Goal: Task Accomplishment & Management: Use online tool/utility

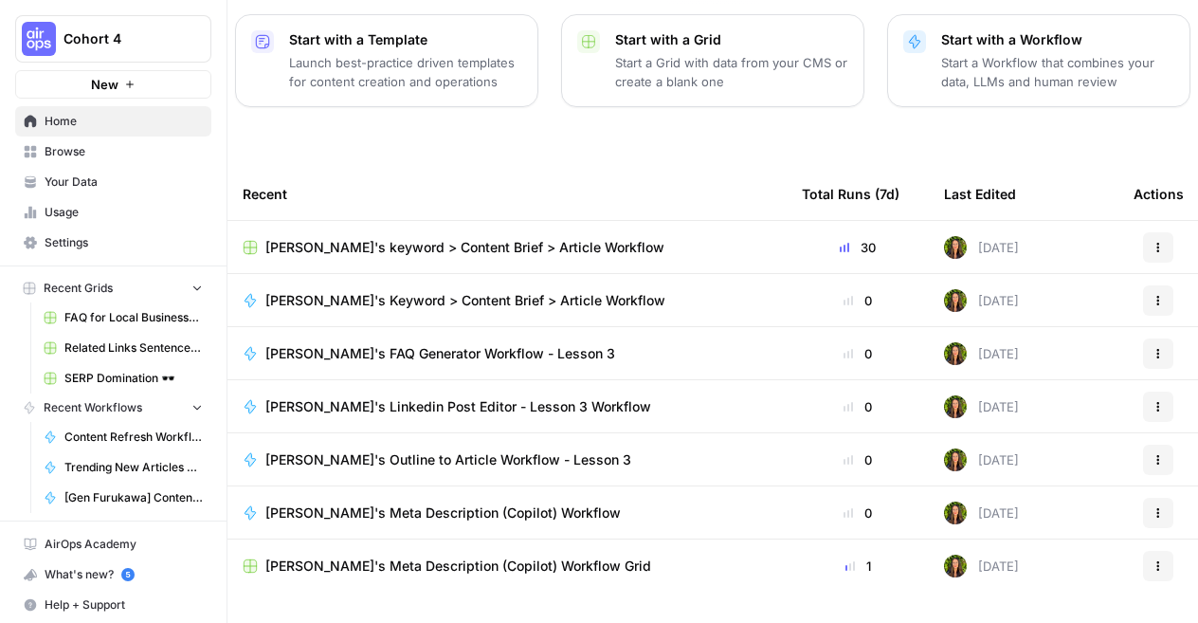
scroll to position [362, 0]
click at [140, 81] on button "New" at bounding box center [113, 84] width 196 height 28
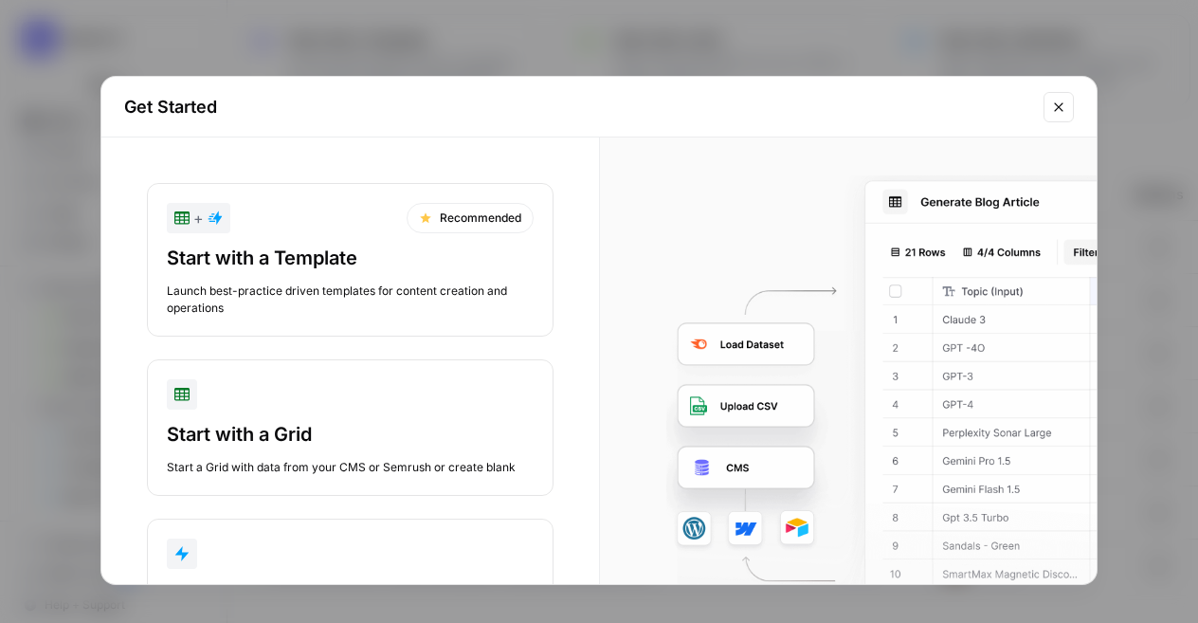
scroll to position [131, 0]
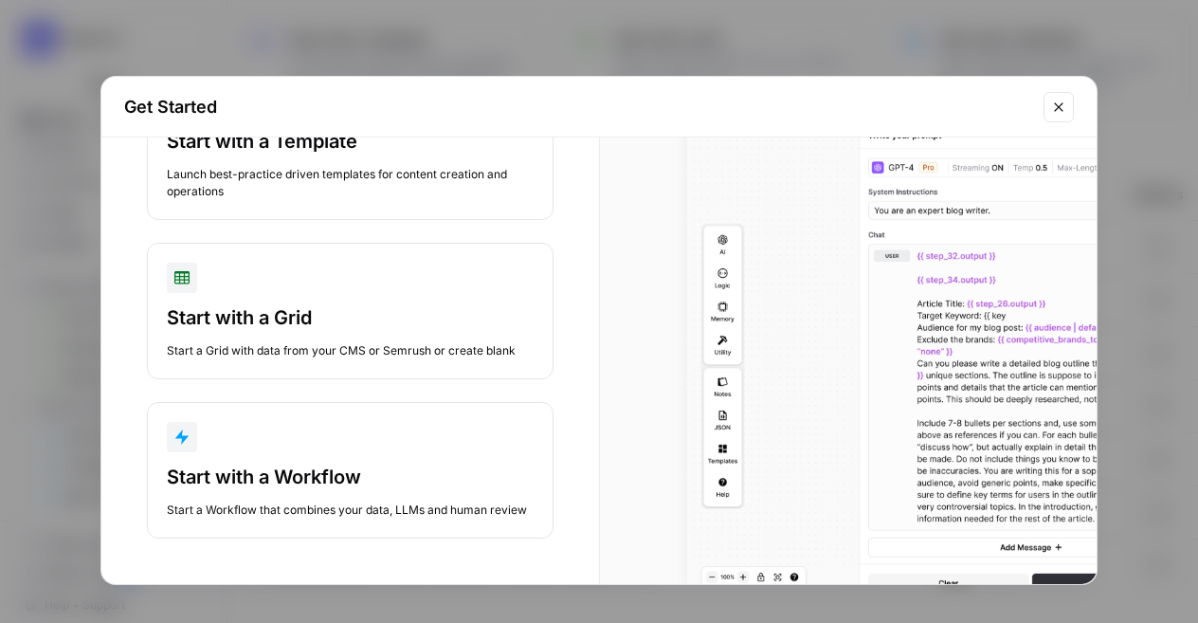
click at [412, 422] on div "button" at bounding box center [350, 437] width 367 height 30
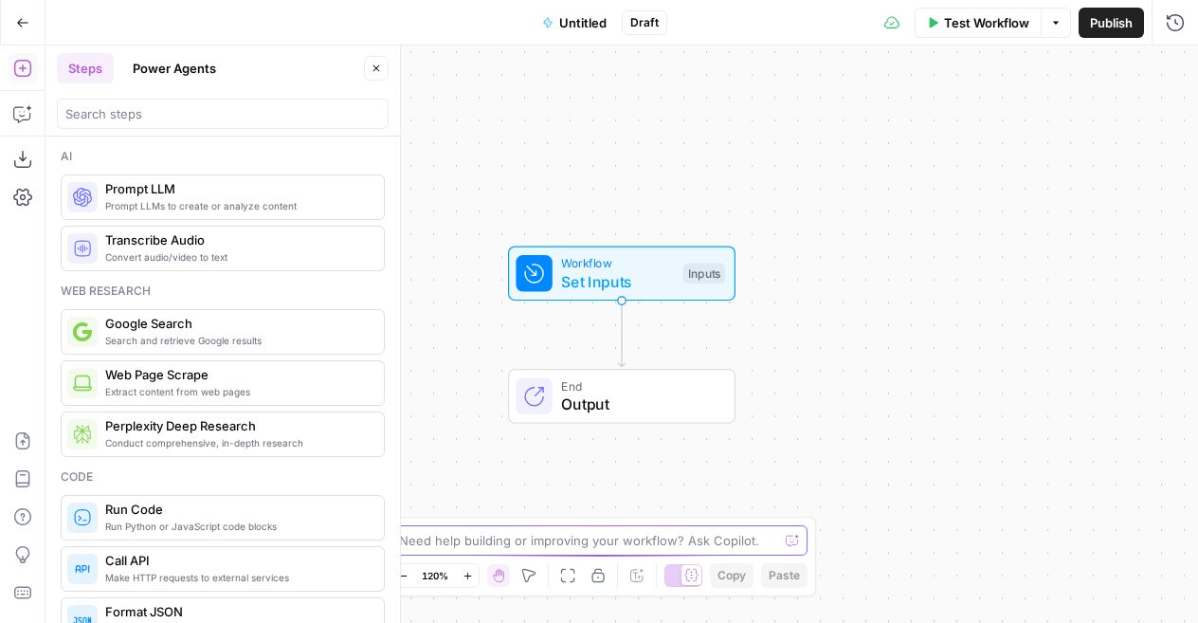
click at [590, 538] on textarea at bounding box center [588, 540] width 379 height 19
type textarea "Create a workflow for"
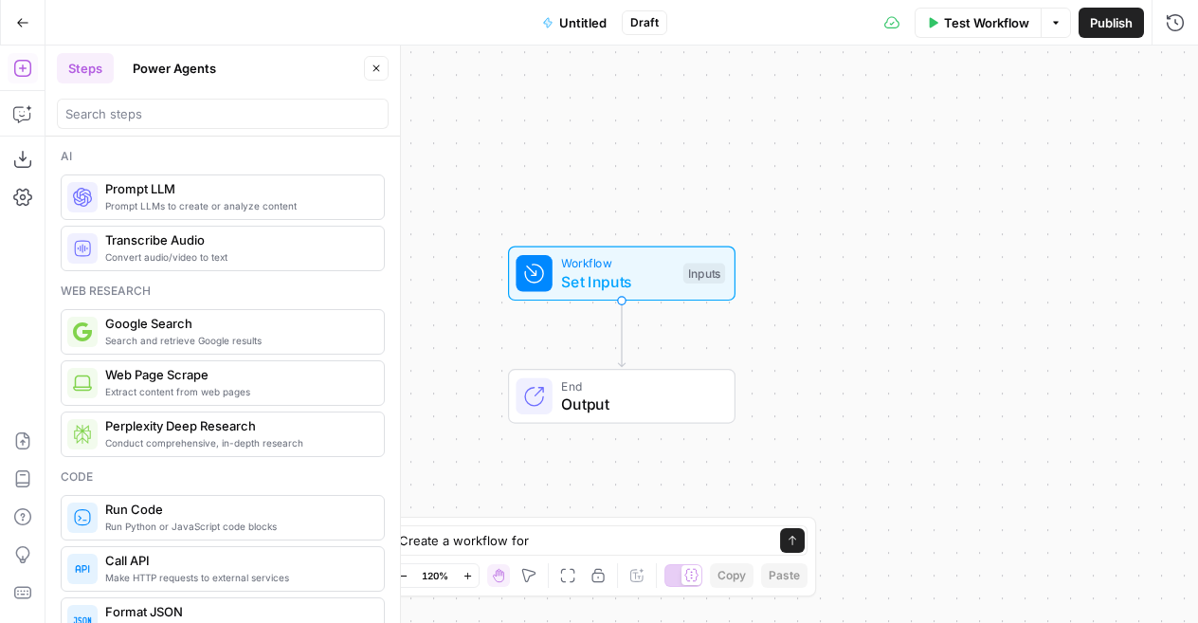
click at [191, 68] on button "Power Agents" at bounding box center [174, 68] width 106 height 30
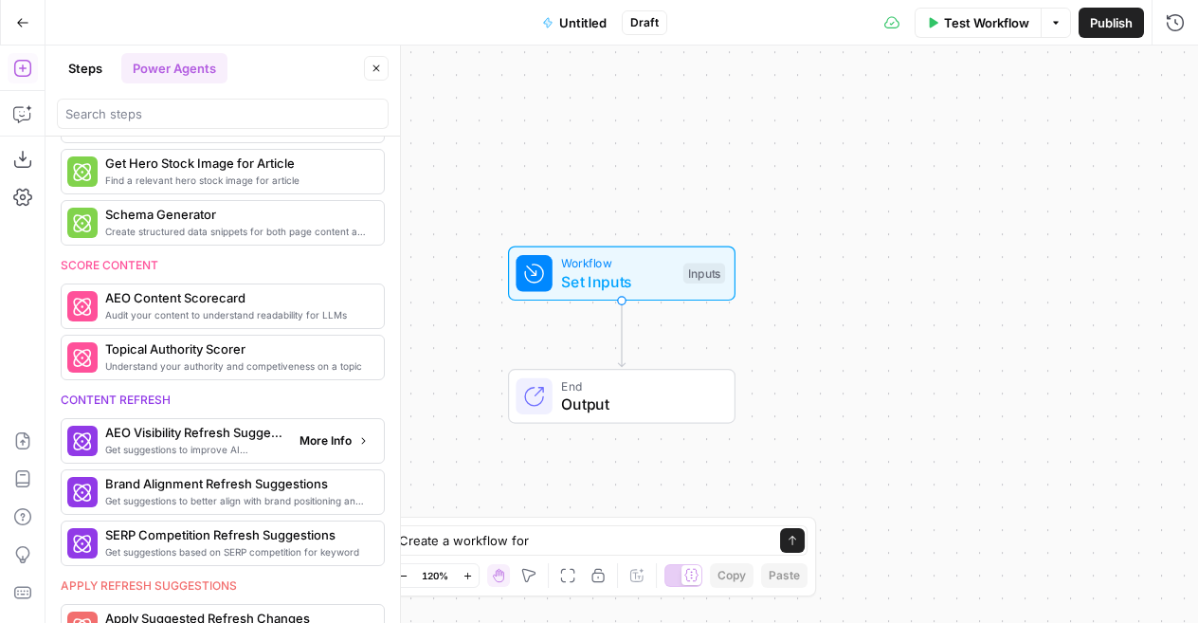
scroll to position [789, 0]
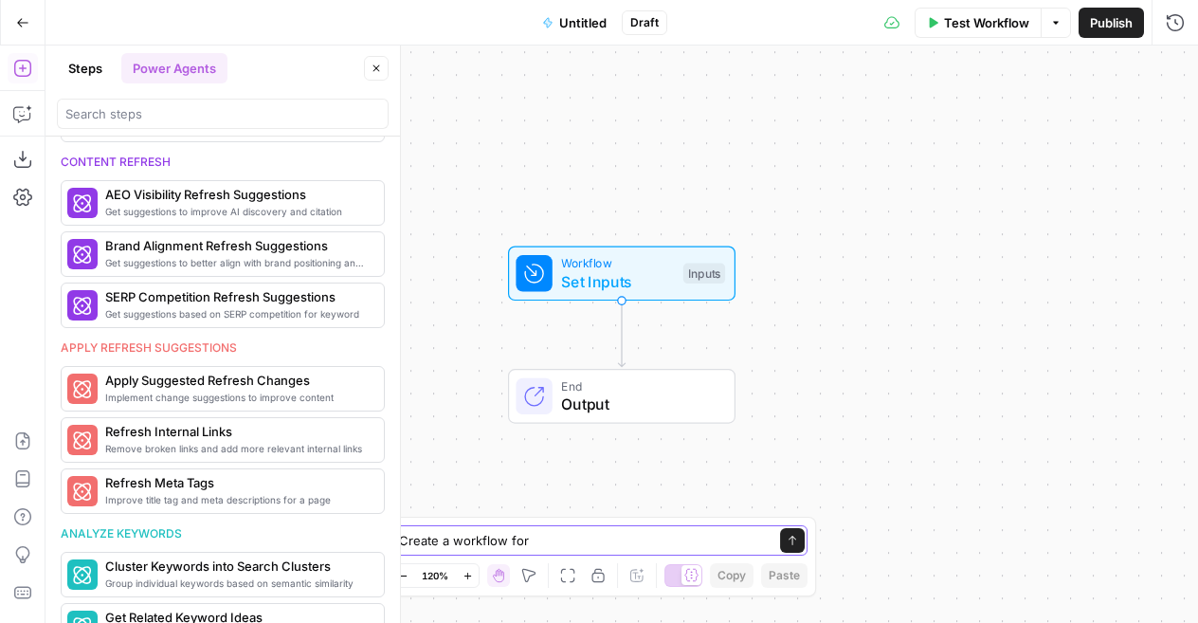
click at [673, 541] on textarea "Create a workflow for" at bounding box center [580, 540] width 362 height 19
drag, startPoint x: 551, startPoint y: 547, endPoint x: 319, endPoint y: 536, distance: 232.6
click at [319, 536] on body "Cohort 4 New Home Browse Your Data Usage Settings Recent Grids FAQ for Local Bu…" at bounding box center [599, 311] width 1198 height 623
click at [34, 20] on button "Go Back" at bounding box center [23, 23] width 34 height 34
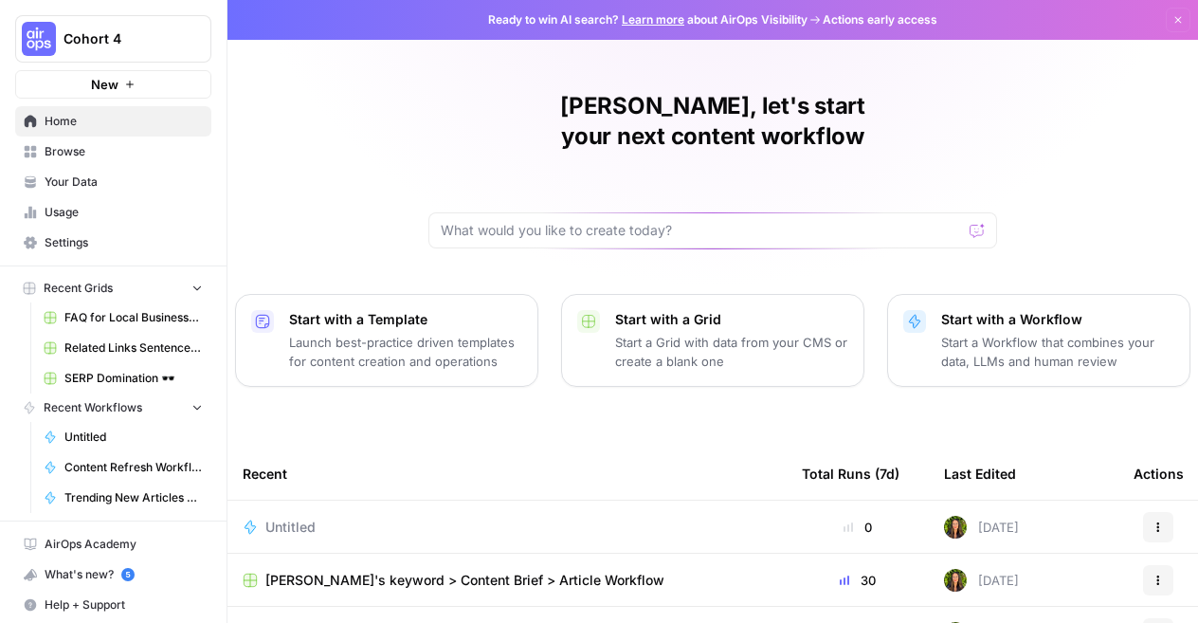
click at [83, 178] on span "Your Data" at bounding box center [124, 182] width 158 height 17
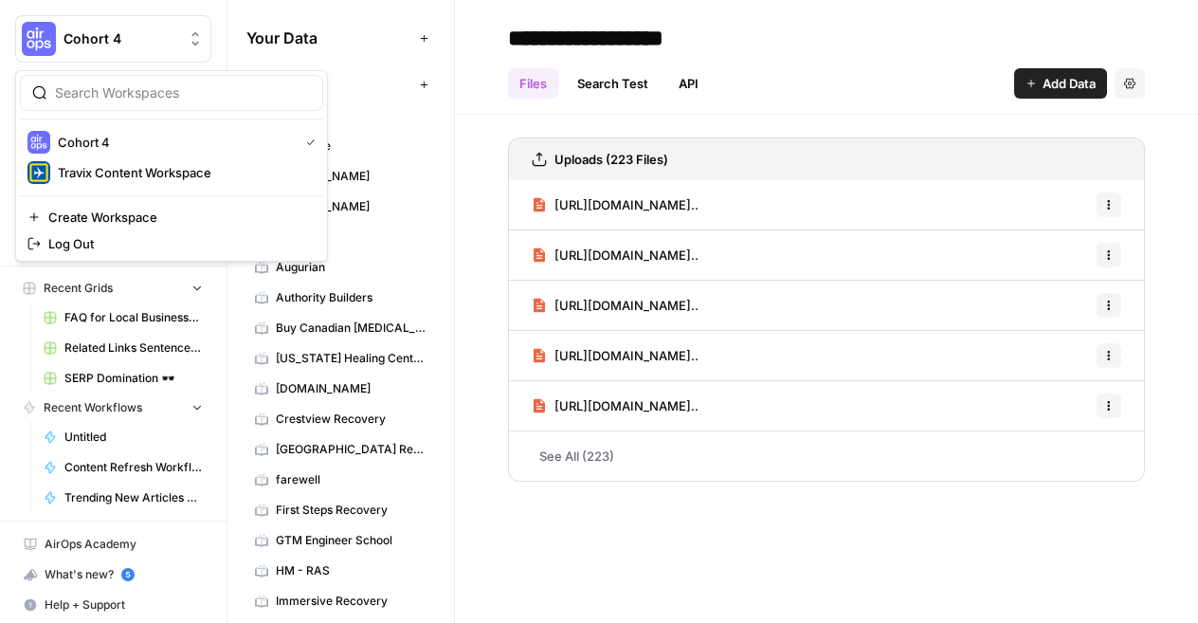
click at [83, 27] on button "Cohort 4" at bounding box center [113, 38] width 196 height 47
click at [476, 151] on div "Uploads (223 Files) https://phantombuster.com/blog/pipeline-managem... Options …" at bounding box center [826, 306] width 743 height 382
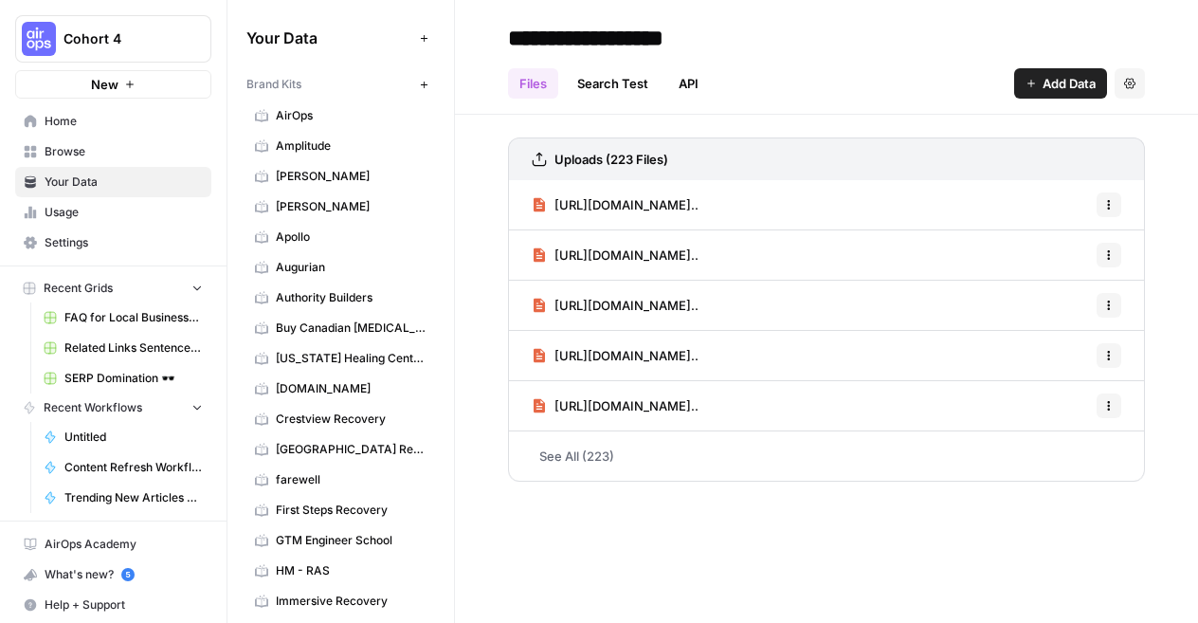
click at [332, 382] on span "CheapTickets.nl" at bounding box center [351, 388] width 151 height 17
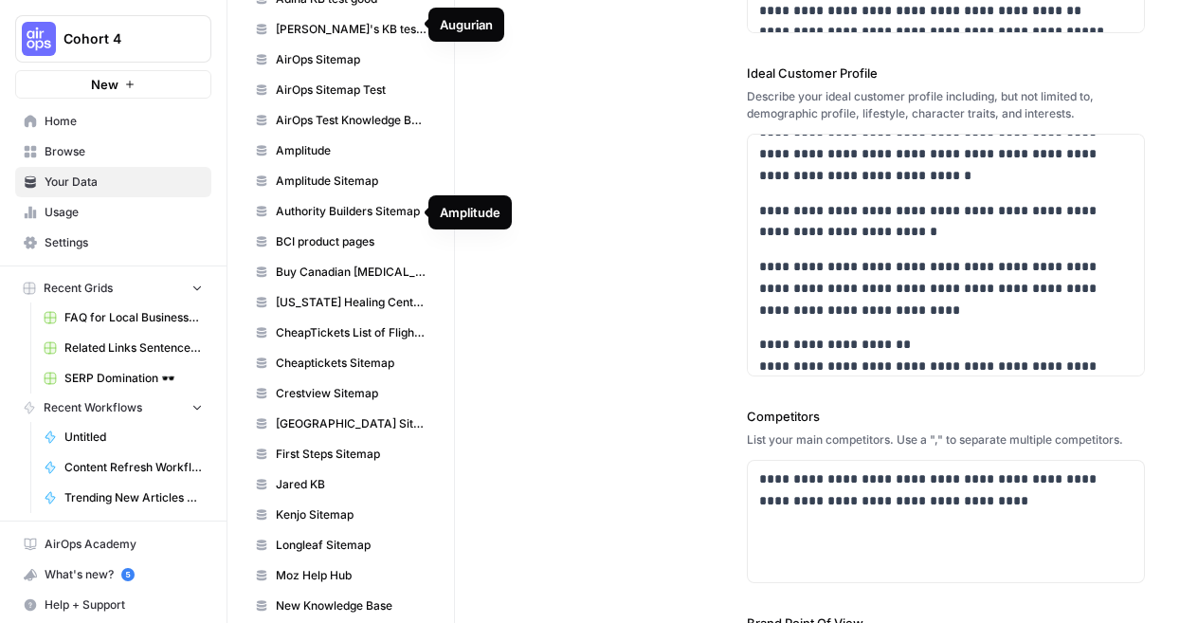
scroll to position [1561, 0]
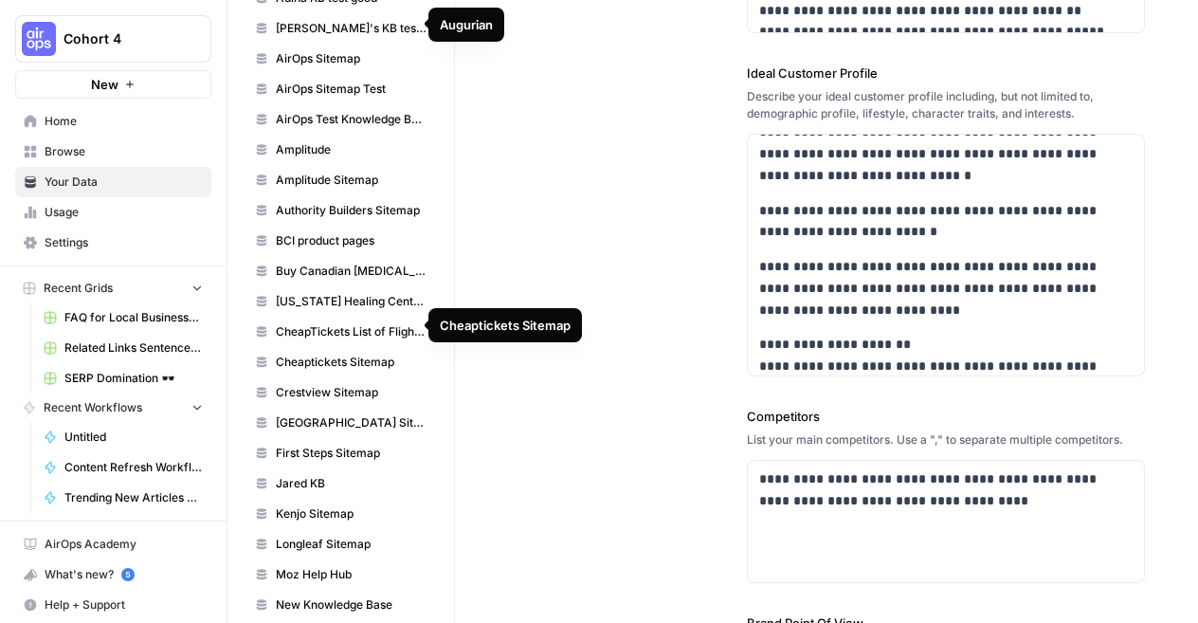
click at [326, 354] on span "Cheaptickets Sitemap" at bounding box center [351, 362] width 151 height 17
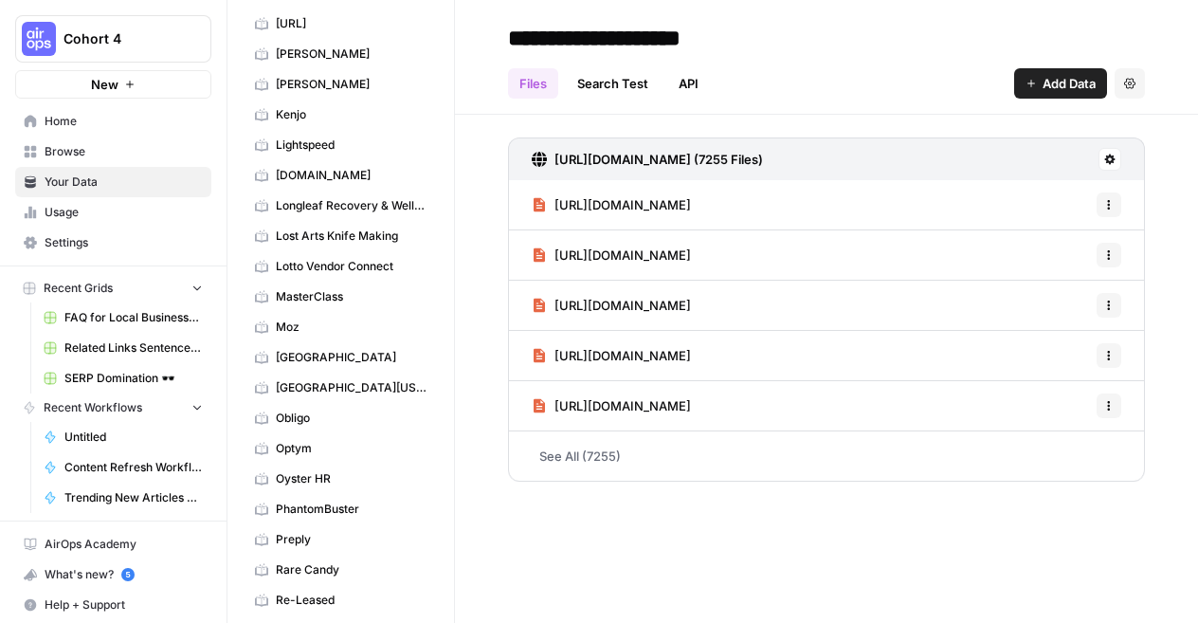
scroll to position [631, 0]
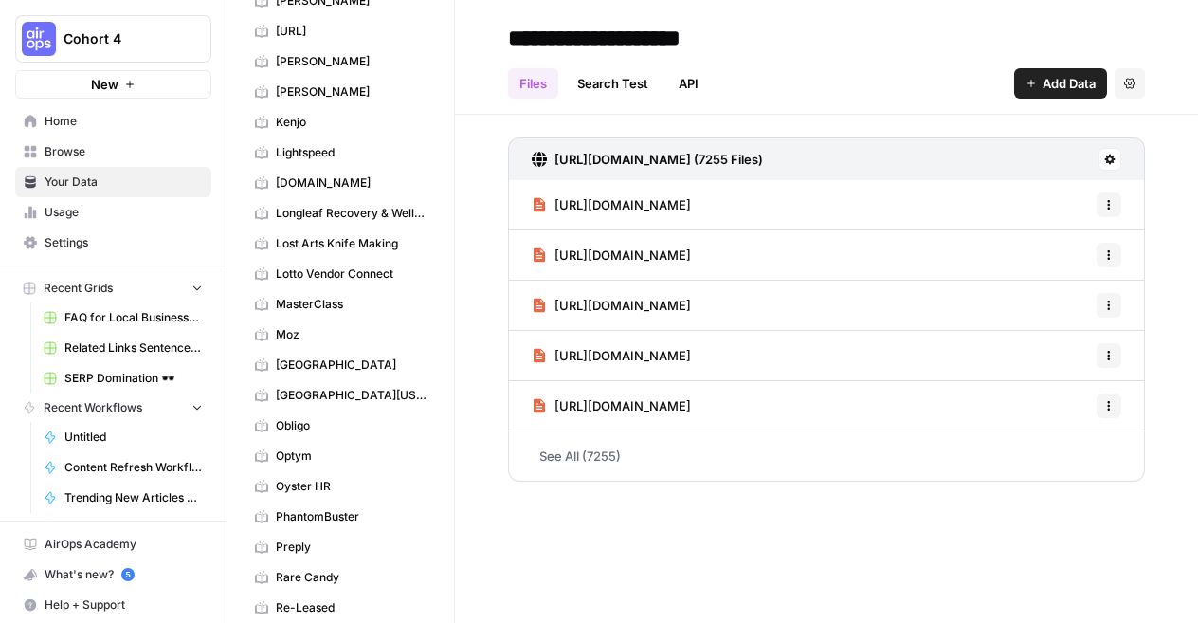
click at [114, 153] on span "Browse" at bounding box center [124, 151] width 158 height 17
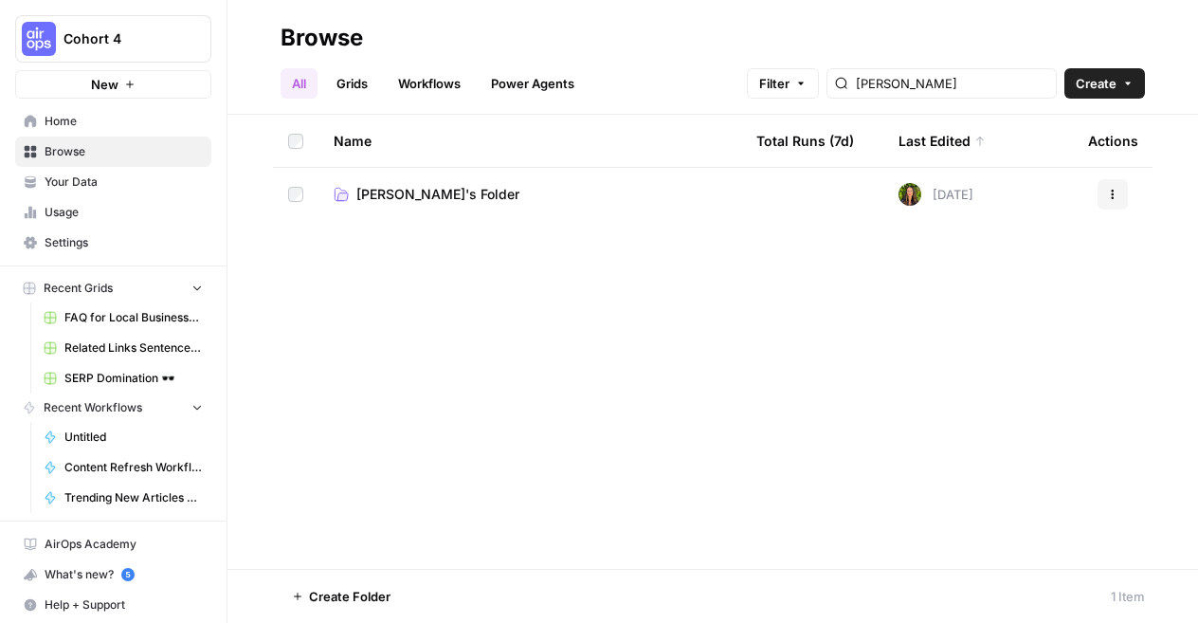
click at [390, 200] on span "Marlene's Folder" at bounding box center [438, 194] width 163 height 19
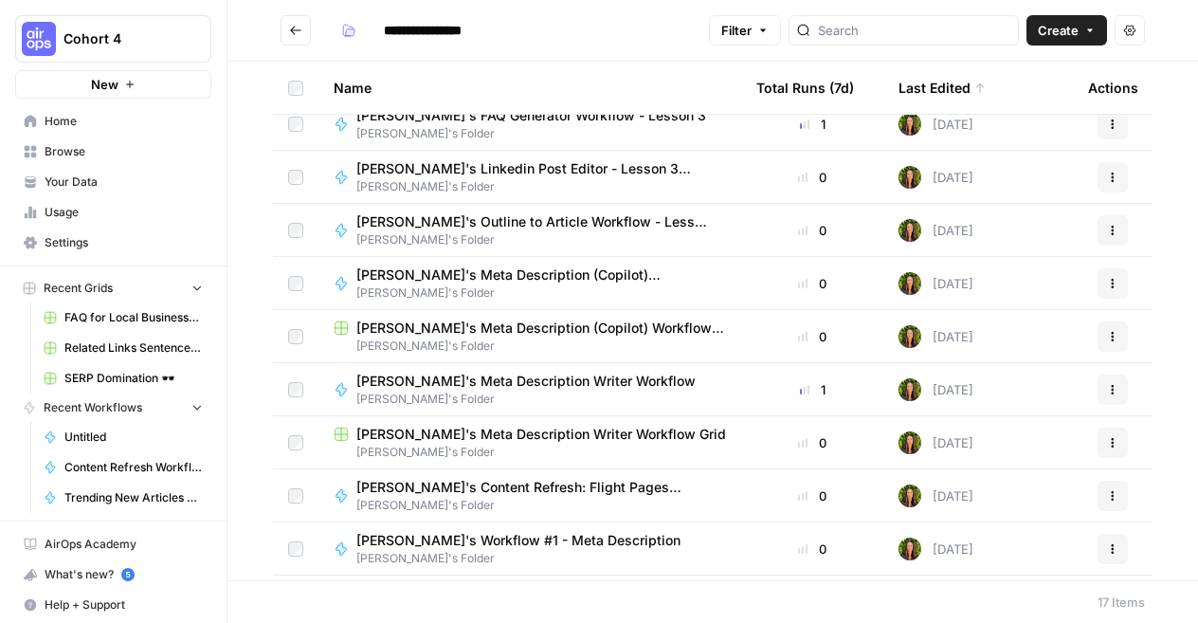
scroll to position [207, 0]
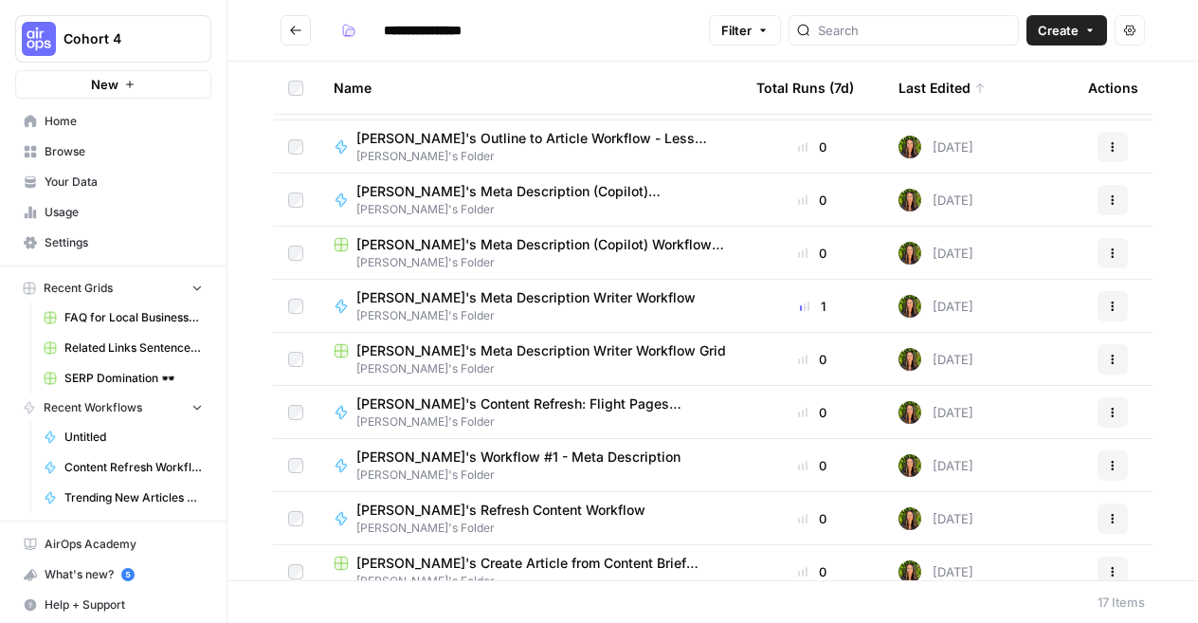
click at [561, 185] on span "[PERSON_NAME]'s Meta Description (Copilot) Workflow" at bounding box center [534, 191] width 355 height 19
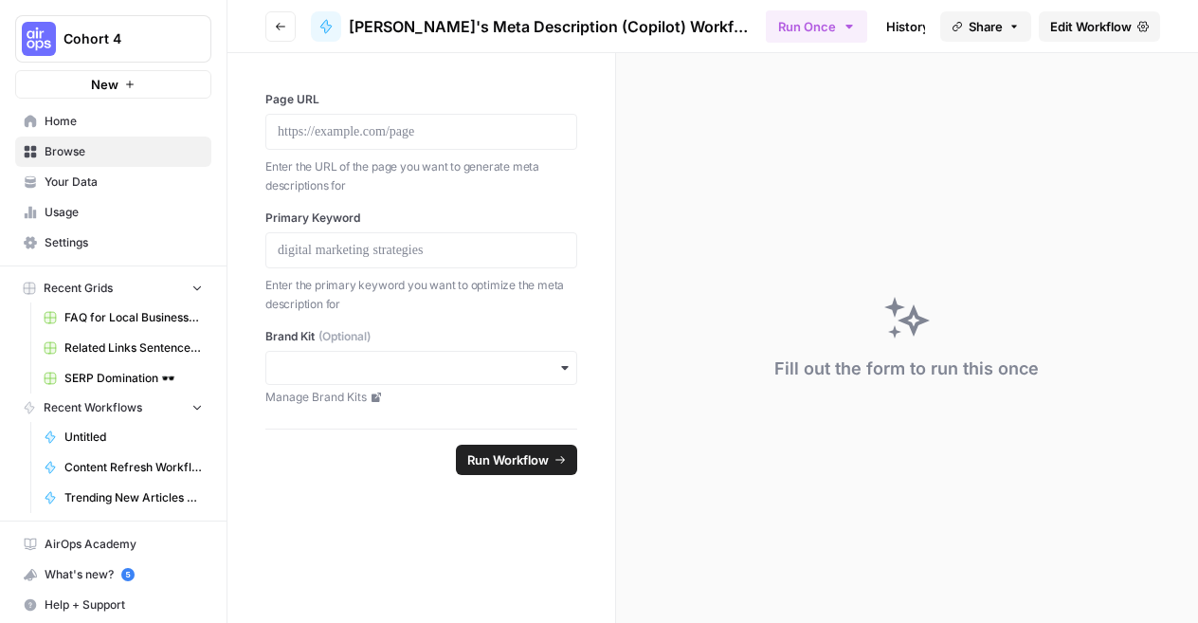
click at [1081, 23] on span "Edit Workflow" at bounding box center [1092, 26] width 82 height 19
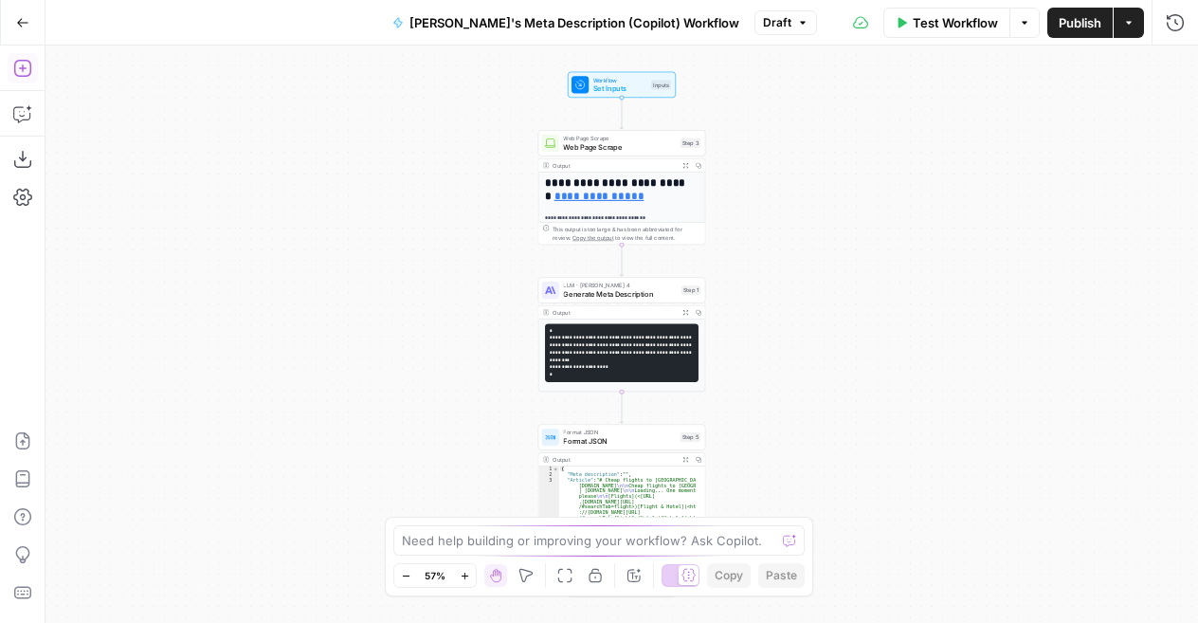
click at [19, 69] on icon "button" at bounding box center [22, 68] width 19 height 19
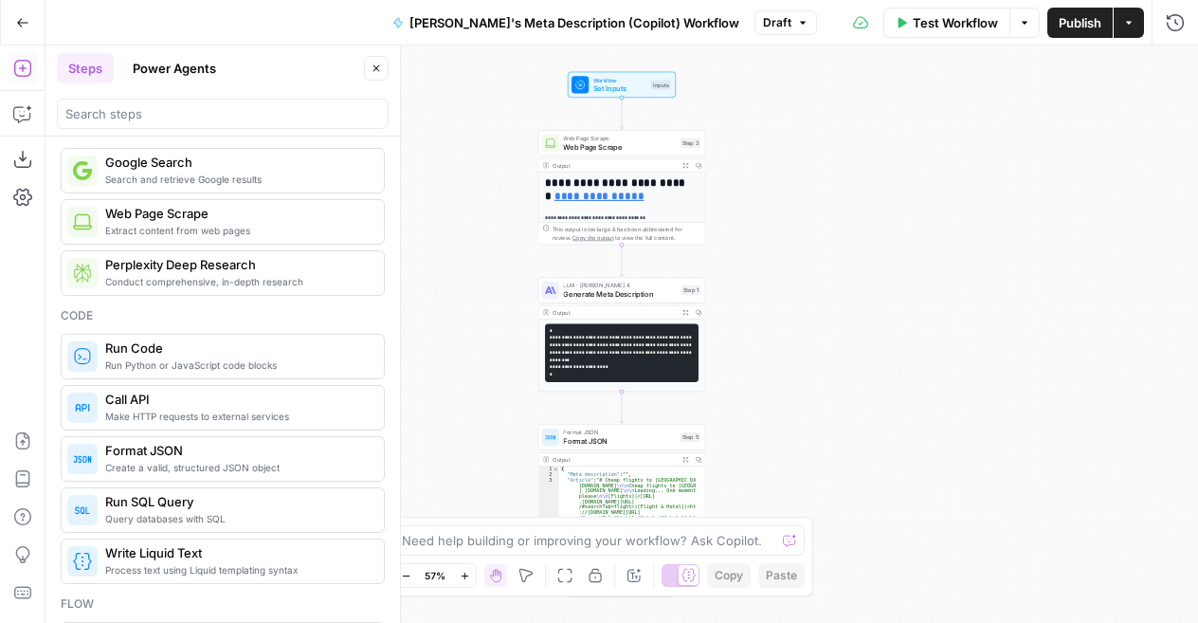
scroll to position [121, 0]
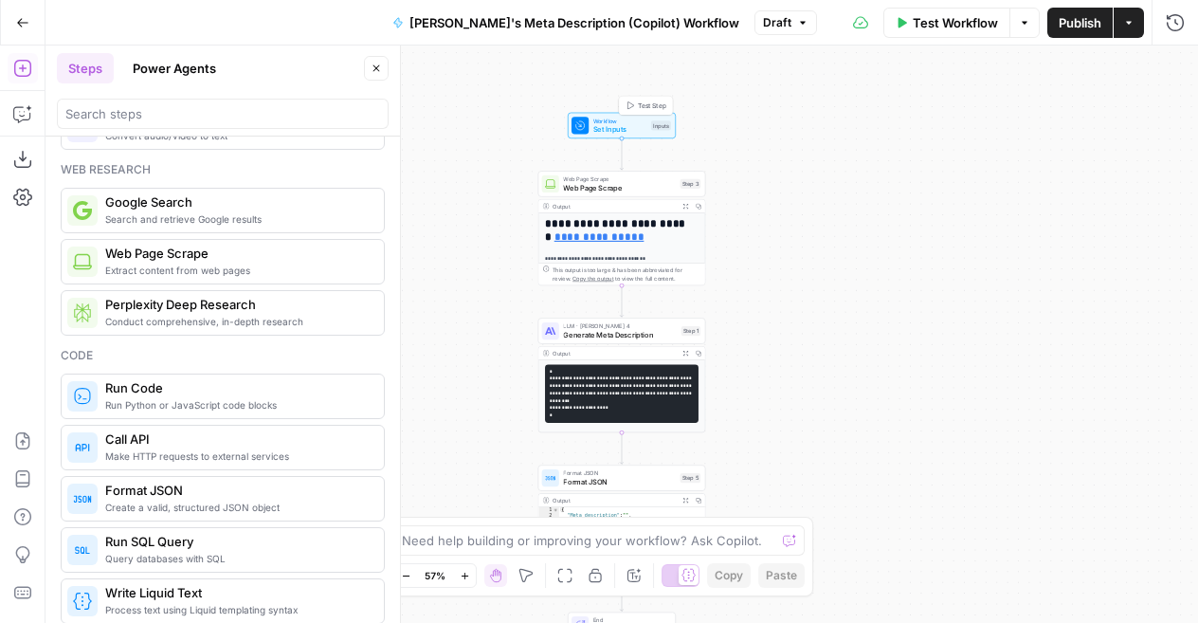
click at [601, 122] on span "Workflow" at bounding box center [620, 121] width 53 height 9
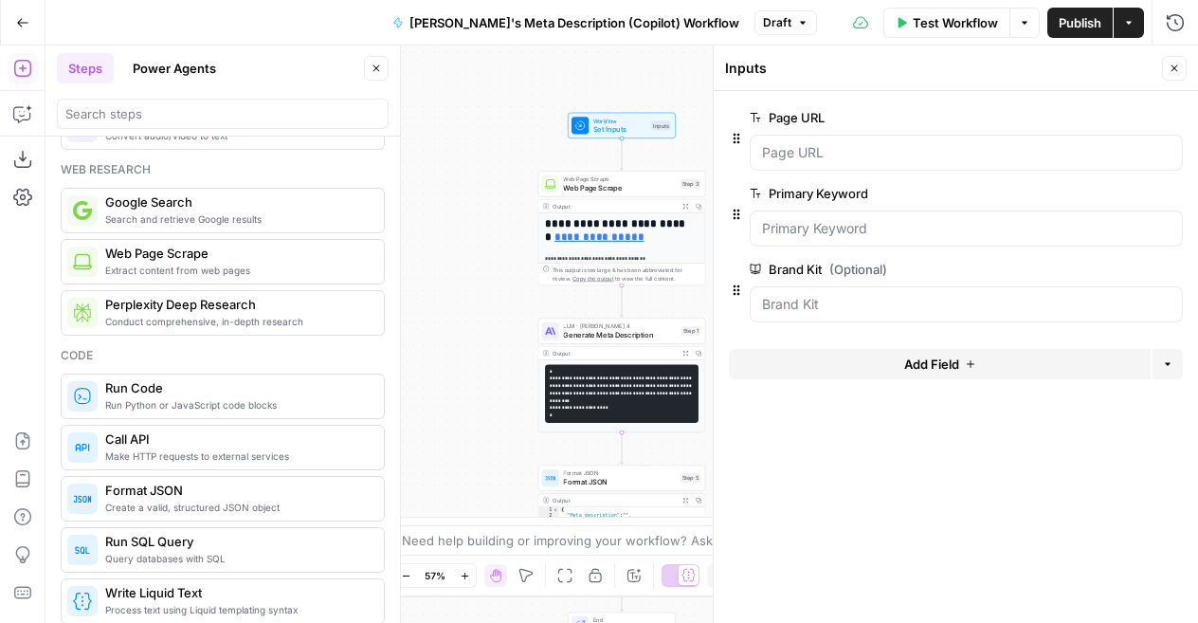
click at [1172, 71] on icon "button" at bounding box center [1174, 68] width 11 height 11
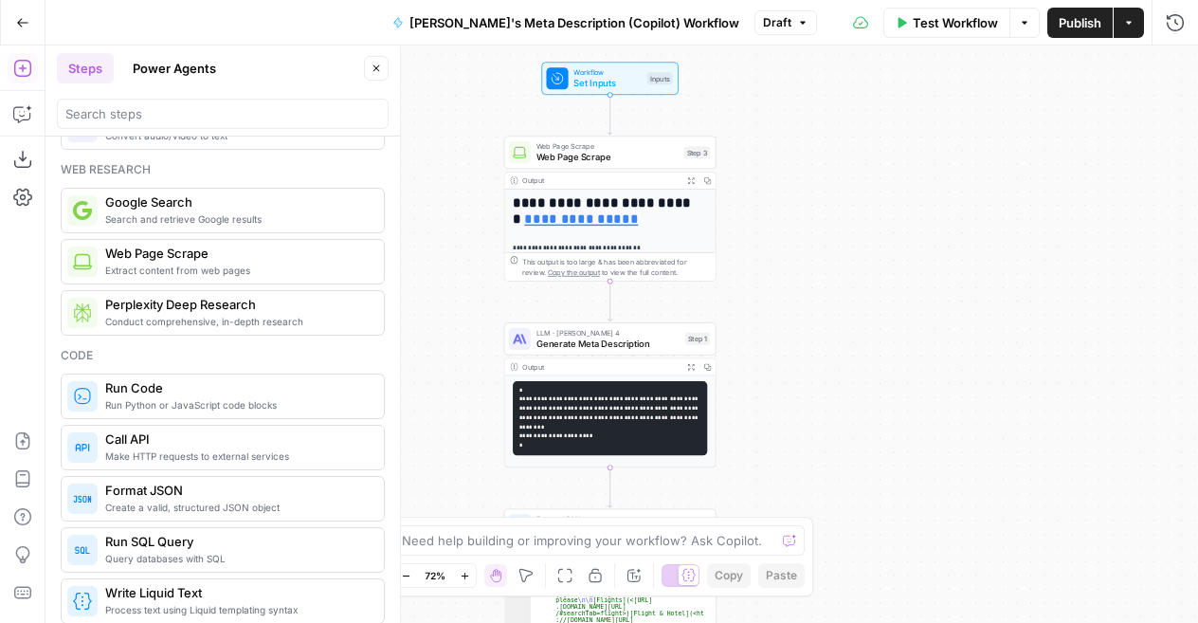
click at [613, 66] on span "Workflow" at bounding box center [608, 71] width 68 height 11
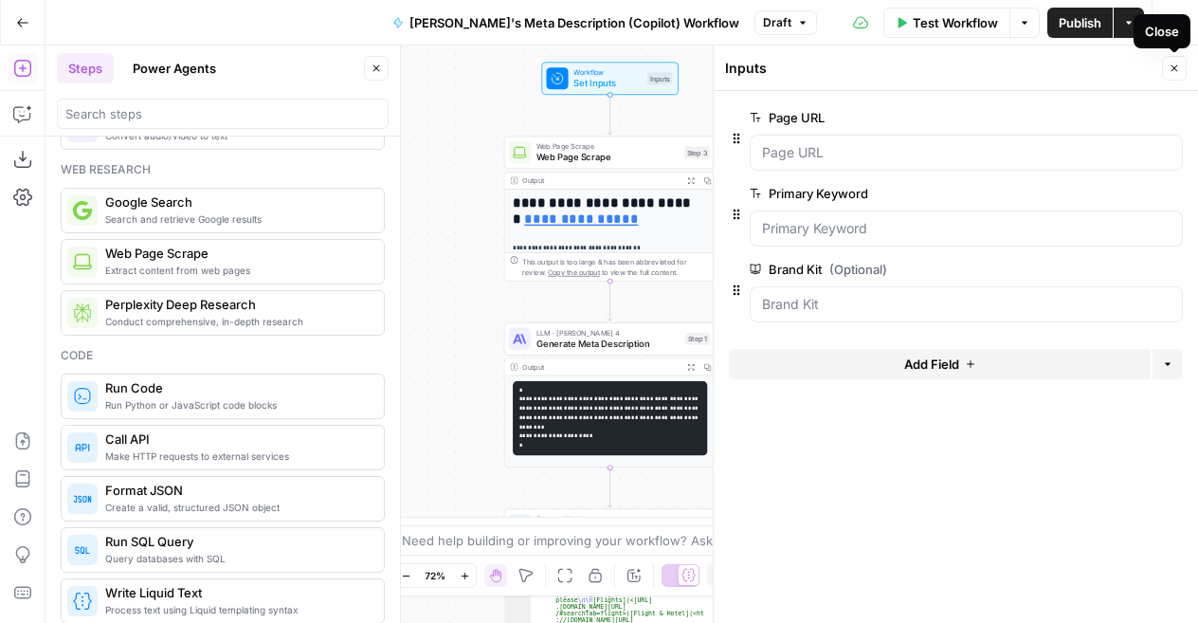
click at [1172, 73] on icon "button" at bounding box center [1174, 68] width 11 height 11
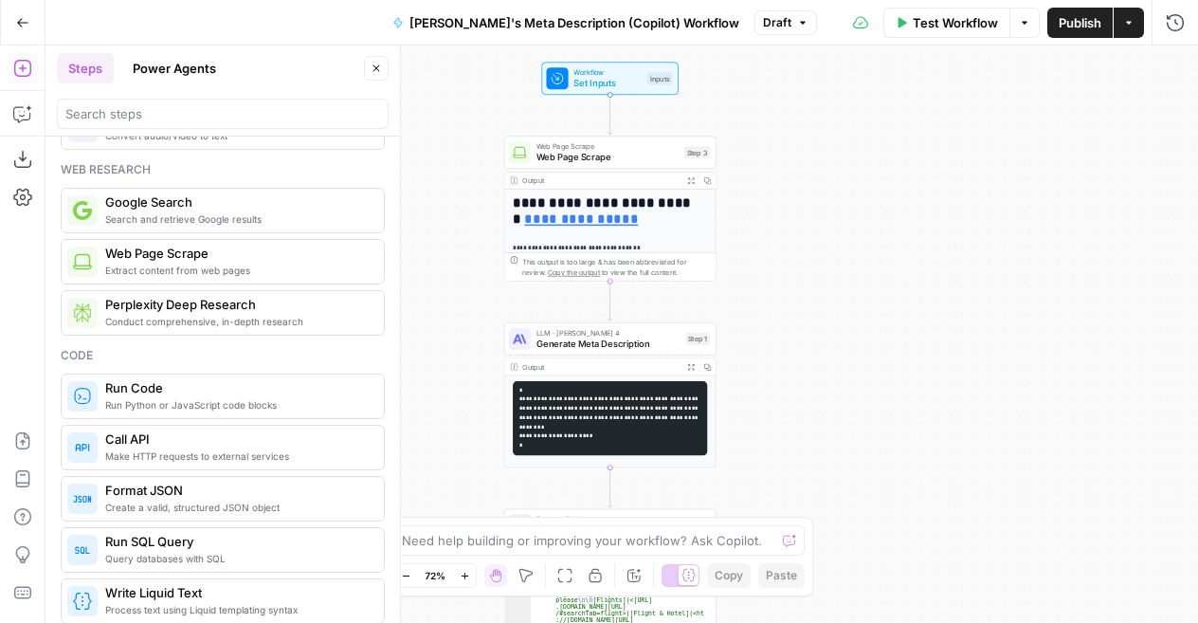
click at [592, 154] on span "Web Page Scrape" at bounding box center [608, 157] width 142 height 13
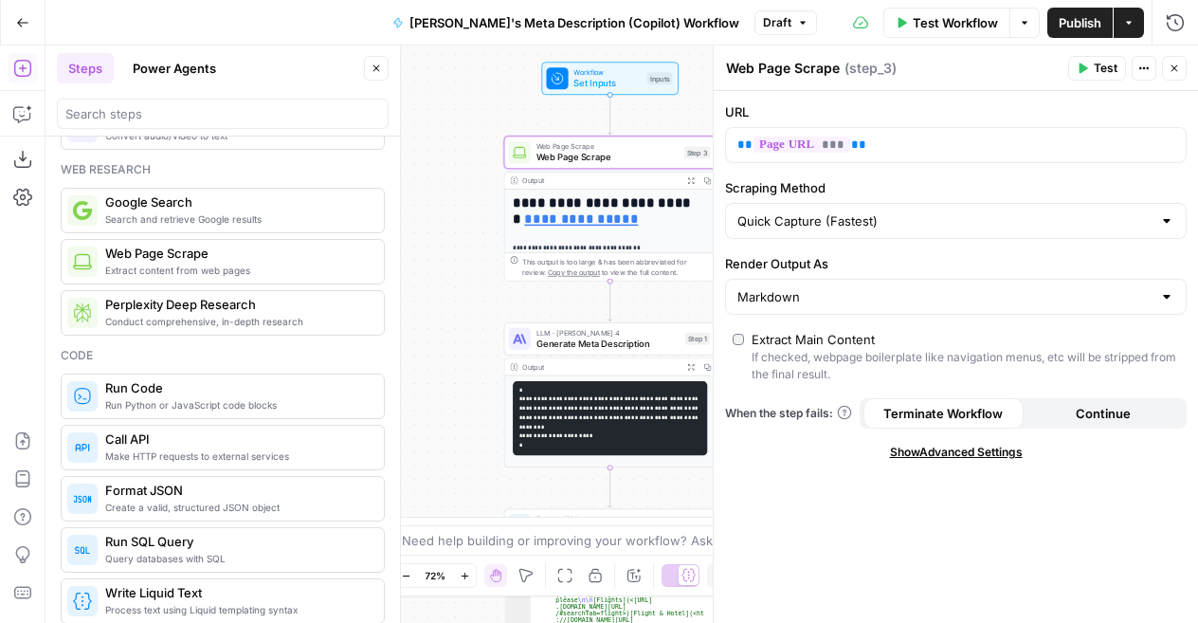
click at [1169, 72] on icon "button" at bounding box center [1174, 68] width 11 height 11
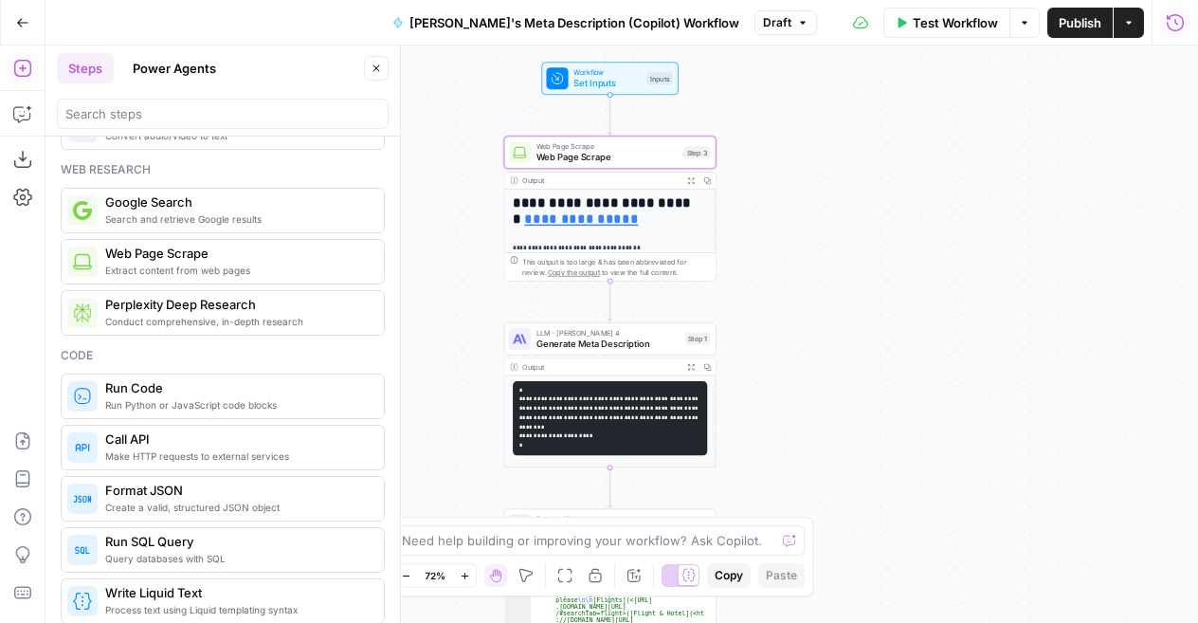
click at [1178, 27] on icon "button" at bounding box center [1175, 22] width 19 height 19
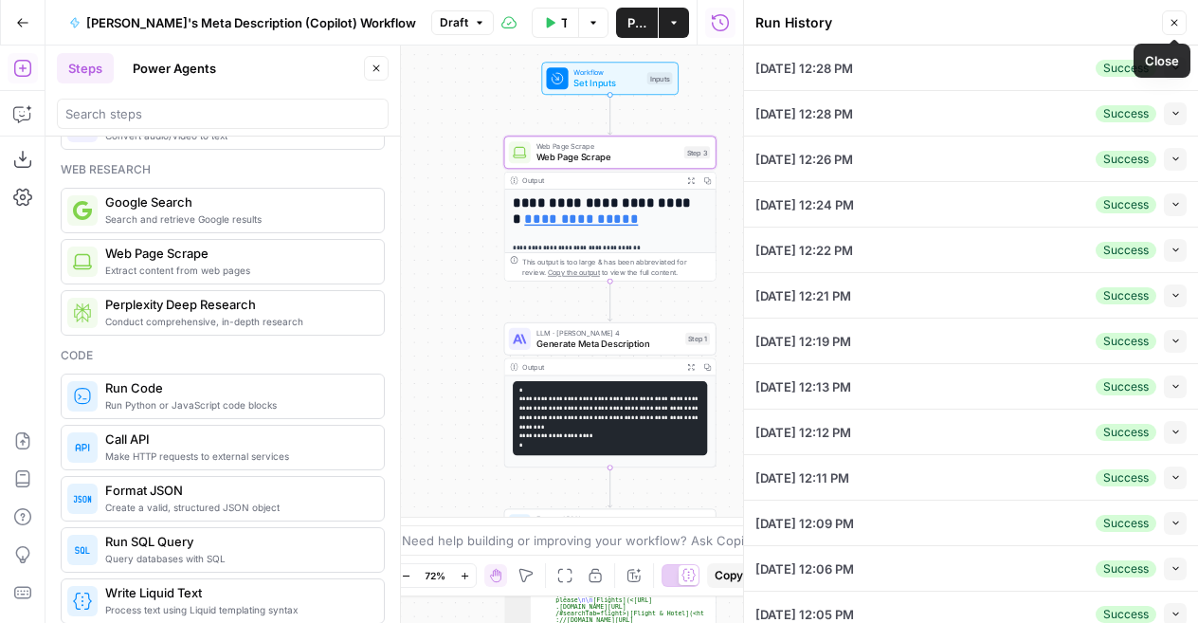
click at [1182, 20] on button "Close" at bounding box center [1174, 22] width 25 height 25
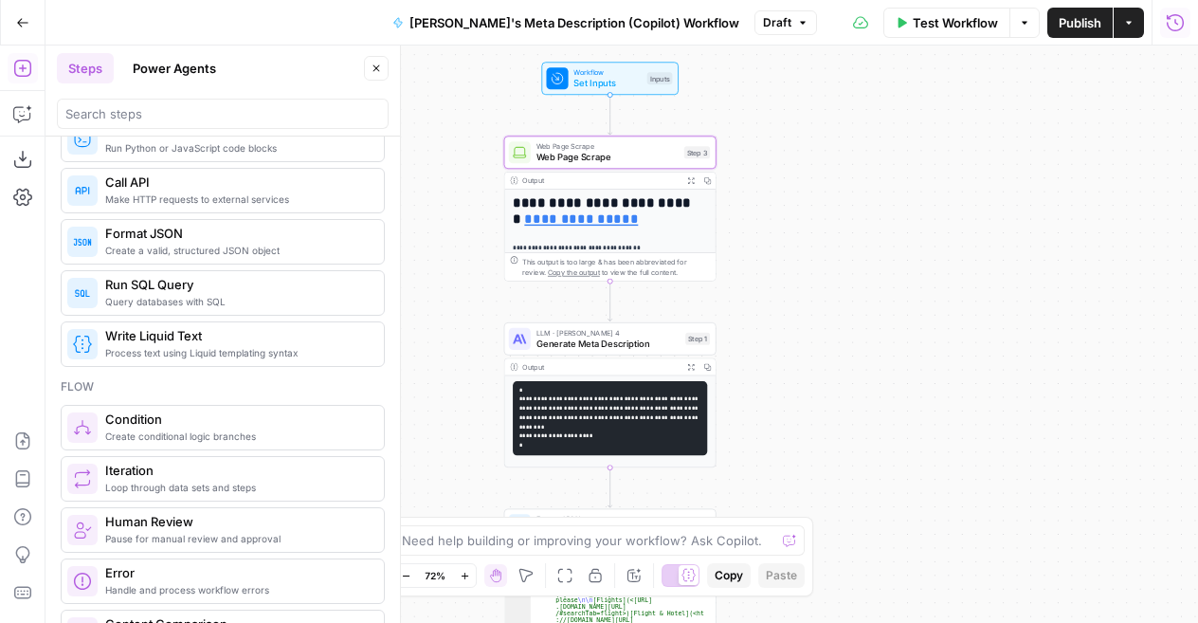
scroll to position [377, 0]
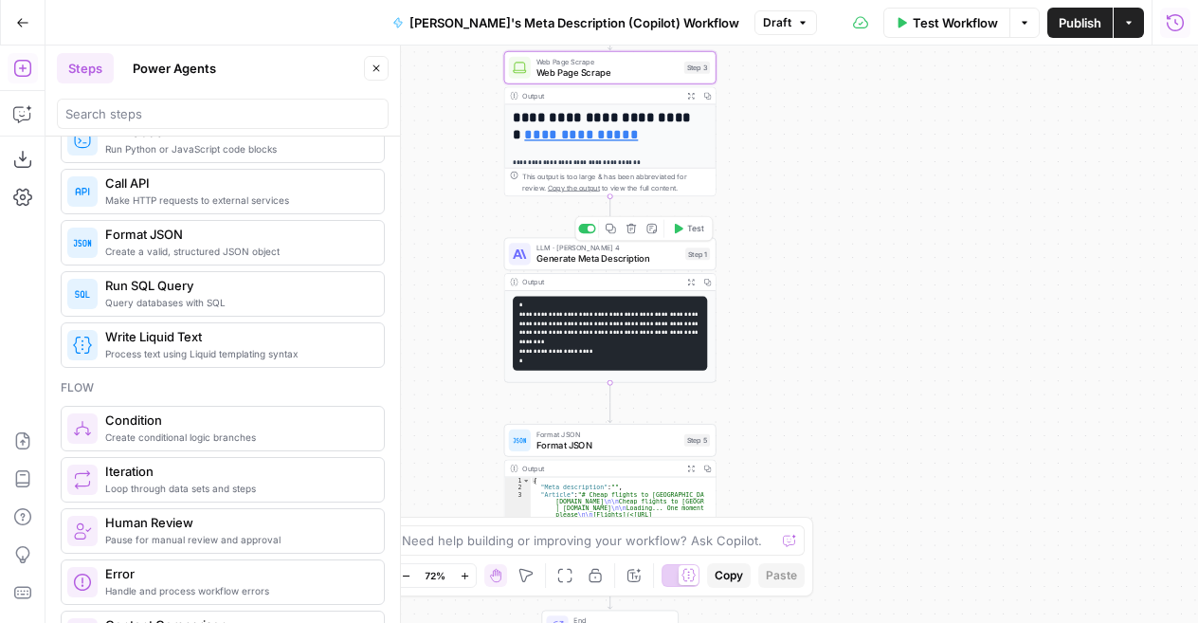
click at [658, 264] on span "Generate Meta Description" at bounding box center [609, 258] width 144 height 13
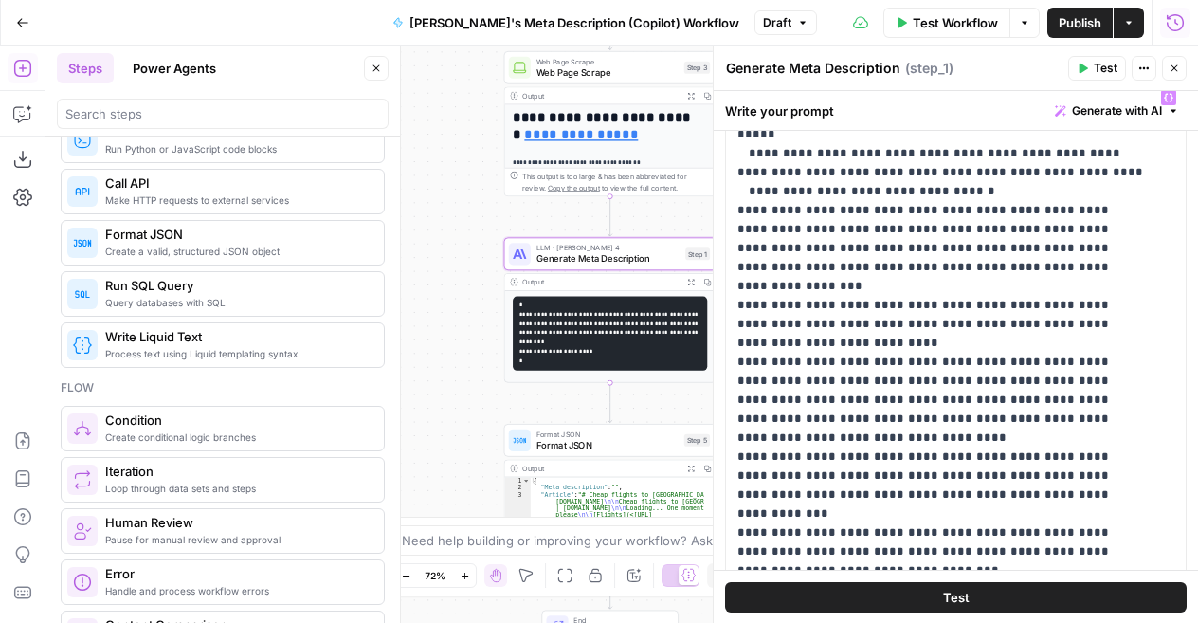
scroll to position [139, 0]
drag, startPoint x: 1037, startPoint y: 269, endPoint x: 1035, endPoint y: 223, distance: 46.5
click at [1035, 223] on p "**********" at bounding box center [941, 295] width 407 height 1100
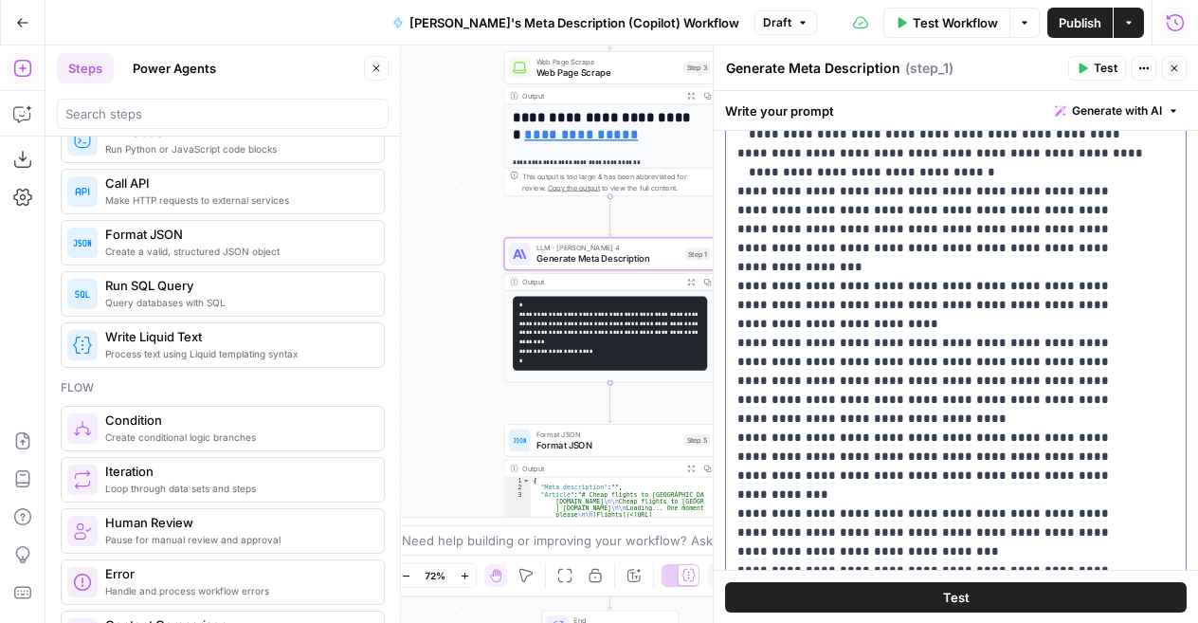
scroll to position [118, 0]
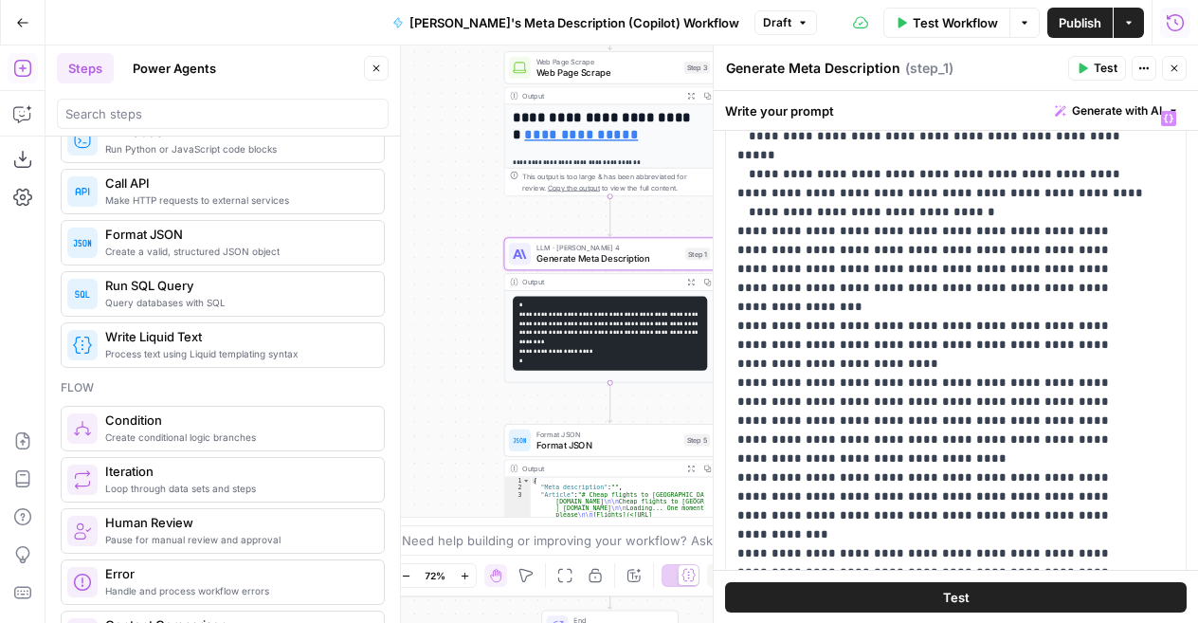
click at [1176, 69] on icon "button" at bounding box center [1175, 68] width 7 height 7
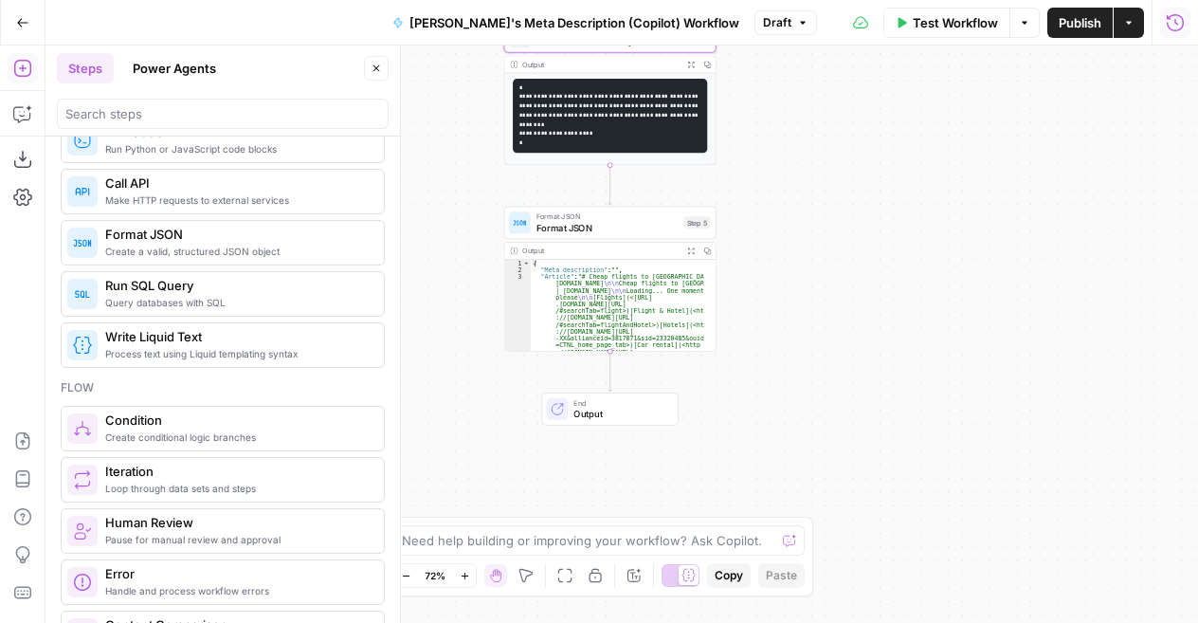
click at [960, 28] on span "Test Workflow" at bounding box center [955, 22] width 85 height 19
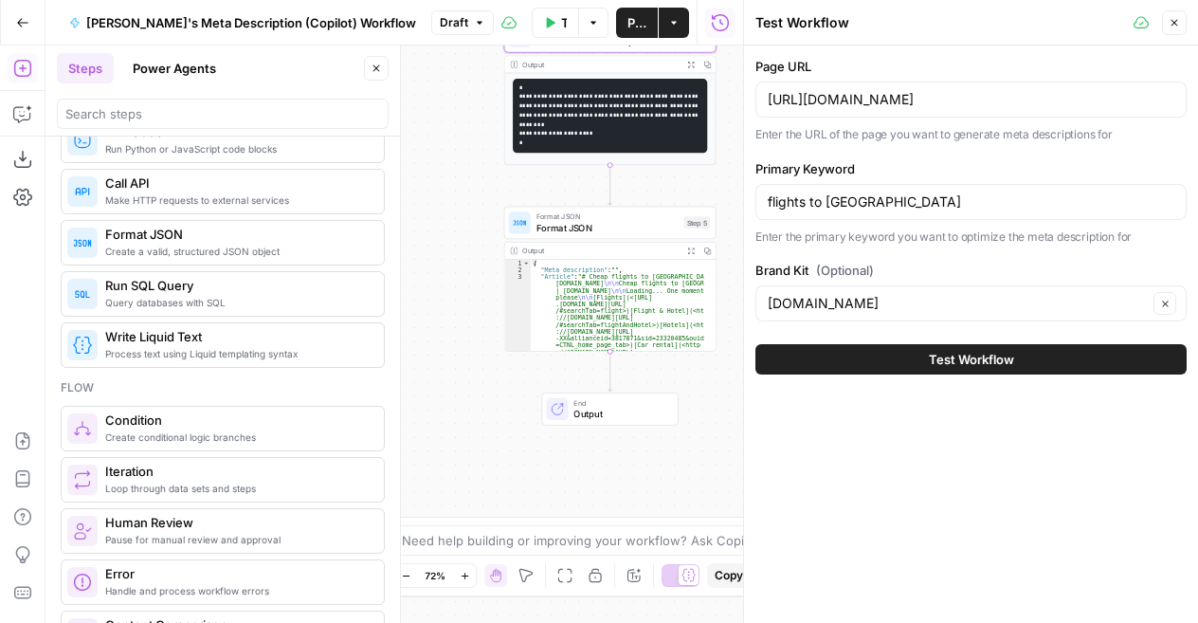
click at [973, 356] on span "Test Workflow" at bounding box center [971, 359] width 85 height 19
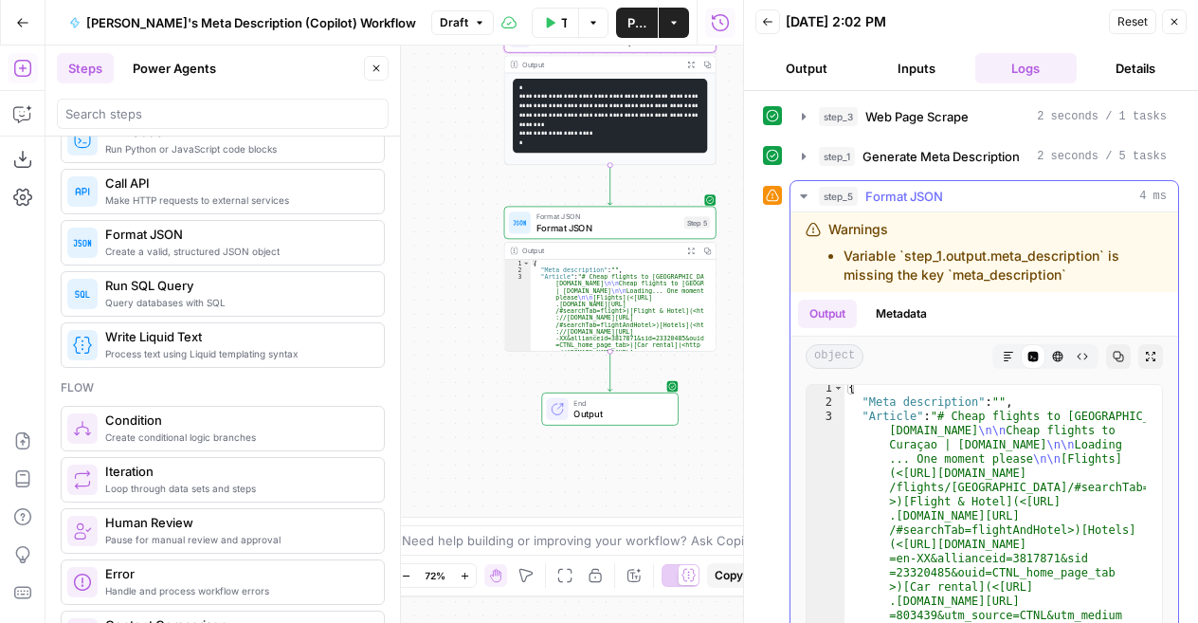
scroll to position [3, 0]
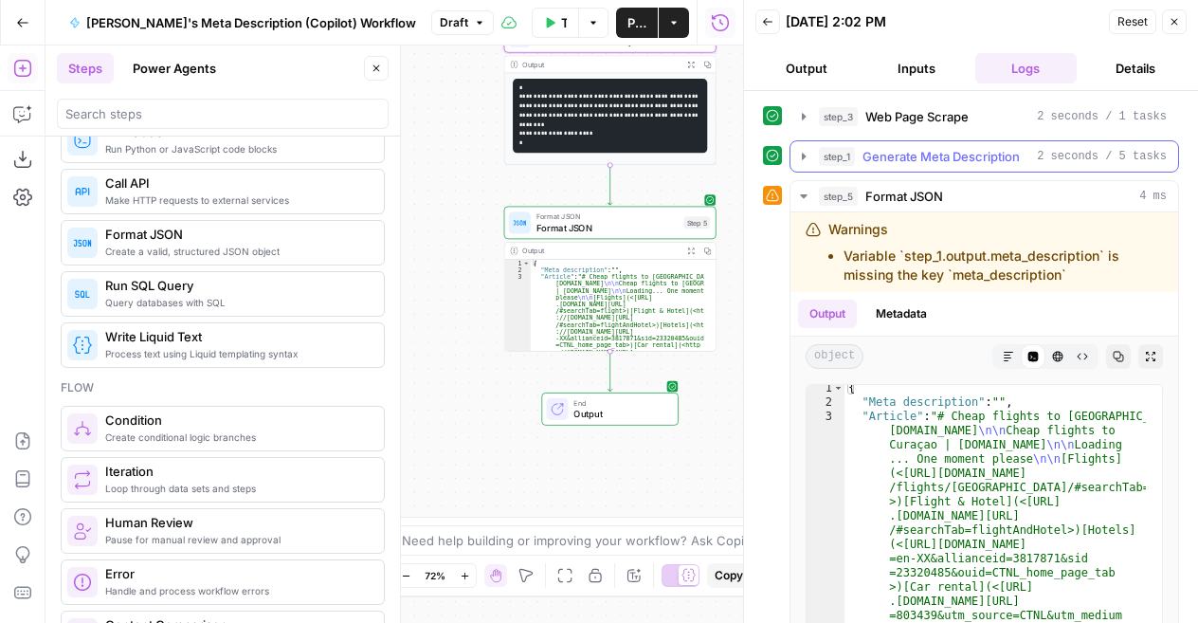
click at [918, 158] on span "Generate Meta Description" at bounding box center [941, 156] width 157 height 19
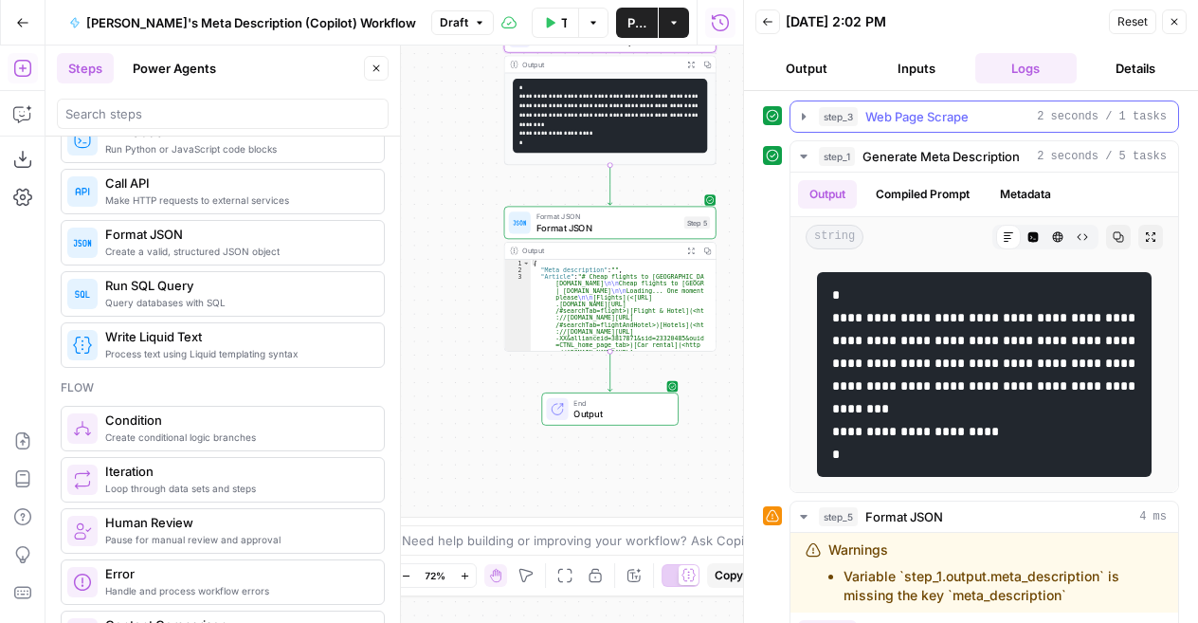
click at [901, 116] on span "Web Page Scrape" at bounding box center [917, 116] width 103 height 19
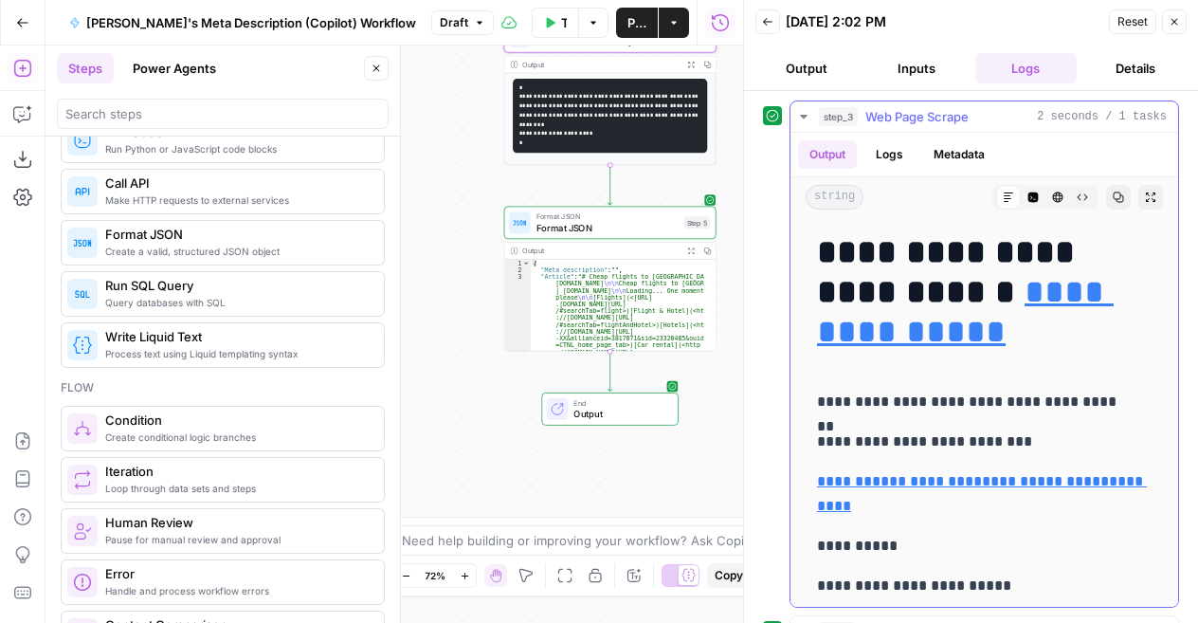
click at [898, 115] on span "Web Page Scrape" at bounding box center [917, 116] width 103 height 19
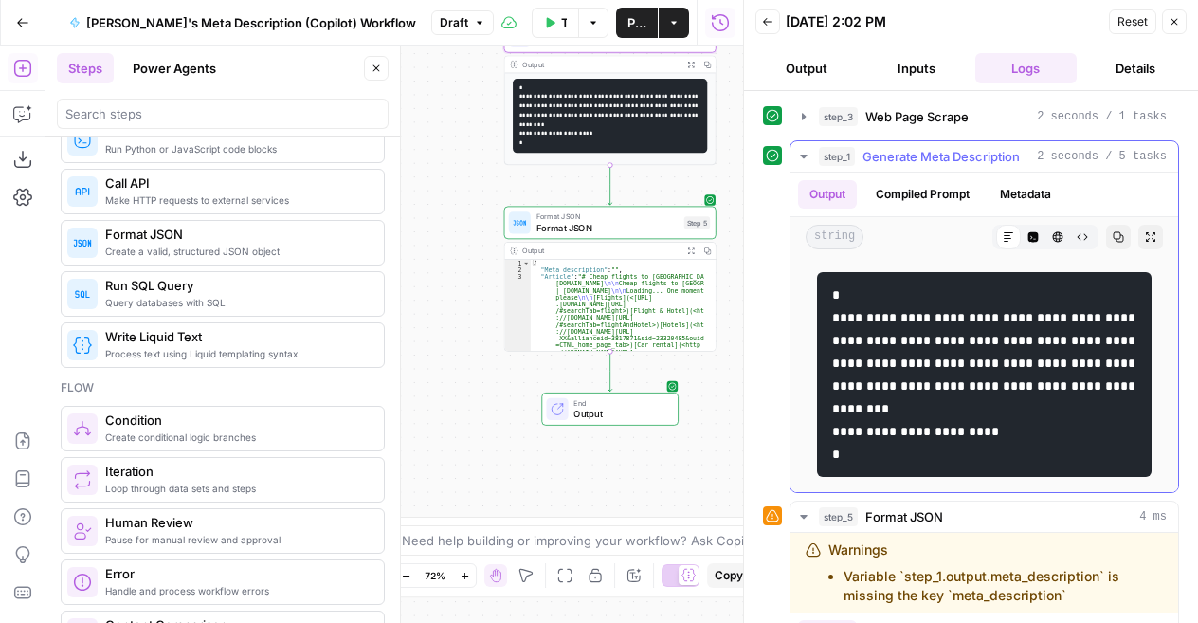
click at [898, 155] on span "Generate Meta Description" at bounding box center [941, 156] width 157 height 19
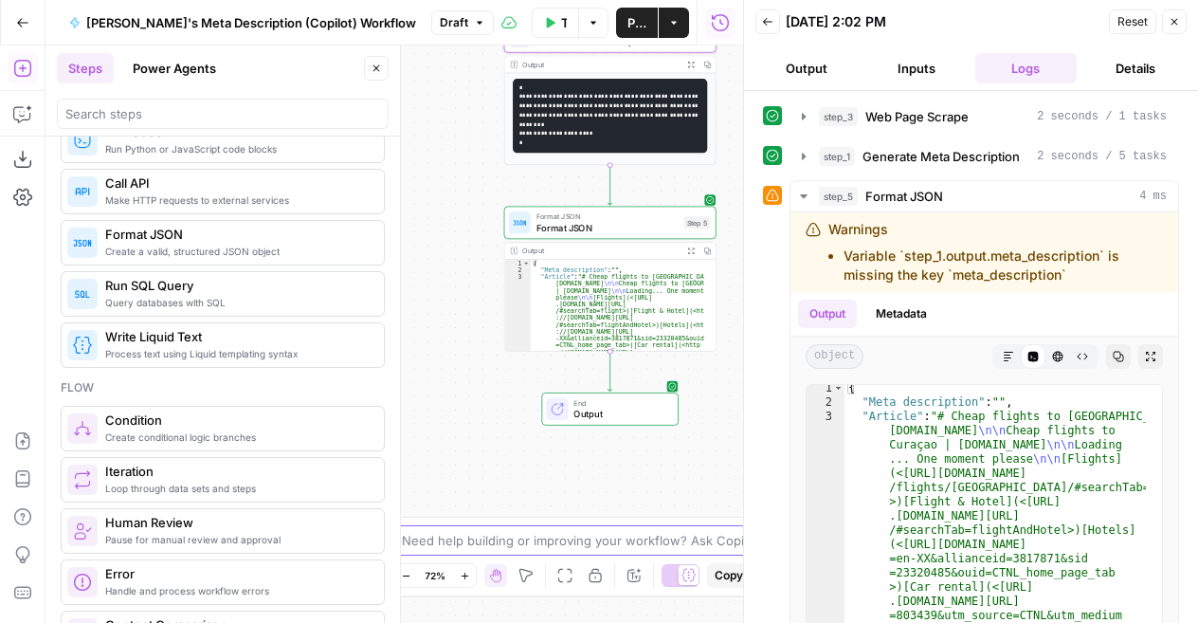
click at [482, 535] on textarea at bounding box center [589, 540] width 374 height 19
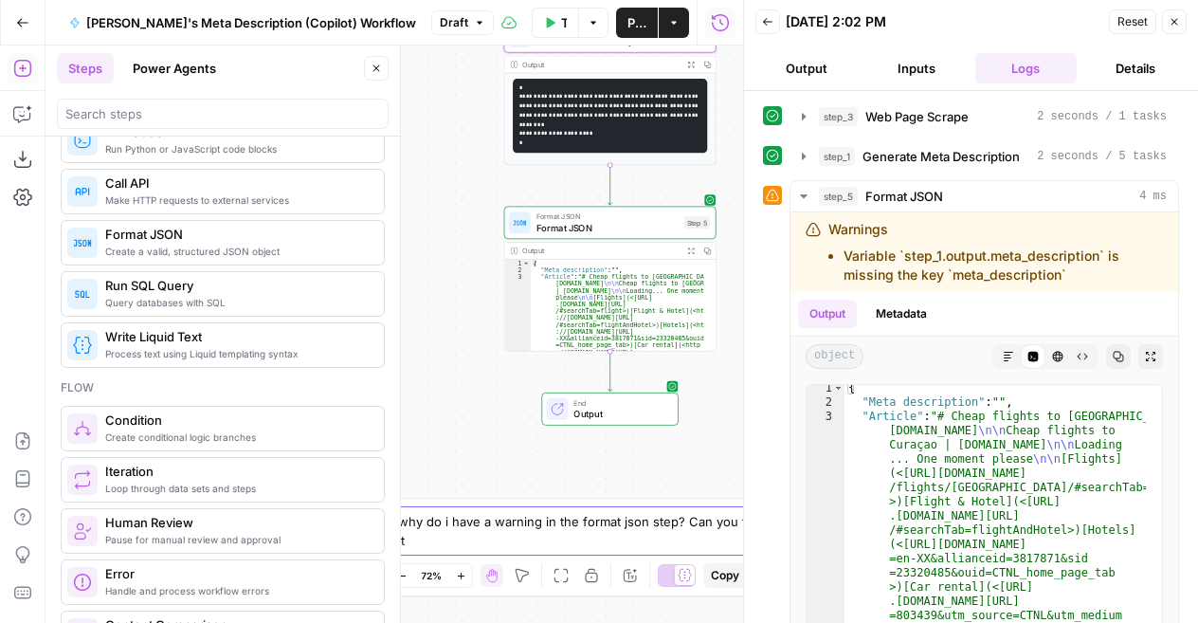
type textarea "why do i have a warning in the format json step? Can you fix it"
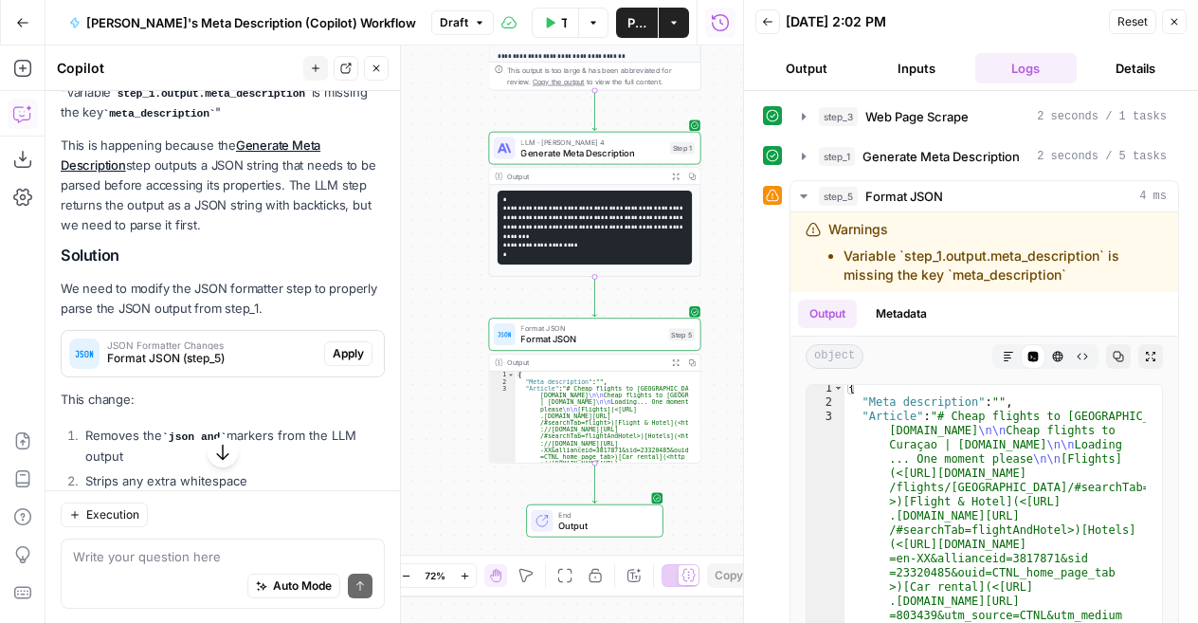
scroll to position [274, 0]
click at [329, 340] on button "Apply" at bounding box center [348, 352] width 48 height 25
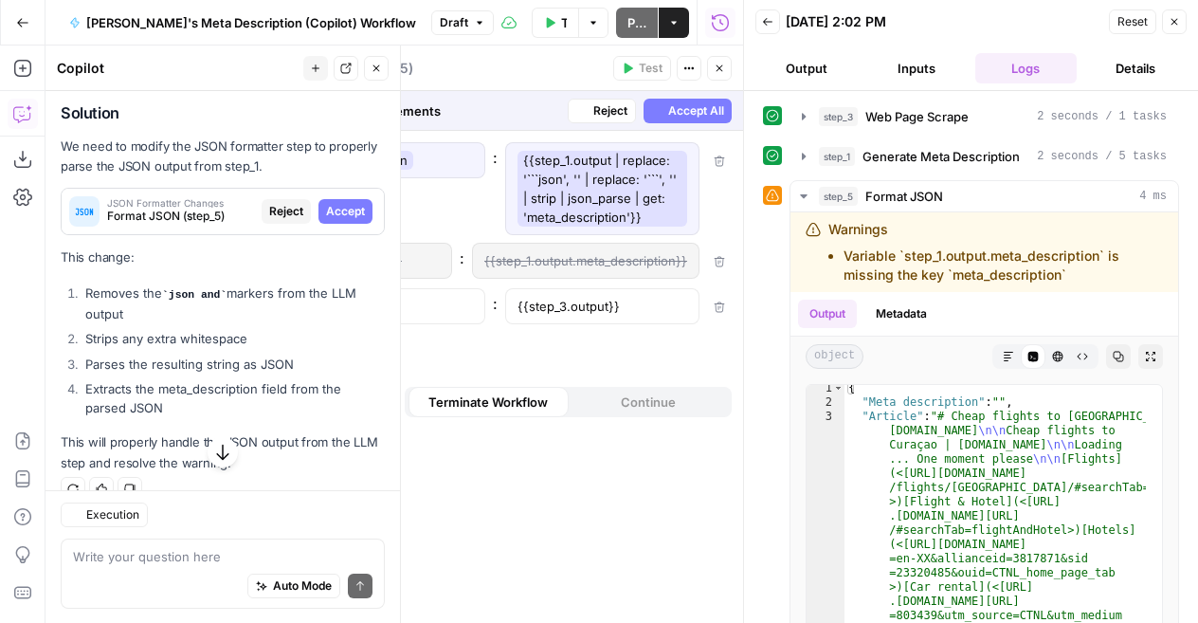
scroll to position [440, 0]
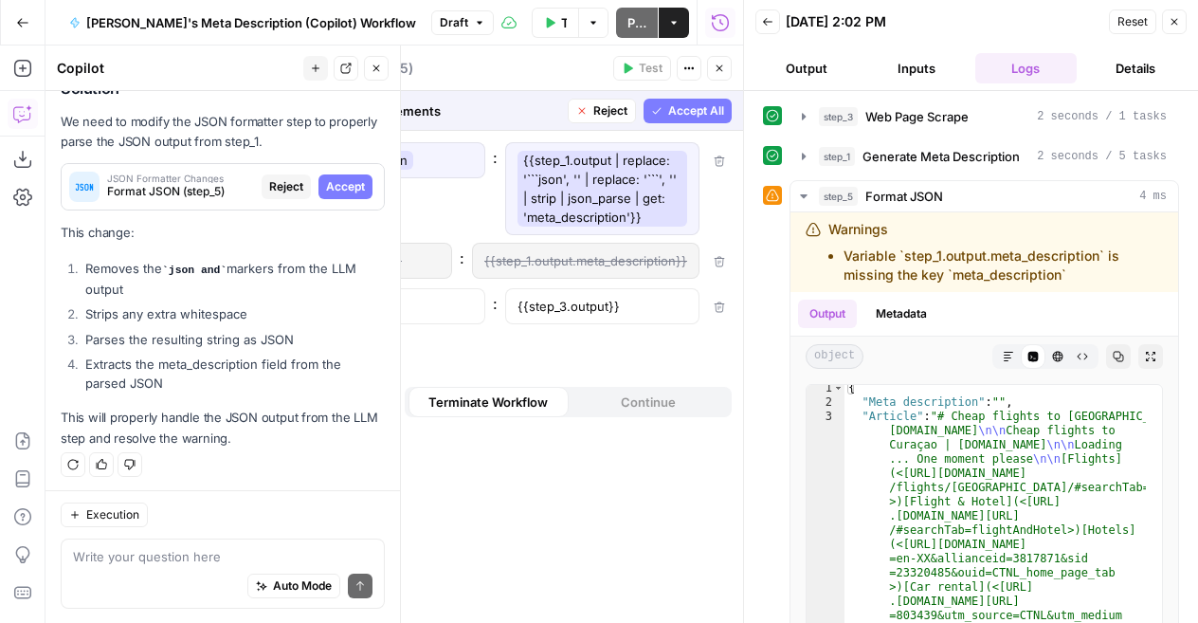
click at [343, 188] on span "Accept" at bounding box center [345, 186] width 39 height 17
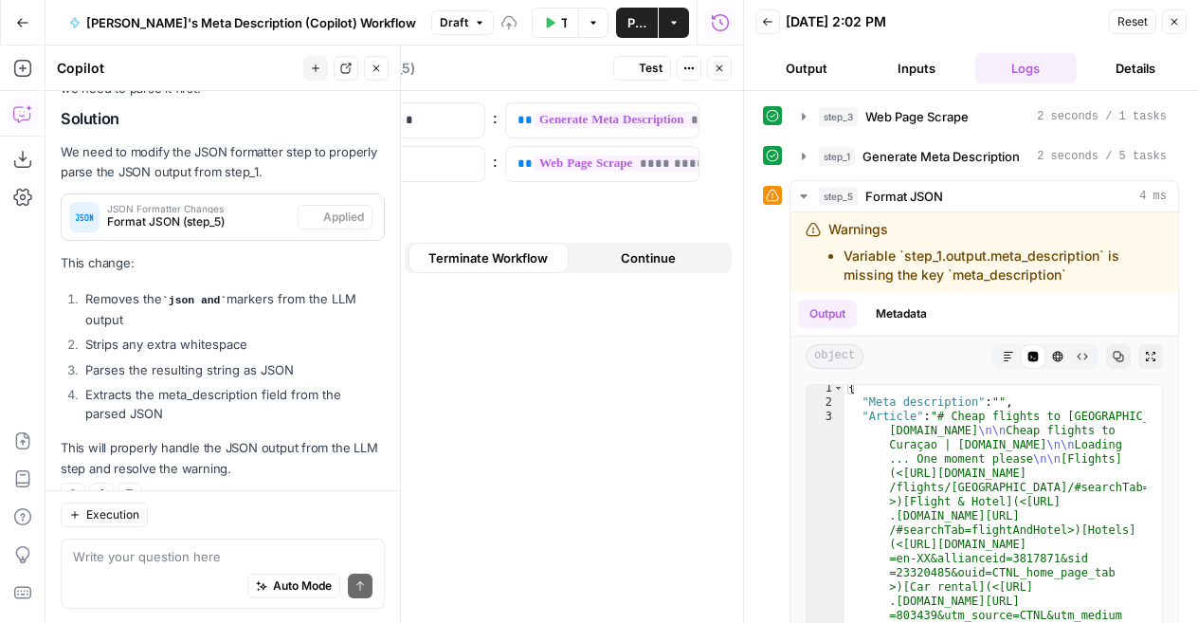
scroll to position [470, 0]
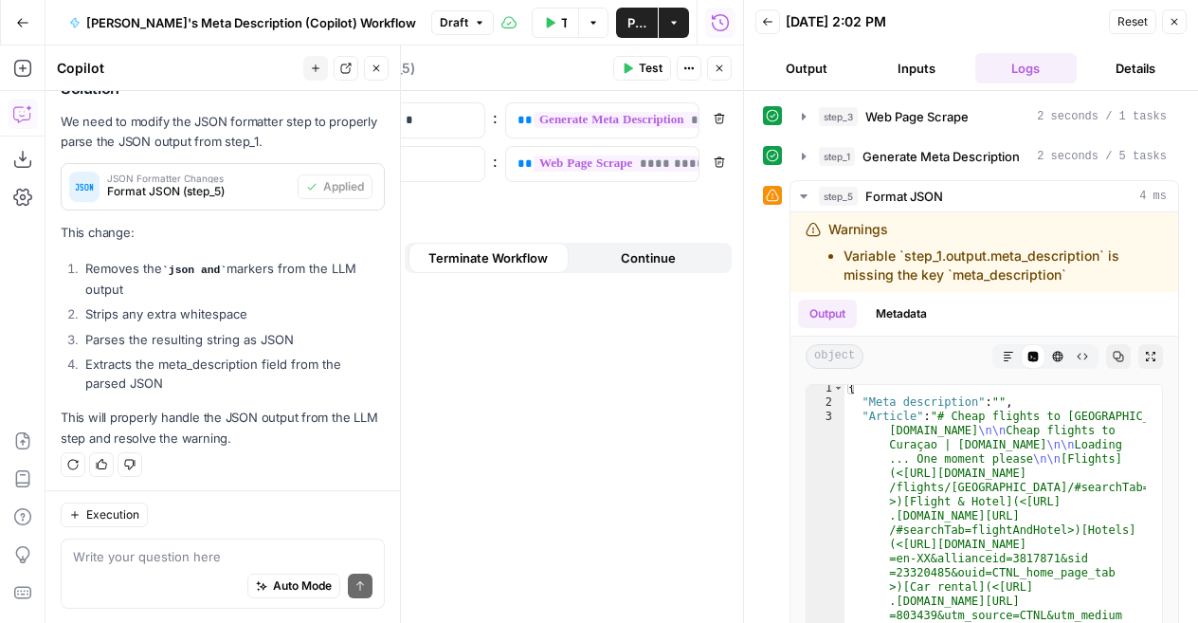
click at [645, 62] on span "Test" at bounding box center [651, 68] width 24 height 17
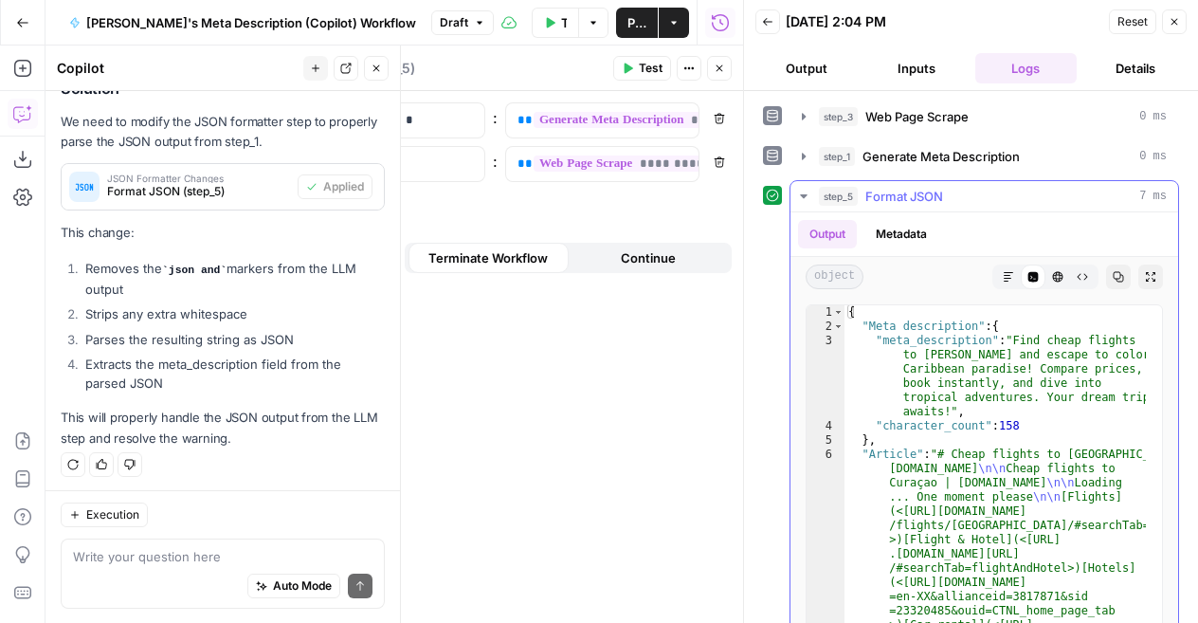
click at [903, 200] on span "Format JSON" at bounding box center [905, 196] width 78 height 19
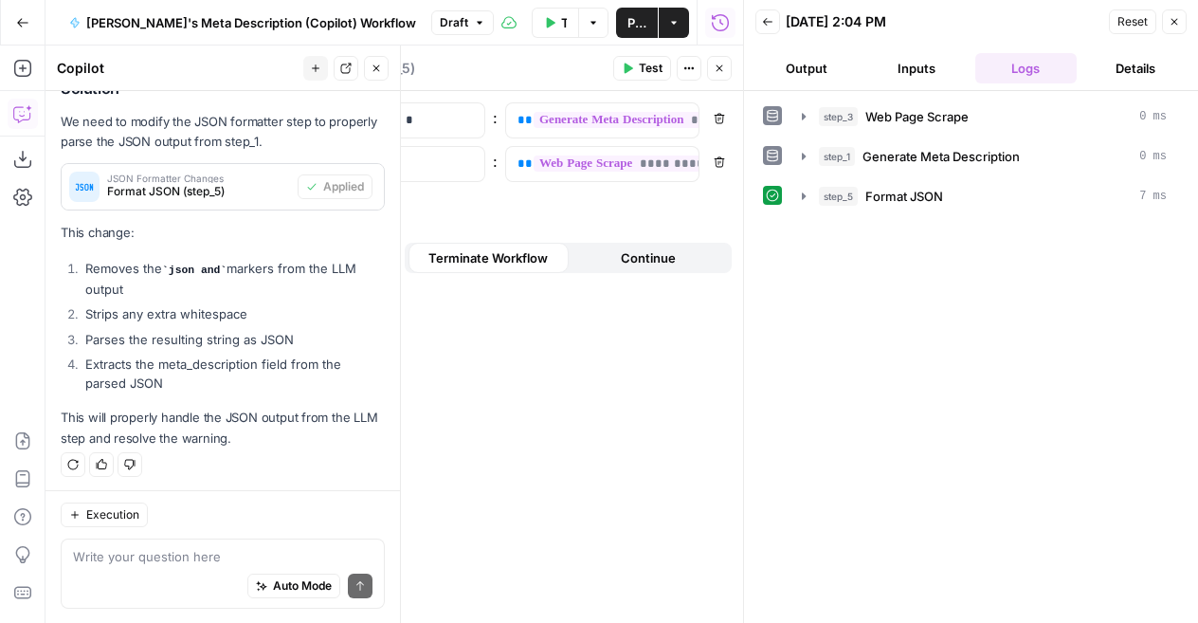
click at [558, 443] on div "**********" at bounding box center [501, 357] width 485 height 532
click at [719, 68] on icon "button" at bounding box center [720, 68] width 7 height 7
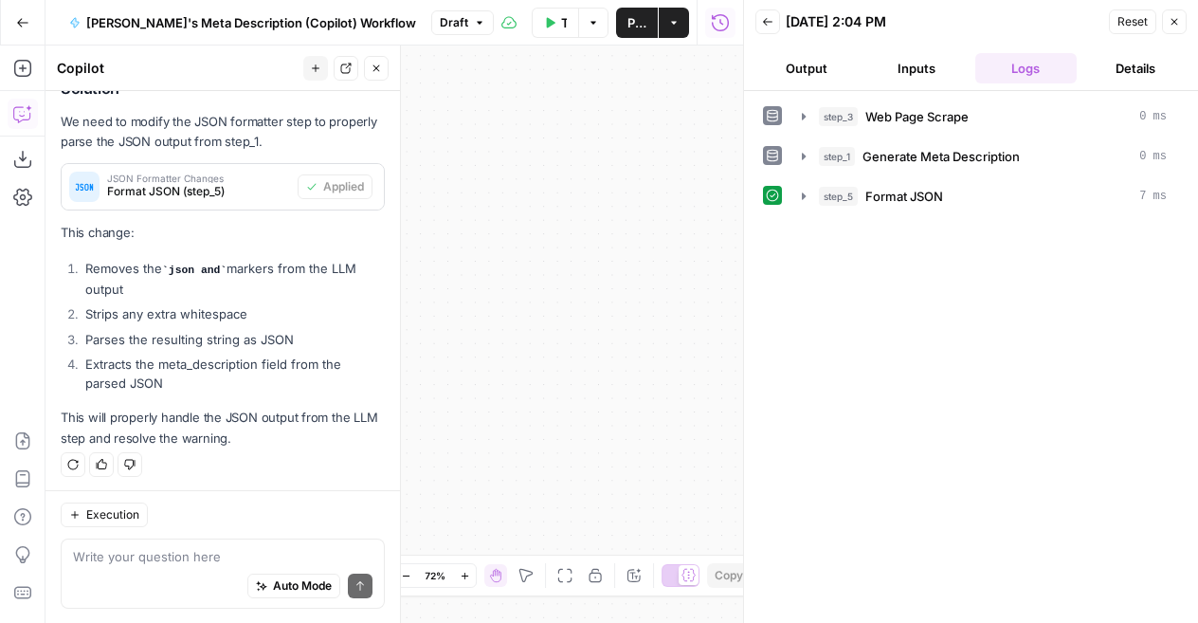
click at [1172, 24] on icon "button" at bounding box center [1175, 22] width 7 height 7
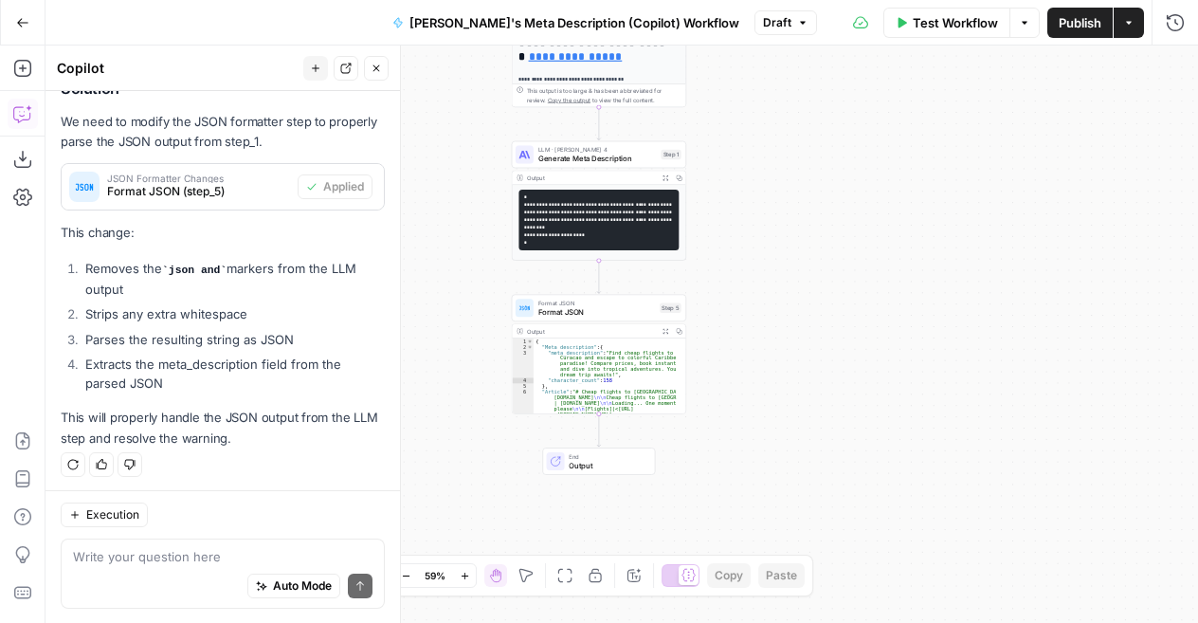
click at [1178, 41] on div "Test Workflow Options Publish Actions Run History" at bounding box center [1007, 22] width 381 height 45
click at [1180, 27] on icon "button" at bounding box center [1175, 22] width 19 height 19
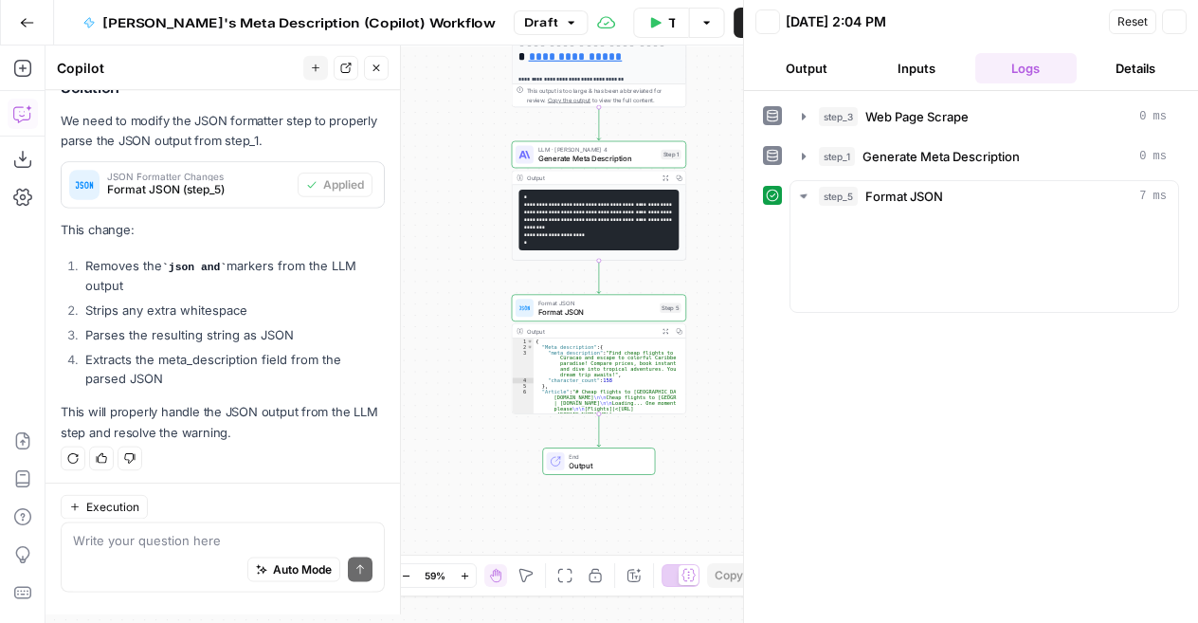
scroll to position [470, 0]
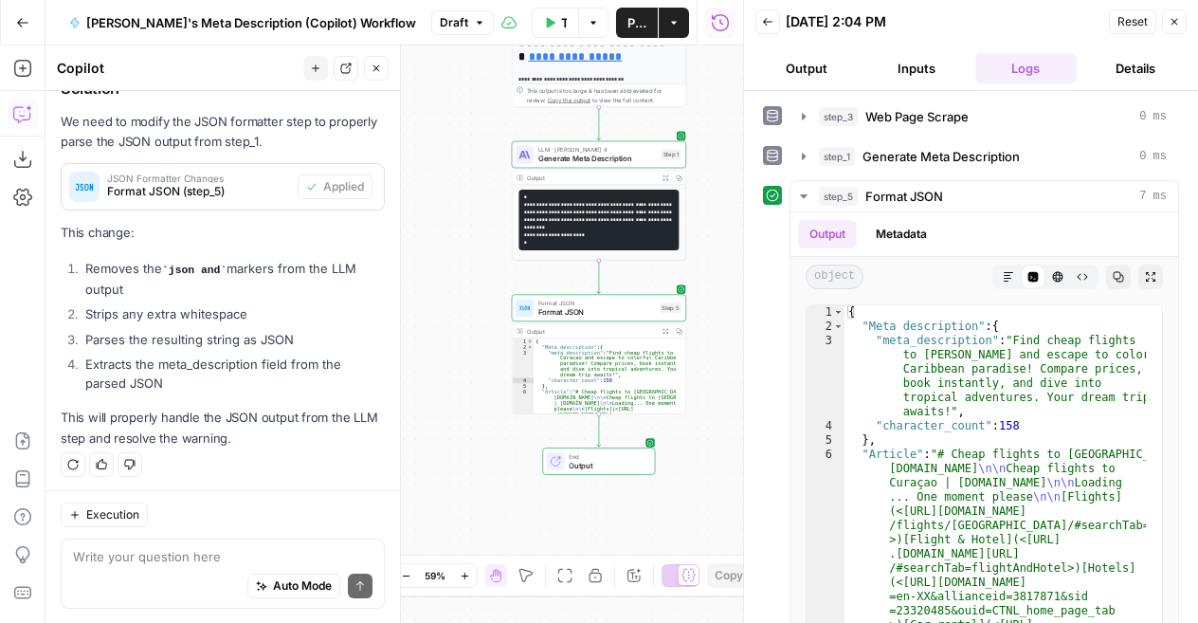
click at [1170, 18] on icon "button" at bounding box center [1174, 21] width 11 height 11
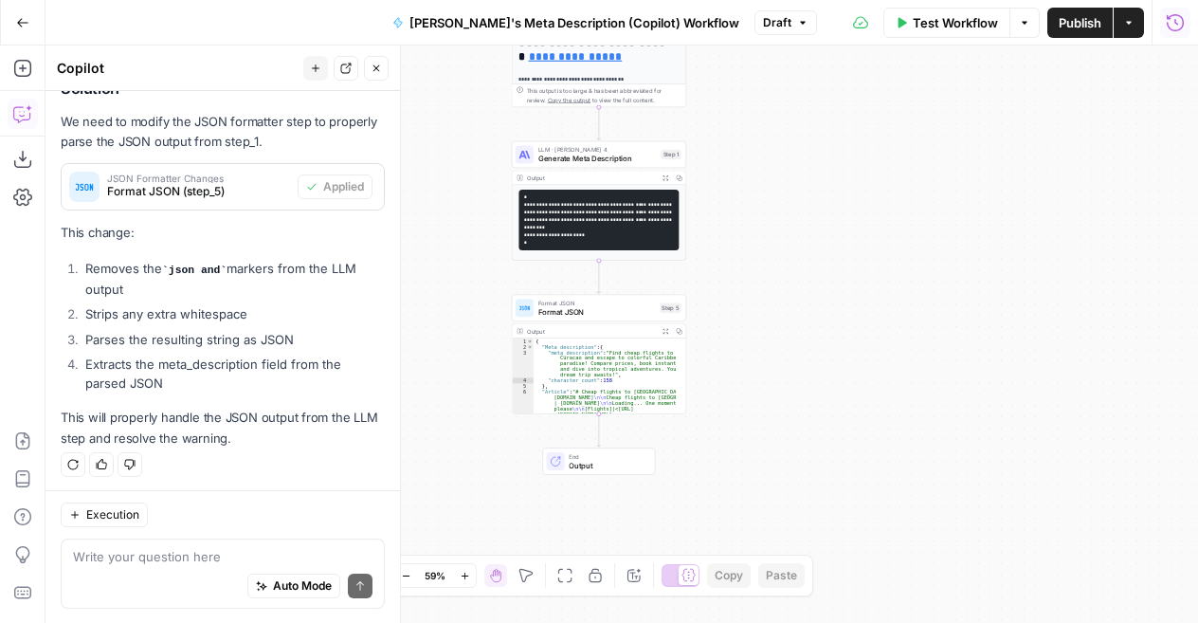
click at [904, 23] on icon "button" at bounding box center [903, 22] width 9 height 10
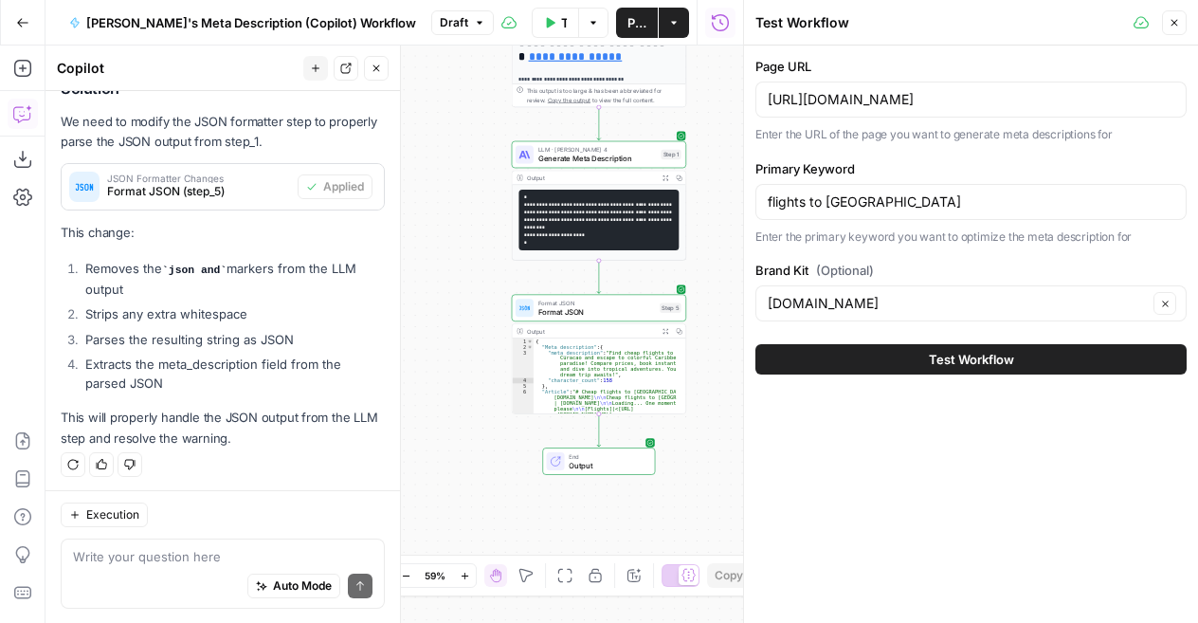
click at [999, 350] on span "Test Workflow" at bounding box center [971, 359] width 85 height 19
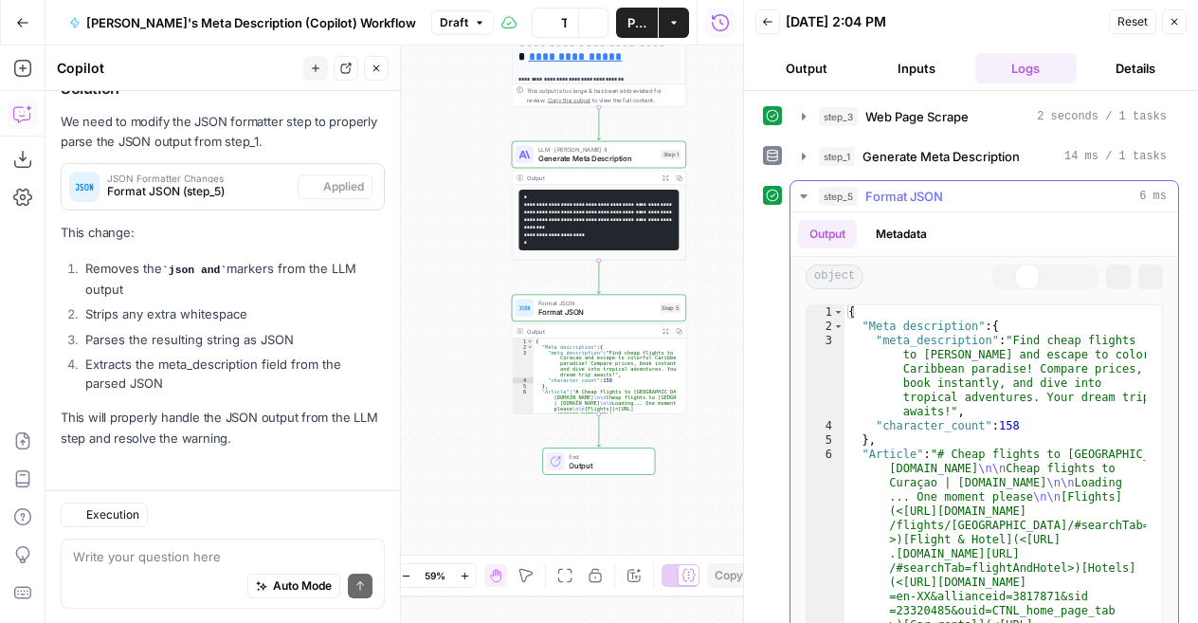
scroll to position [470, 0]
click at [912, 181] on button "step_5 Format JSON 6 ms" at bounding box center [985, 196] width 388 height 30
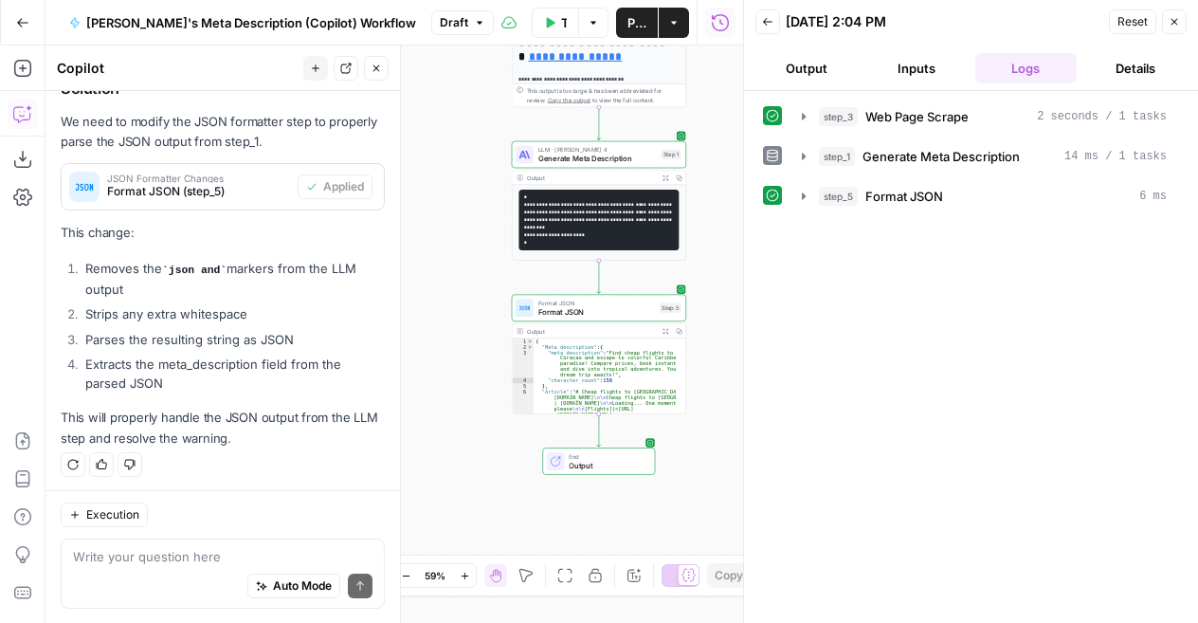
click at [815, 77] on button "Output" at bounding box center [807, 68] width 102 height 30
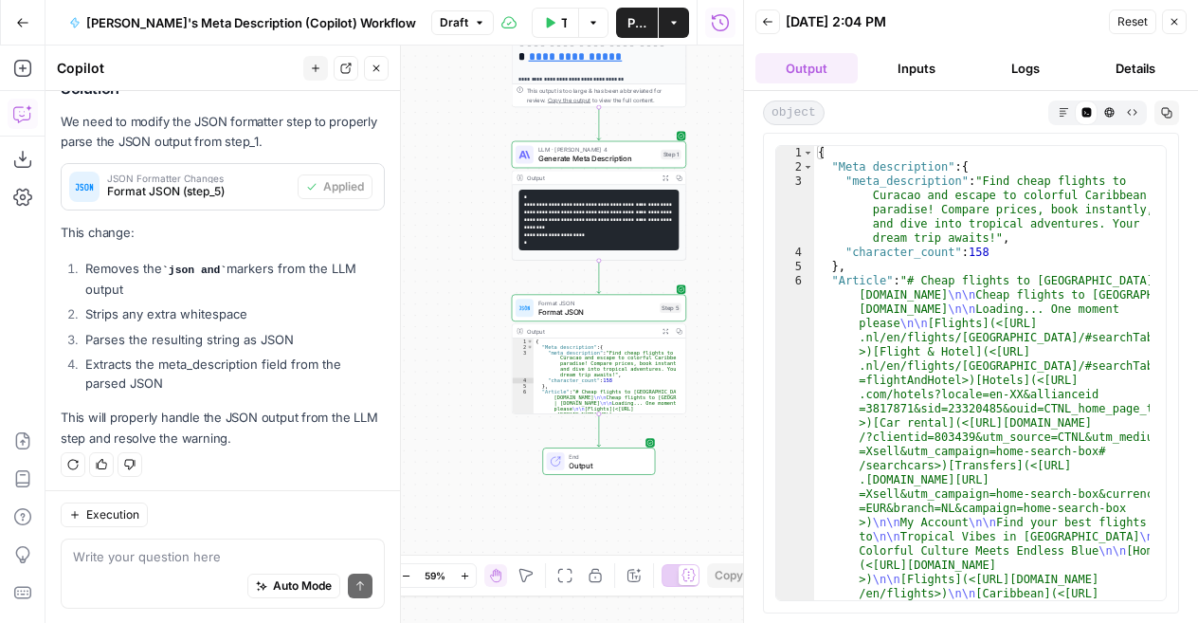
click at [1059, 113] on icon "button" at bounding box center [1064, 112] width 10 height 10
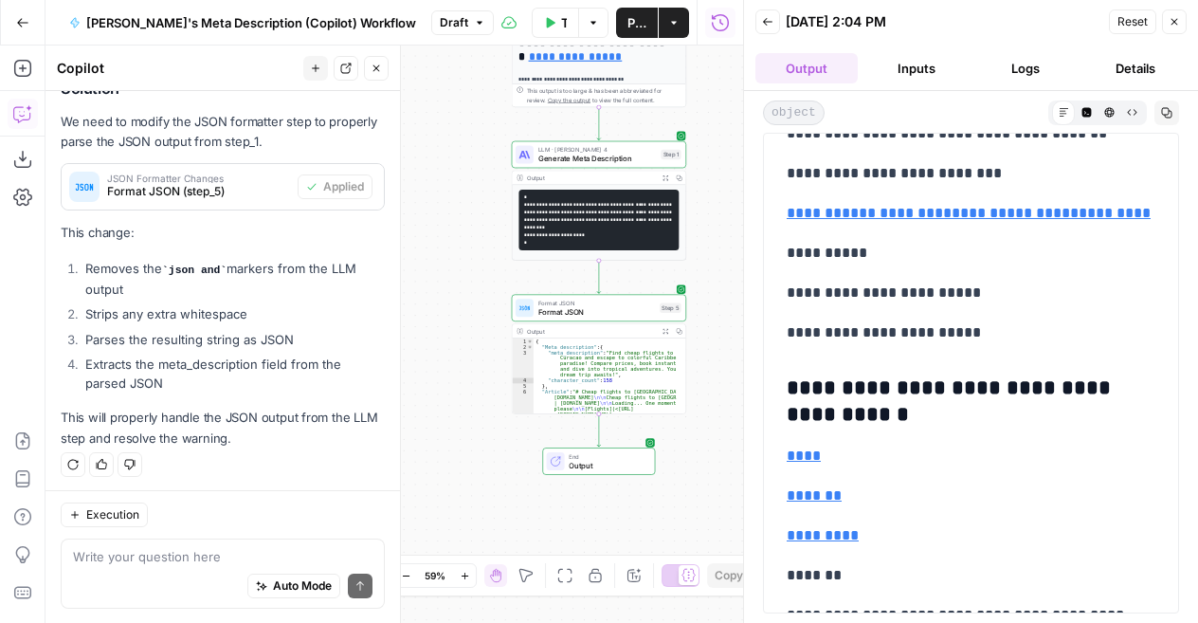
scroll to position [0, 0]
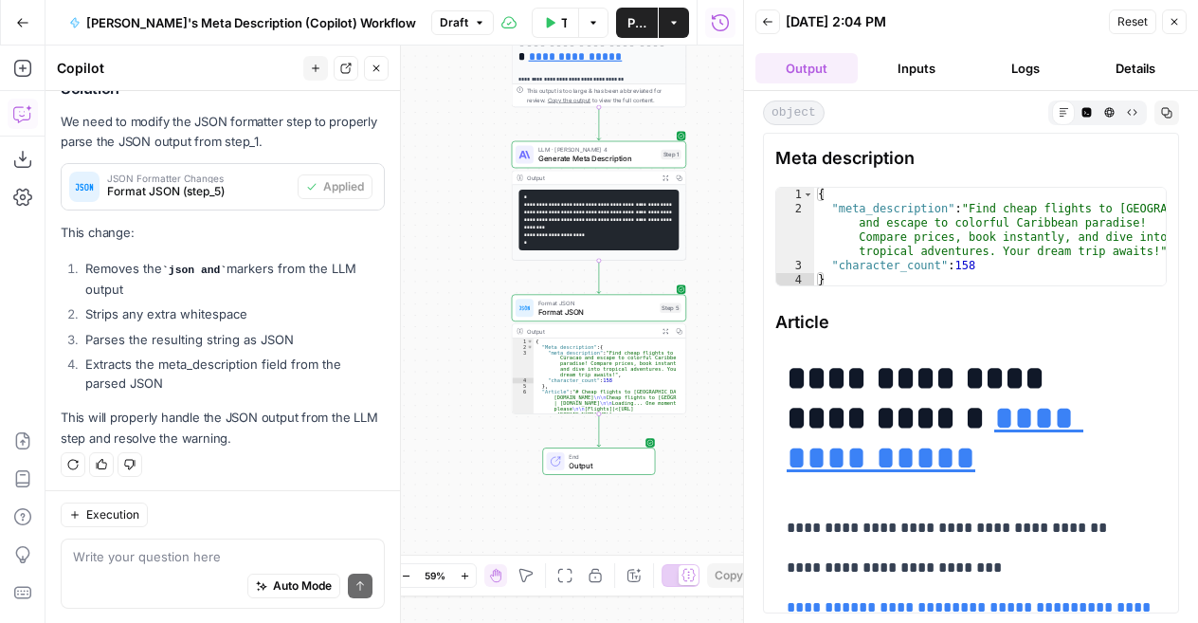
click at [1170, 21] on icon "button" at bounding box center [1174, 21] width 11 height 11
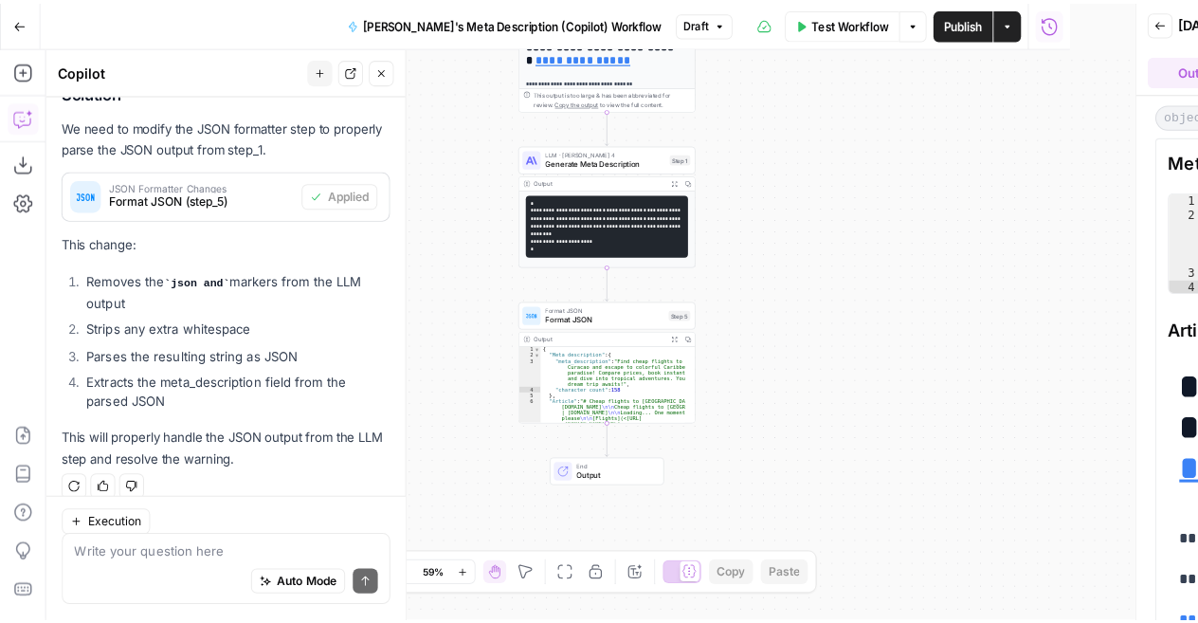
scroll to position [470, 0]
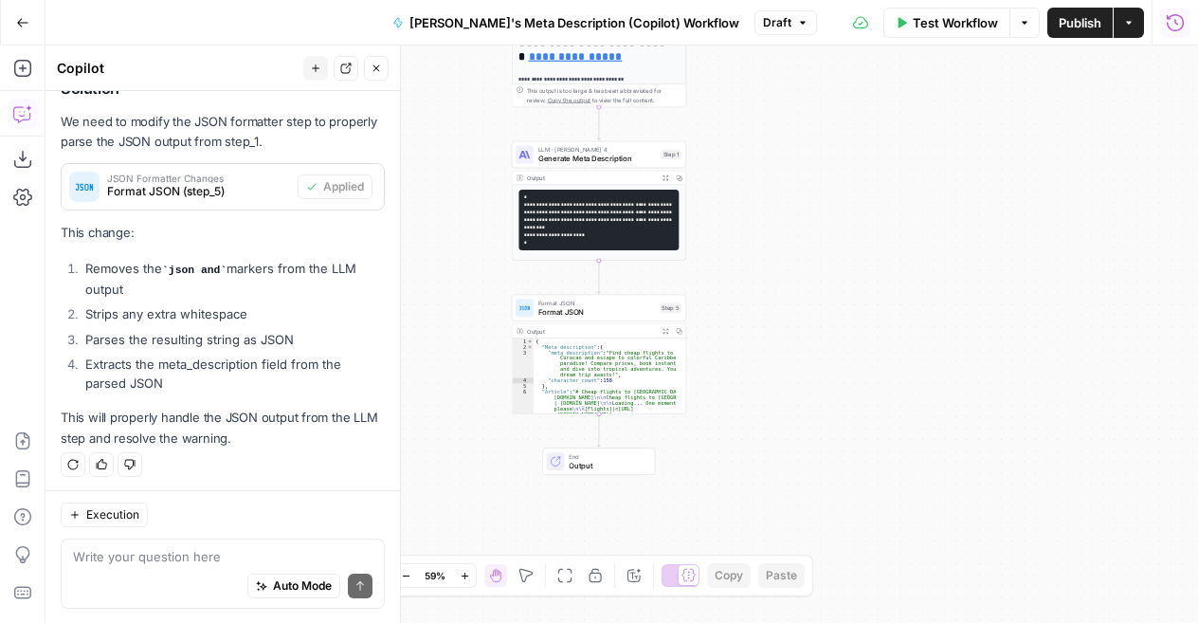
click at [378, 69] on icon "button" at bounding box center [376, 68] width 11 height 11
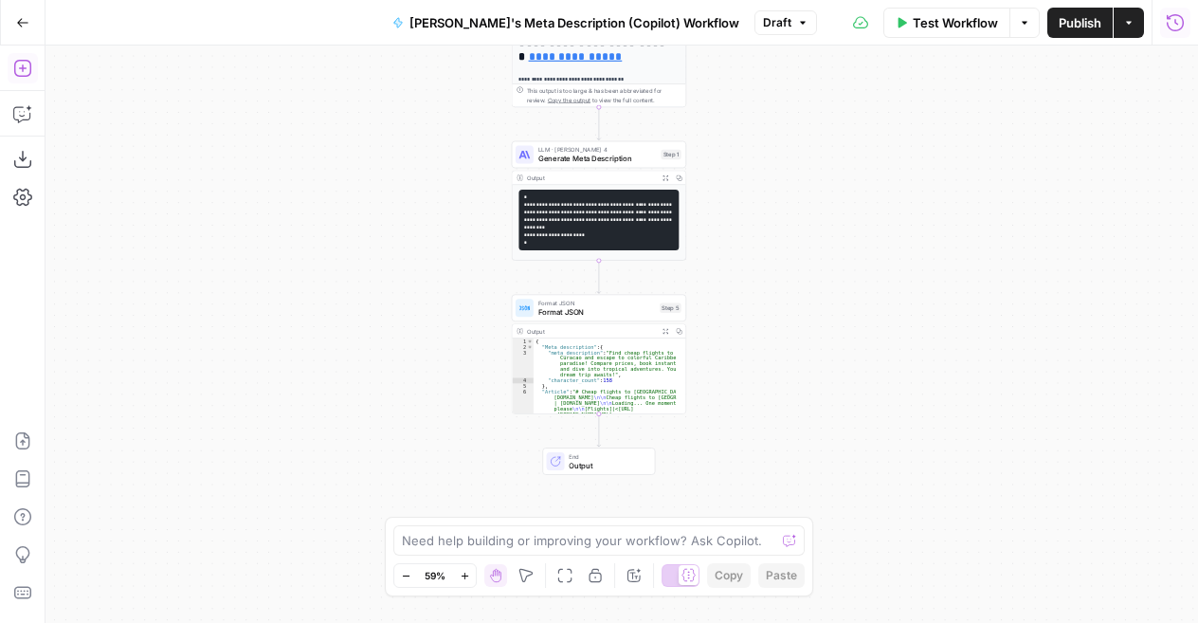
click at [23, 60] on icon "button" at bounding box center [21, 68] width 17 height 17
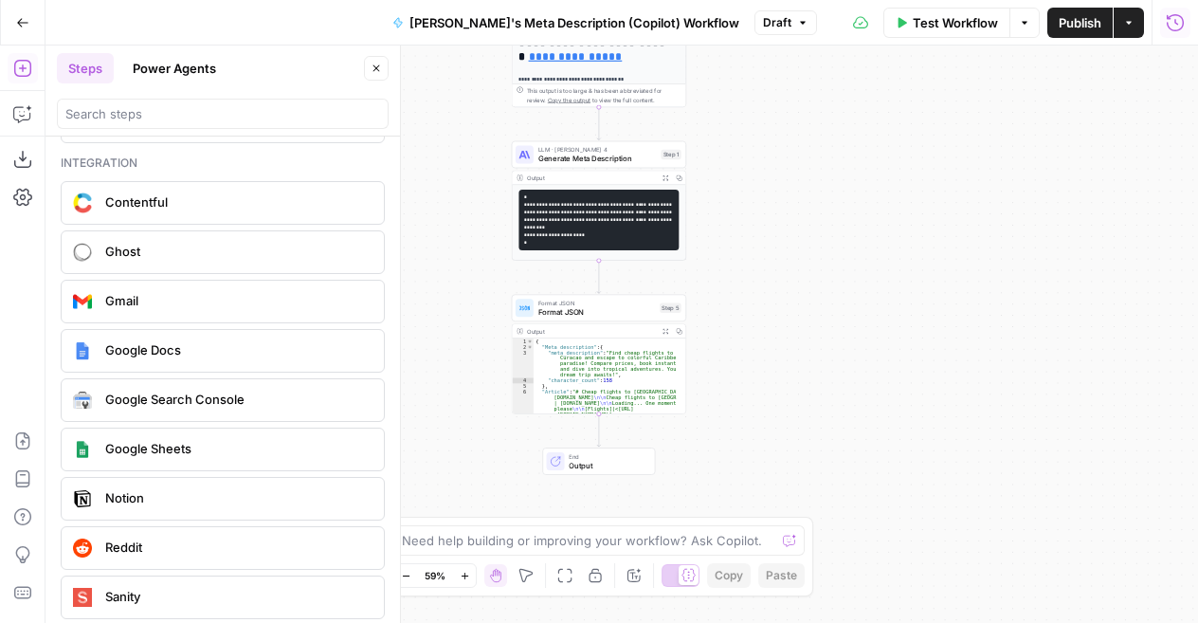
scroll to position [3386, 0]
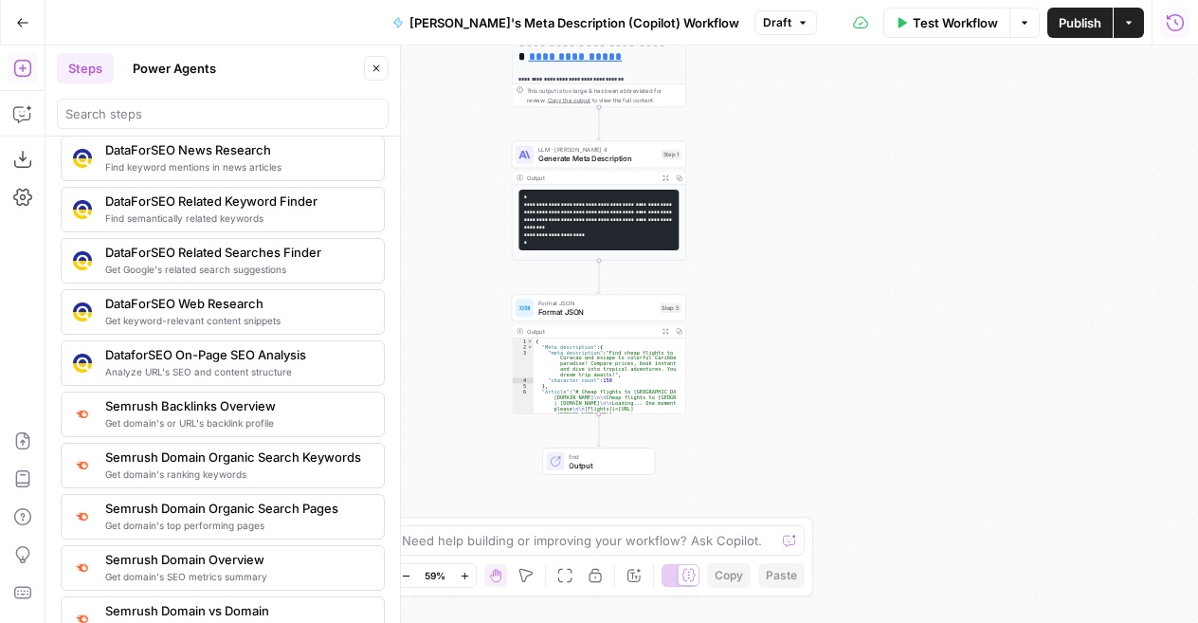
click at [178, 71] on button "Power Agents" at bounding box center [174, 68] width 106 height 30
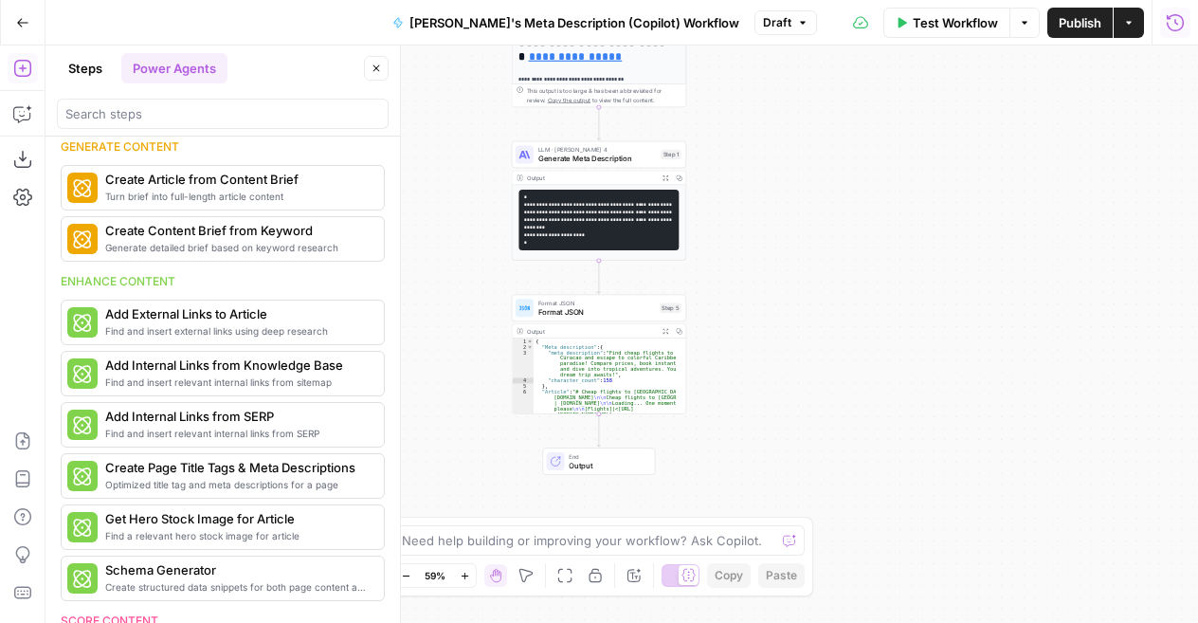
scroll to position [0, 0]
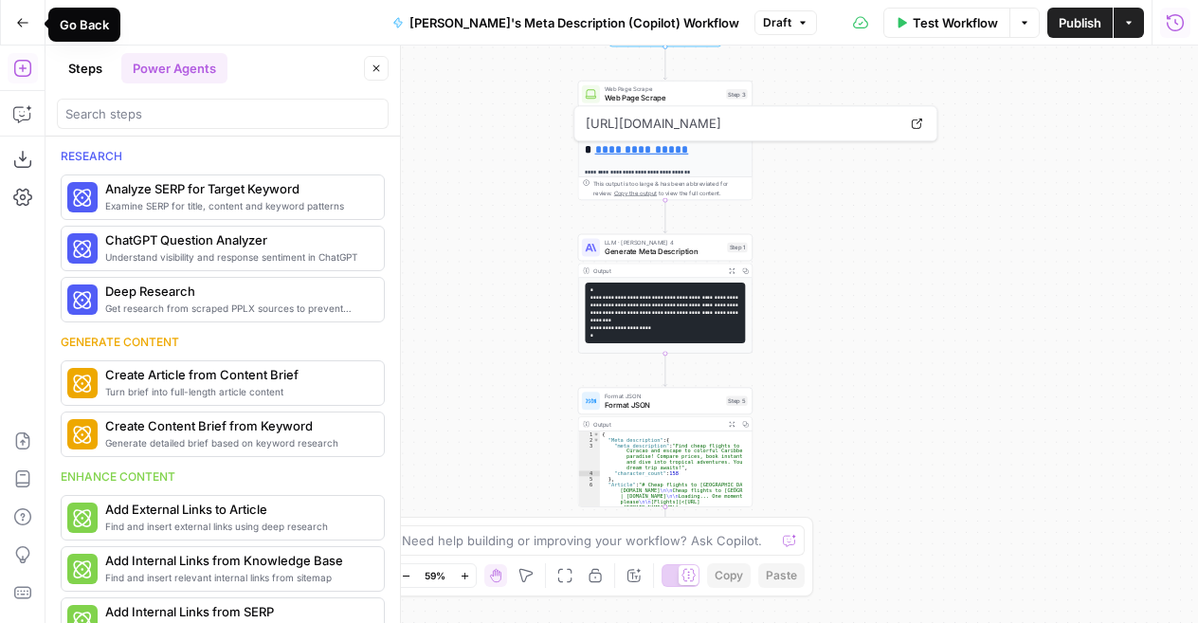
click at [25, 16] on icon "button" at bounding box center [22, 22] width 13 height 13
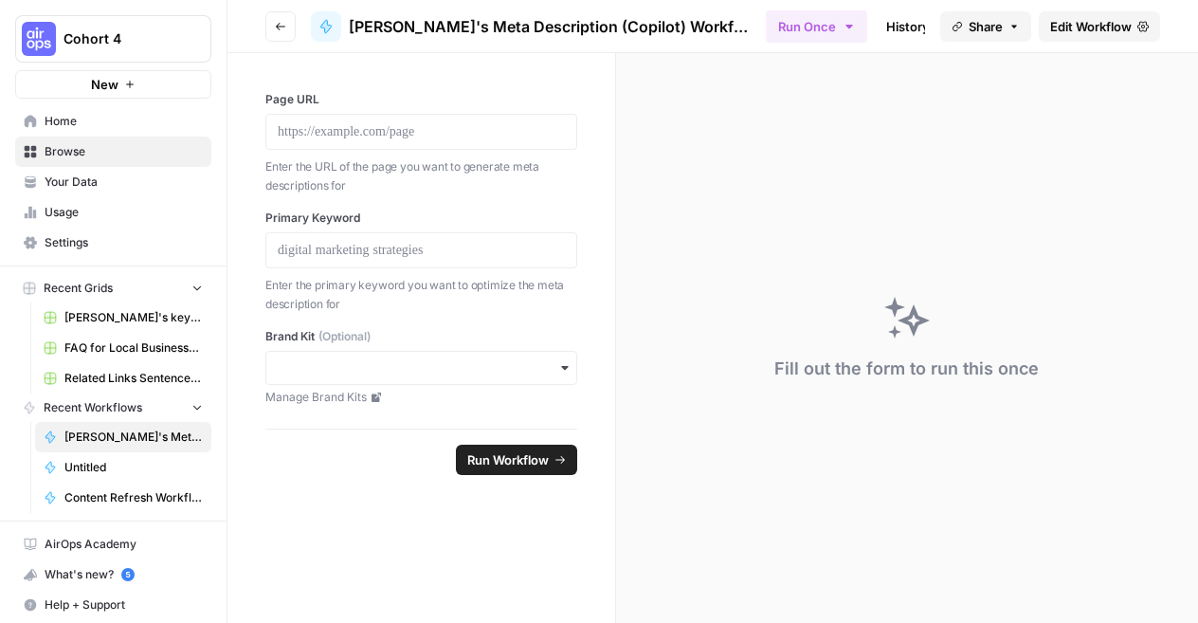
click at [59, 179] on span "Your Data" at bounding box center [124, 182] width 158 height 17
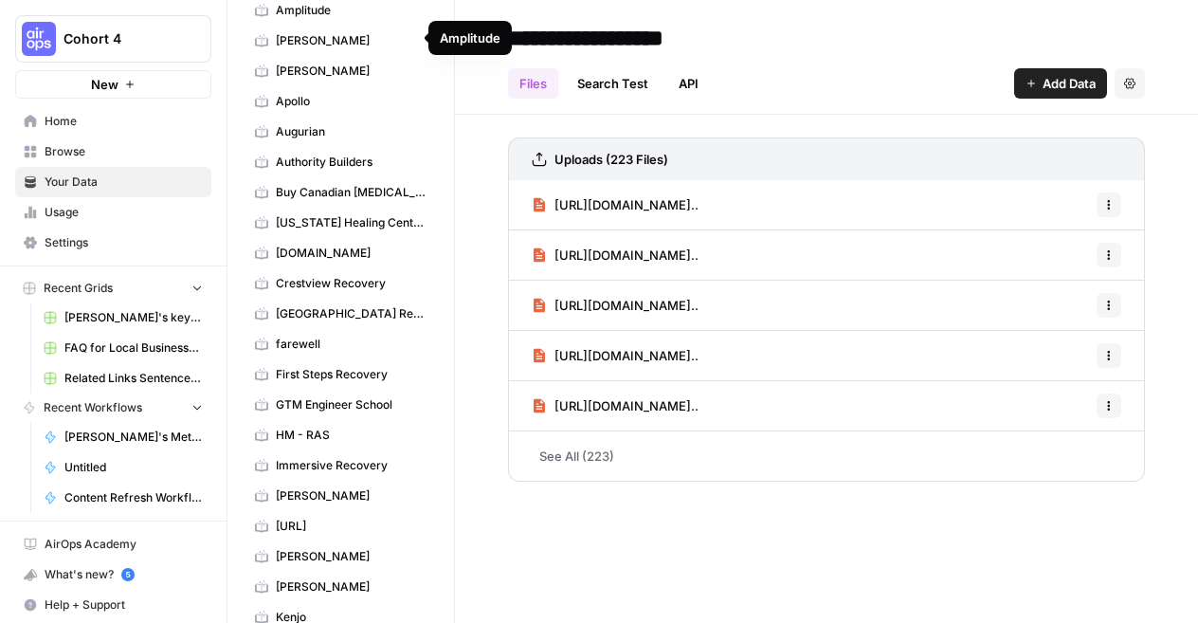
scroll to position [152, 0]
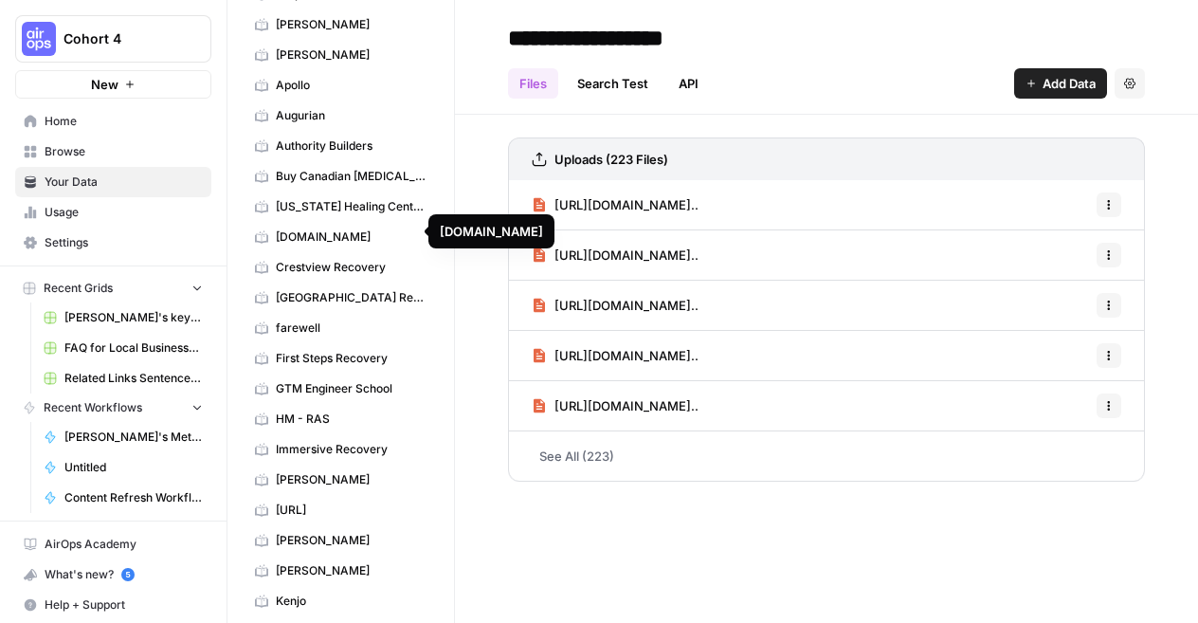
click at [320, 229] on span "CheapTickets.nl" at bounding box center [351, 237] width 151 height 17
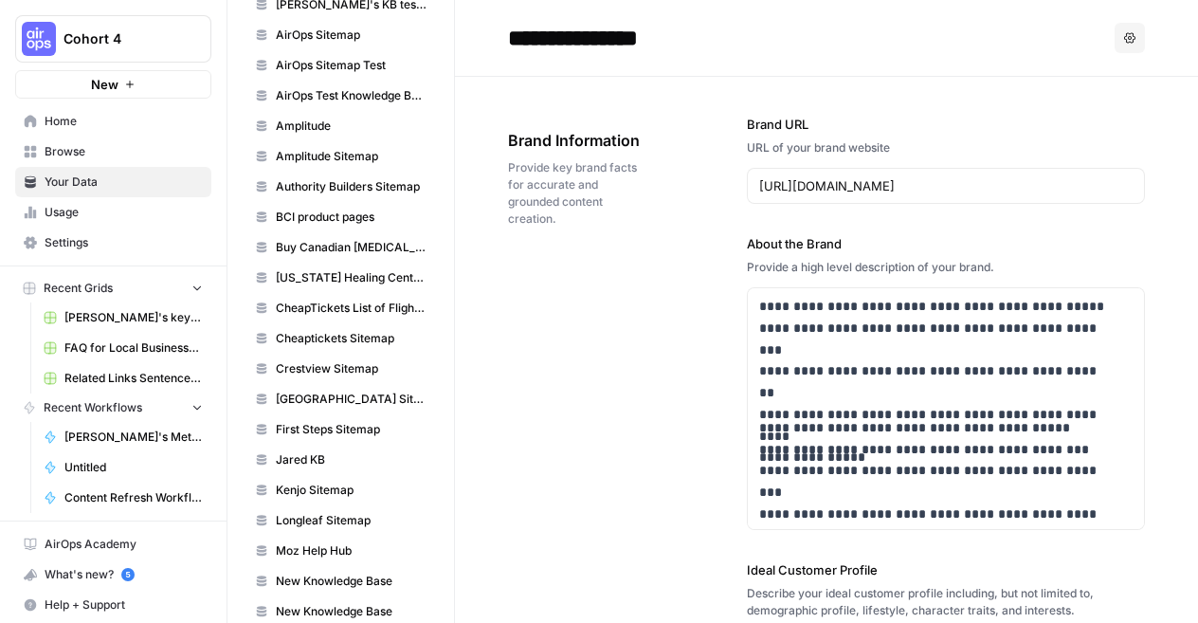
scroll to position [1587, 0]
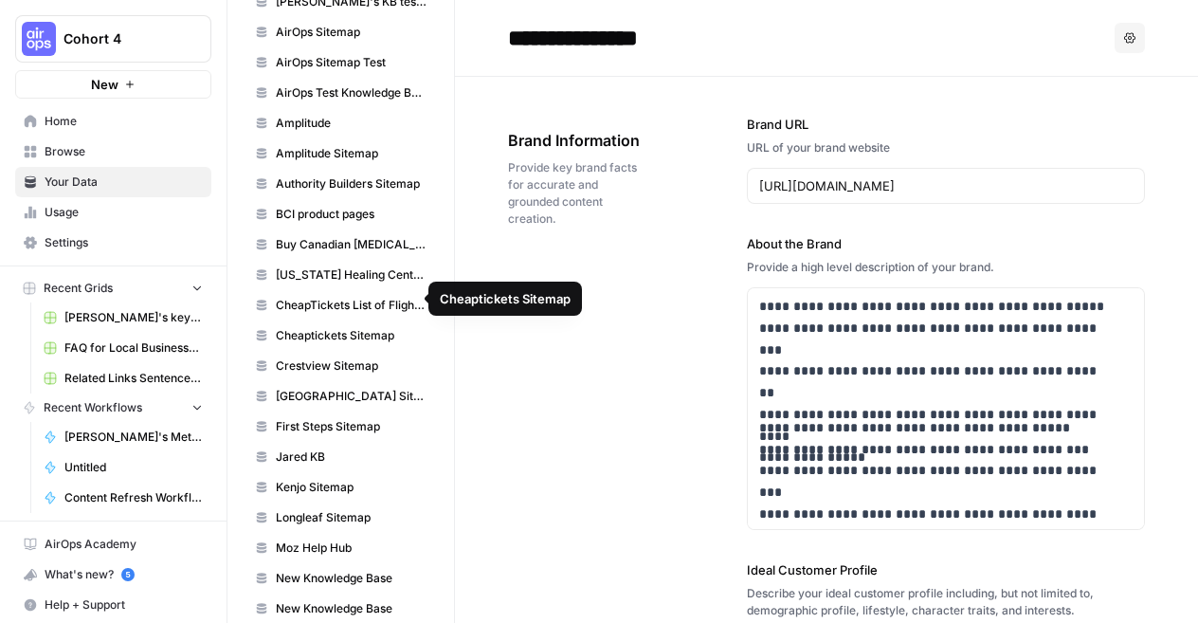
click at [308, 320] on link "Cheaptickets Sitemap" at bounding box center [341, 335] width 189 height 30
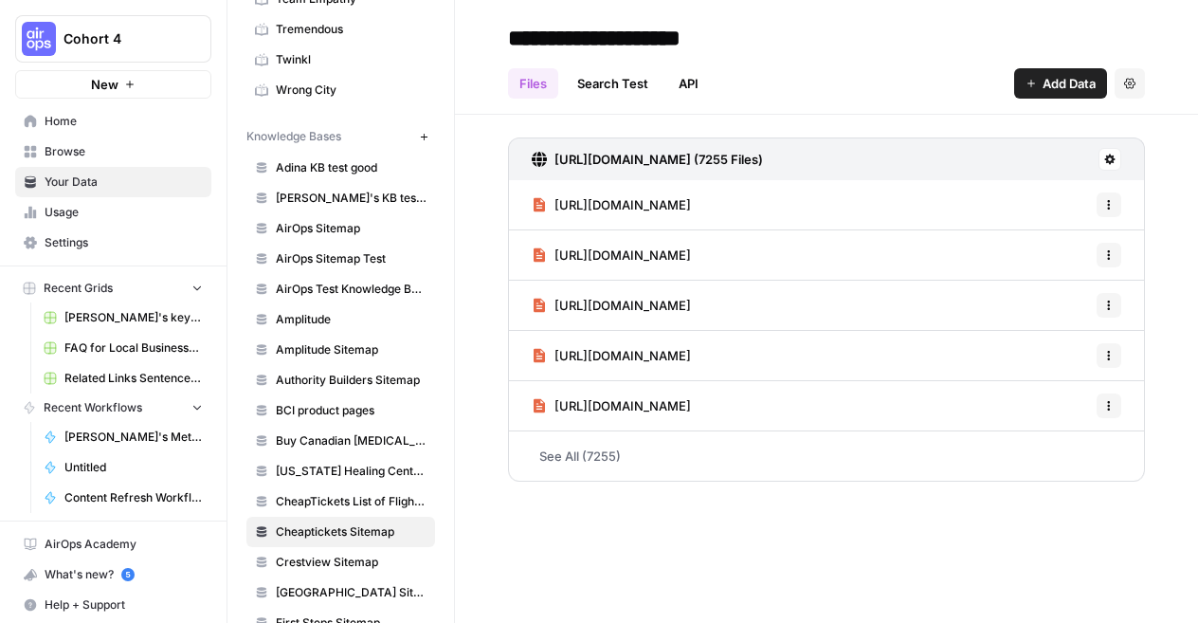
scroll to position [1390, 0]
click at [1061, 80] on span "Add Data" at bounding box center [1069, 83] width 53 height 19
drag, startPoint x: 865, startPoint y: 54, endPoint x: 937, endPoint y: 109, distance: 90.6
click at [937, 109] on header "**********" at bounding box center [826, 57] width 743 height 115
click at [1066, 88] on span "Add Data" at bounding box center [1069, 83] width 53 height 19
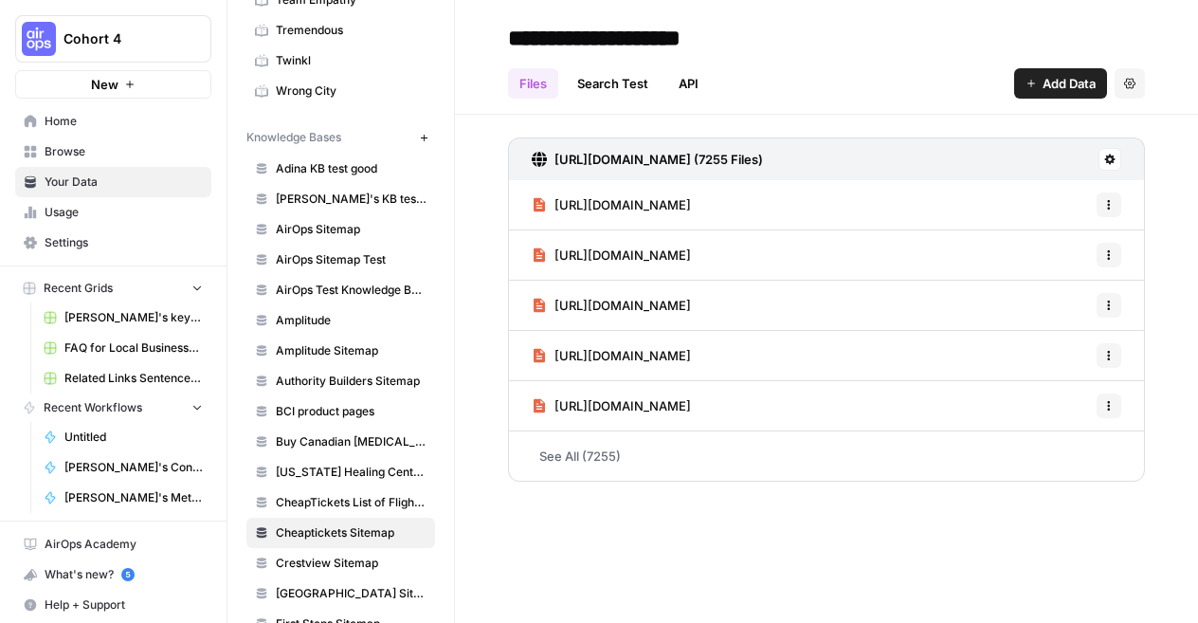
click at [489, 467] on div "https://www.cheaptickets.nl/sitemap.xml (7255 Files) https://www.cheaptickets.n…" at bounding box center [826, 306] width 743 height 382
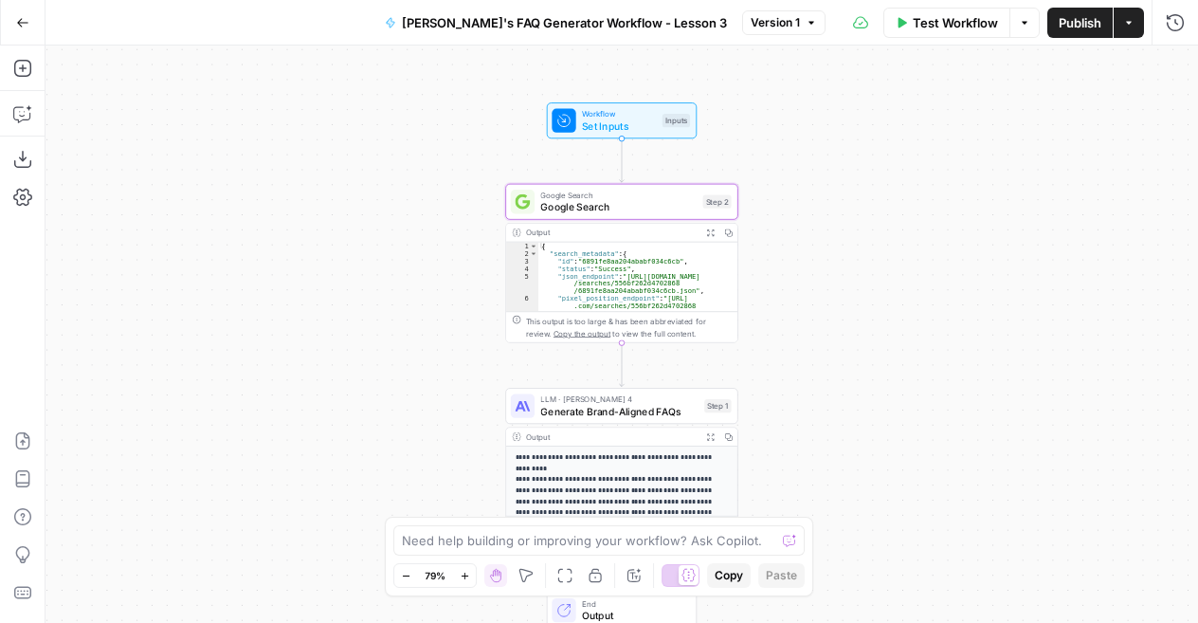
click at [21, 27] on icon "button" at bounding box center [22, 22] width 13 height 13
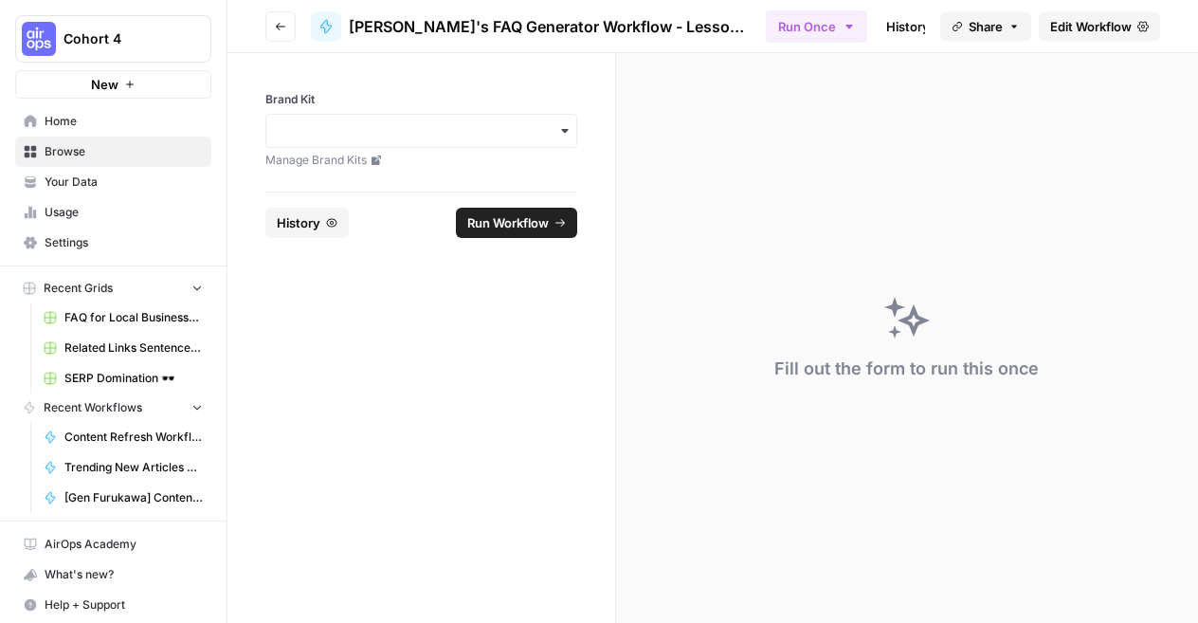
click at [521, 227] on span "Run Workflow" at bounding box center [508, 222] width 82 height 19
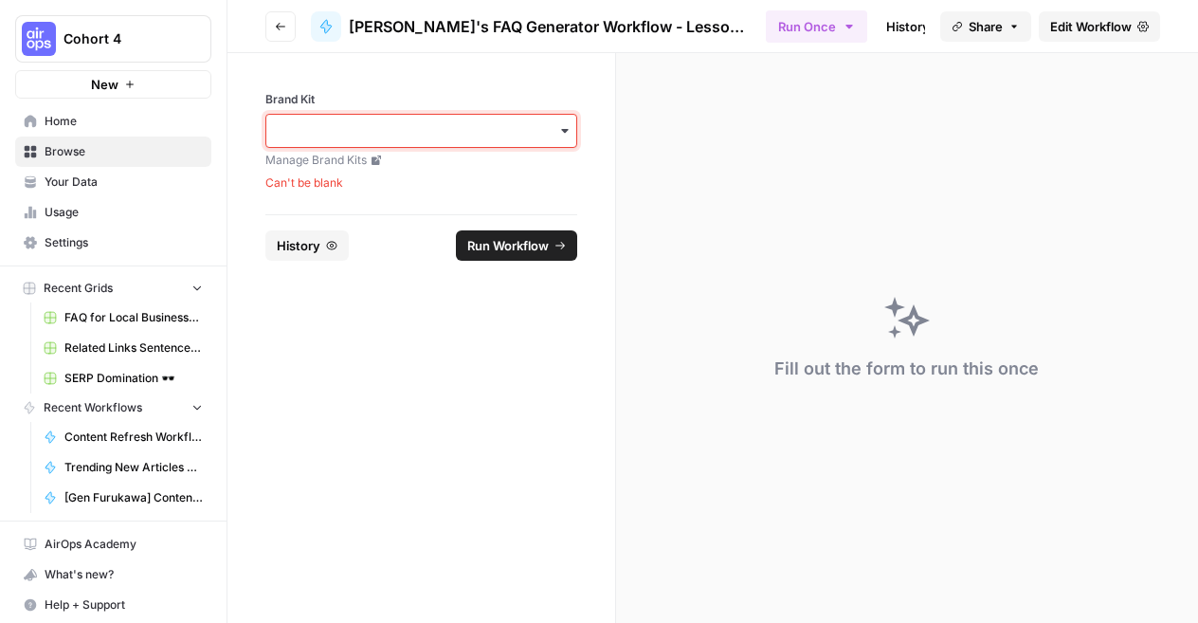
click at [465, 122] on input "Brand Kit" at bounding box center [421, 130] width 287 height 19
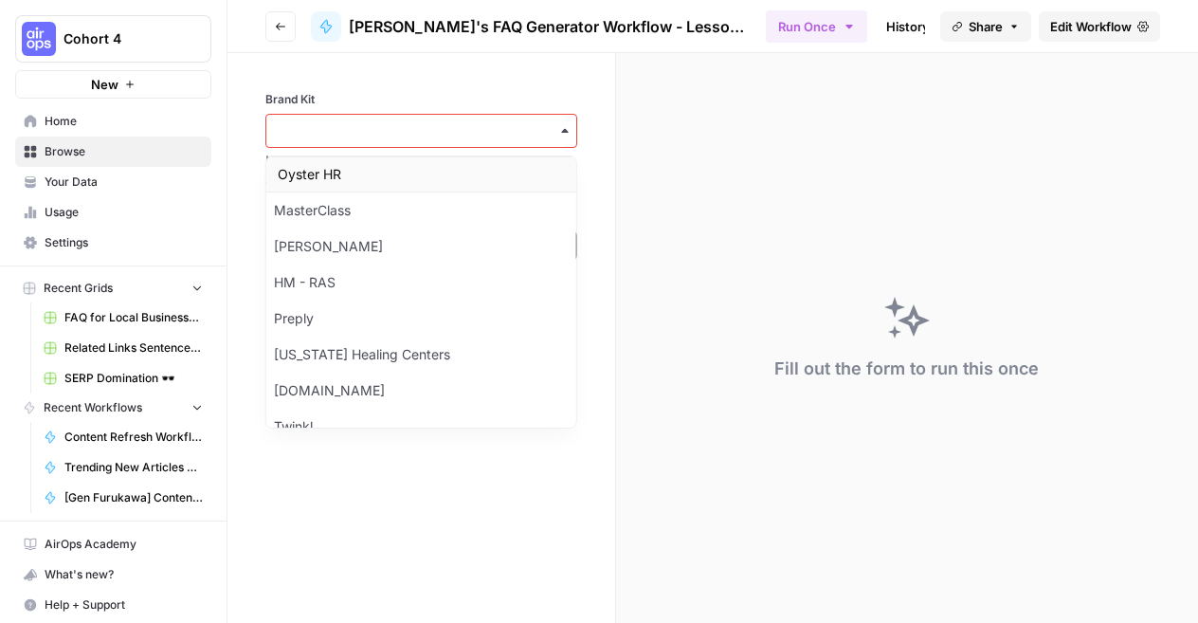
scroll to position [574, 0]
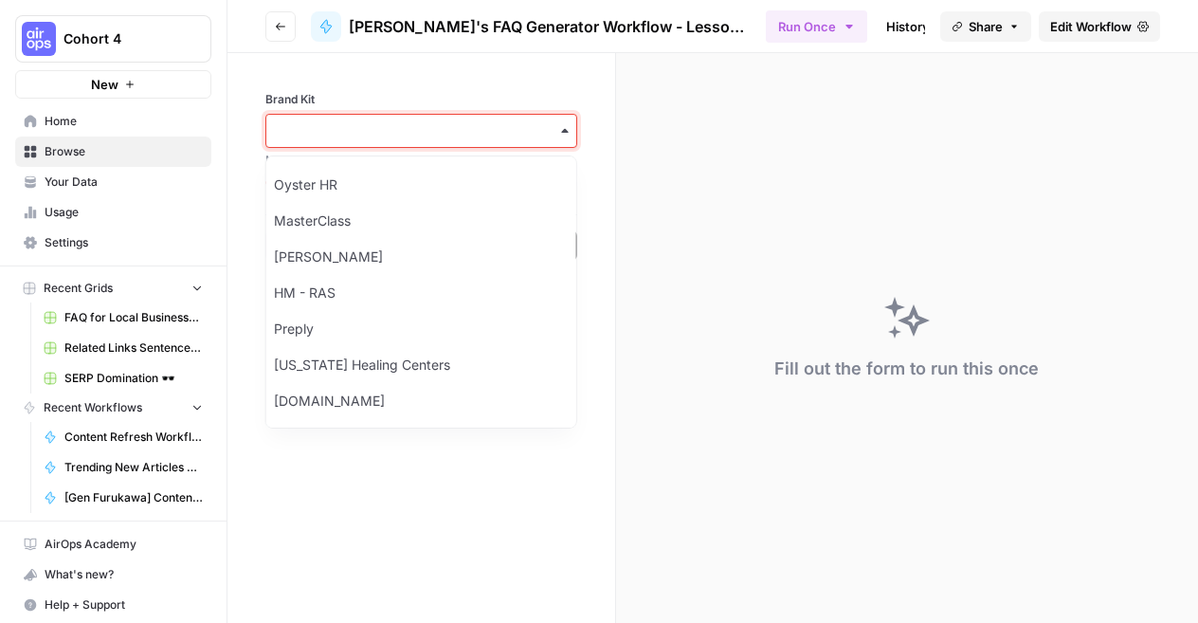
click at [432, 139] on input "Brand Kit" at bounding box center [421, 130] width 287 height 19
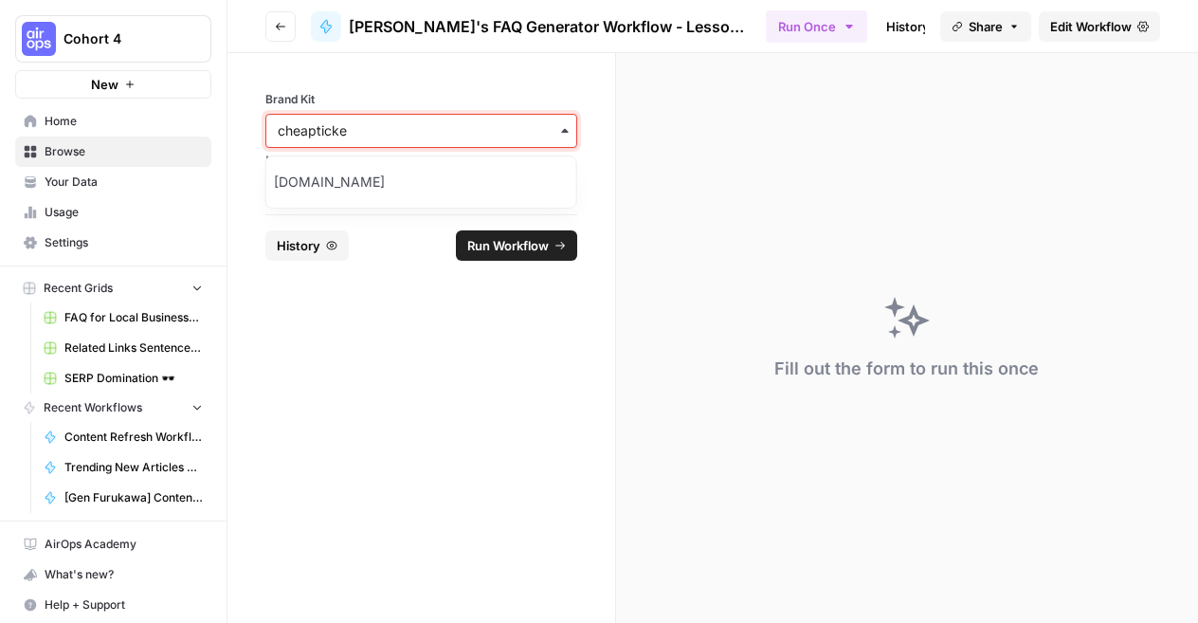
type input "cheapticke"
click at [427, 191] on div "CheapTickets.nl" at bounding box center [421, 182] width 310 height 36
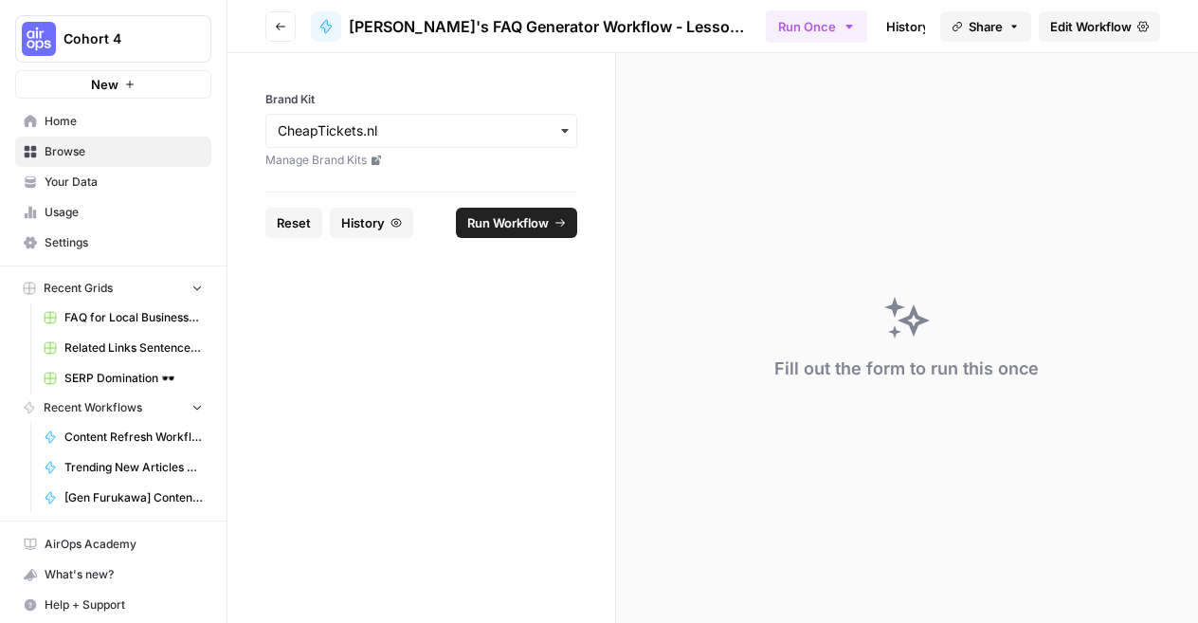
click at [516, 218] on span "Run Workflow" at bounding box center [508, 222] width 82 height 19
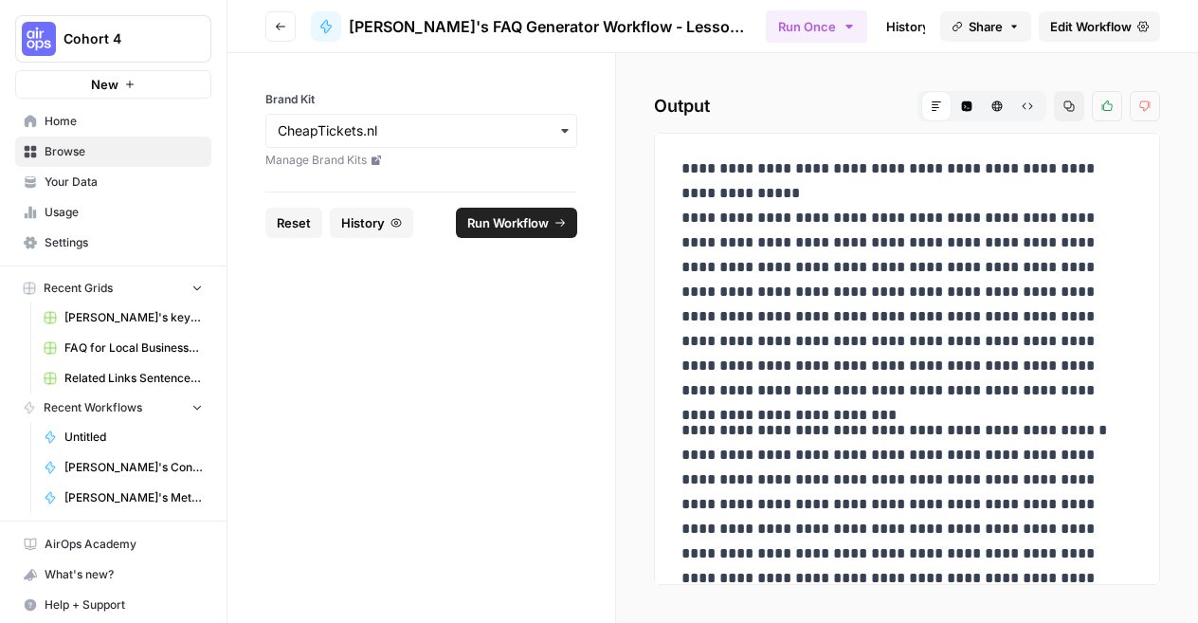
click at [102, 82] on span "New" at bounding box center [104, 84] width 27 height 19
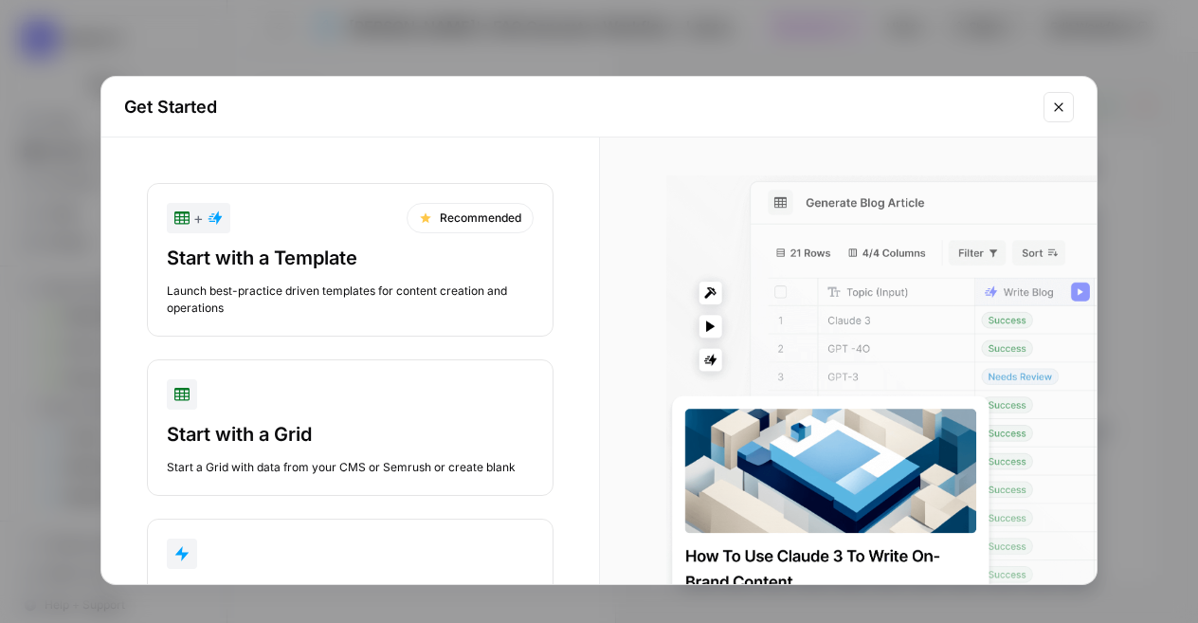
scroll to position [131, 0]
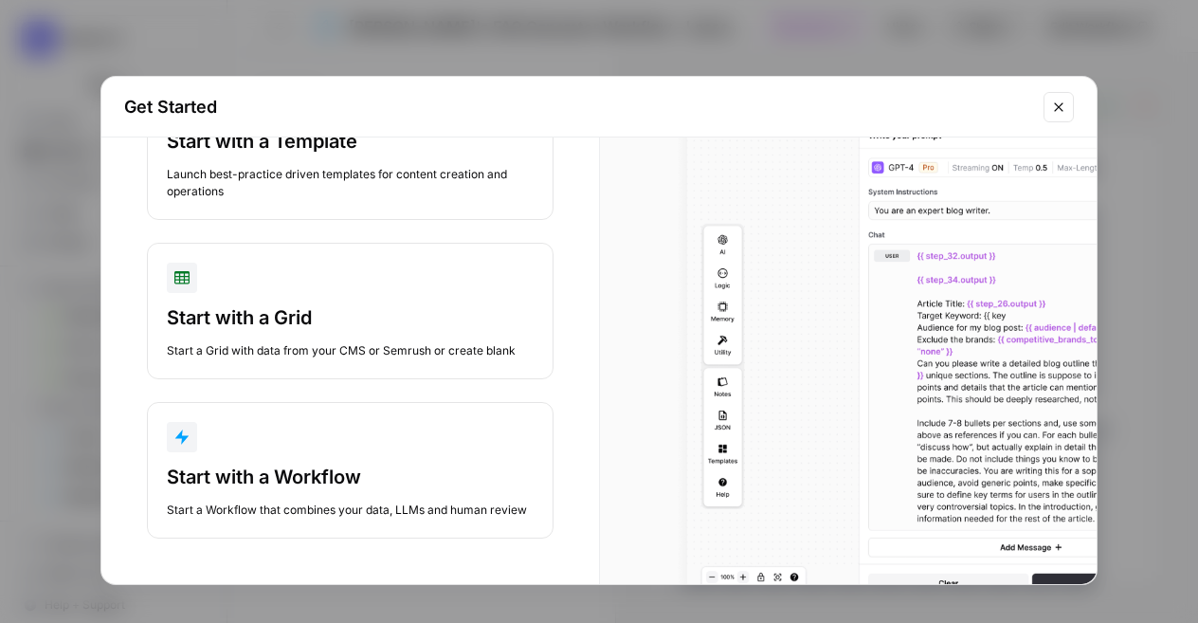
click at [399, 433] on div "button" at bounding box center [350, 437] width 367 height 30
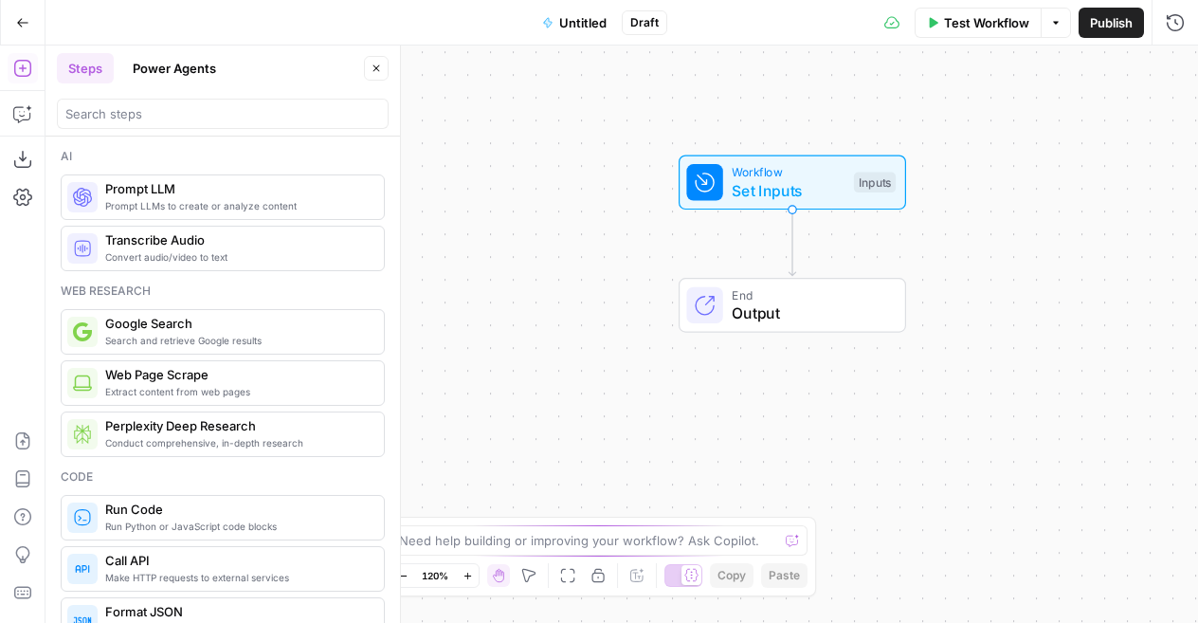
drag, startPoint x: 857, startPoint y: 359, endPoint x: 1030, endPoint y: 270, distance: 194.2
click at [1030, 270] on div "Workflow Set Inputs Inputs End Output" at bounding box center [622, 334] width 1153 height 577
click at [538, 541] on textarea at bounding box center [588, 540] width 379 height 19
click at [370, 58] on button "Close" at bounding box center [376, 68] width 25 height 25
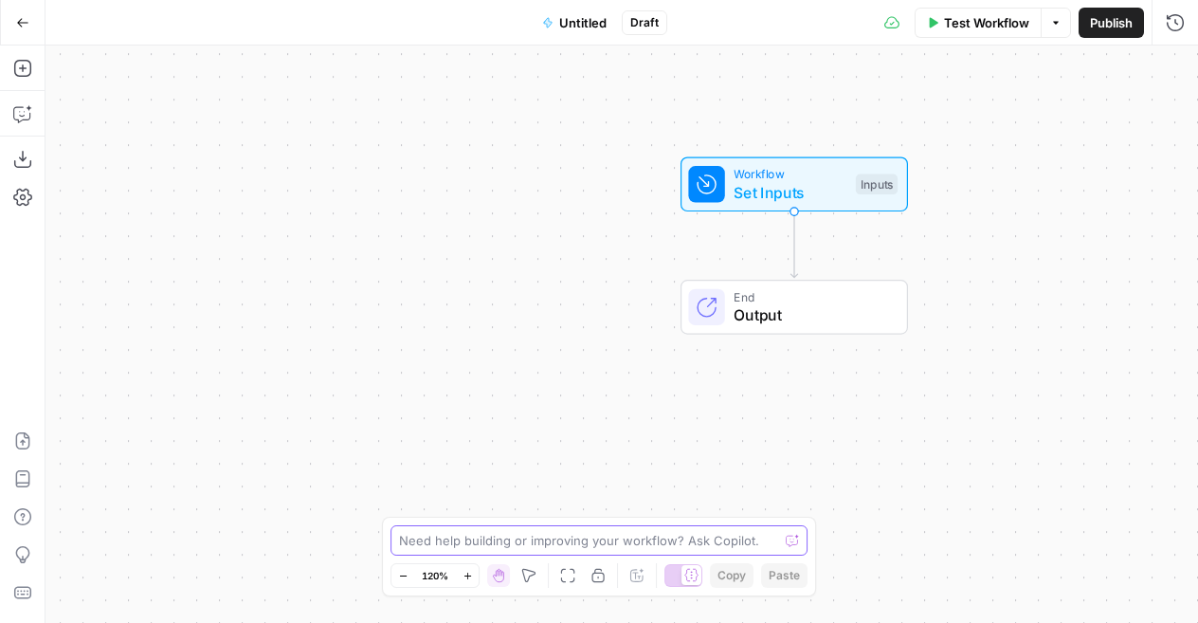
click at [485, 541] on textarea at bounding box center [588, 540] width 379 height 19
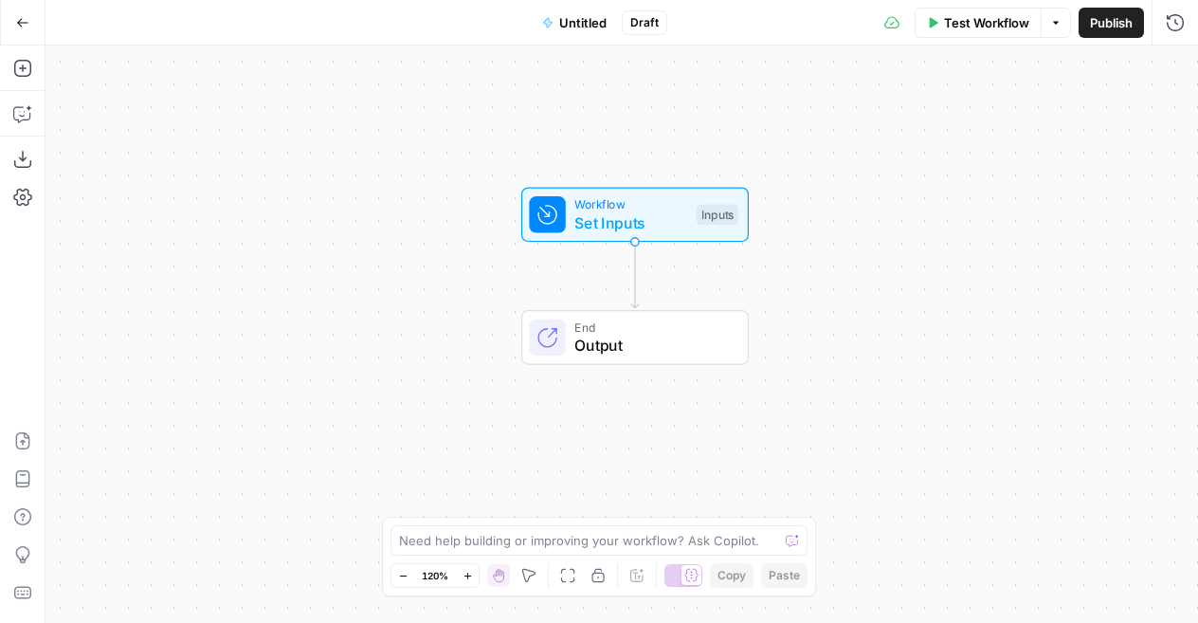
drag, startPoint x: 937, startPoint y: 387, endPoint x: 777, endPoint y: 417, distance: 162.2
click at [777, 417] on div "Workflow Set Inputs Inputs End Output" at bounding box center [622, 334] width 1153 height 577
click at [460, 537] on textarea at bounding box center [588, 540] width 379 height 19
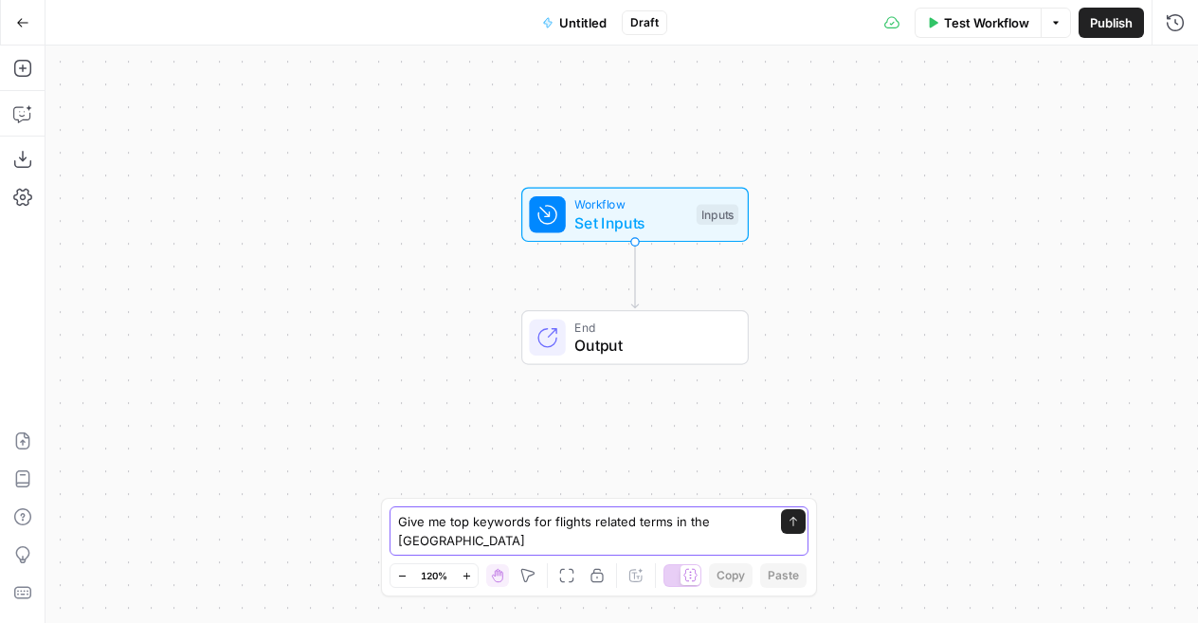
type textarea "Give me top keywords for flights related terms in the netherlands"
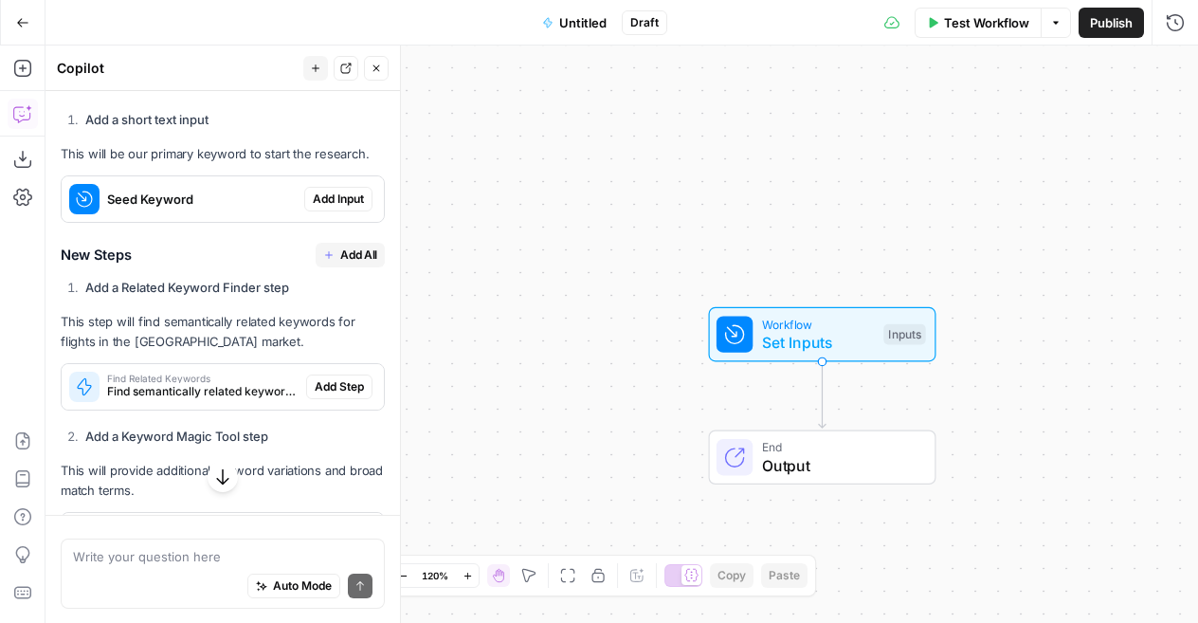
scroll to position [292, 0]
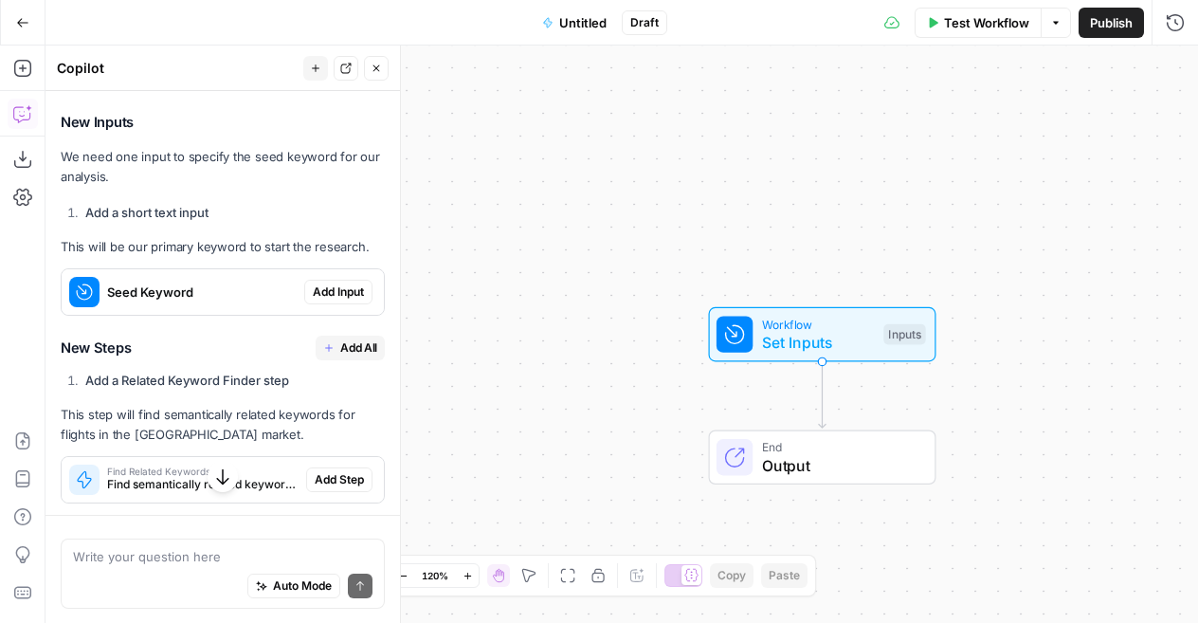
click at [340, 339] on span "Add All" at bounding box center [358, 347] width 37 height 17
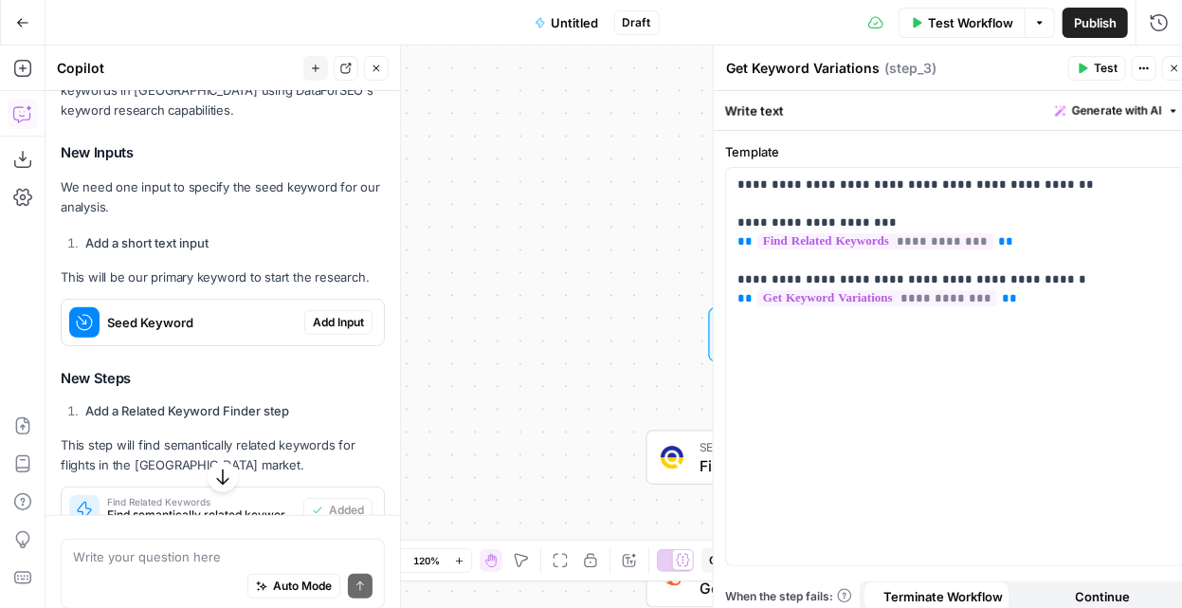
type textarea "Format Results"
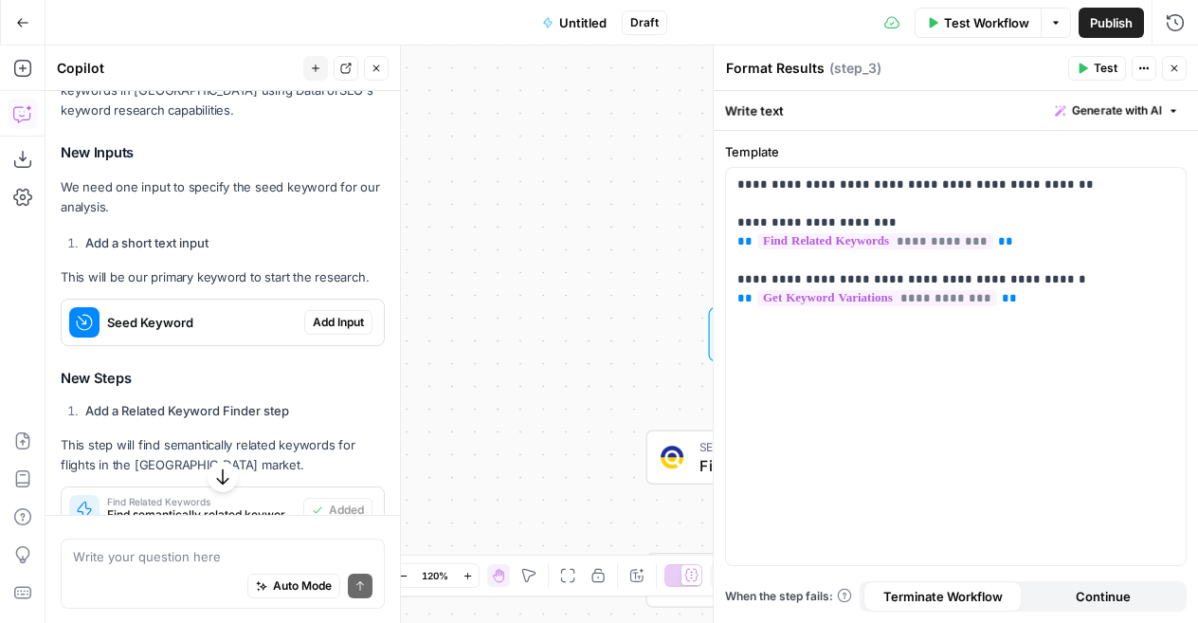
scroll to position [322, 0]
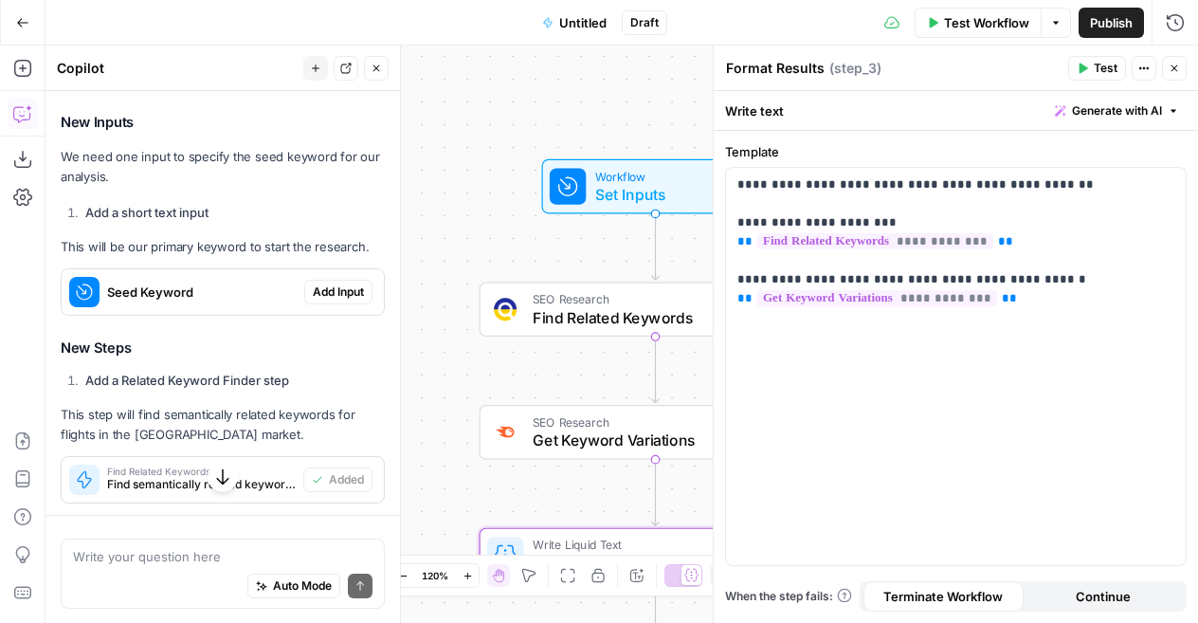
drag, startPoint x: 641, startPoint y: 321, endPoint x: 474, endPoint y: 174, distance: 223.0
click at [474, 174] on div "Workflow Set Inputs Inputs SEO Research Find Related Keywords Step 1 SEO Resear…" at bounding box center [622, 334] width 1153 height 577
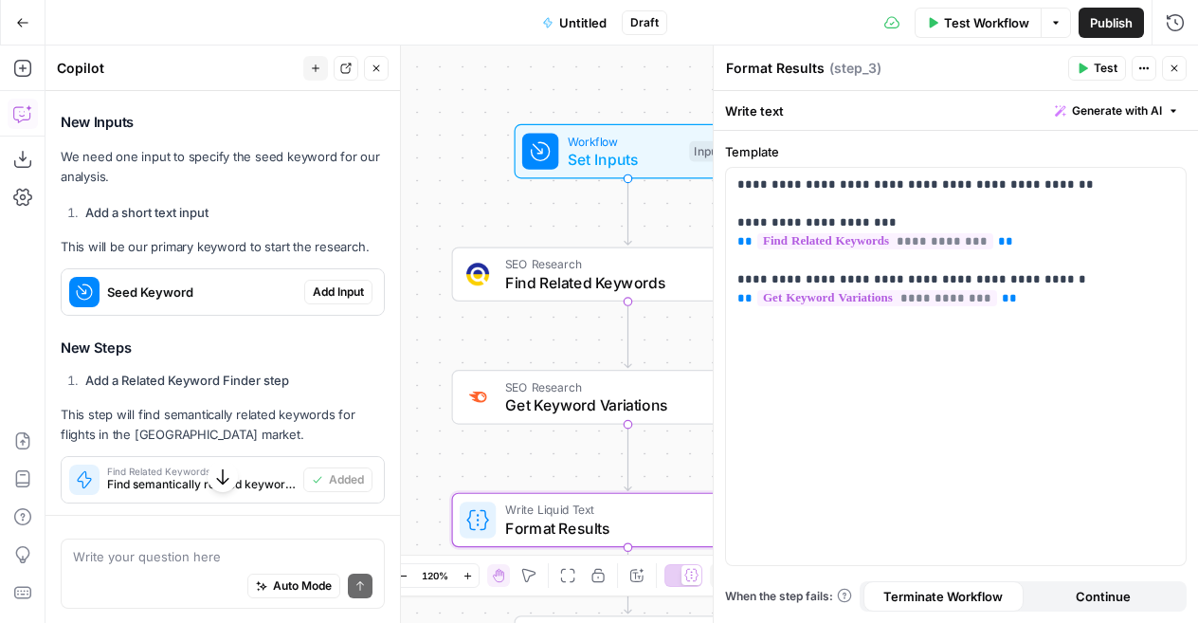
drag, startPoint x: 484, startPoint y: 181, endPoint x: 456, endPoint y: 146, distance: 44.6
click at [456, 146] on div "Workflow Set Inputs Inputs" at bounding box center [628, 151] width 353 height 55
click at [1177, 62] on button "Close" at bounding box center [1174, 68] width 25 height 25
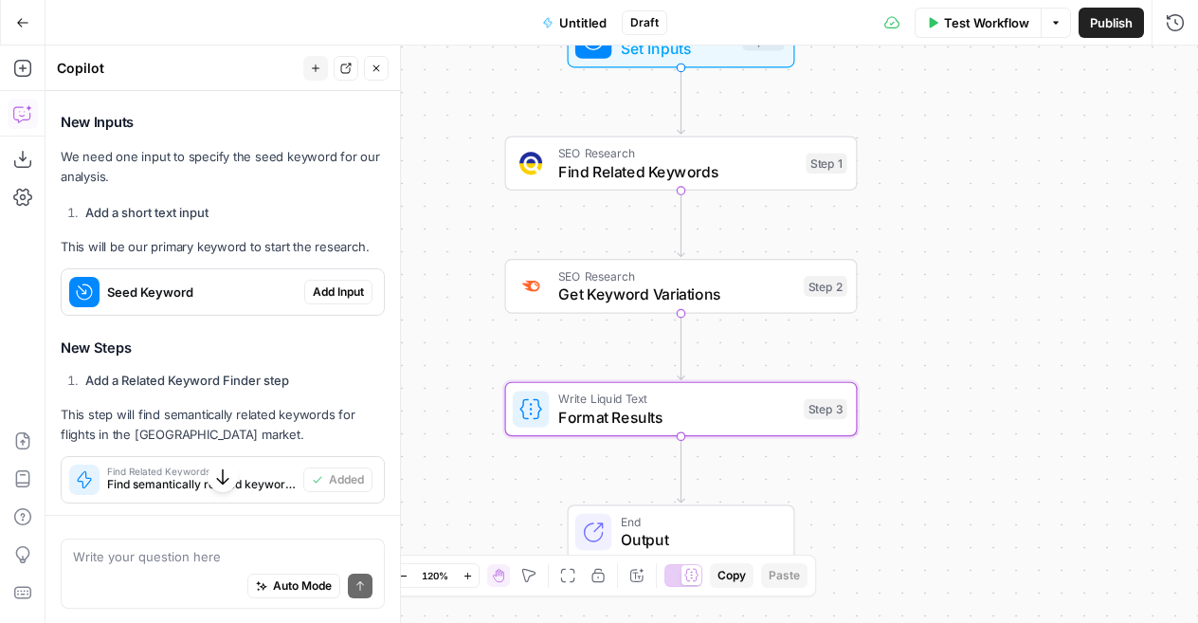
drag, startPoint x: 887, startPoint y: 381, endPoint x: 941, endPoint y: 270, distance: 123.0
click at [941, 270] on div "Workflow Set Inputs Inputs SEO Research Find Related Keywords Step 1 SEO Resear…" at bounding box center [622, 334] width 1153 height 577
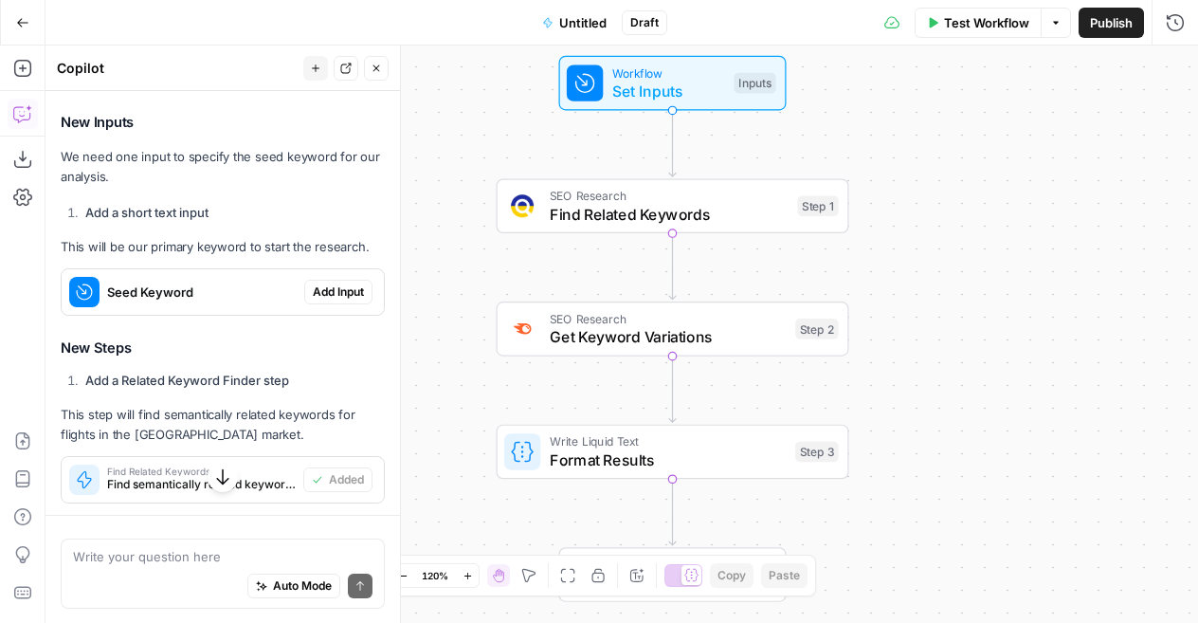
drag, startPoint x: 959, startPoint y: 448, endPoint x: 950, endPoint y: 504, distance: 57.5
click at [950, 504] on div "Workflow Set Inputs Inputs SEO Research Find Related Keywords Step 1 SEO Resear…" at bounding box center [622, 334] width 1153 height 577
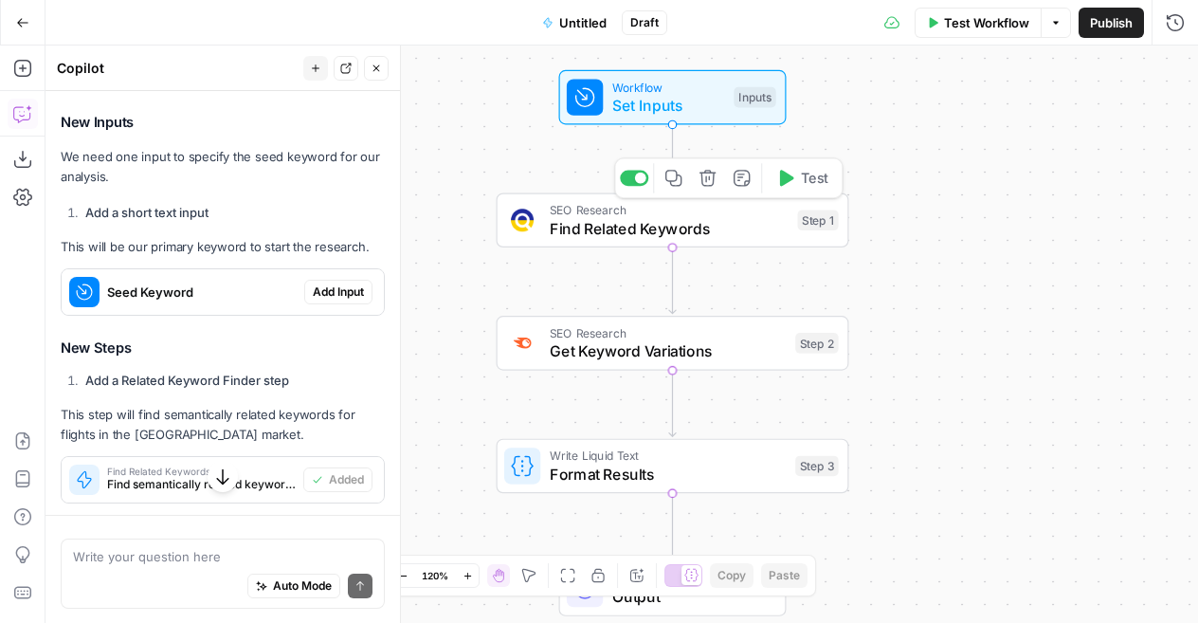
click at [680, 109] on span "Set Inputs" at bounding box center [669, 105] width 113 height 23
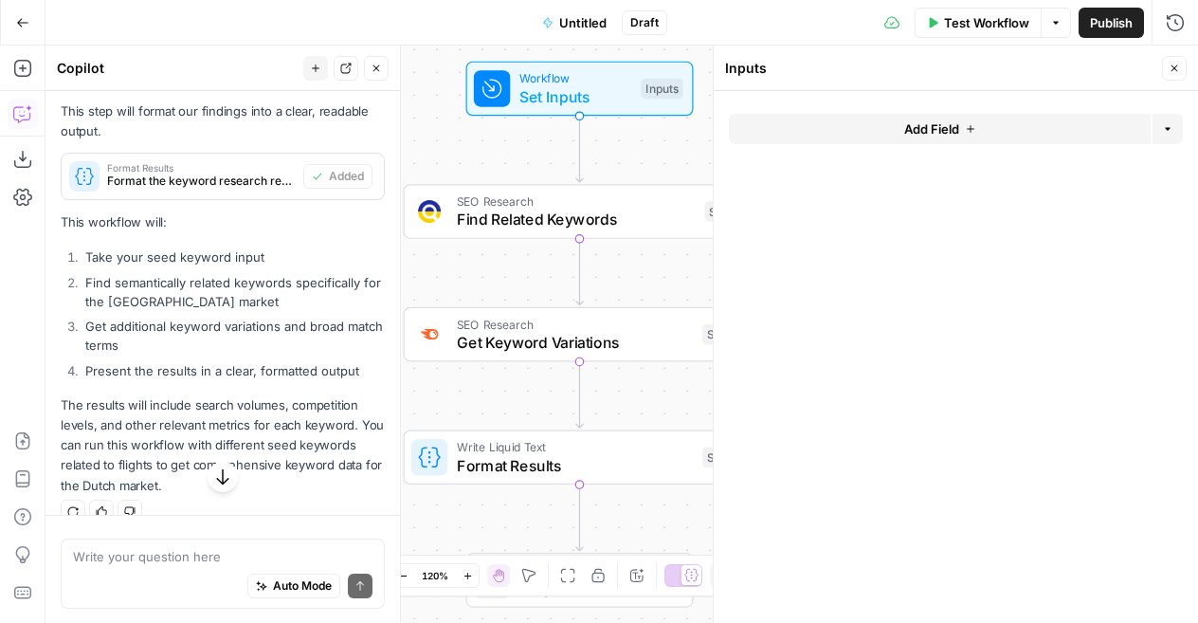
scroll to position [927, 0]
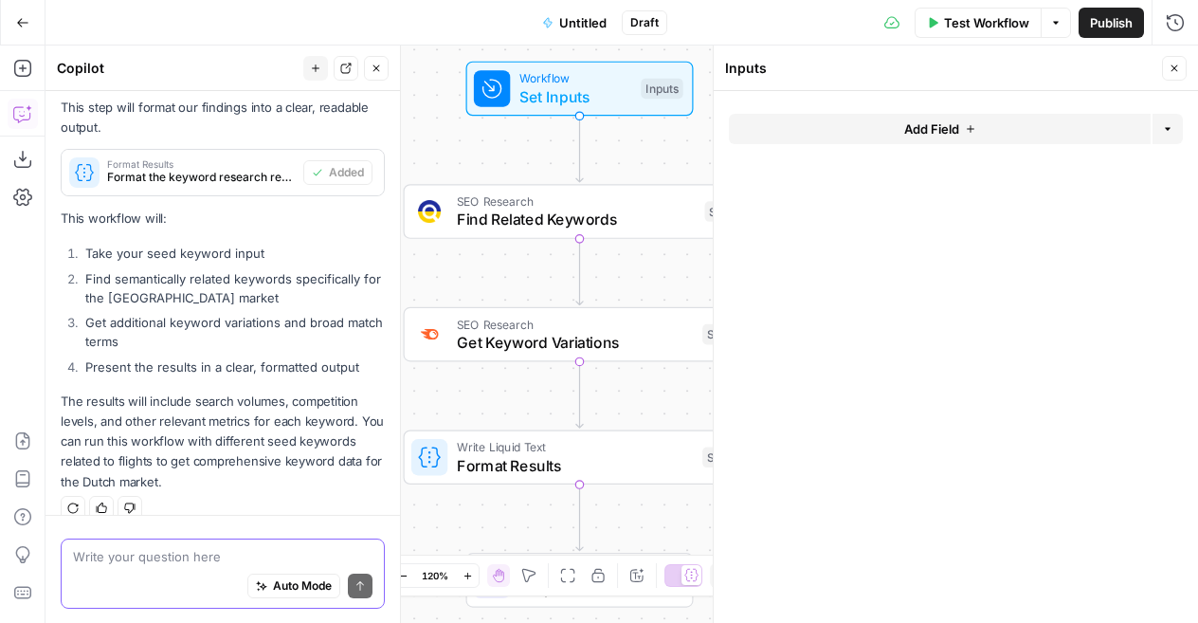
click at [131, 560] on textarea at bounding box center [223, 555] width 300 height 19
type textarea "add a list of text ads for these keywords"
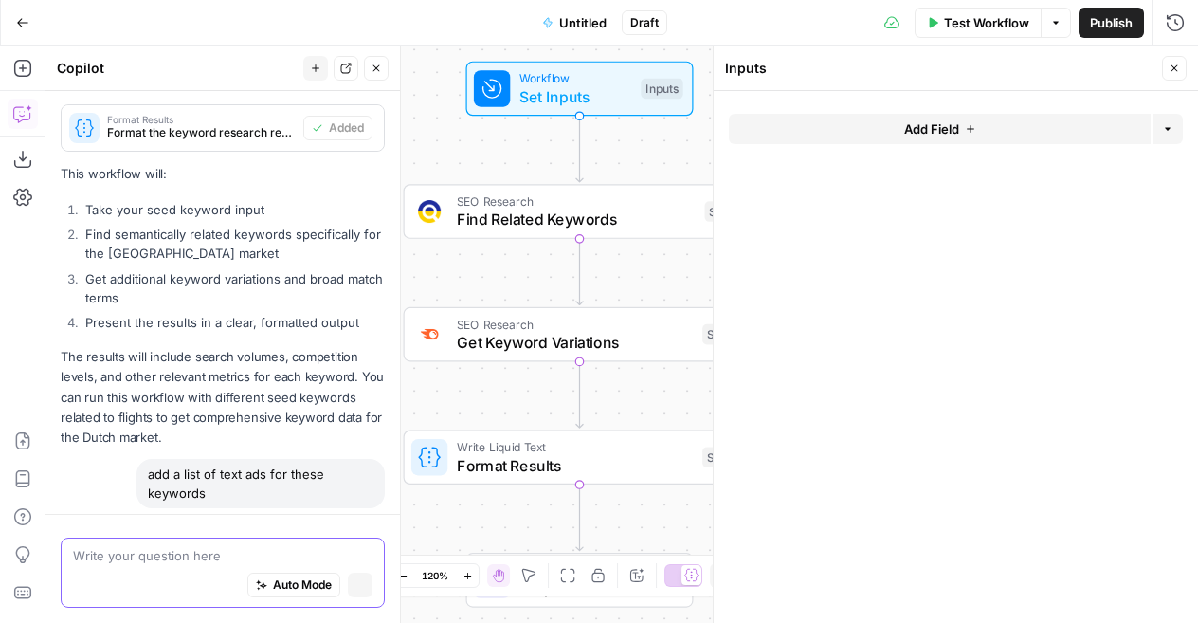
scroll to position [944, 0]
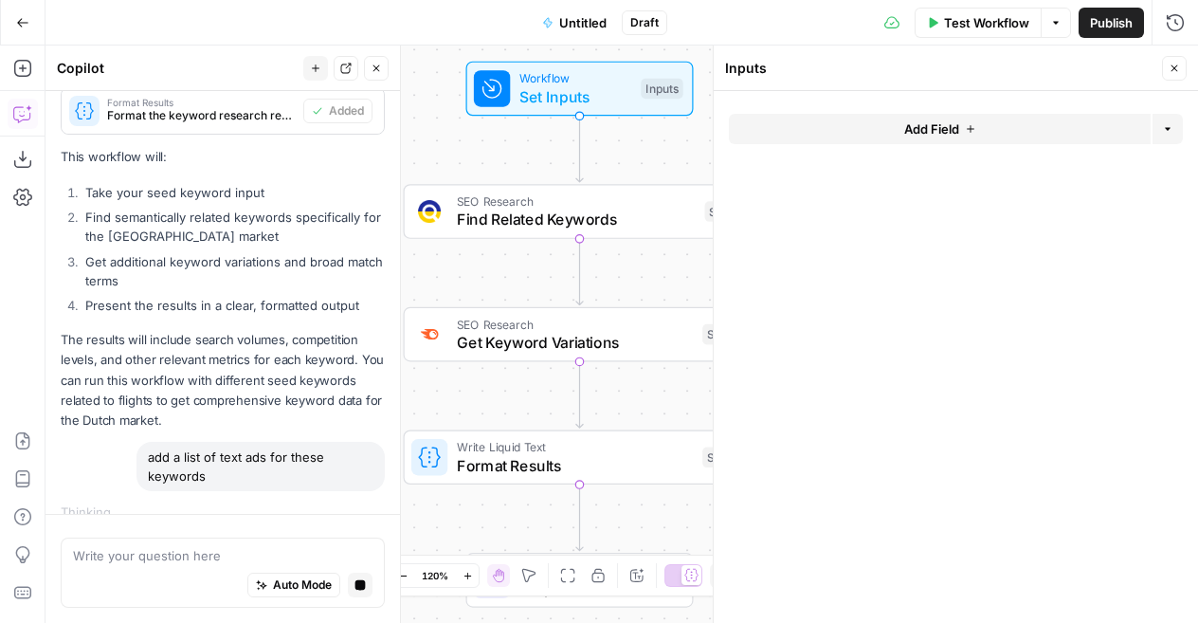
click at [1174, 63] on icon "button" at bounding box center [1174, 68] width 11 height 11
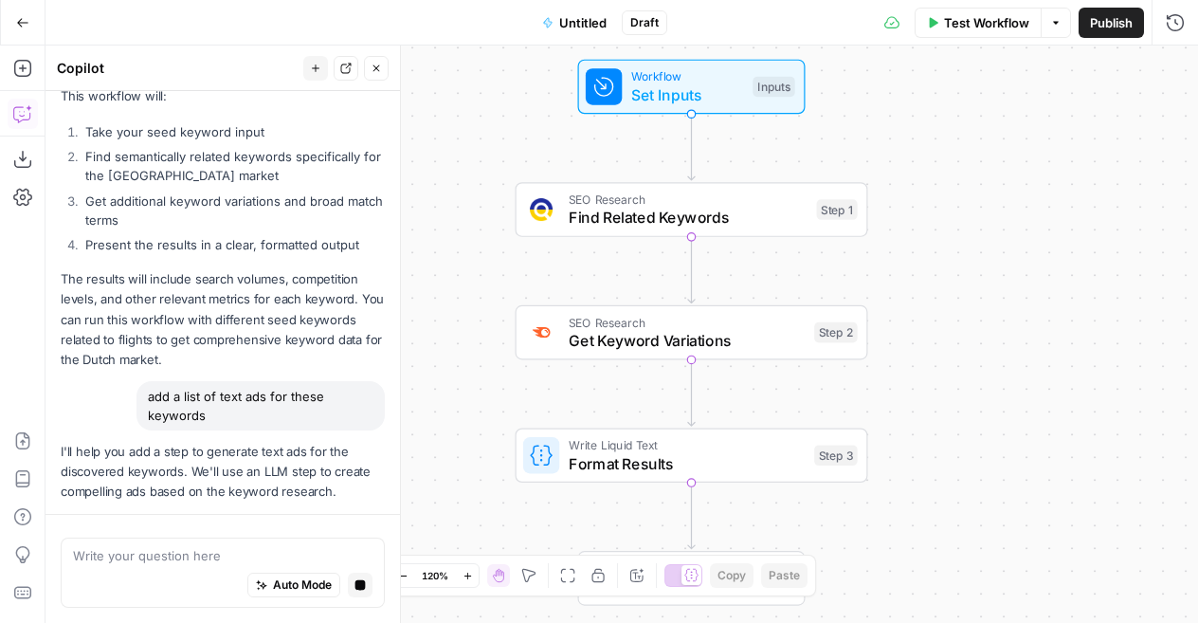
drag, startPoint x: 820, startPoint y: 278, endPoint x: 932, endPoint y: 276, distance: 111.9
click at [932, 276] on div "Workflow Set Inputs Inputs SEO Research Find Related Keywords Step 1 SEO Resear…" at bounding box center [622, 334] width 1153 height 577
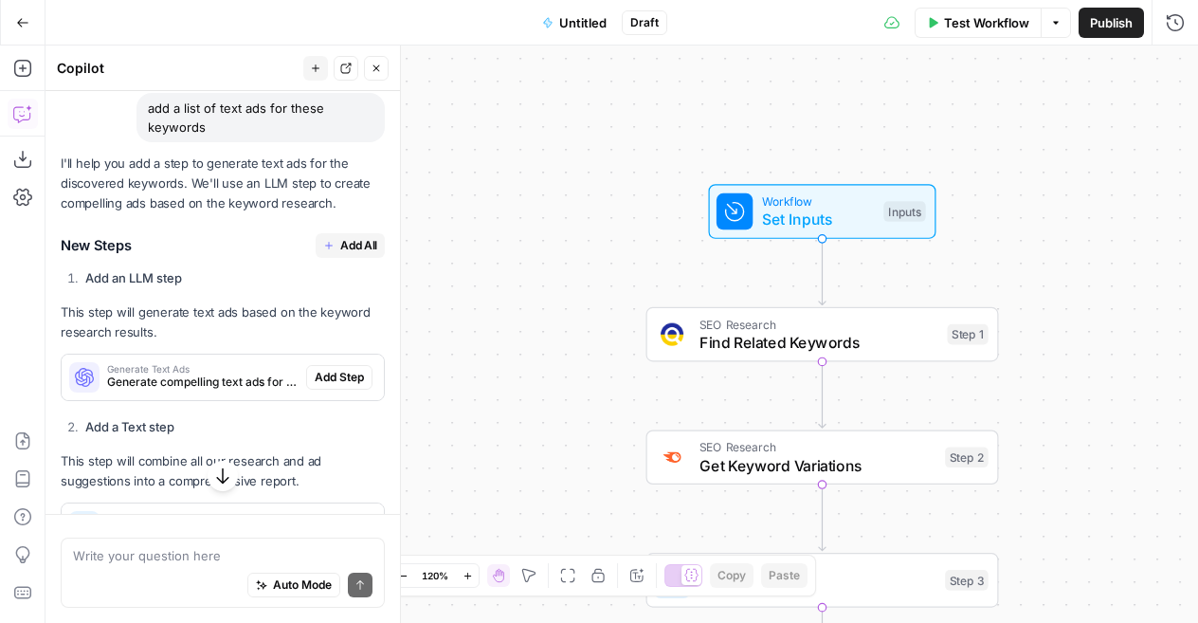
scroll to position [1334, 0]
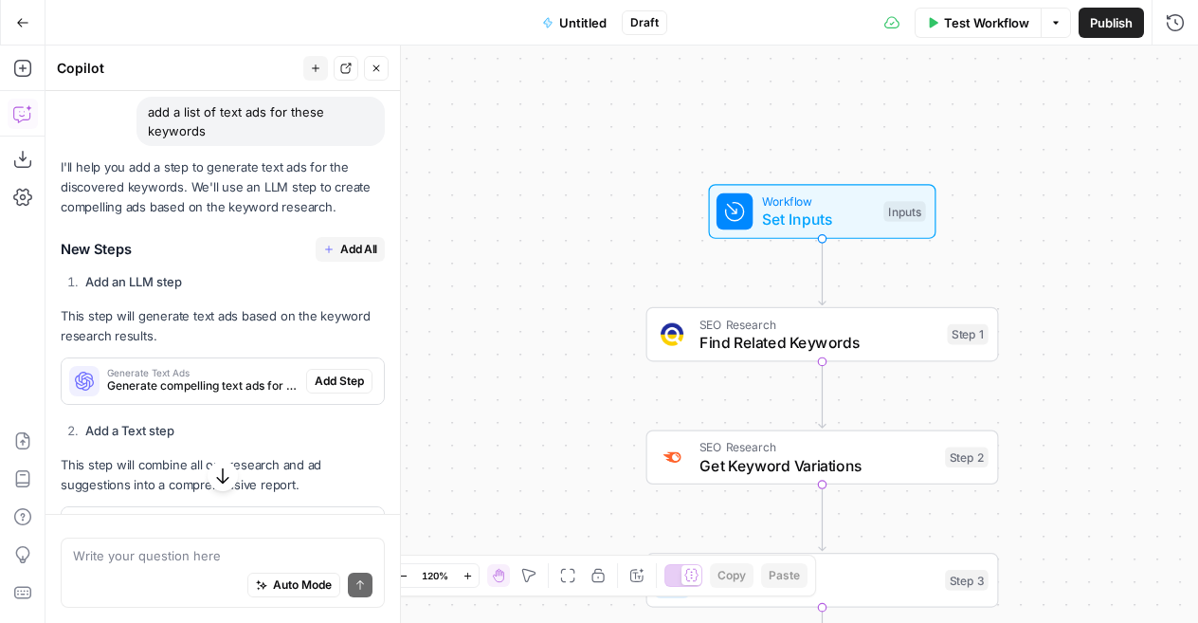
click at [340, 241] on span "Add All" at bounding box center [358, 249] width 37 height 17
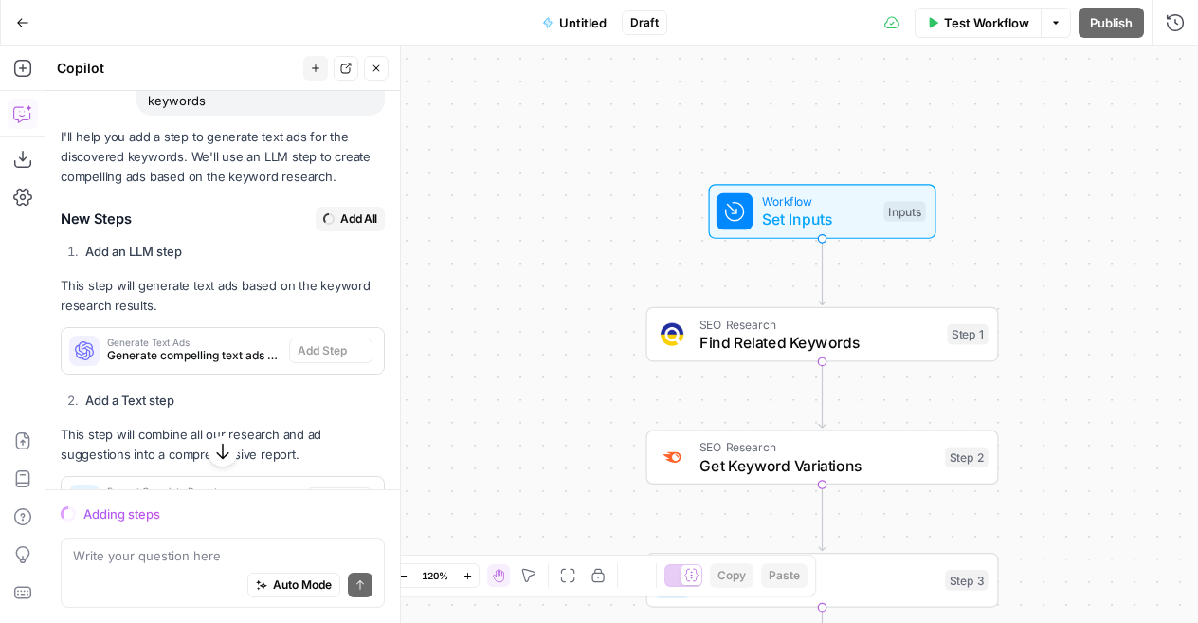
scroll to position [1304, 0]
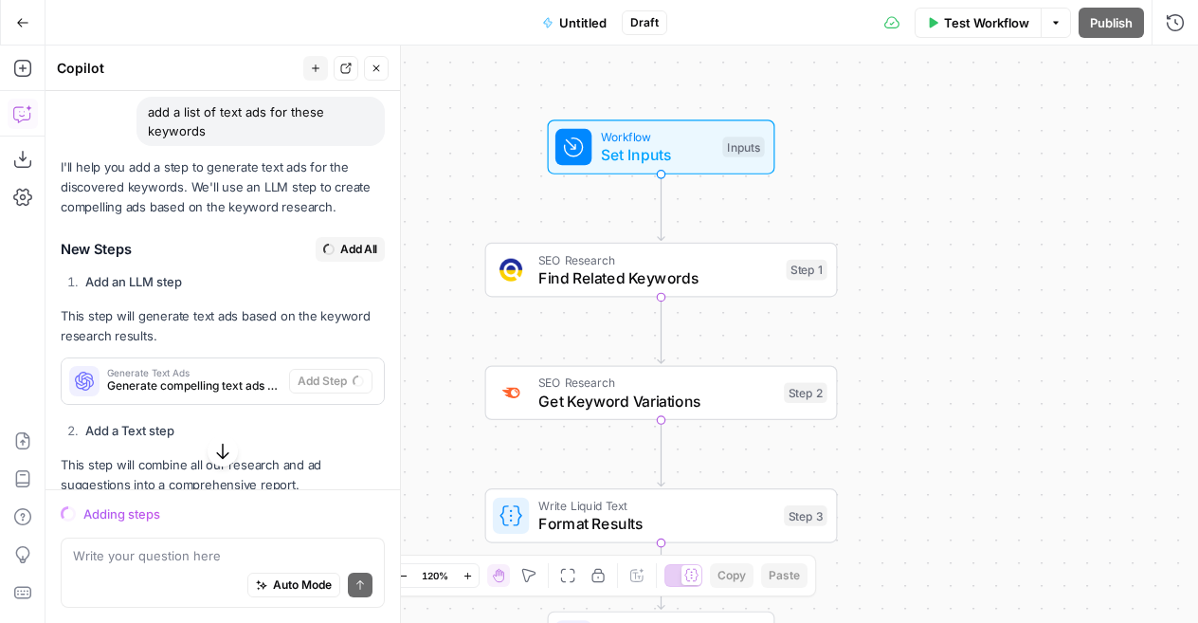
drag, startPoint x: 1069, startPoint y: 227, endPoint x: 907, endPoint y: 162, distance: 173.6
click at [907, 162] on div "Workflow Set Inputs Inputs SEO Research Find Related Keywords Step 1 SEO Resear…" at bounding box center [622, 334] width 1153 height 577
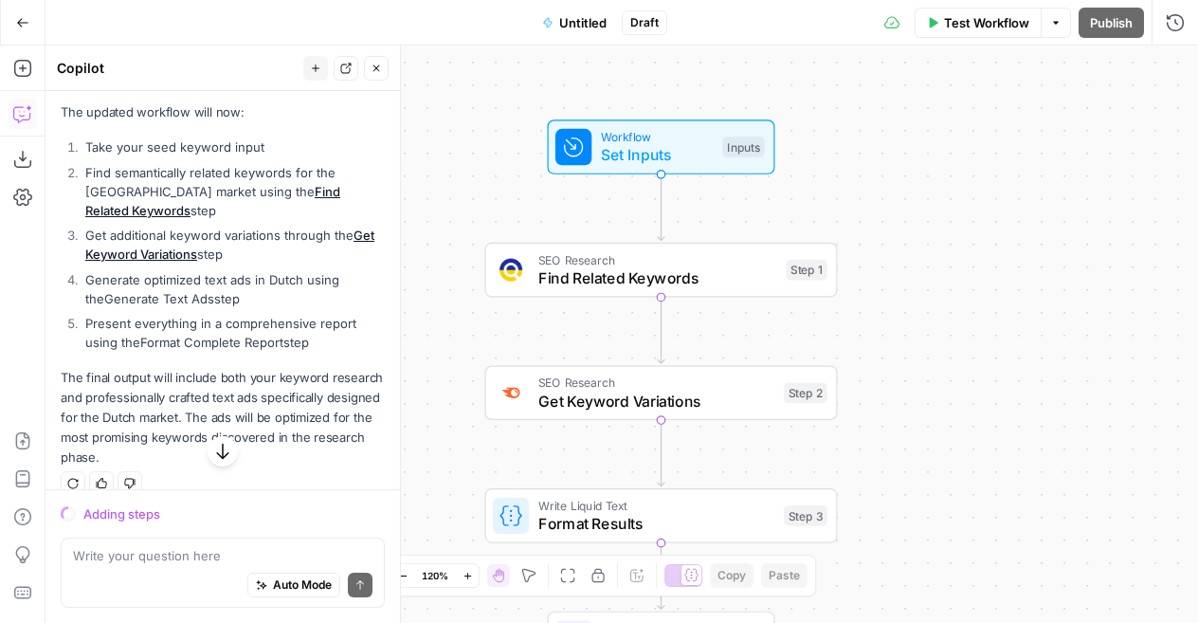
scroll to position [1767, 0]
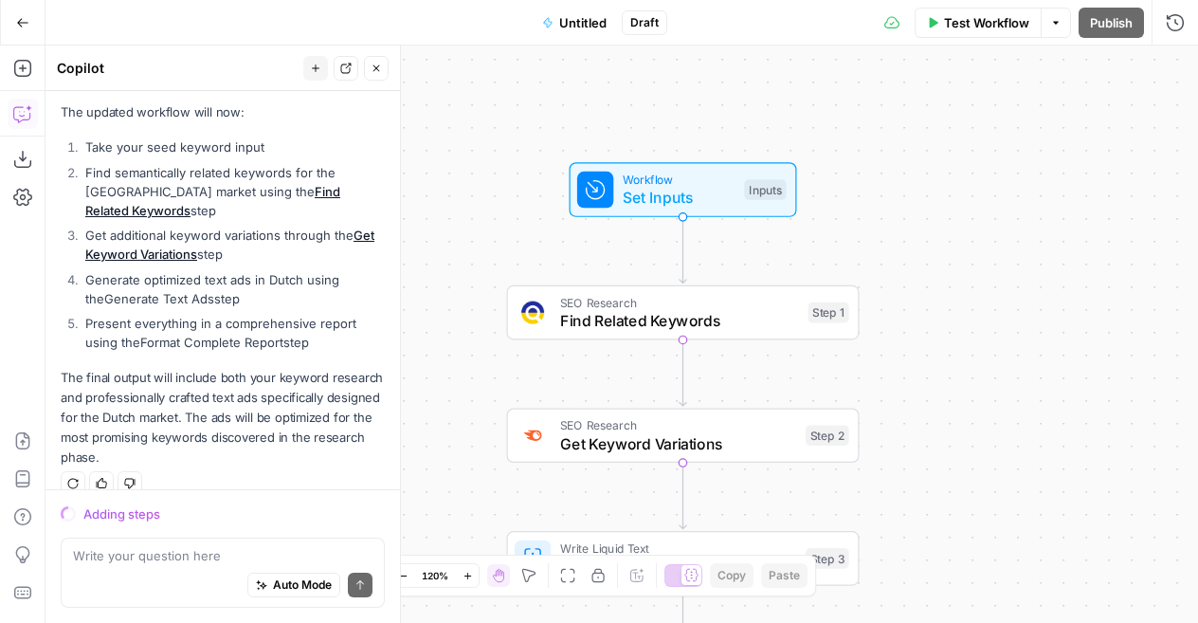
drag, startPoint x: 936, startPoint y: 316, endPoint x: 958, endPoint y: 358, distance: 47.9
click at [958, 358] on div "Workflow Set Inputs Inputs SEO Research Find Related Keywords Step 1 SEO Resear…" at bounding box center [622, 334] width 1153 height 577
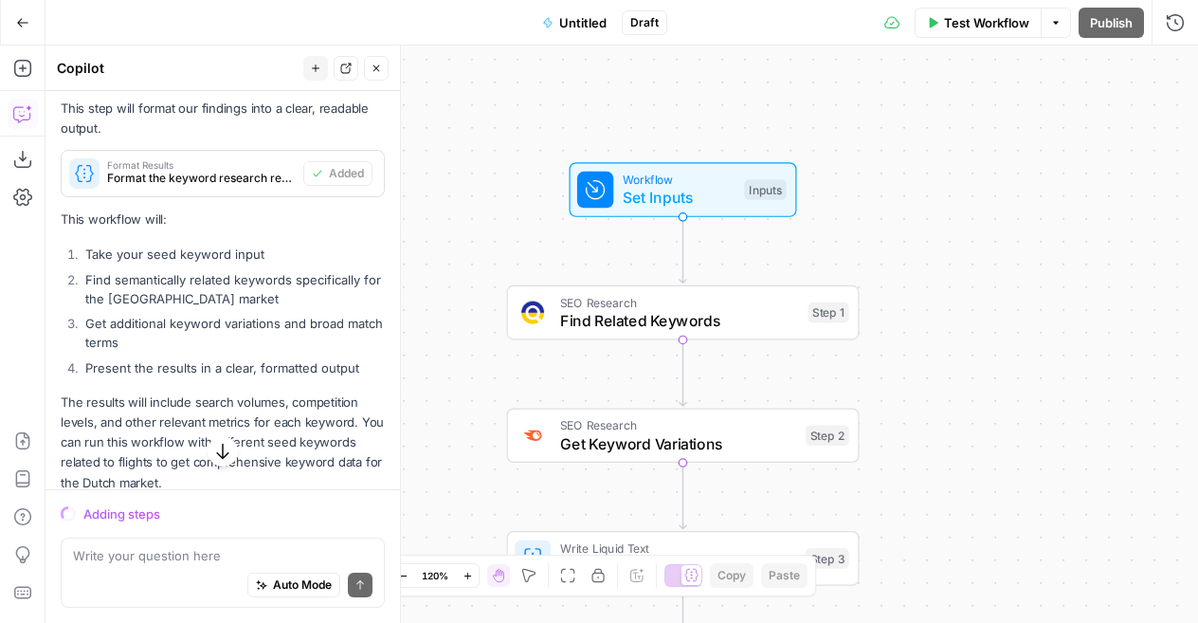
scroll to position [754, 0]
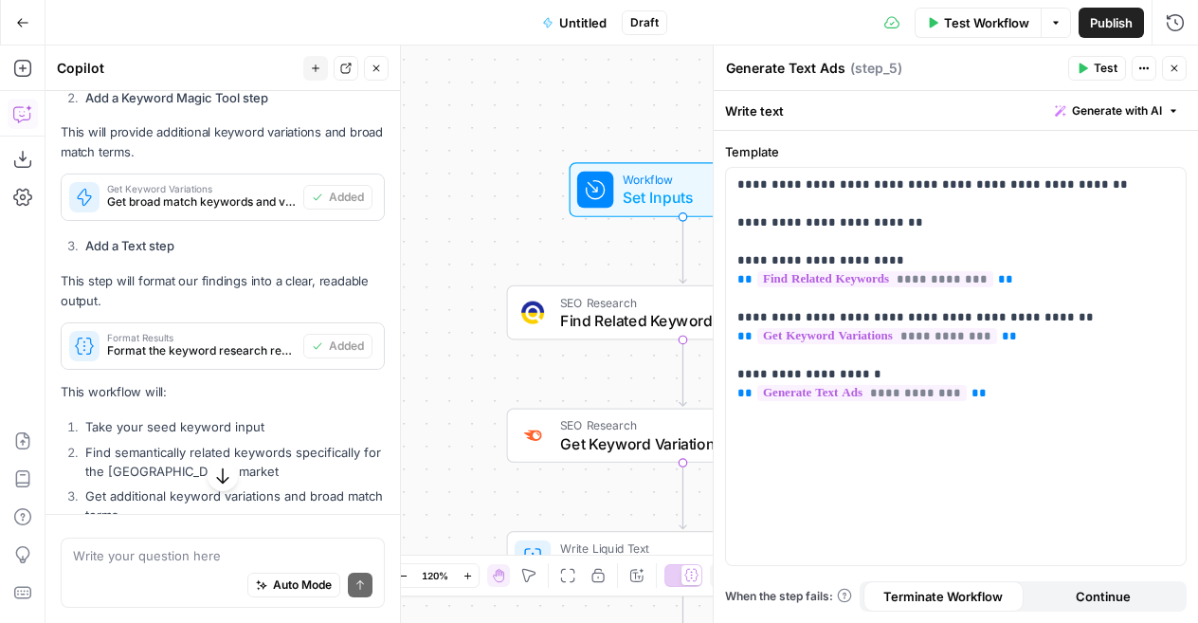
type textarea "Format Complete Report"
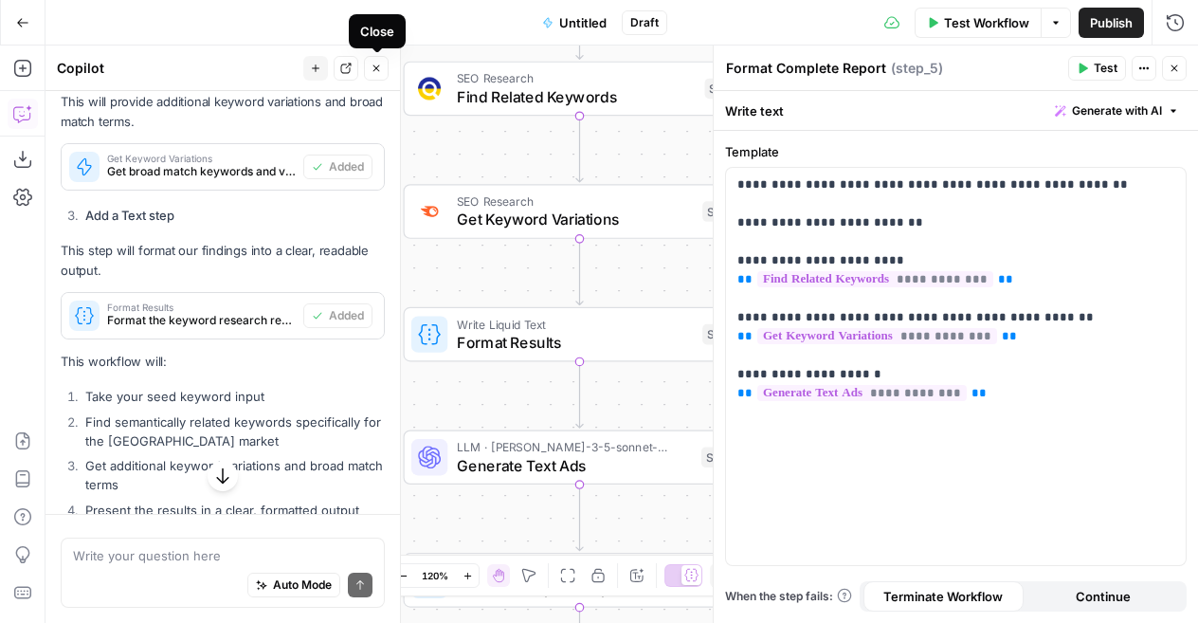
click at [379, 63] on icon "button" at bounding box center [376, 68] width 11 height 11
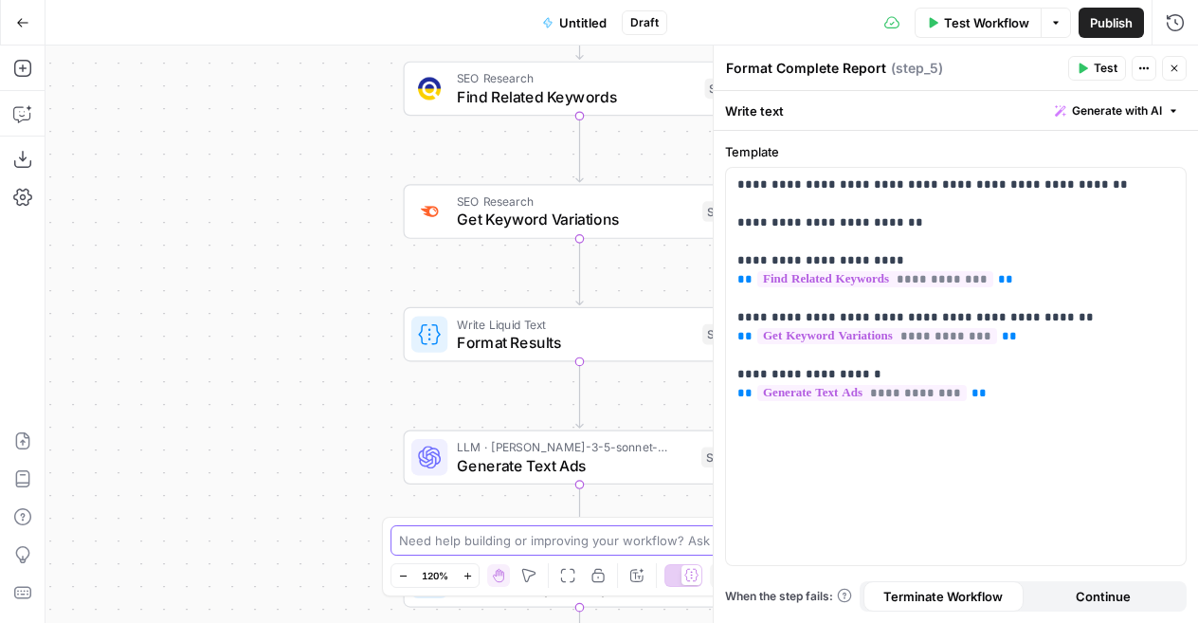
click at [477, 547] on textarea at bounding box center [588, 540] width 379 height 19
click at [1178, 68] on icon "button" at bounding box center [1174, 68] width 11 height 11
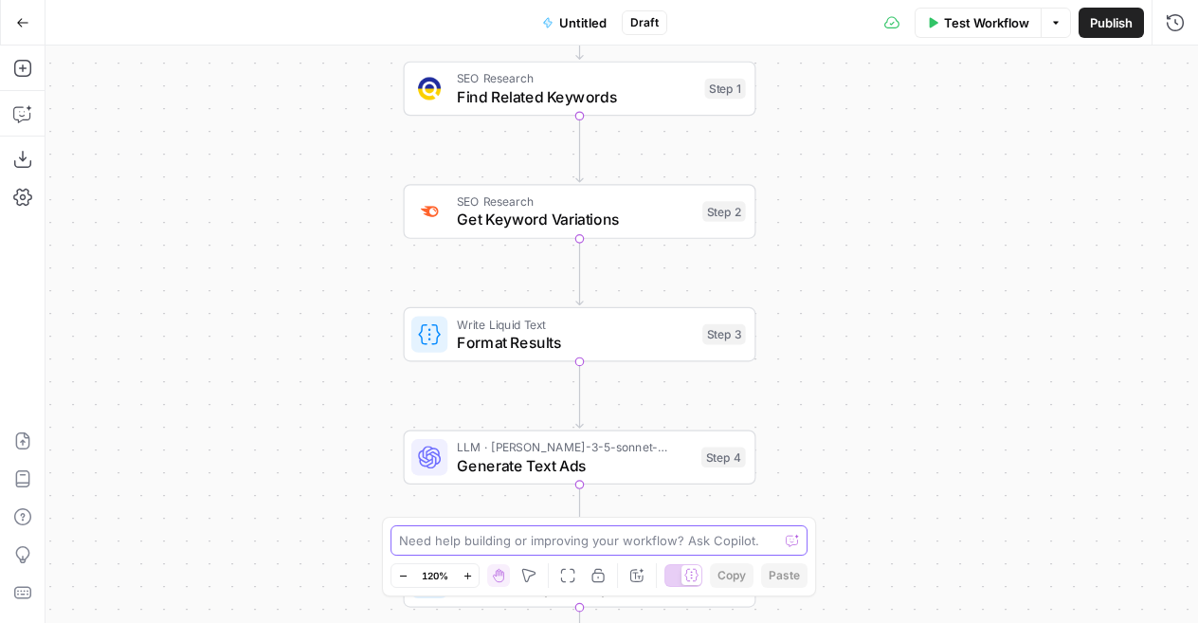
click at [419, 548] on textarea at bounding box center [588, 540] width 379 height 19
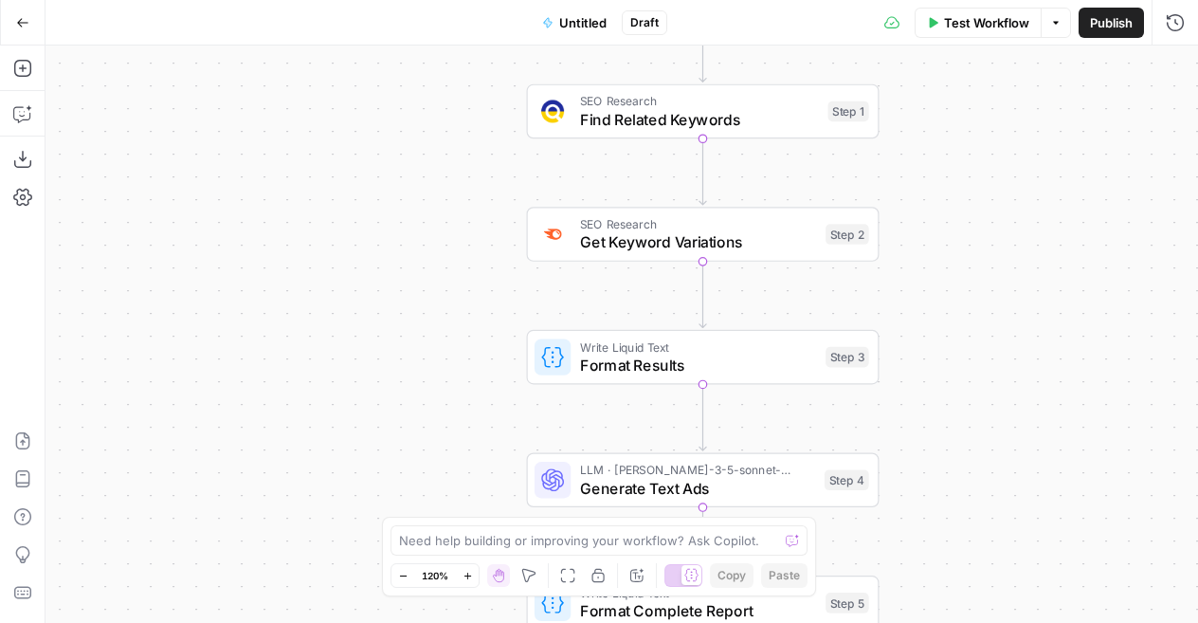
drag, startPoint x: 882, startPoint y: 329, endPoint x: 1005, endPoint y: 352, distance: 125.3
click at [1005, 352] on div "Workflow Set Inputs Inputs SEO Research Find Related Keywords Step 1 SEO Resear…" at bounding box center [622, 334] width 1153 height 577
click at [463, 554] on div "Need help building or improving your workflow? Ask Copilot." at bounding box center [599, 540] width 417 height 30
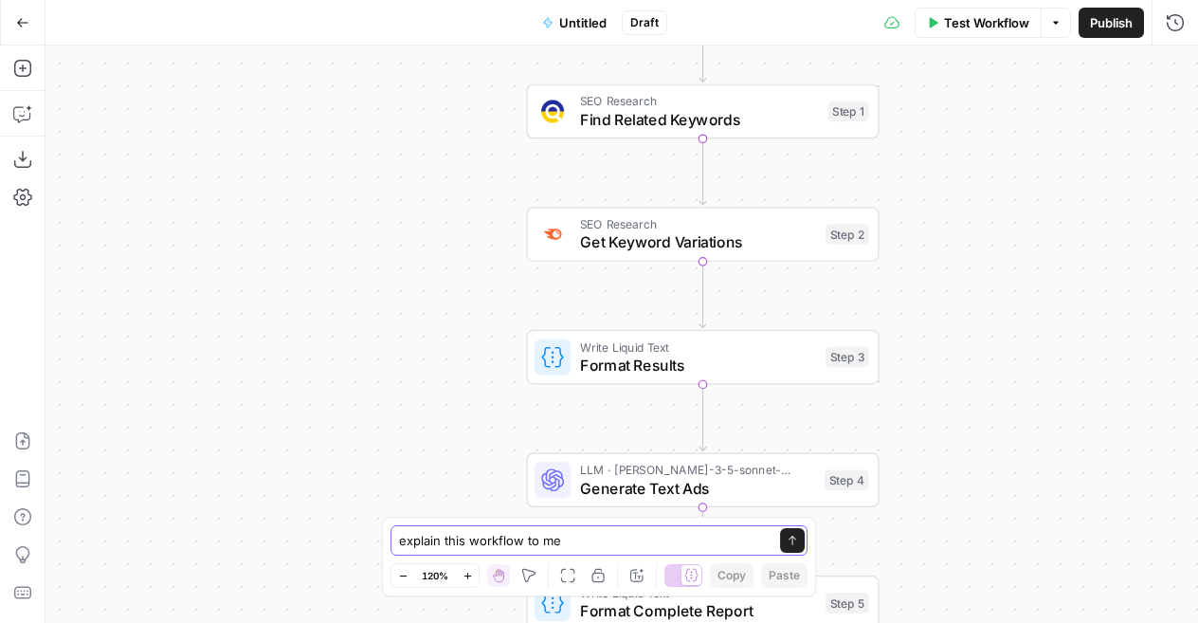
type textarea "explain this workflow to me"
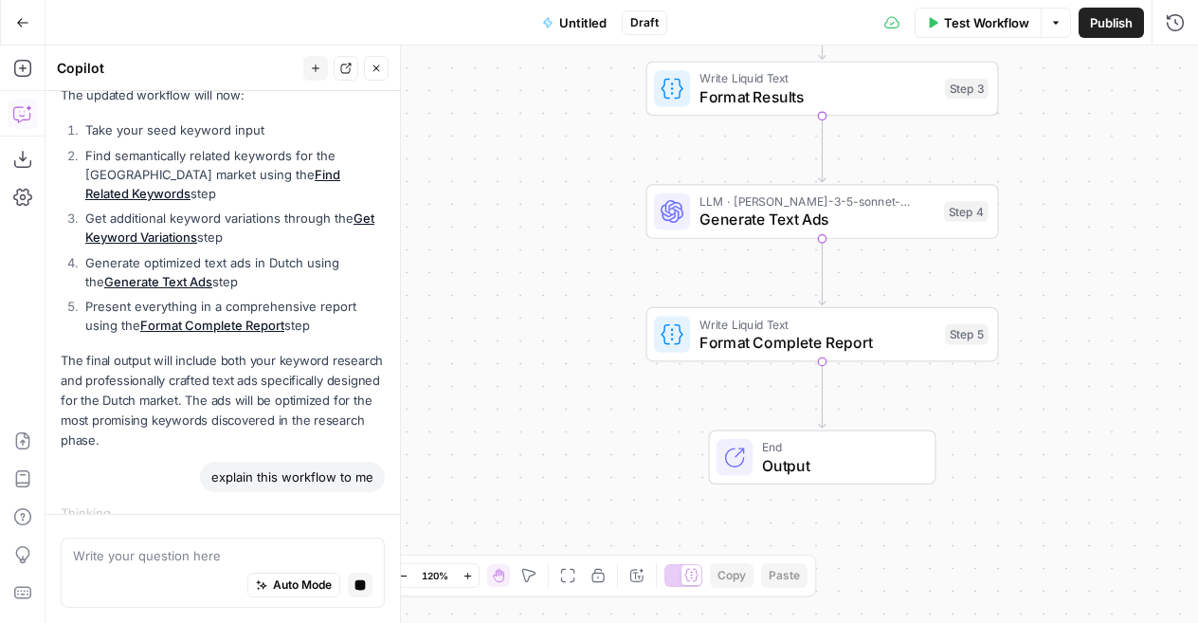
scroll to position [1543, 0]
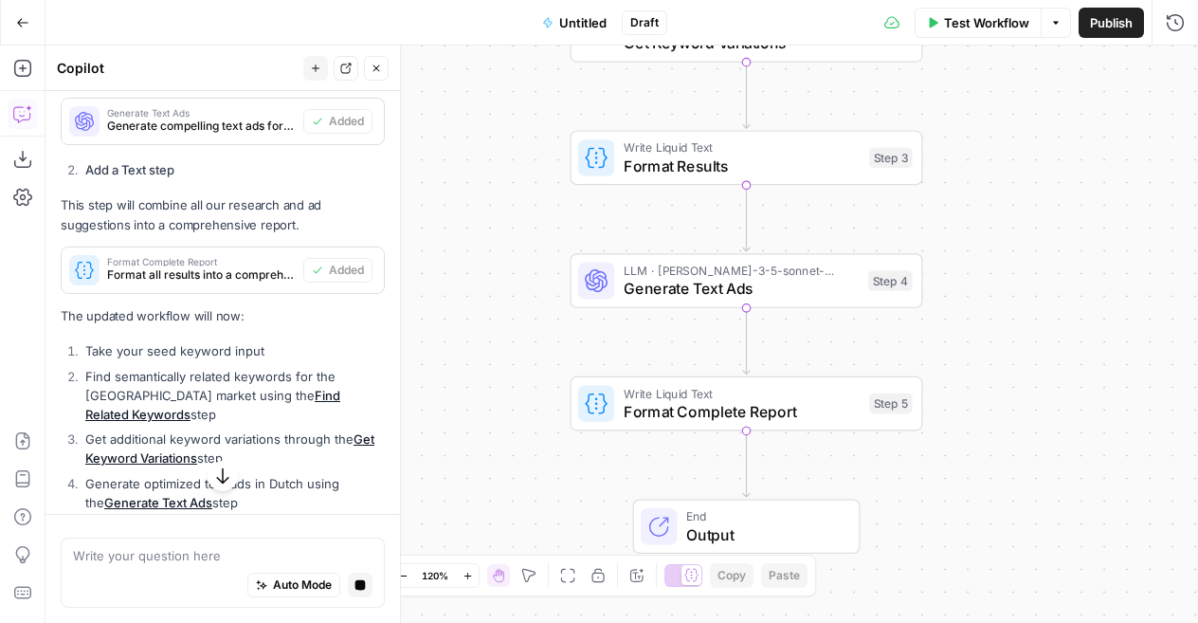
drag, startPoint x: 1084, startPoint y: 177, endPoint x: 1008, endPoint y: 247, distance: 102.7
click at [1008, 247] on div "Workflow Set Inputs Inputs SEO Research Find Related Keywords Step 1 SEO Resear…" at bounding box center [622, 334] width 1153 height 577
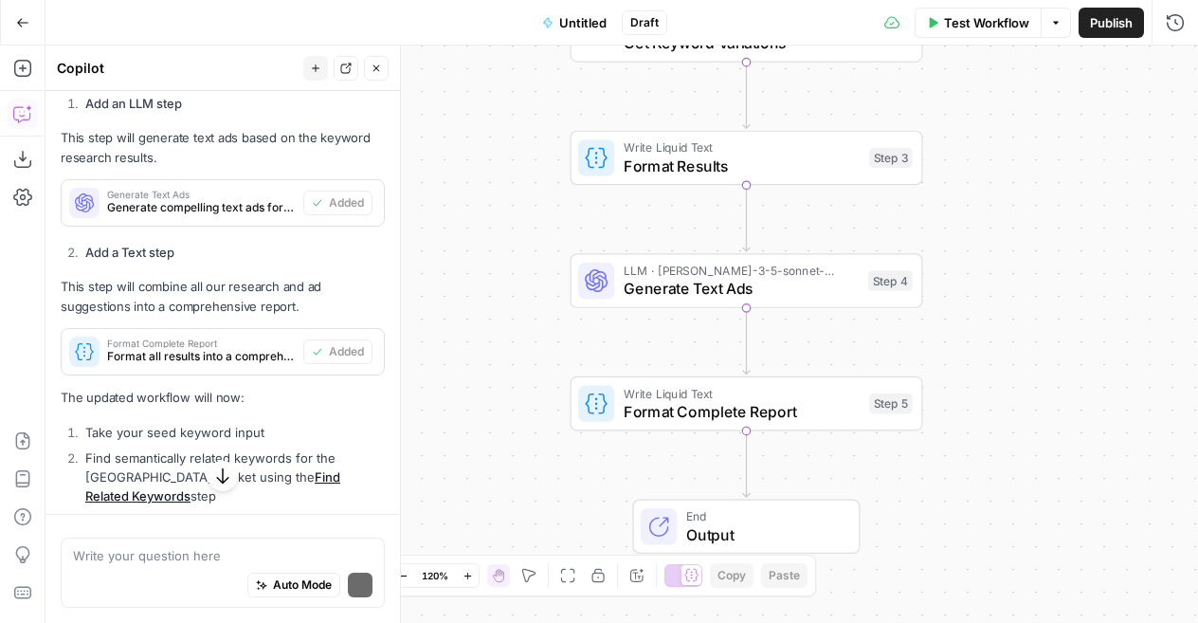
scroll to position [1625, 0]
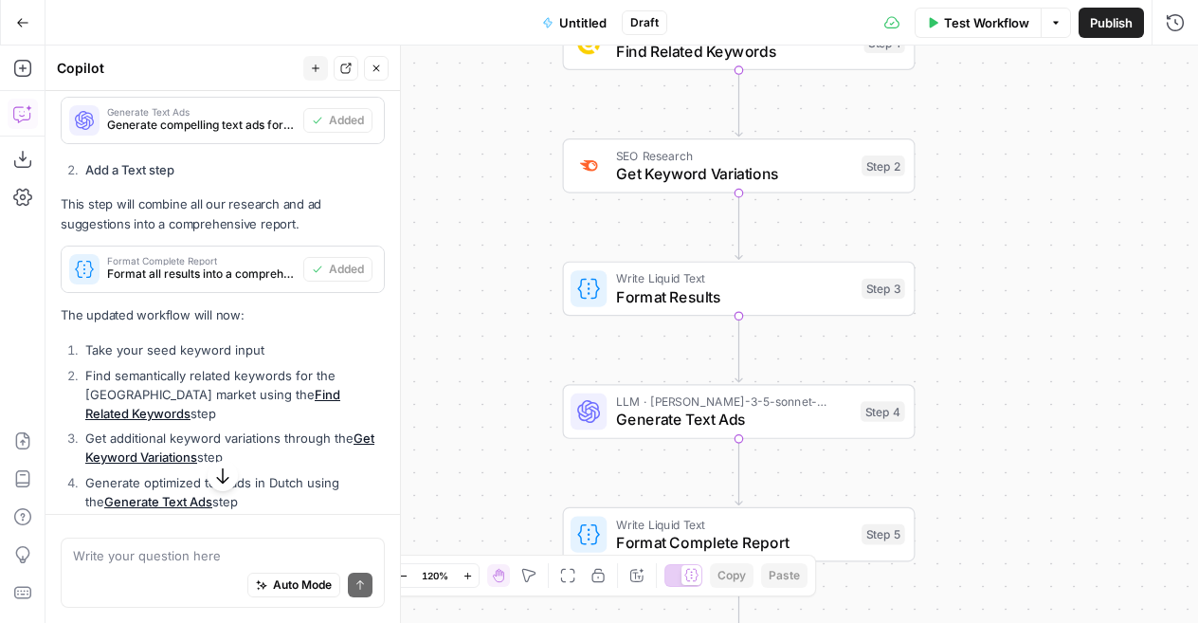
drag, startPoint x: 995, startPoint y: 158, endPoint x: 987, endPoint y: 289, distance: 131.1
click at [987, 289] on div "Workflow Set Inputs Inputs SEO Research Find Related Keywords Step 1 SEO Resear…" at bounding box center [622, 334] width 1153 height 577
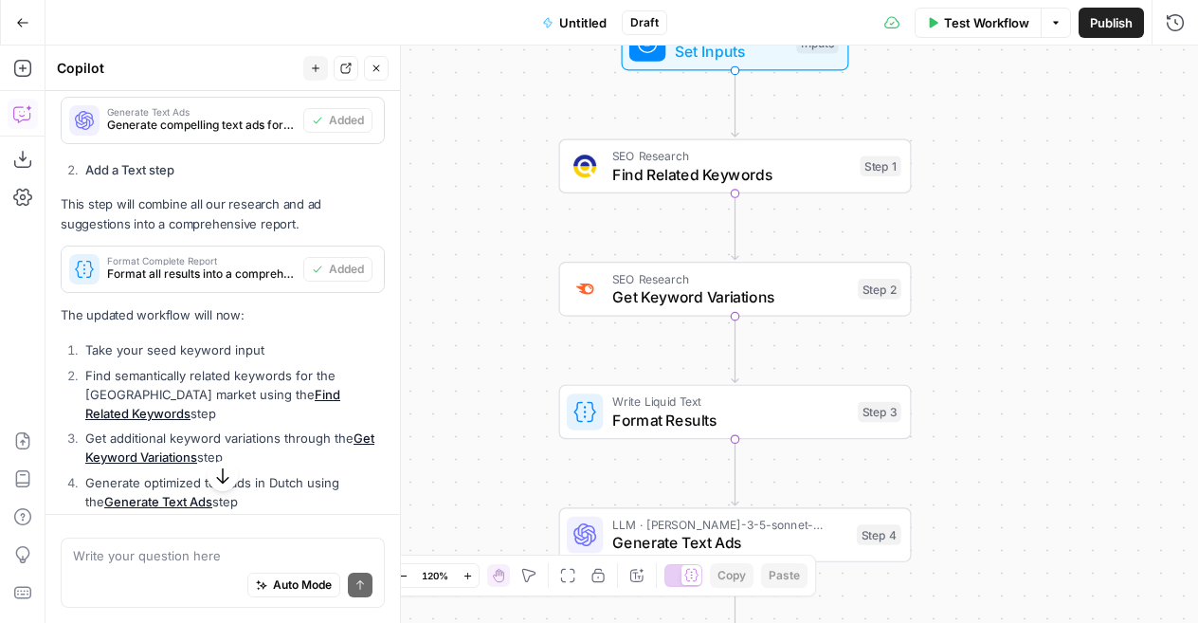
drag, startPoint x: 969, startPoint y: 122, endPoint x: 965, endPoint y: 246, distance: 123.3
click at [965, 246] on div "Workflow Set Inputs Inputs SEO Research Find Related Keywords Step 1 SEO Resear…" at bounding box center [622, 334] width 1153 height 577
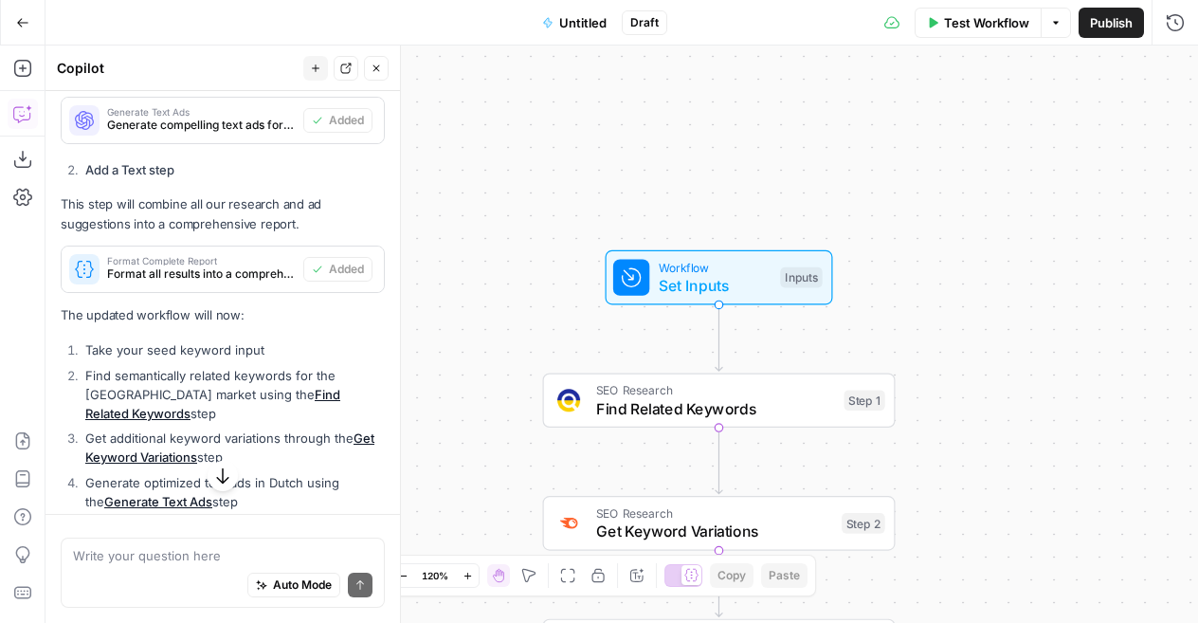
drag, startPoint x: 977, startPoint y: 137, endPoint x: 962, endPoint y: 372, distance: 235.6
click at [962, 372] on div "Workflow Set Inputs Inputs SEO Research Find Related Keywords Step 1 SEO Resear…" at bounding box center [622, 334] width 1153 height 577
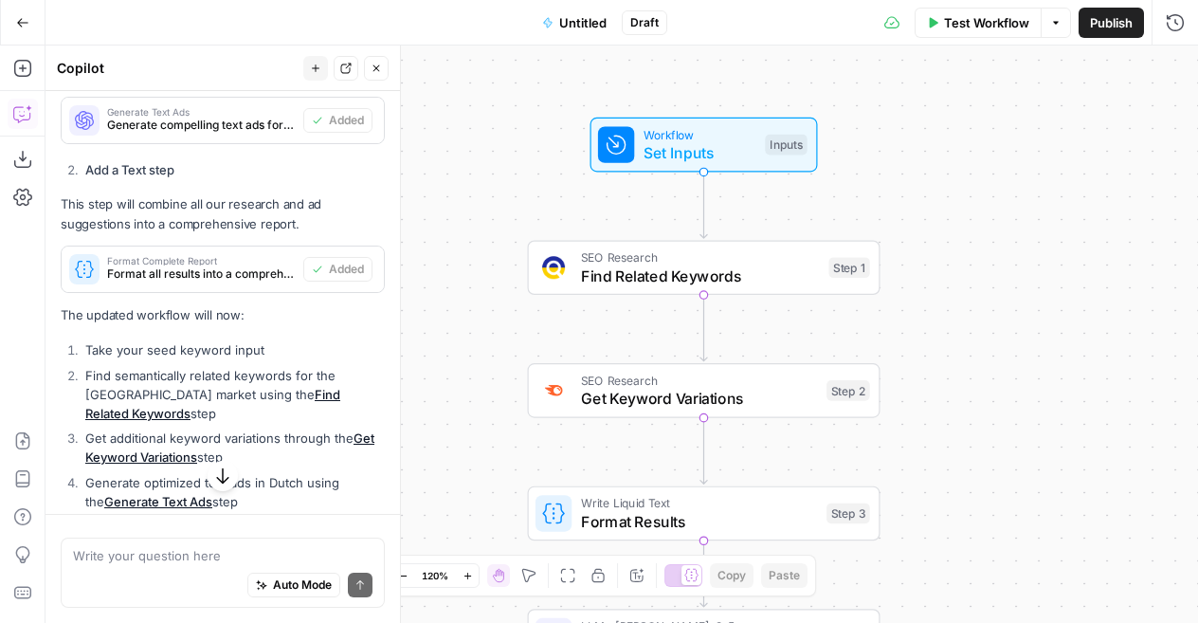
drag, startPoint x: 1003, startPoint y: 337, endPoint x: 986, endPoint y: 203, distance: 134.8
click at [986, 203] on div "Workflow Set Inputs Inputs SEO Research Find Related Keywords Step 1 SEO Resear…" at bounding box center [622, 334] width 1153 height 577
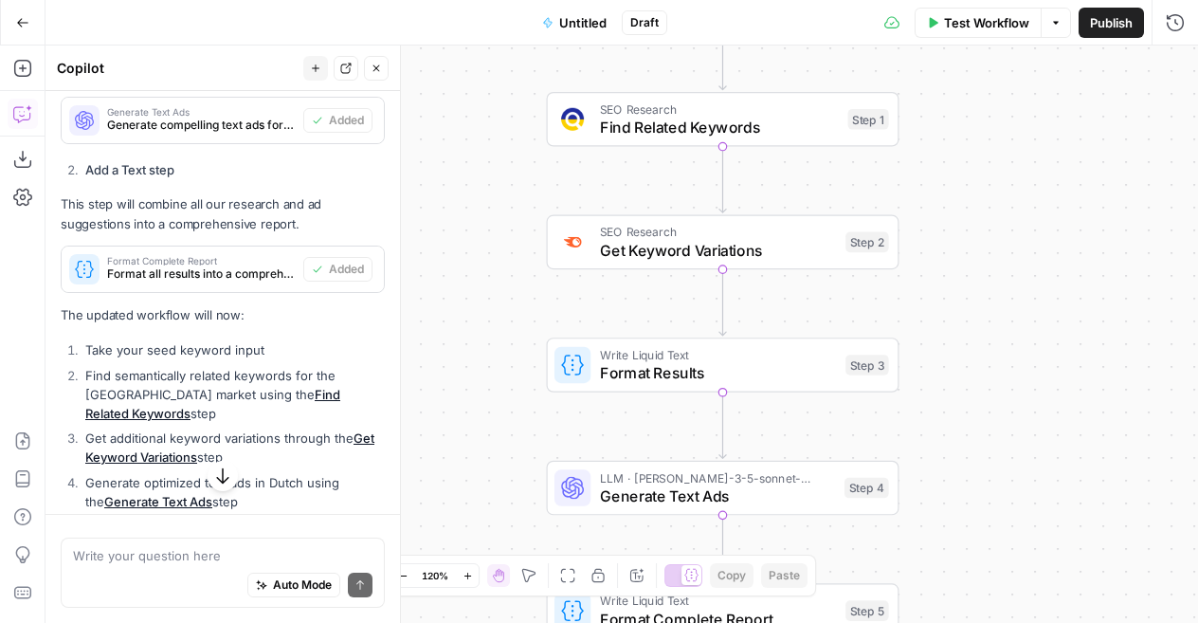
drag, startPoint x: 990, startPoint y: 366, endPoint x: 1012, endPoint y: 225, distance: 142.9
click at [1012, 225] on div "Workflow Set Inputs Inputs SEO Research Find Related Keywords Step 1 SEO Resear…" at bounding box center [622, 334] width 1153 height 577
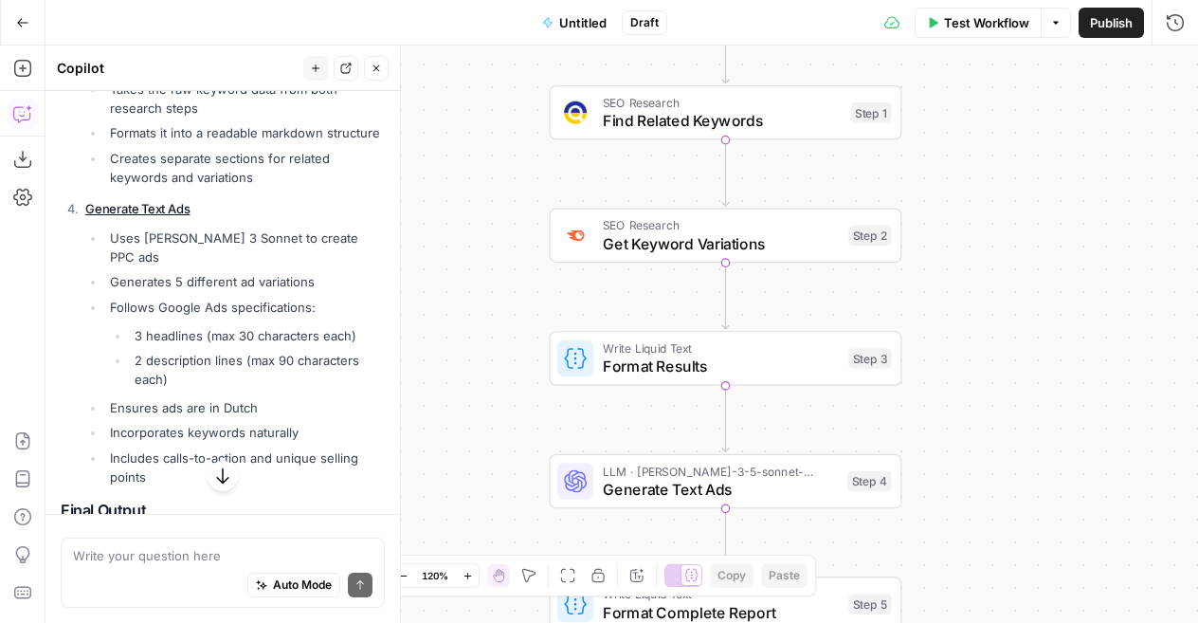
scroll to position [2998, 0]
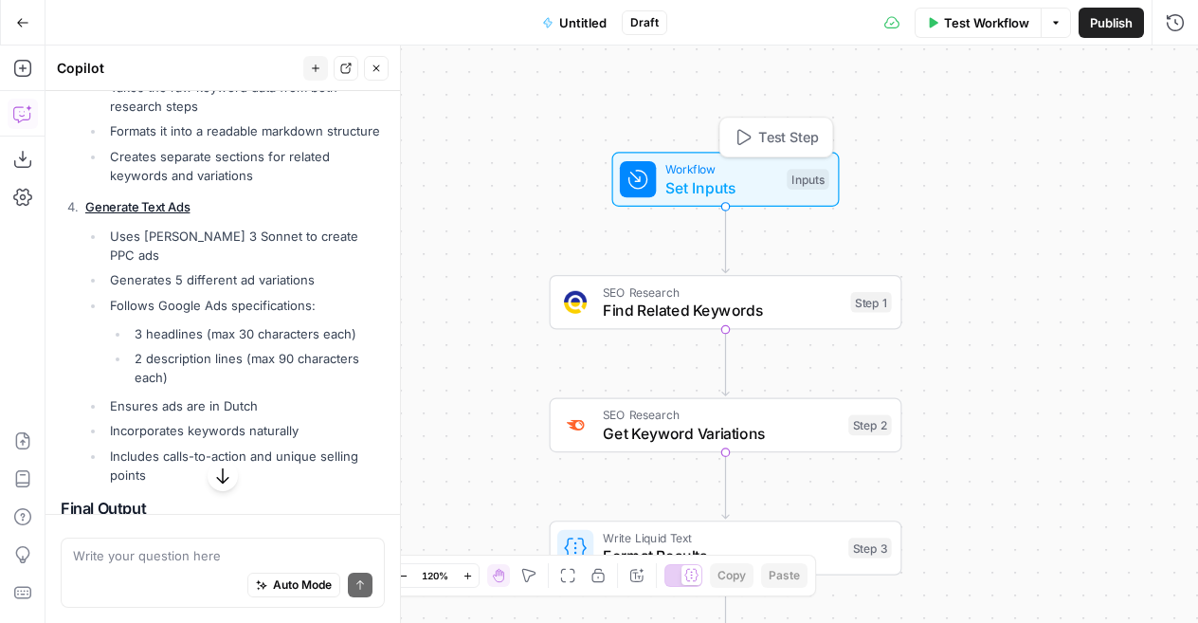
click at [688, 179] on span "Set Inputs" at bounding box center [722, 187] width 113 height 23
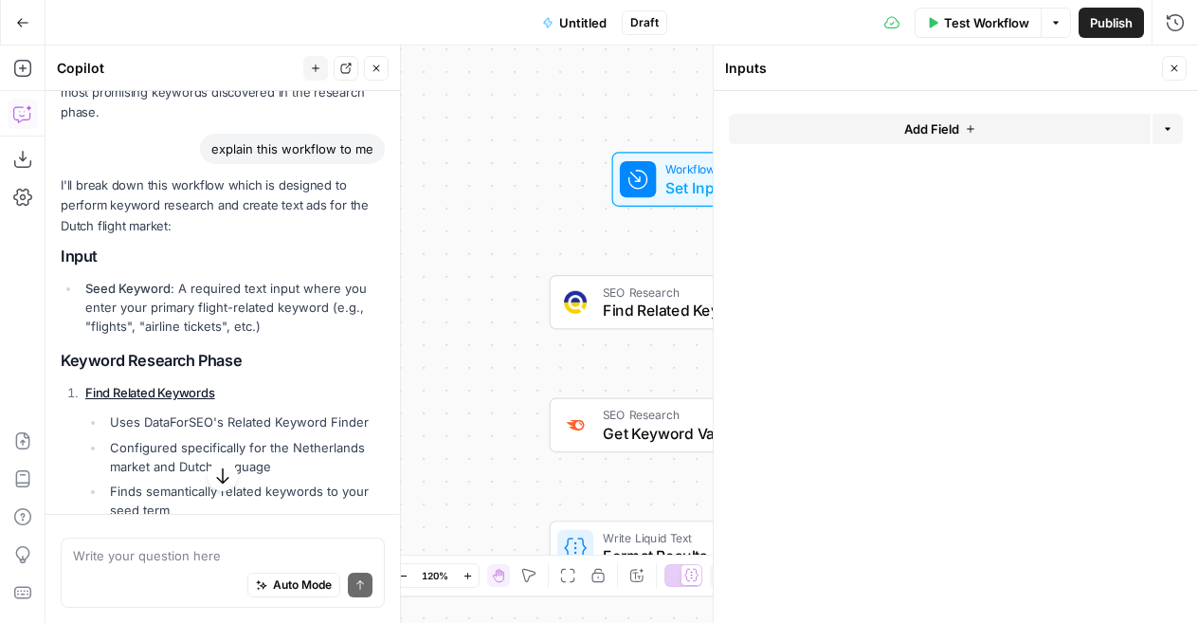
scroll to position [2116, 0]
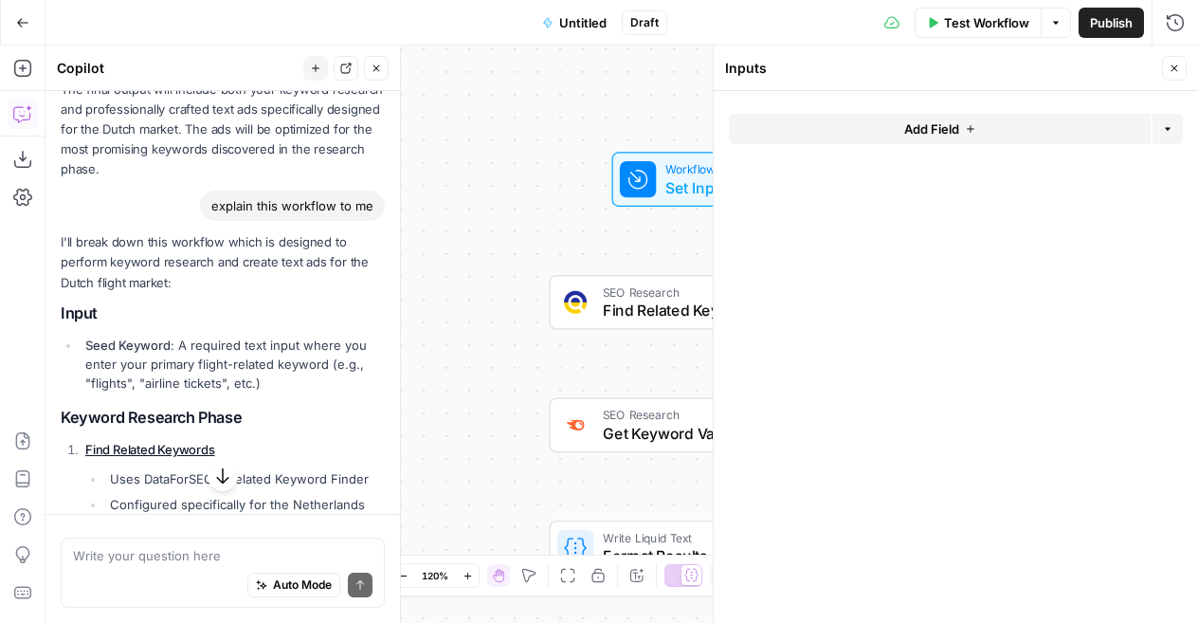
click at [932, 129] on span "Add Field" at bounding box center [932, 128] width 55 height 19
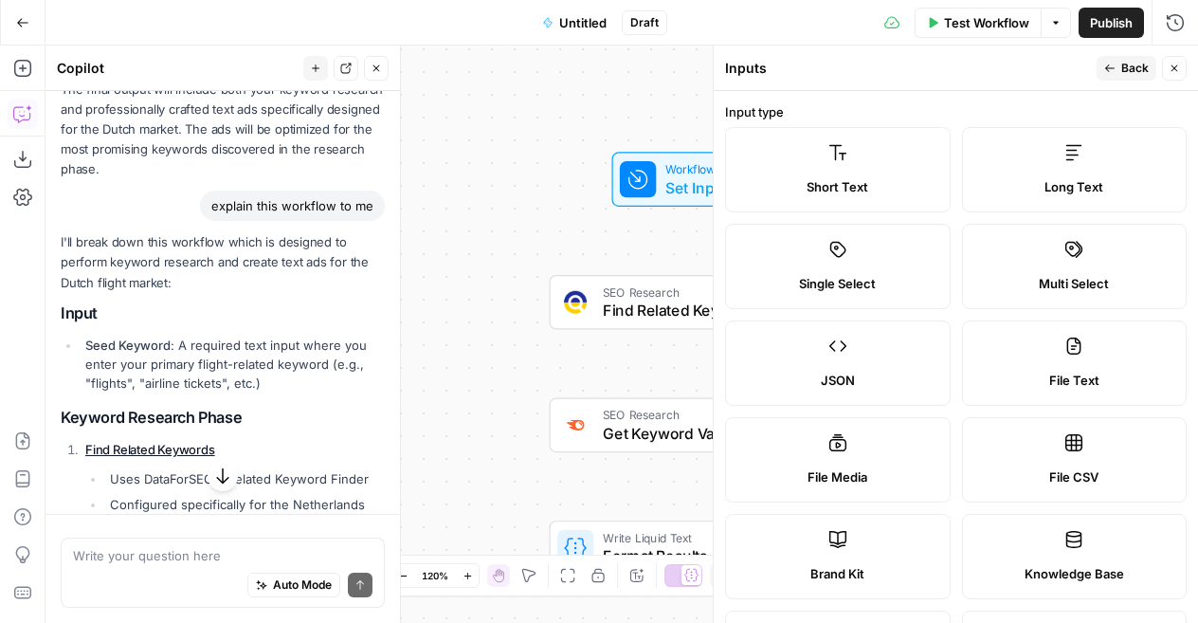
click at [863, 149] on label "Short Text" at bounding box center [838, 169] width 226 height 85
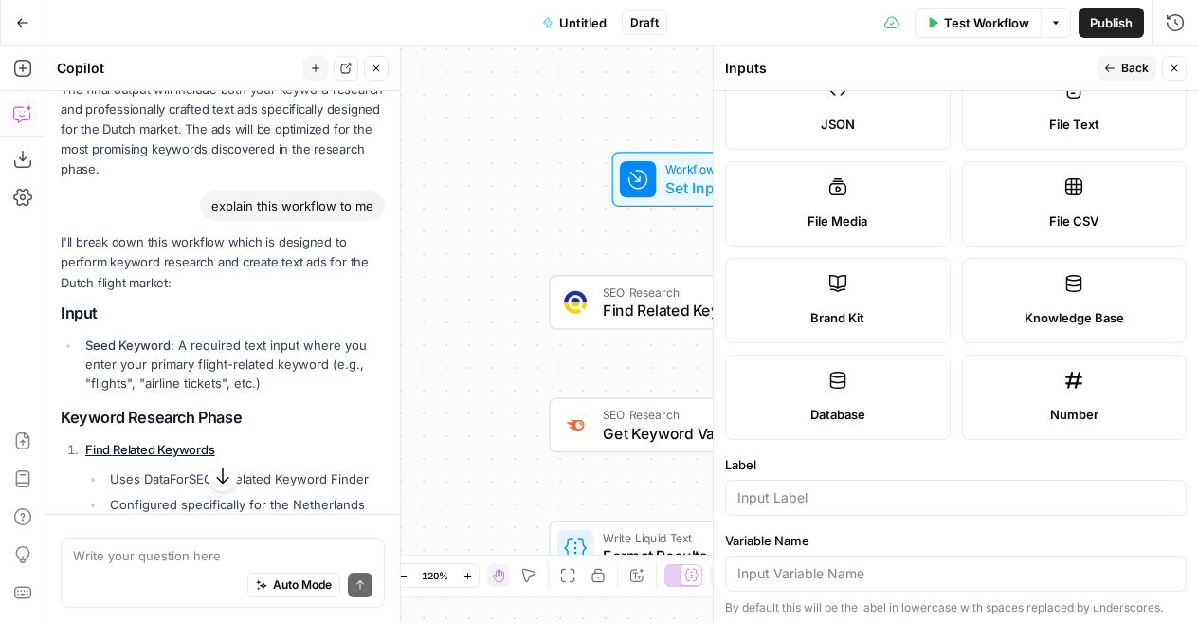
scroll to position [260, 0]
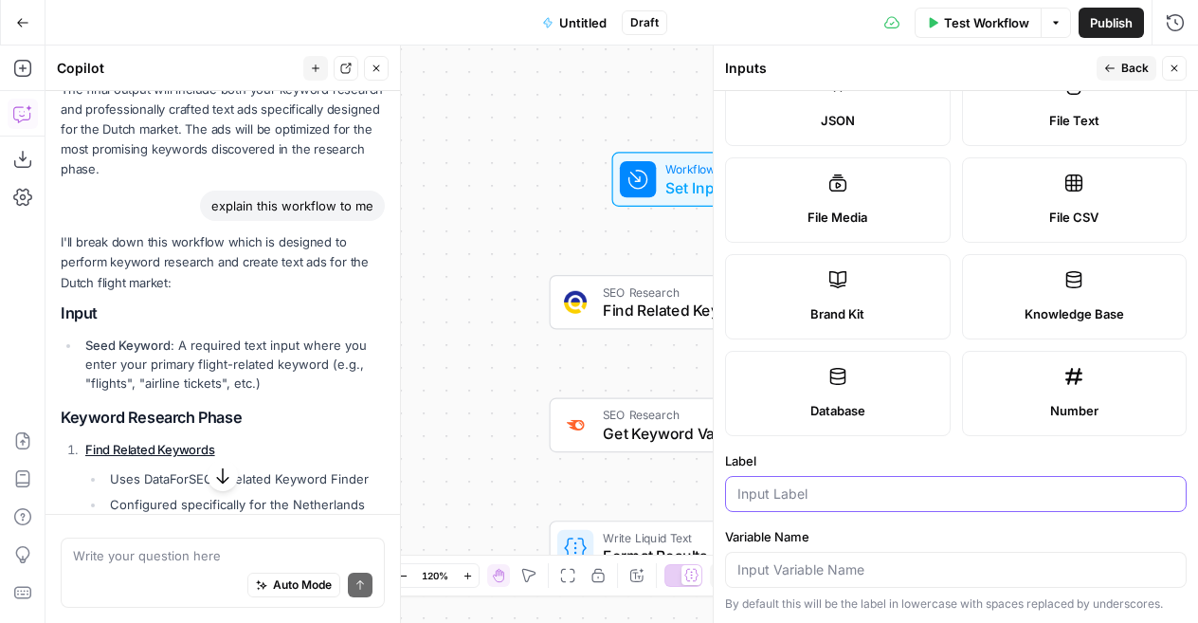
click at [827, 486] on input "Label" at bounding box center [956, 494] width 437 height 19
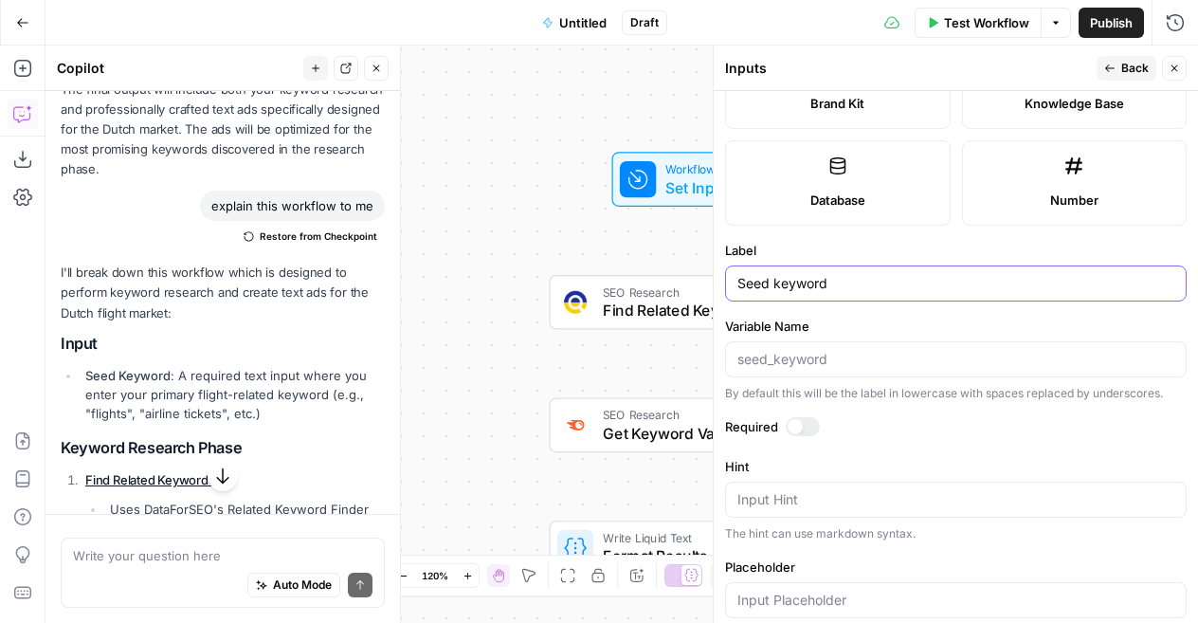
scroll to position [596, 0]
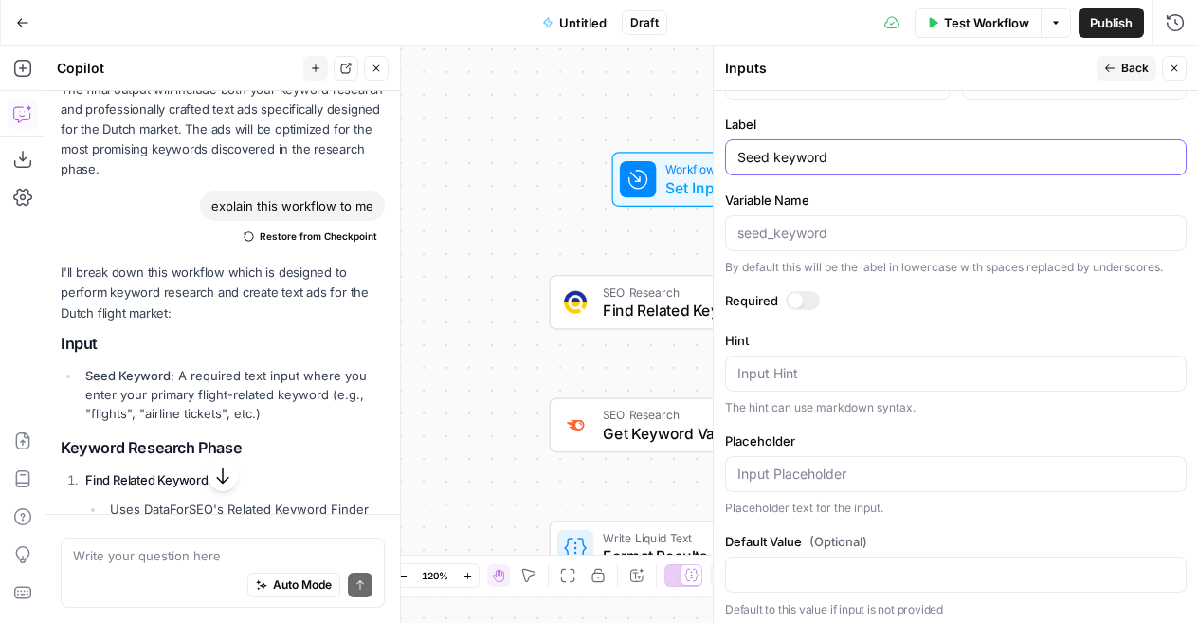
type input "Seed keyword"
click at [1131, 72] on span "Back" at bounding box center [1135, 68] width 27 height 17
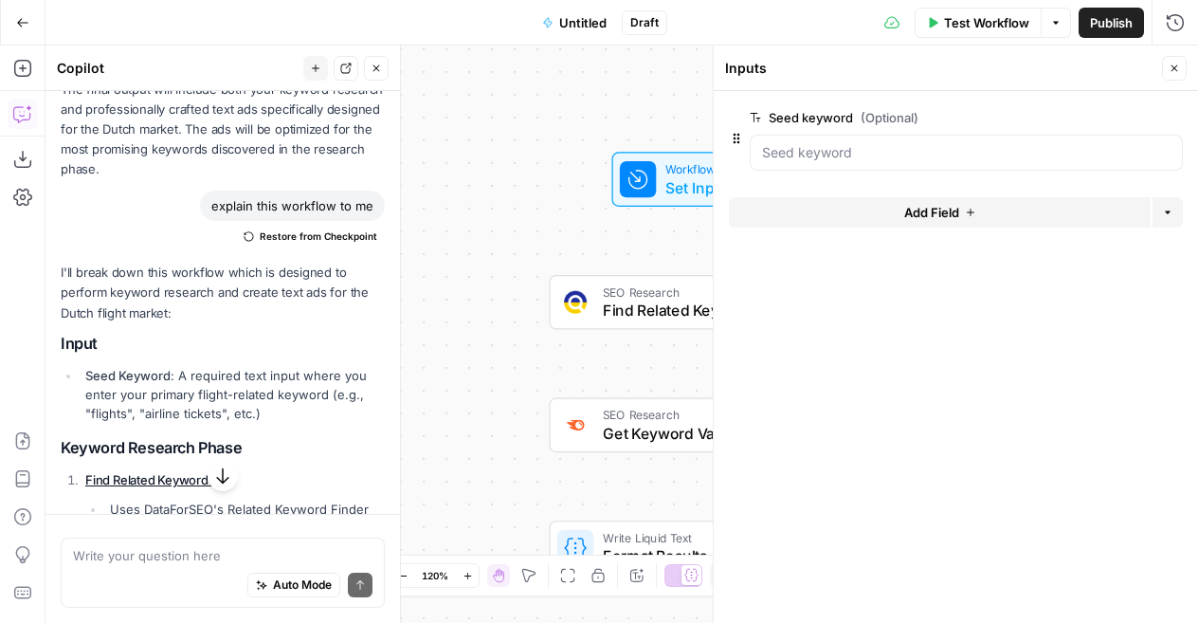
click at [984, 26] on span "Test Workflow" at bounding box center [986, 22] width 85 height 19
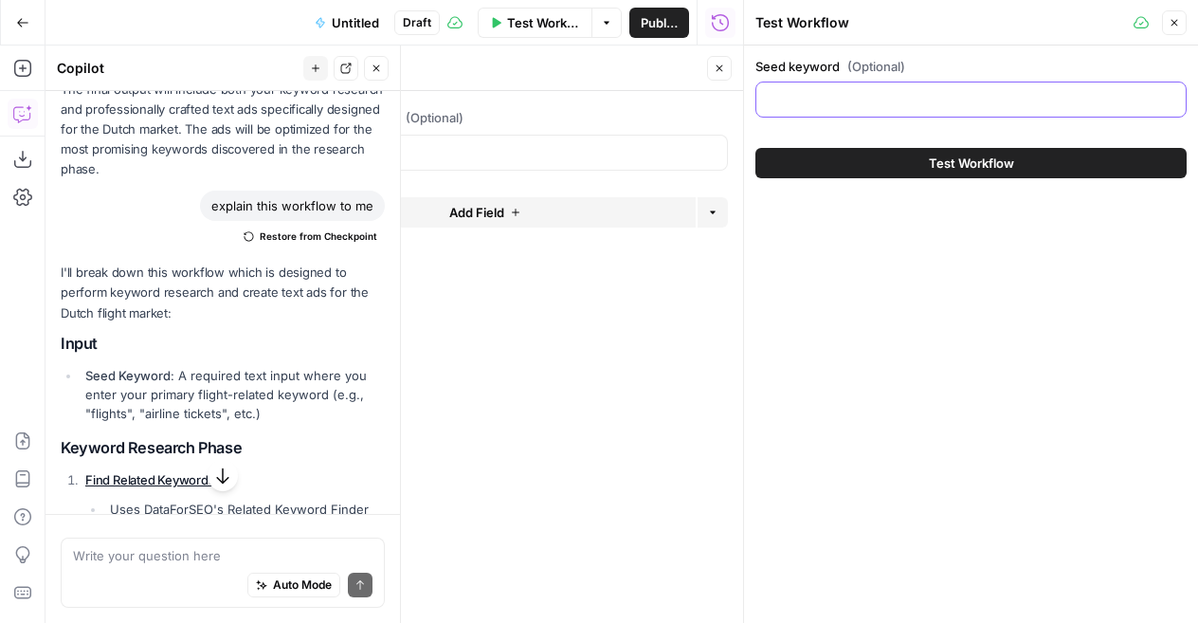
click at [889, 92] on input "Seed keyword (Optional)" at bounding box center [971, 99] width 407 height 19
type input "cheap flights"
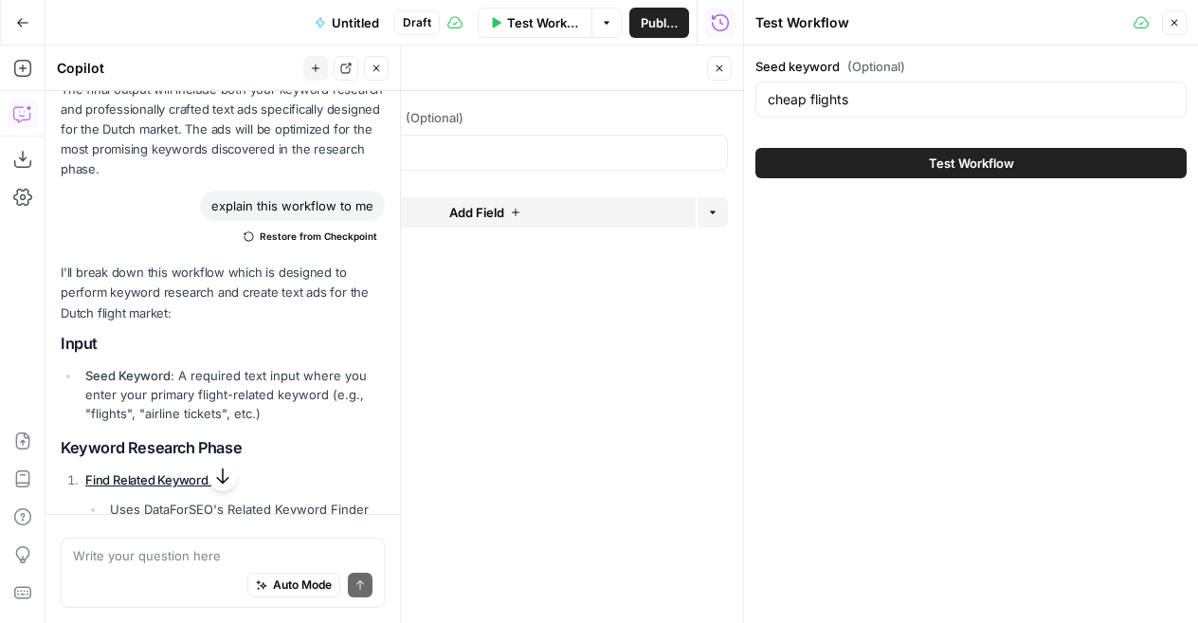
click at [901, 161] on button "Test Workflow" at bounding box center [971, 163] width 431 height 30
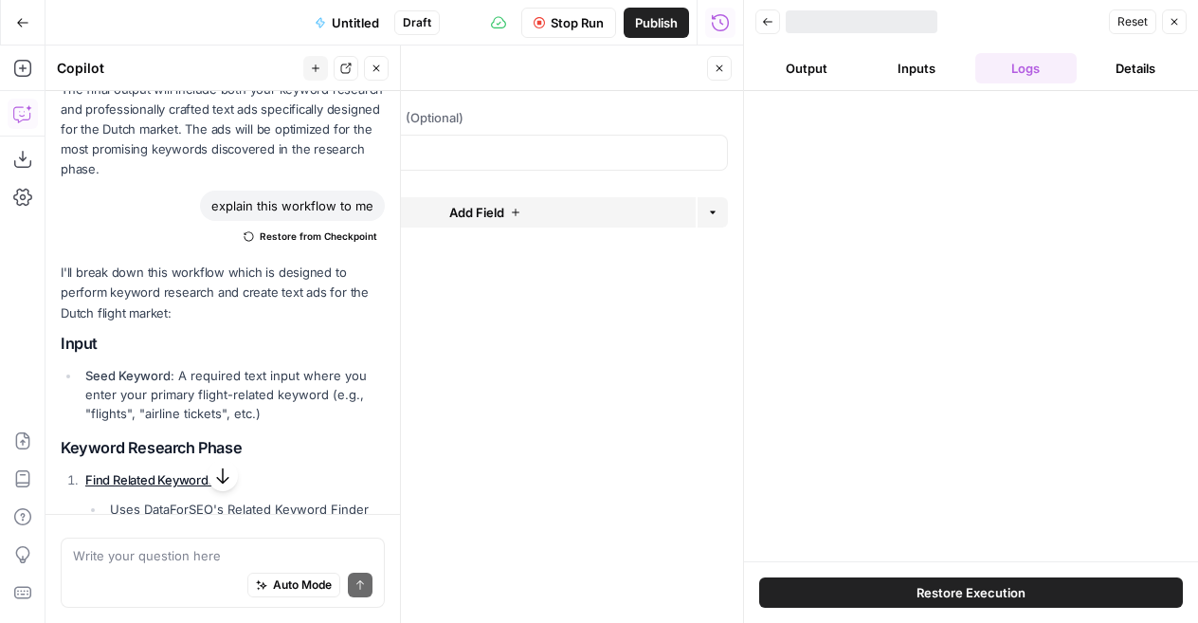
click at [711, 71] on button "Close" at bounding box center [719, 68] width 25 height 25
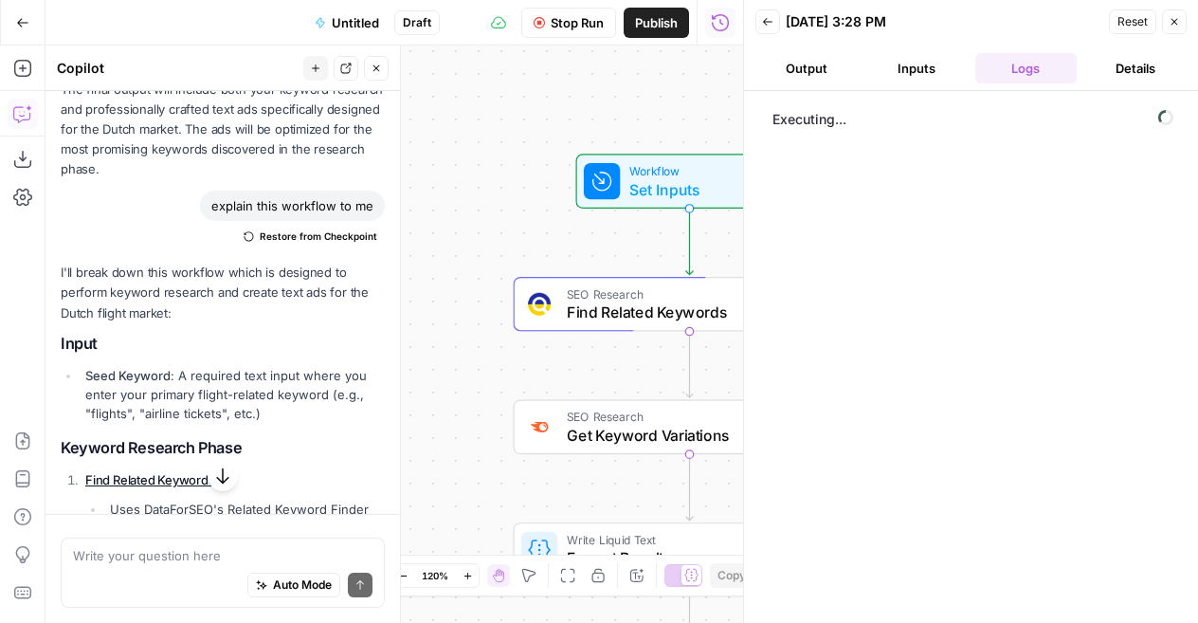
drag, startPoint x: 527, startPoint y: 230, endPoint x: 447, endPoint y: 220, distance: 81.3
click at [447, 220] on div "Workflow Set Inputs Inputs SEO Research Find Related Keywords Step 1 SEO Resear…" at bounding box center [395, 334] width 698 height 577
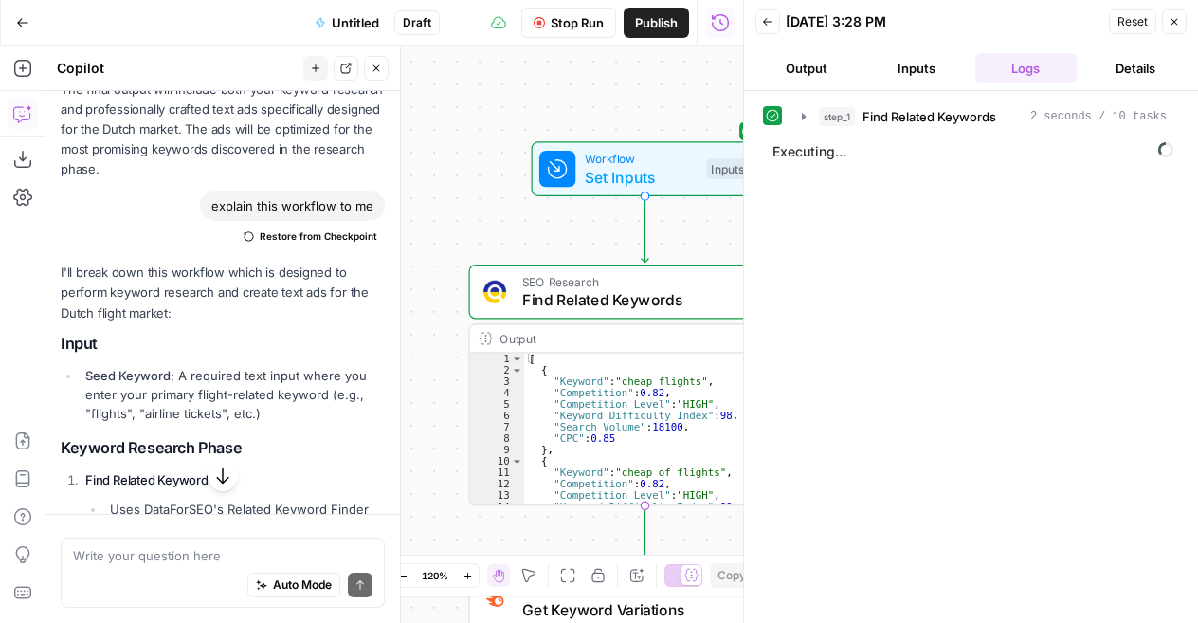
click at [379, 75] on button "Close" at bounding box center [376, 68] width 25 height 25
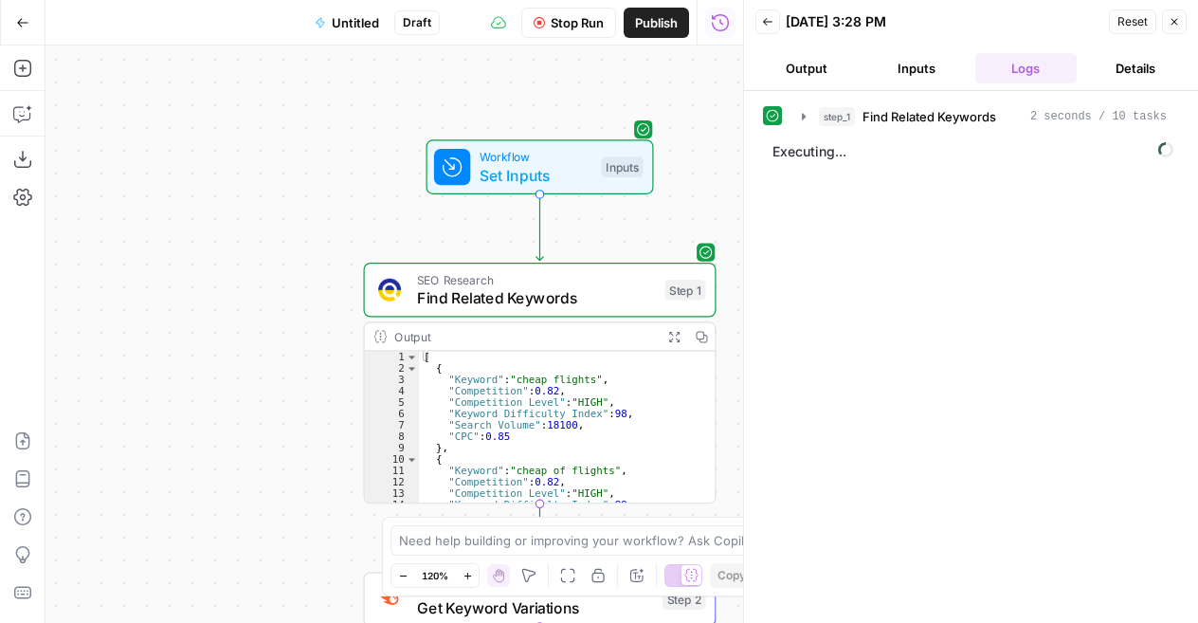
drag, startPoint x: 421, startPoint y: 234, endPoint x: 311, endPoint y: 230, distance: 110.1
click at [311, 230] on div "Workflow Set Inputs Inputs SEO Research Find Related Keywords Step 1 Output Exp…" at bounding box center [395, 334] width 698 height 577
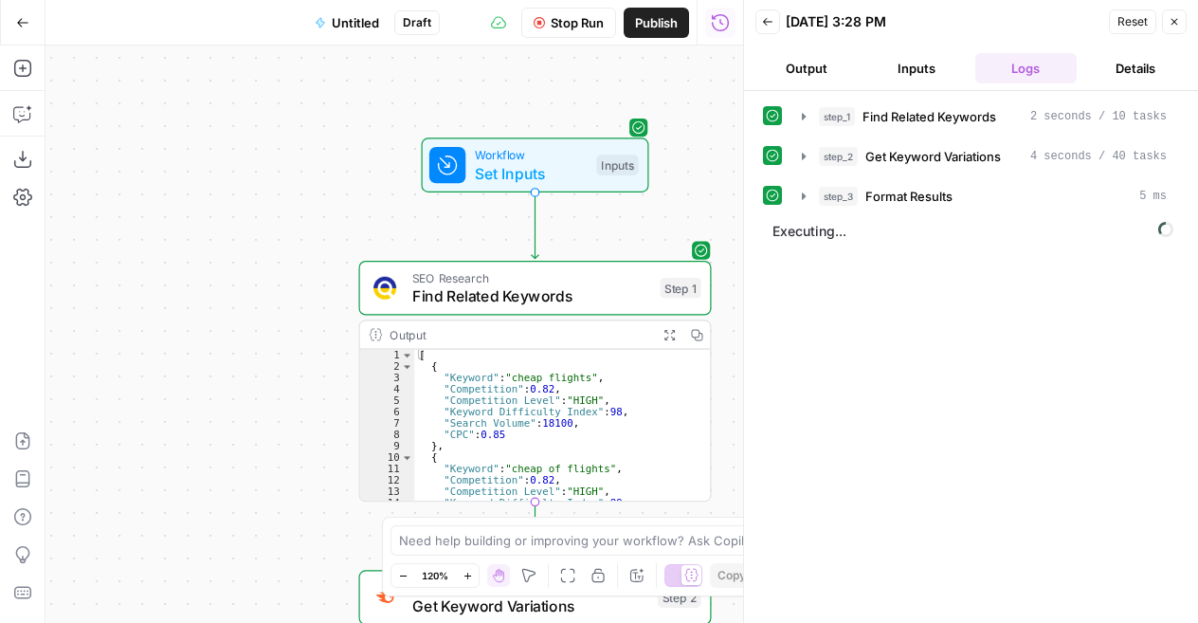
drag, startPoint x: 696, startPoint y: 210, endPoint x: 317, endPoint y: 196, distance: 379.5
click at [317, 196] on div "Workflow Set Inputs Inputs SEO Research Find Related Keywords Step 1 Output Exp…" at bounding box center [395, 334] width 698 height 577
drag, startPoint x: 317, startPoint y: 196, endPoint x: 267, endPoint y: 172, distance: 55.1
click at [267, 172] on div "Workflow Set Inputs Inputs SEO Research Find Related Keywords Step 1 Output Exp…" at bounding box center [395, 334] width 698 height 577
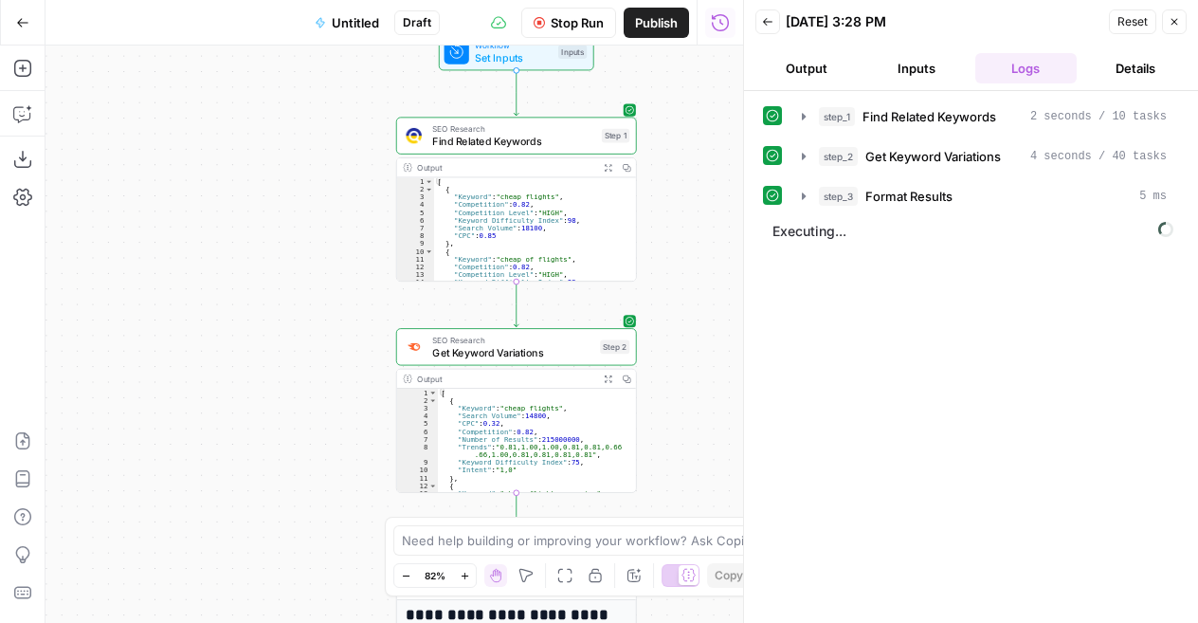
drag, startPoint x: 251, startPoint y: 425, endPoint x: 320, endPoint y: 359, distance: 94.6
click at [320, 359] on div "Workflow Set Inputs Inputs SEO Research Find Related Keywords Step 1 Output Exp…" at bounding box center [395, 334] width 698 height 577
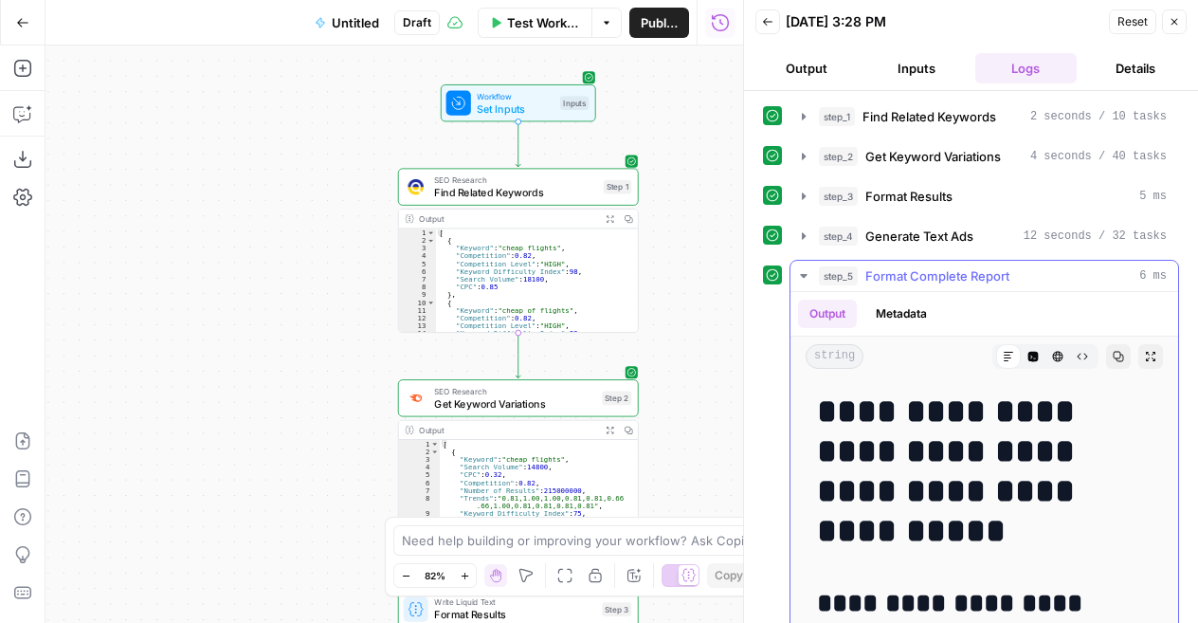
click at [908, 266] on span "Format Complete Report" at bounding box center [938, 275] width 144 height 19
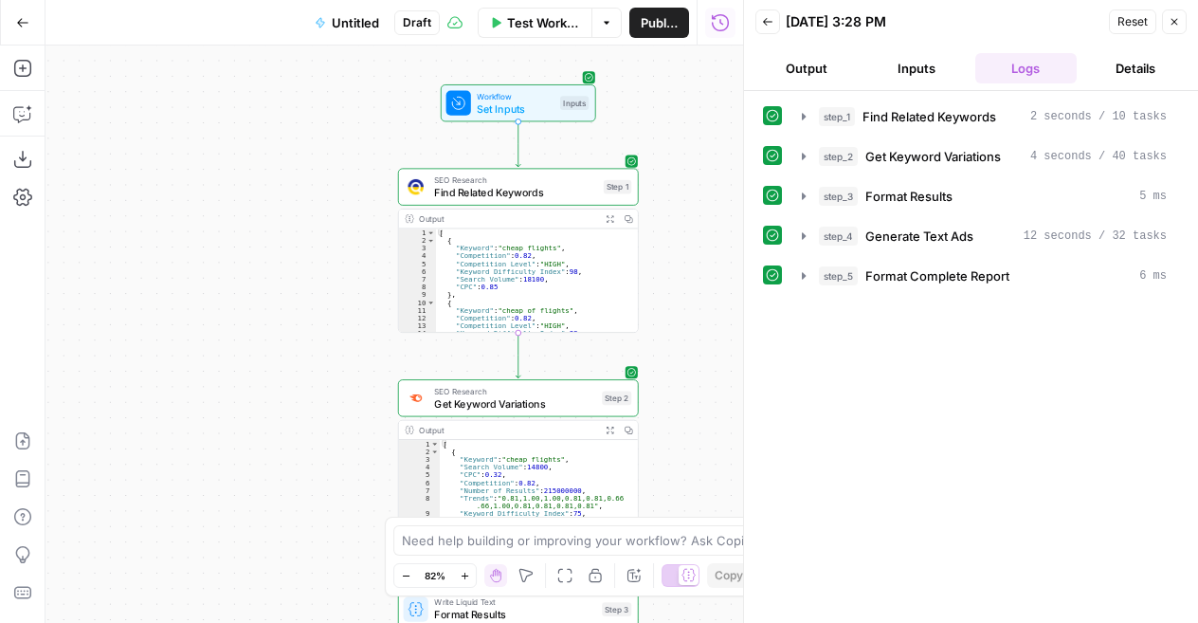
click at [819, 77] on button "Output" at bounding box center [807, 68] width 102 height 30
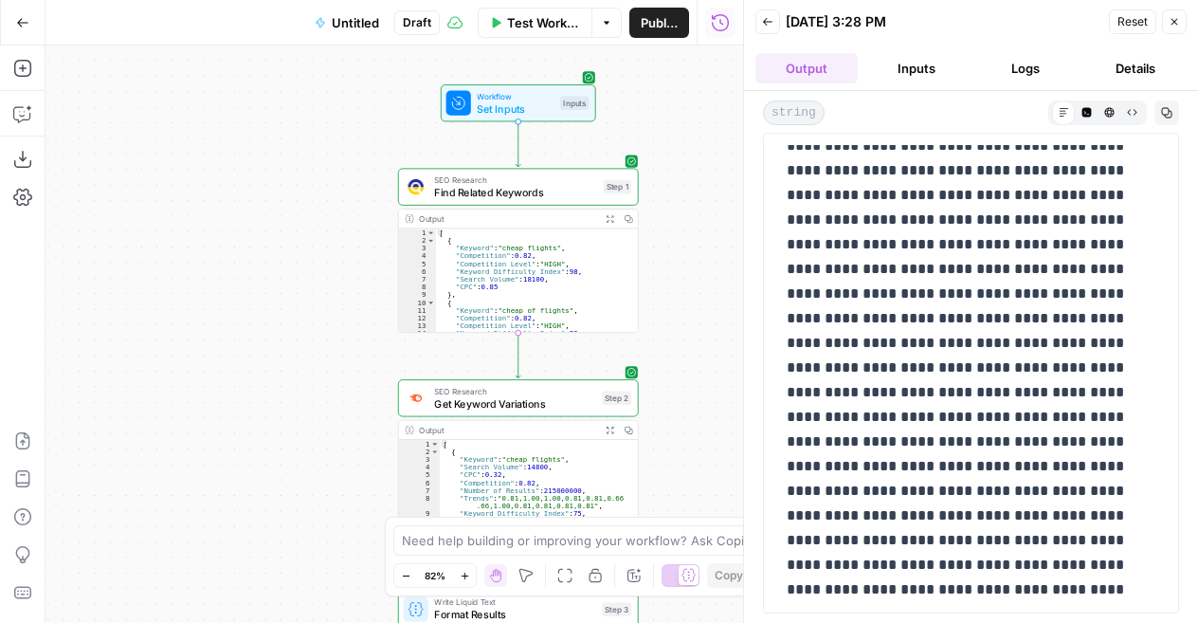
scroll to position [869, 0]
click at [1085, 104] on button "Code Editor" at bounding box center [1086, 112] width 23 height 23
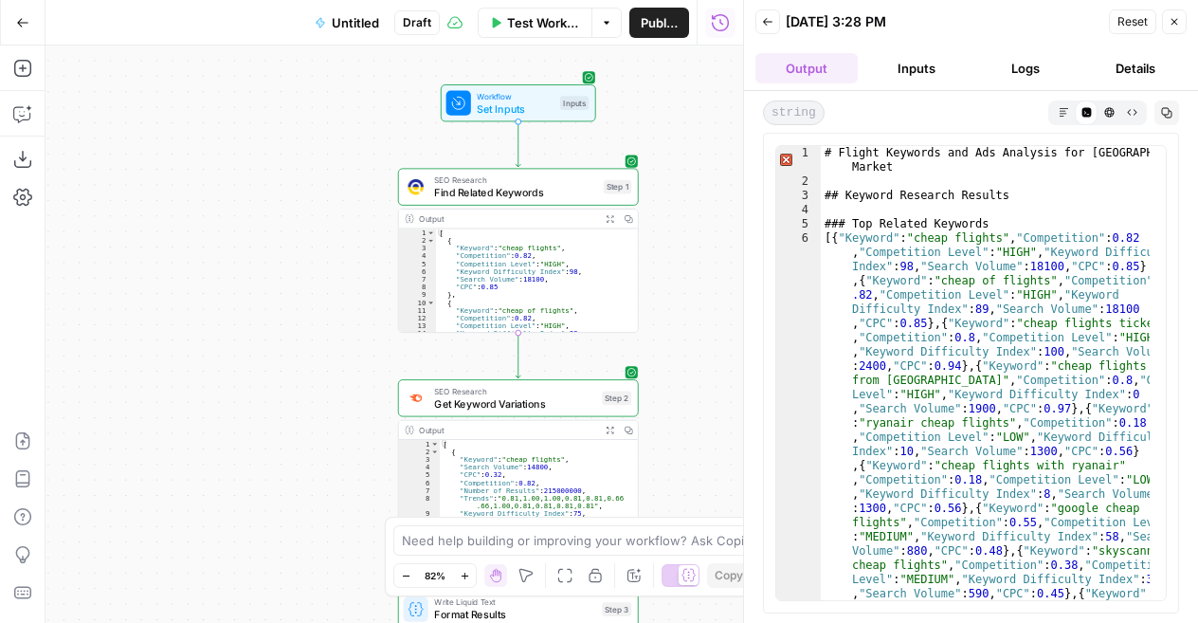
scroll to position [22, 0]
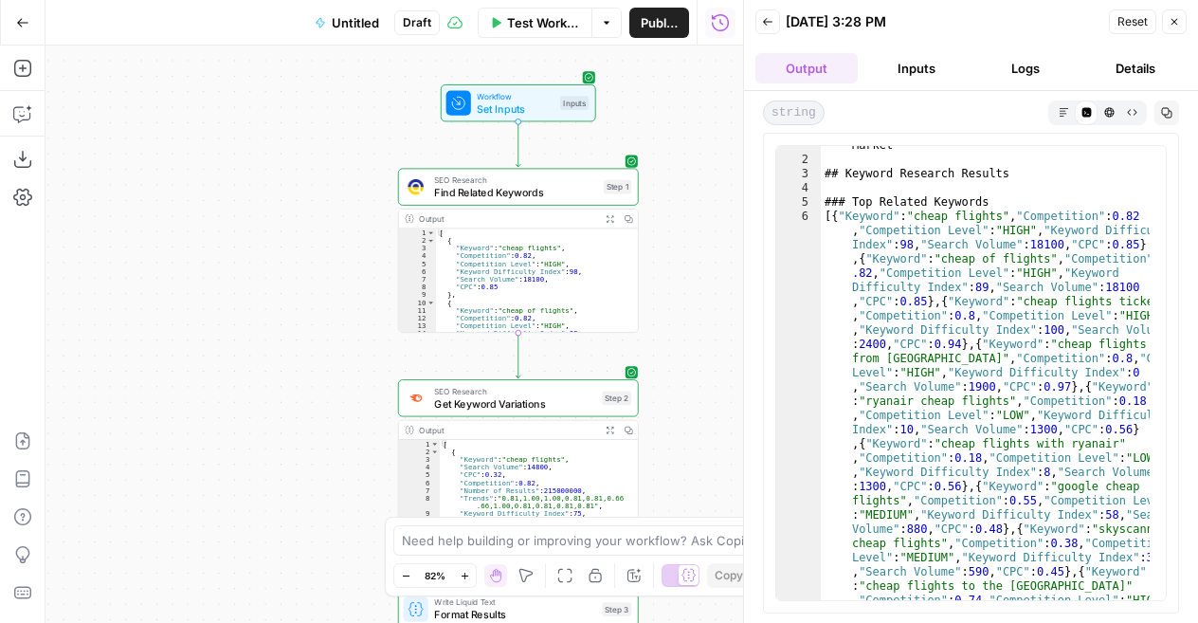
click at [1110, 113] on icon "button" at bounding box center [1109, 111] width 9 height 9
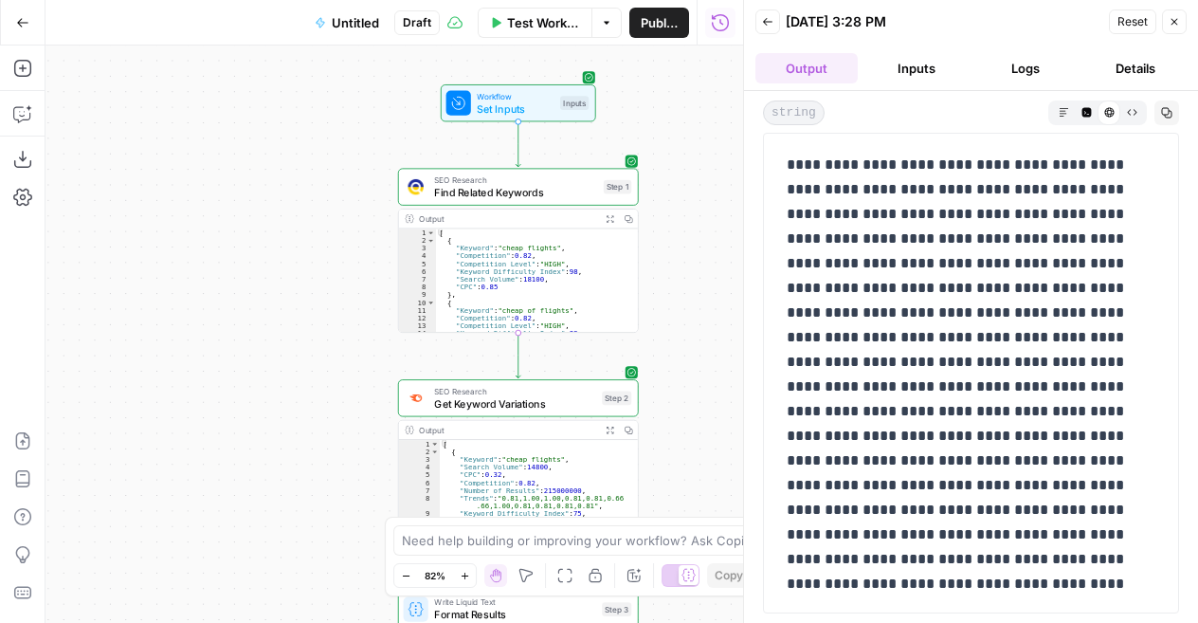
click at [1061, 116] on icon "button" at bounding box center [1064, 112] width 10 height 10
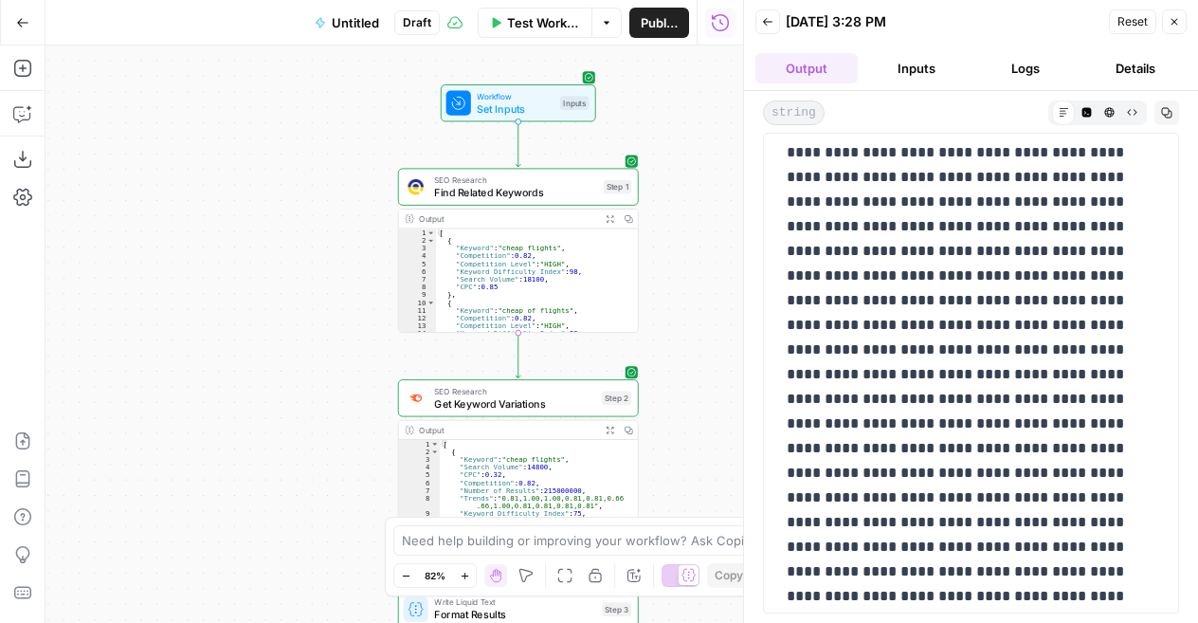
scroll to position [3576, 0]
click at [1033, 60] on button "Logs" at bounding box center [1027, 68] width 102 height 30
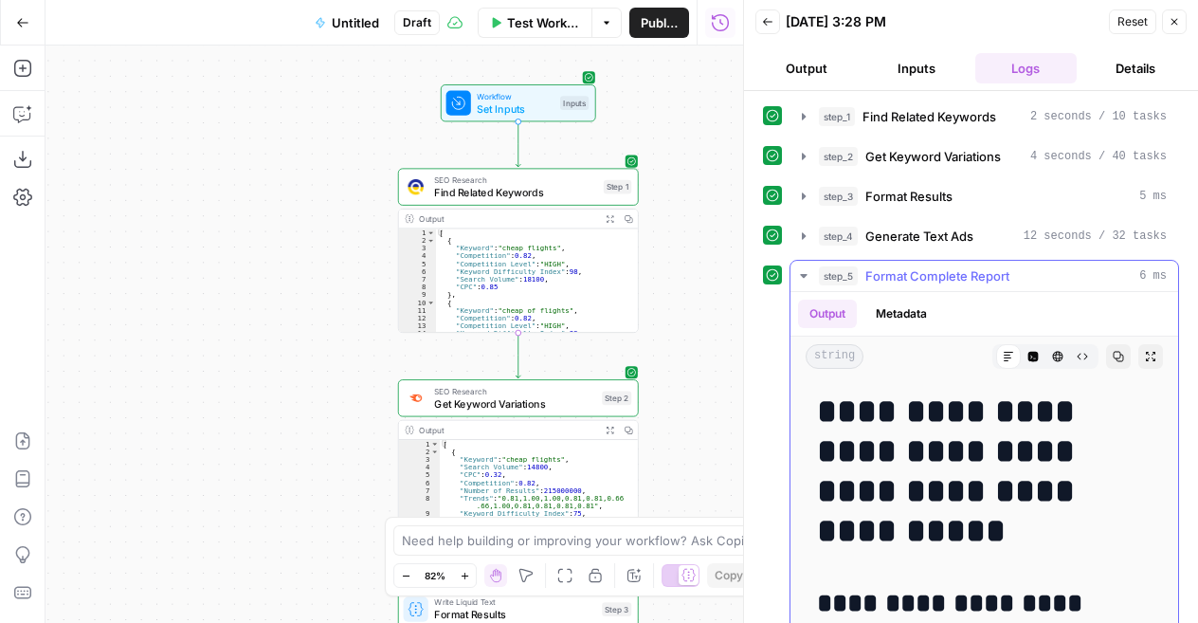
click at [990, 268] on span "Format Complete Report" at bounding box center [938, 275] width 144 height 19
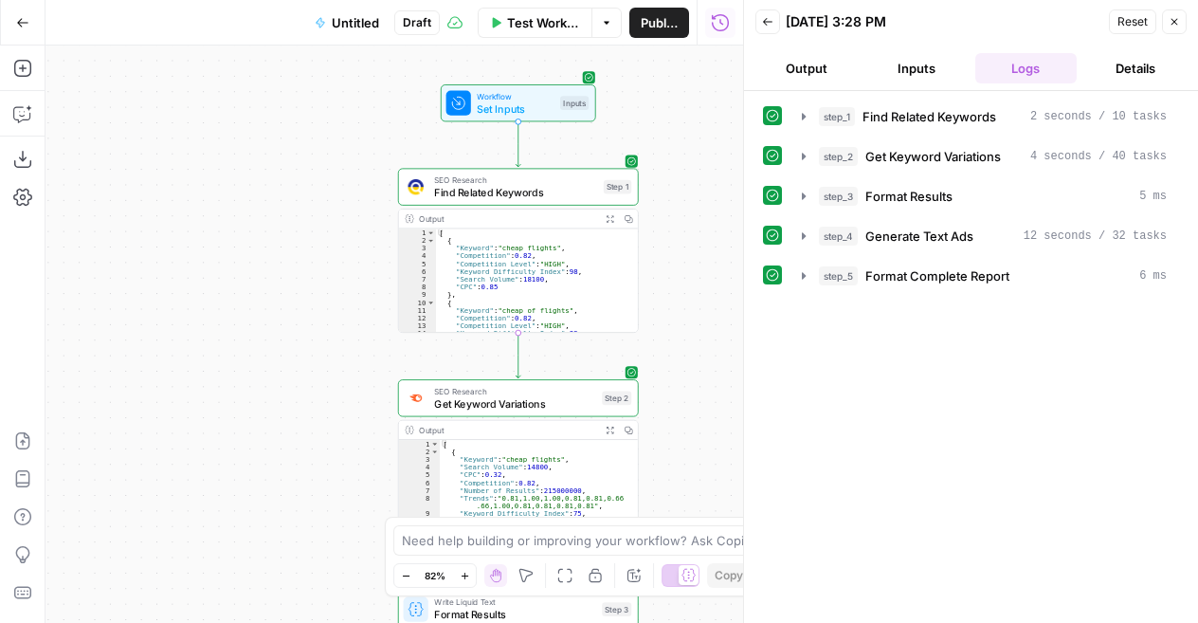
click at [798, 59] on button "Output" at bounding box center [807, 68] width 102 height 30
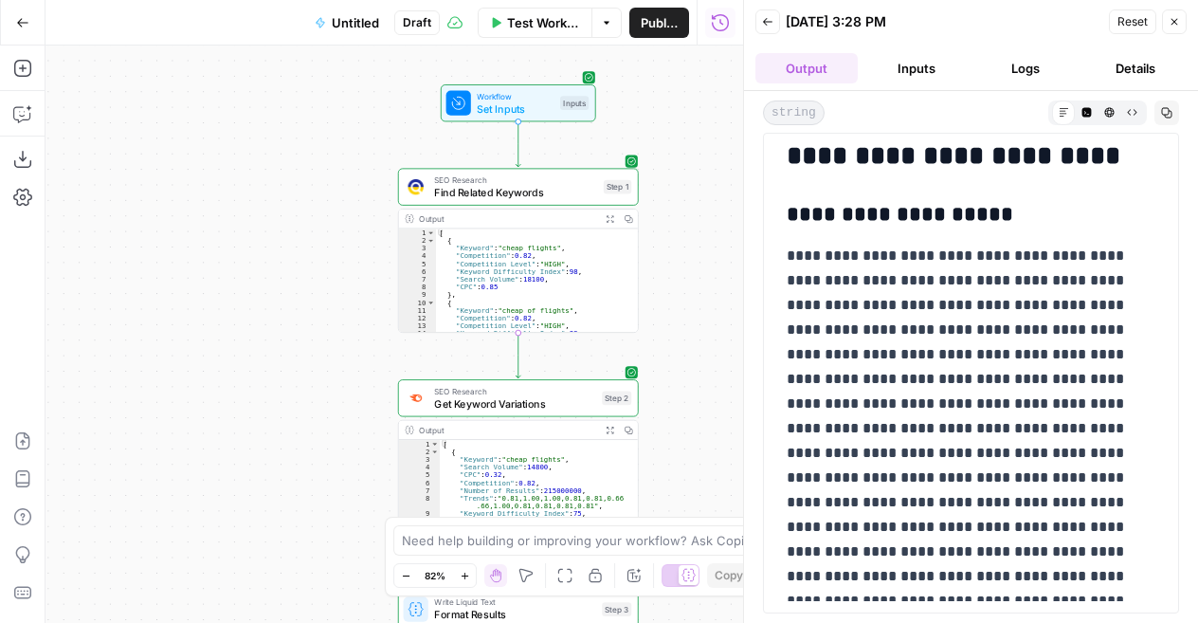
scroll to position [170, 0]
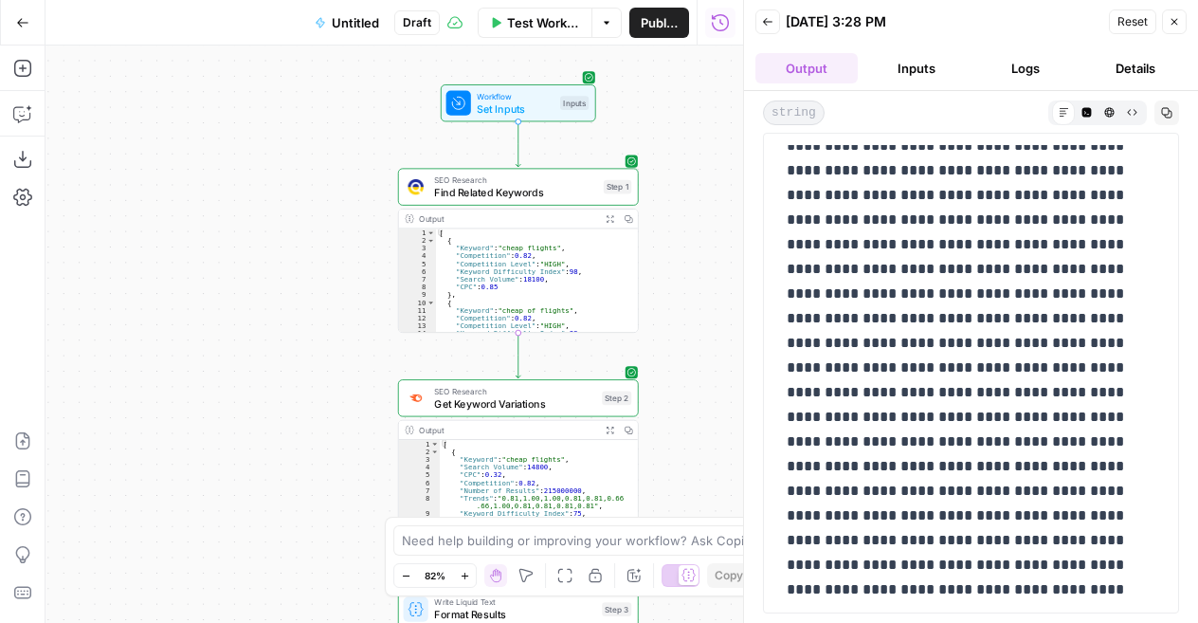
scroll to position [576, 0]
click at [650, 551] on div "Need help building or improving your workflow? Ask Copilot." at bounding box center [598, 540] width 411 height 30
type textarea "Where are you getting the CPC from?"
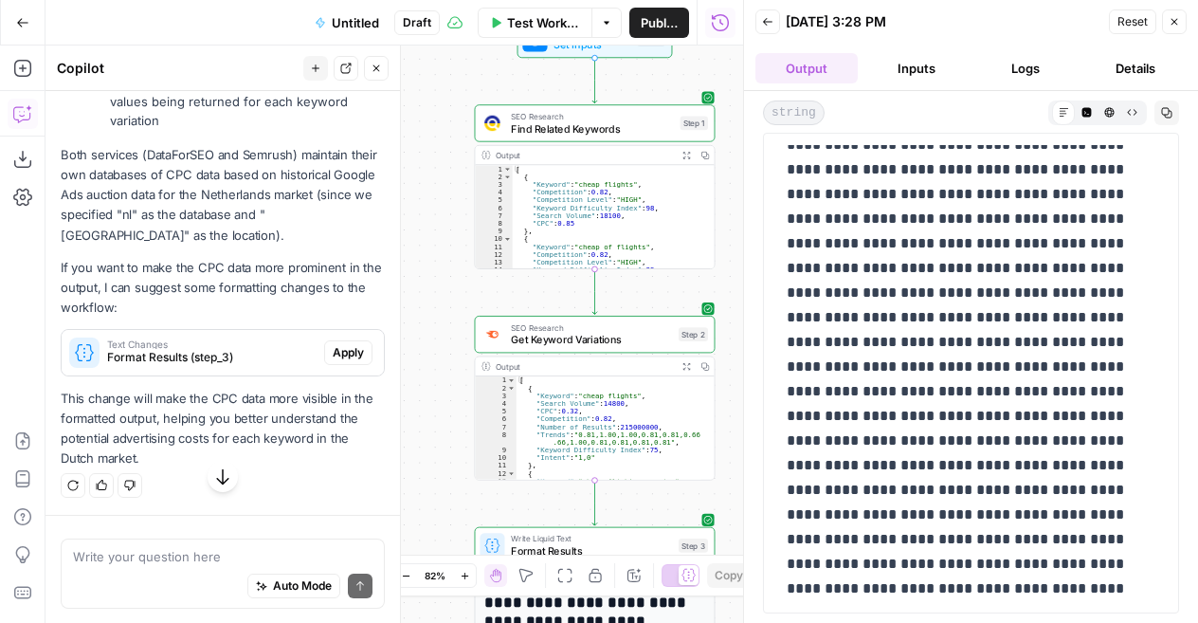
scroll to position [4372, 0]
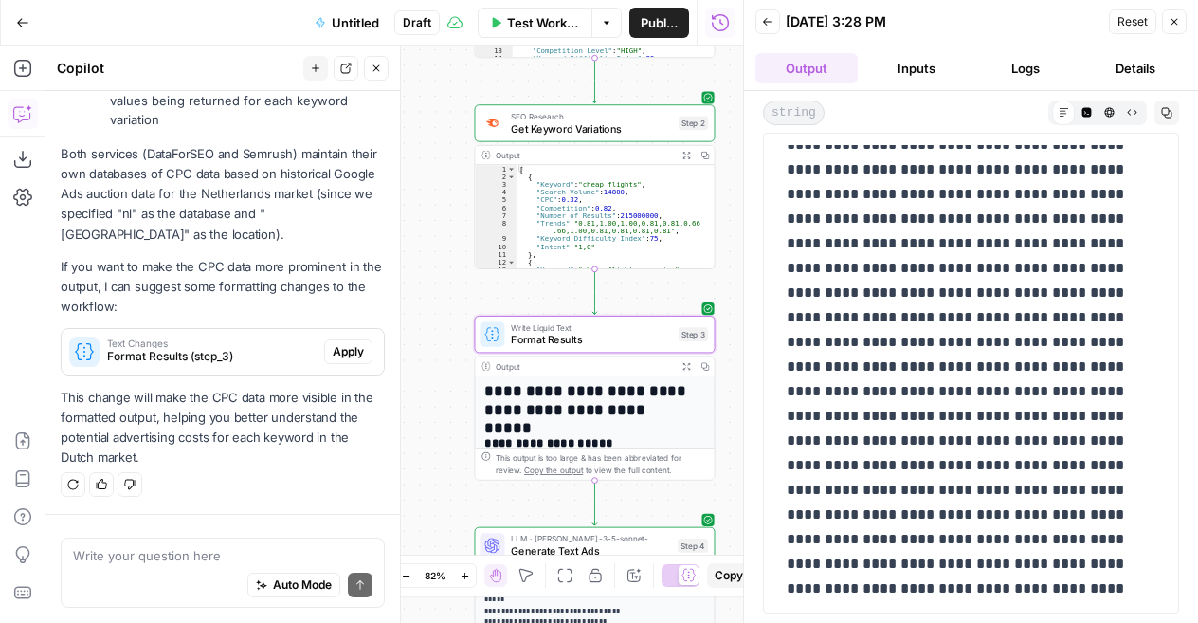
click at [333, 355] on span "Apply" at bounding box center [348, 351] width 31 height 17
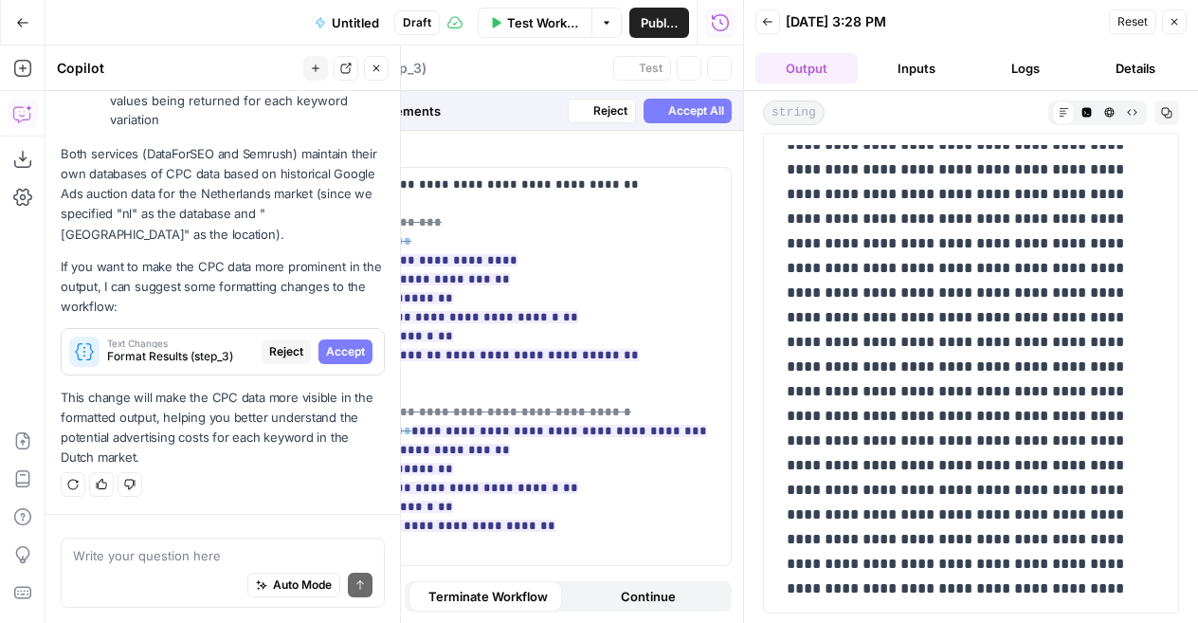
scroll to position [4281, 0]
click at [703, 119] on button "Accept All" at bounding box center [688, 111] width 88 height 25
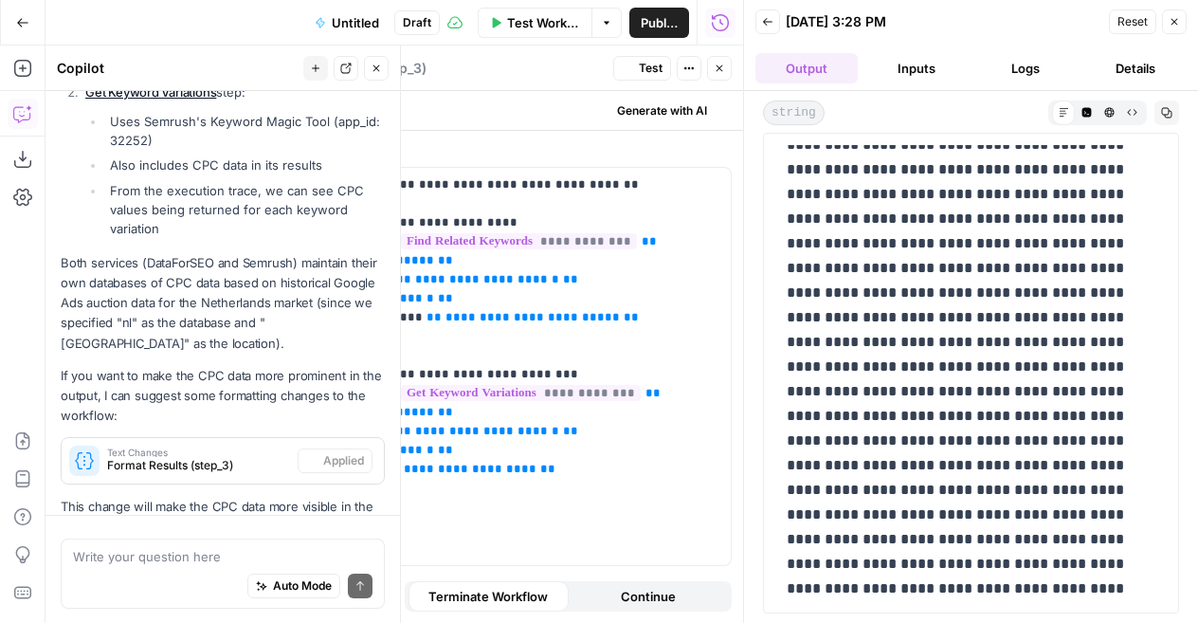
scroll to position [0, 0]
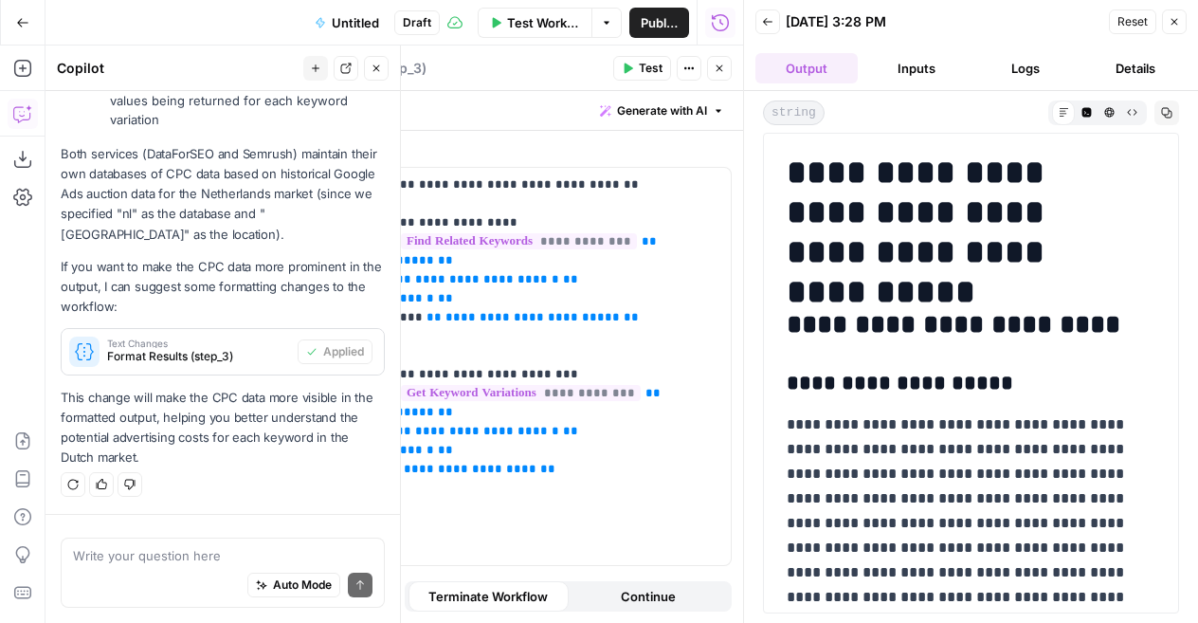
click at [643, 64] on span "Test" at bounding box center [651, 68] width 24 height 17
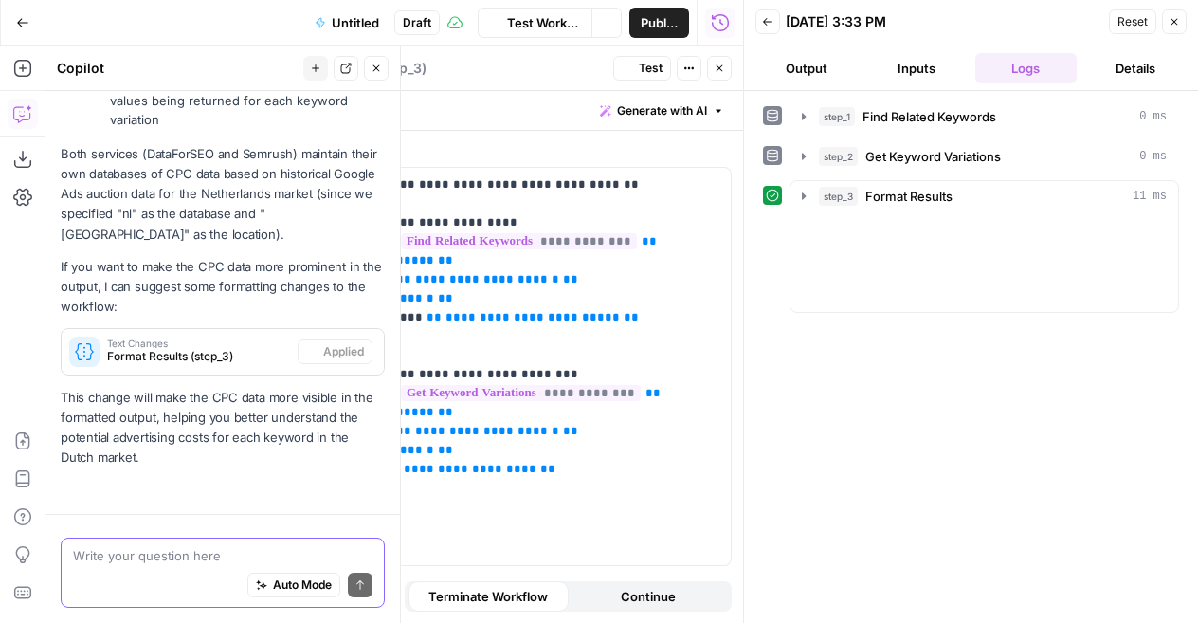
click at [188, 560] on textarea at bounding box center [223, 555] width 300 height 19
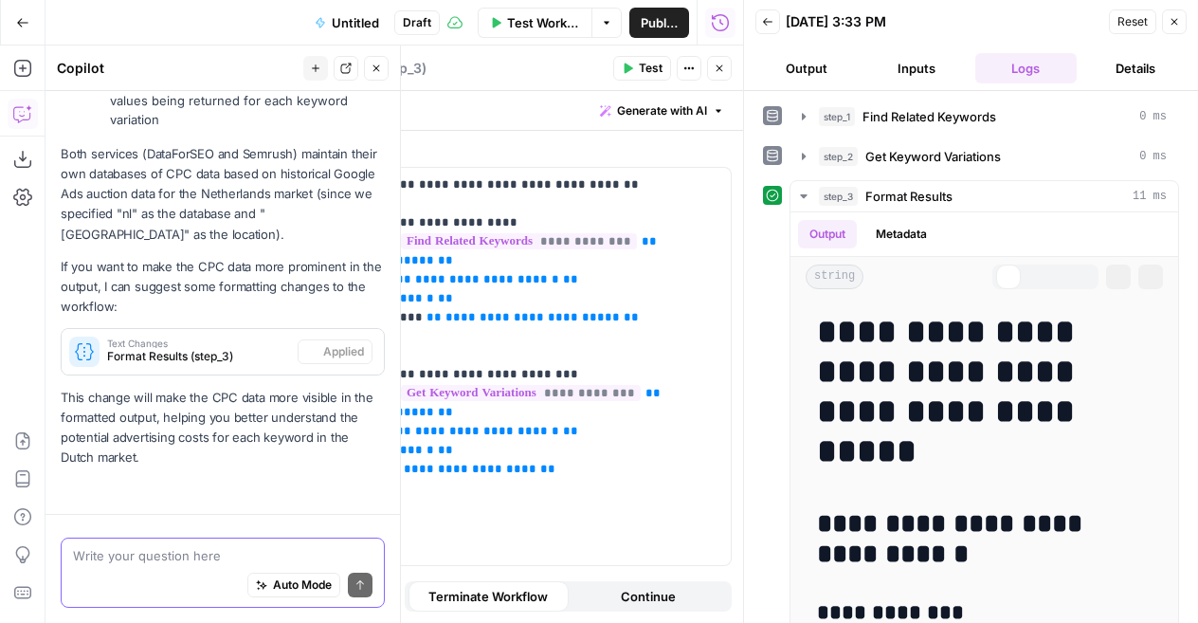
scroll to position [4402, 0]
type textarea "how often do you update the cpc"
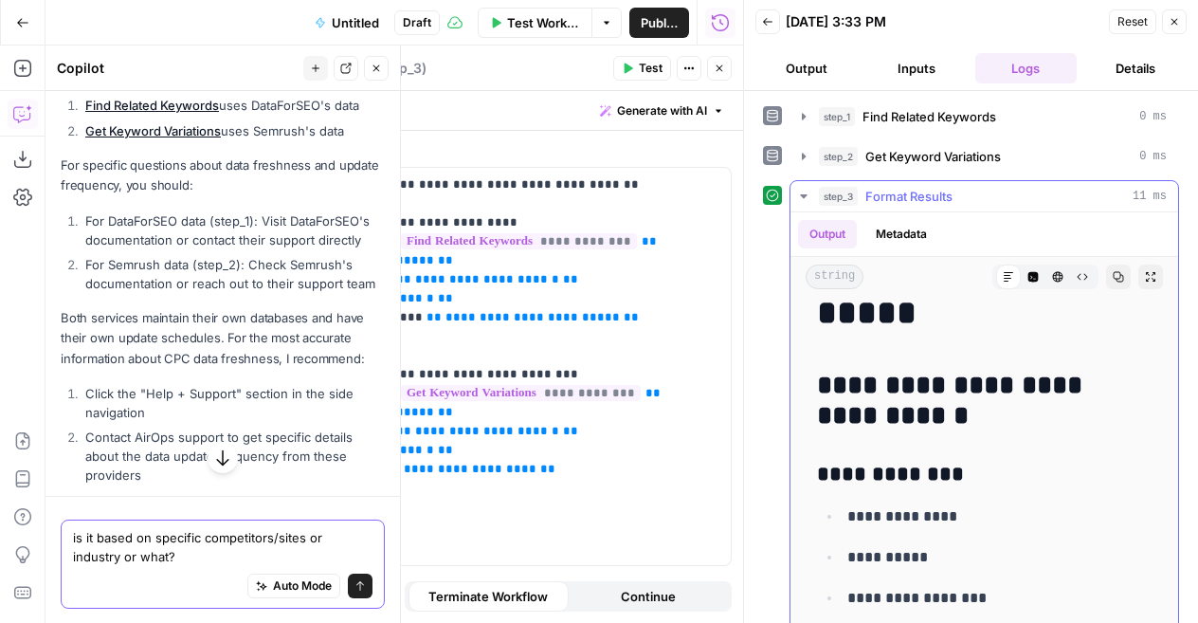
scroll to position [137, 0]
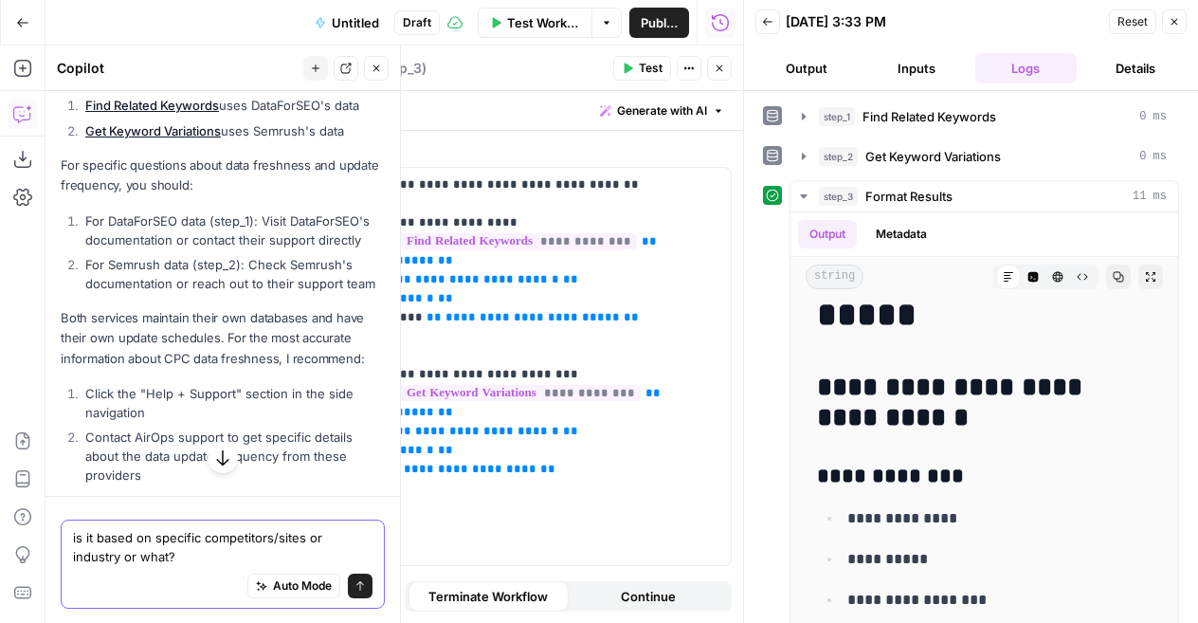
type textarea "is it based on specific competitors/sites or industry or what?"
click at [720, 75] on button "Close" at bounding box center [719, 68] width 25 height 25
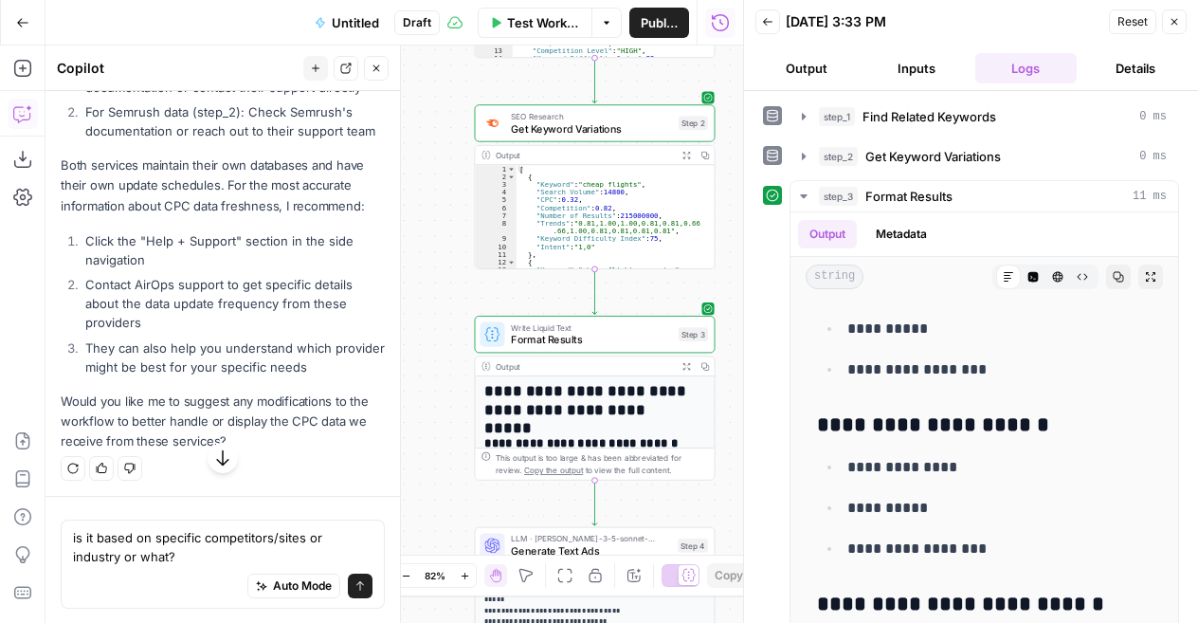
scroll to position [5137, 0]
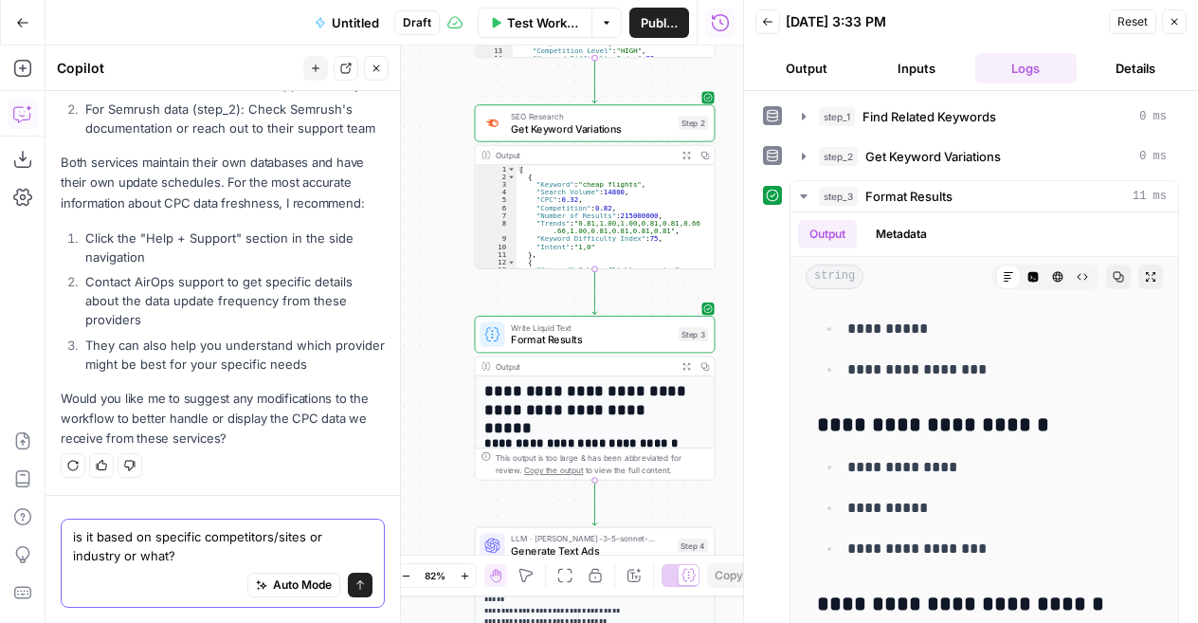
click at [213, 557] on textarea "is it based on specific competitors/sites or industry or what?" at bounding box center [223, 546] width 300 height 38
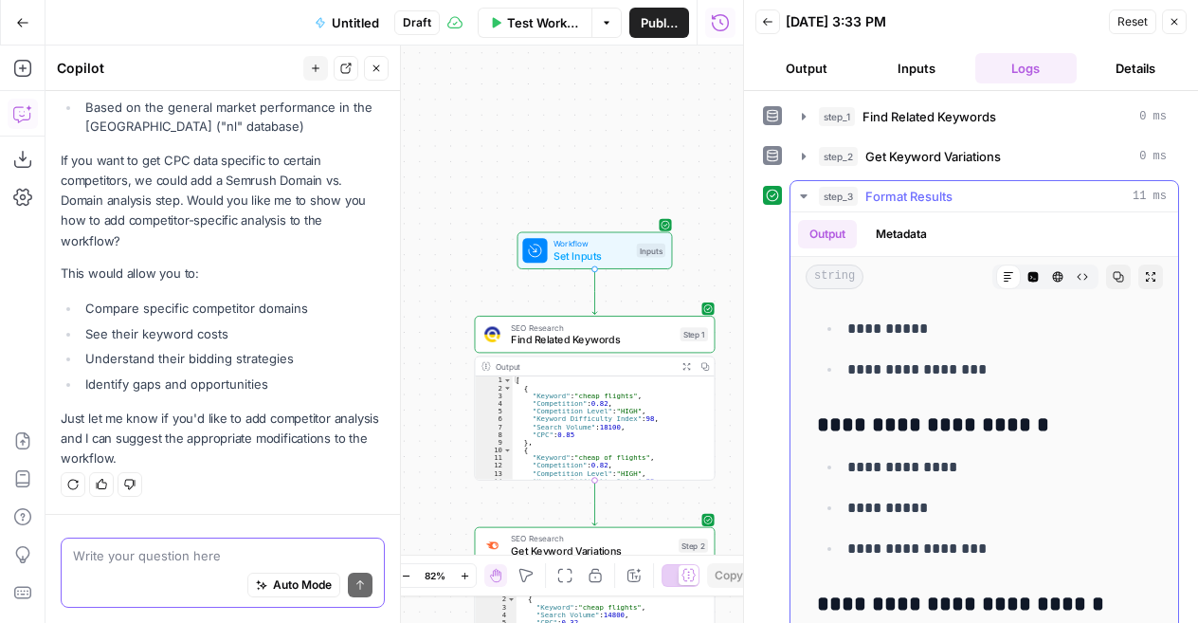
scroll to position [1105, 0]
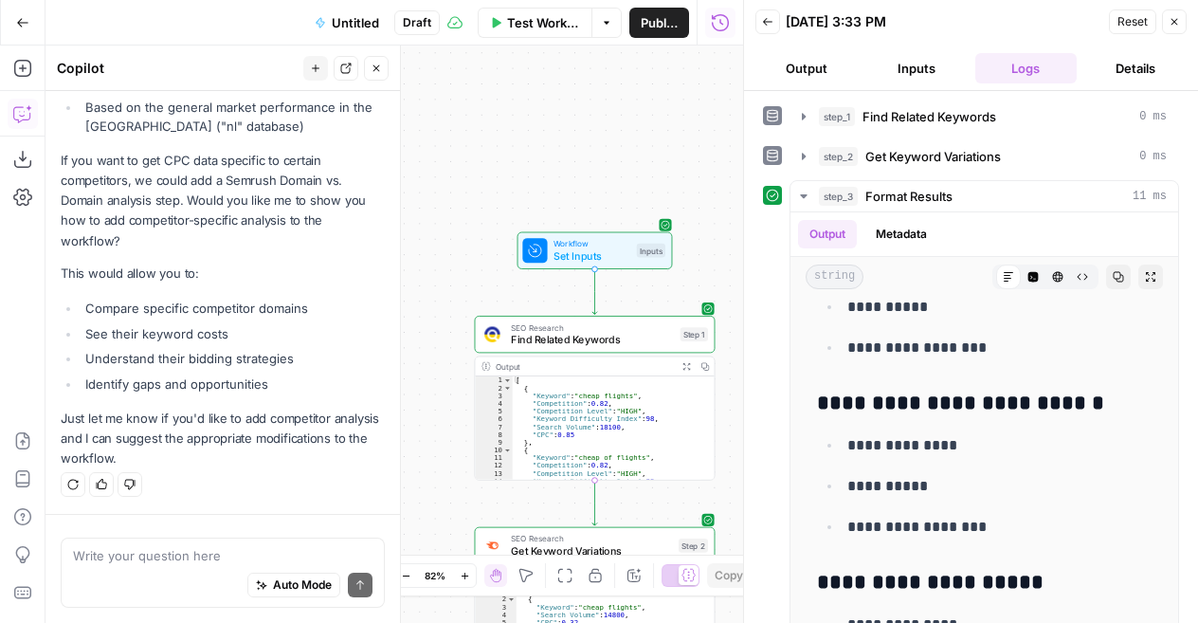
click at [146, 566] on div "Auto Mode Send" at bounding box center [223, 586] width 300 height 42
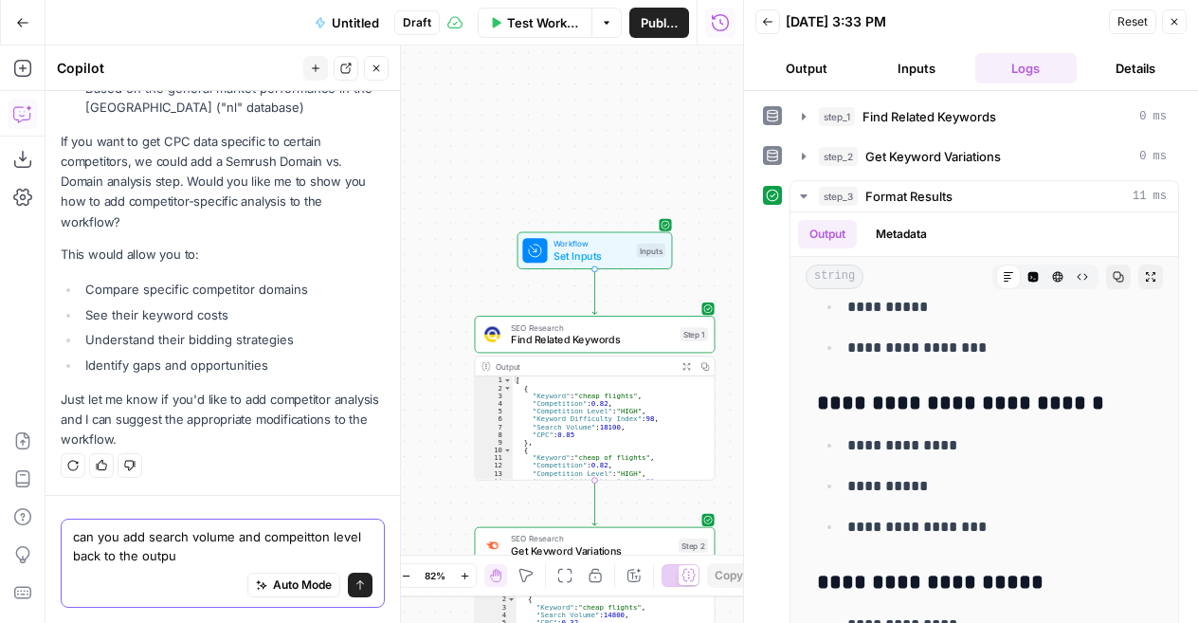
type textarea "can you add search volume and compeitton level back to the output"
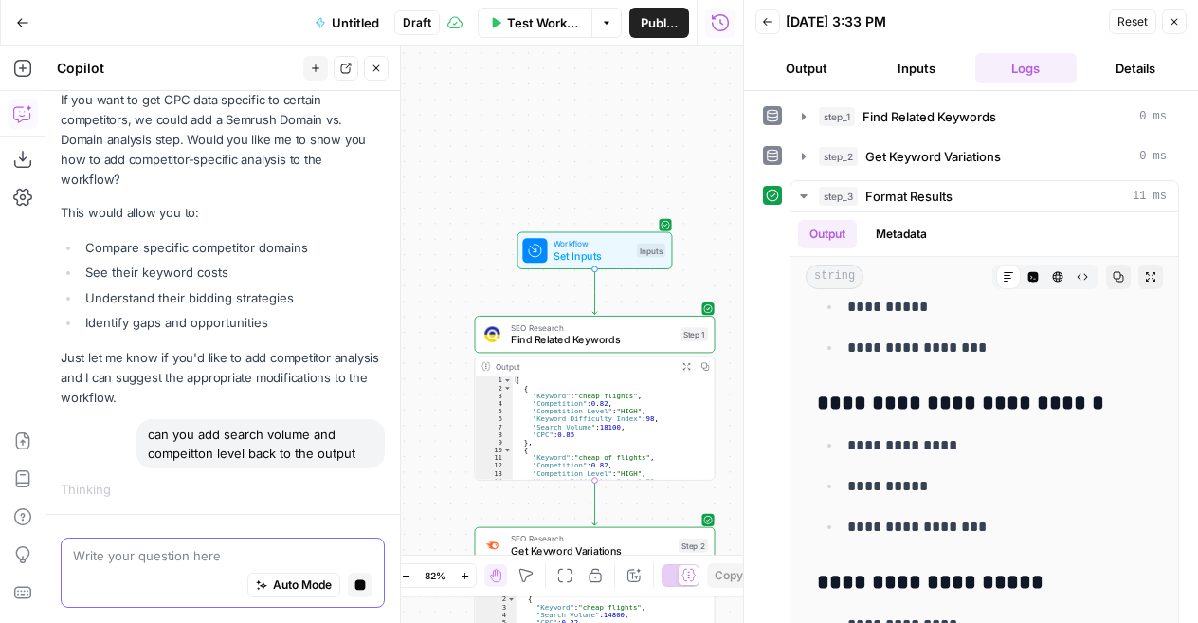
scroll to position [5883, 0]
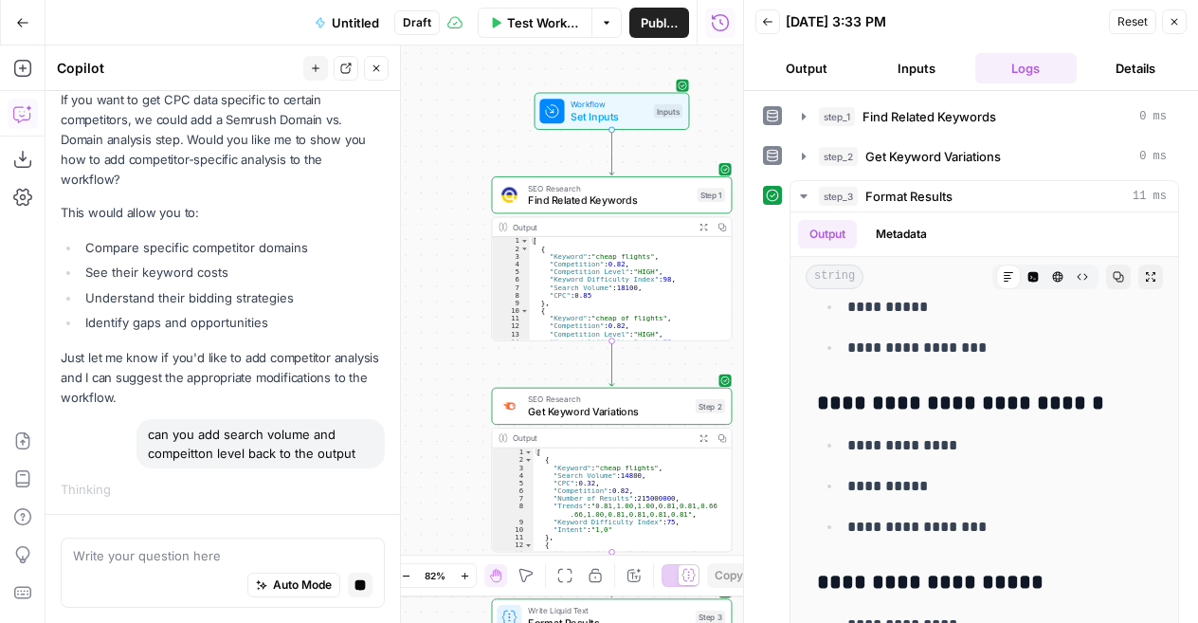
drag, startPoint x: 433, startPoint y: 388, endPoint x: 453, endPoint y: 236, distance: 153.0
click at [453, 236] on div "Workflow Set Inputs Inputs SEO Research Find Related Keywords Step 1 Output Exp…" at bounding box center [395, 334] width 698 height 577
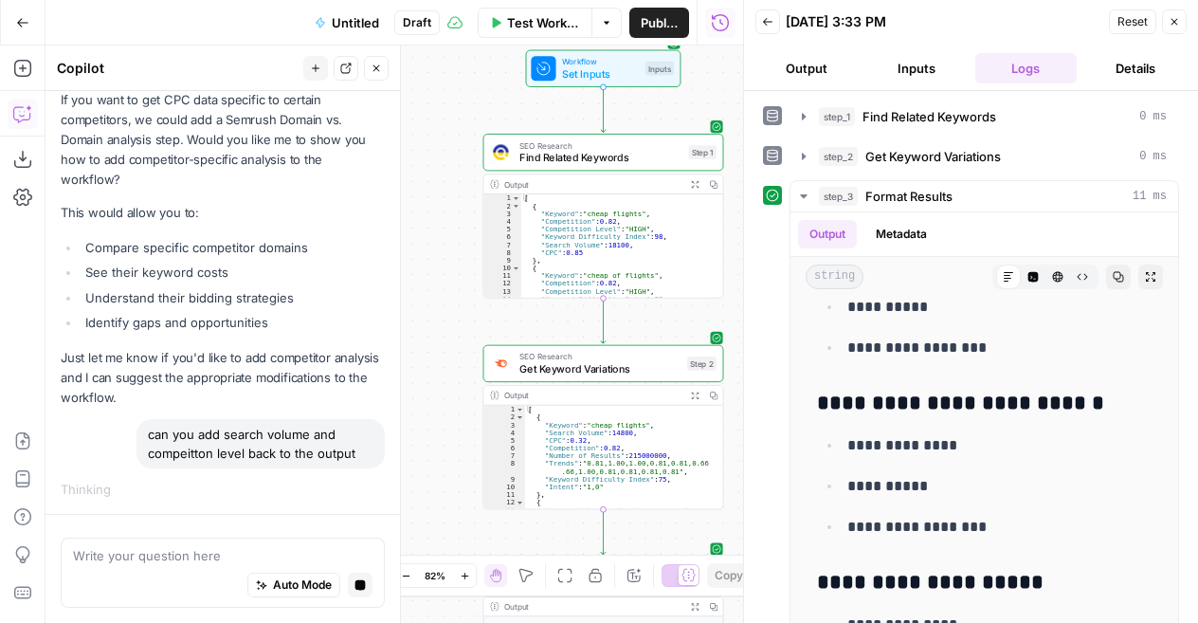
drag, startPoint x: 425, startPoint y: 334, endPoint x: 413, endPoint y: 303, distance: 32.4
click at [413, 303] on div "Workflow Set Inputs Inputs SEO Research Find Related Keywords Step 1 Output Exp…" at bounding box center [395, 334] width 698 height 577
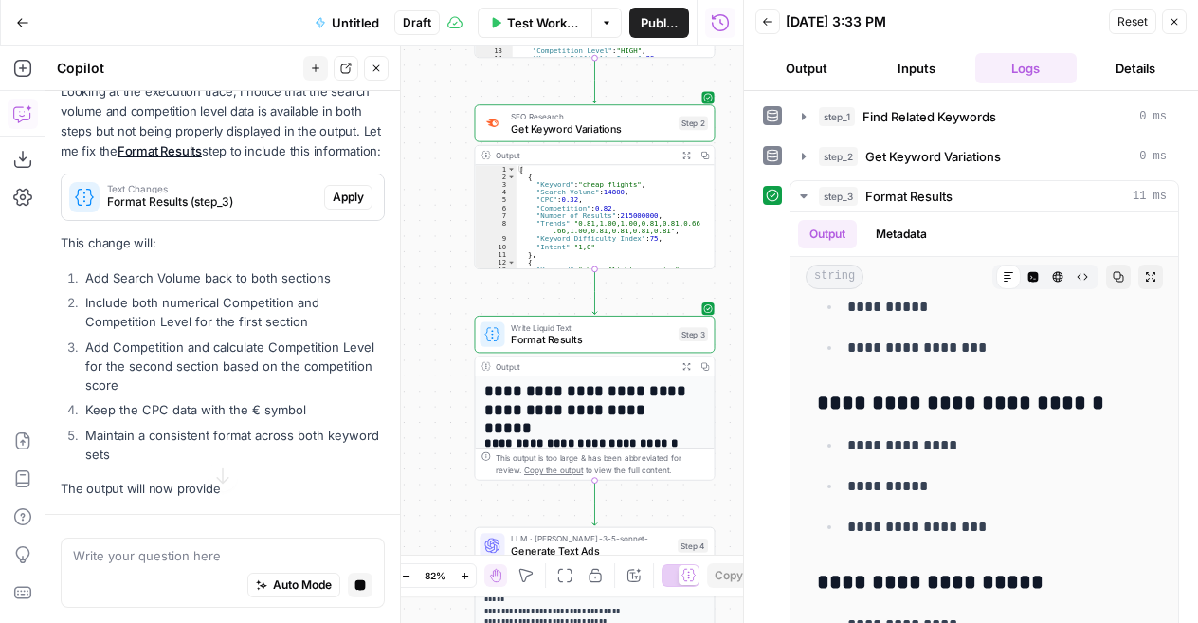
scroll to position [6321, 0]
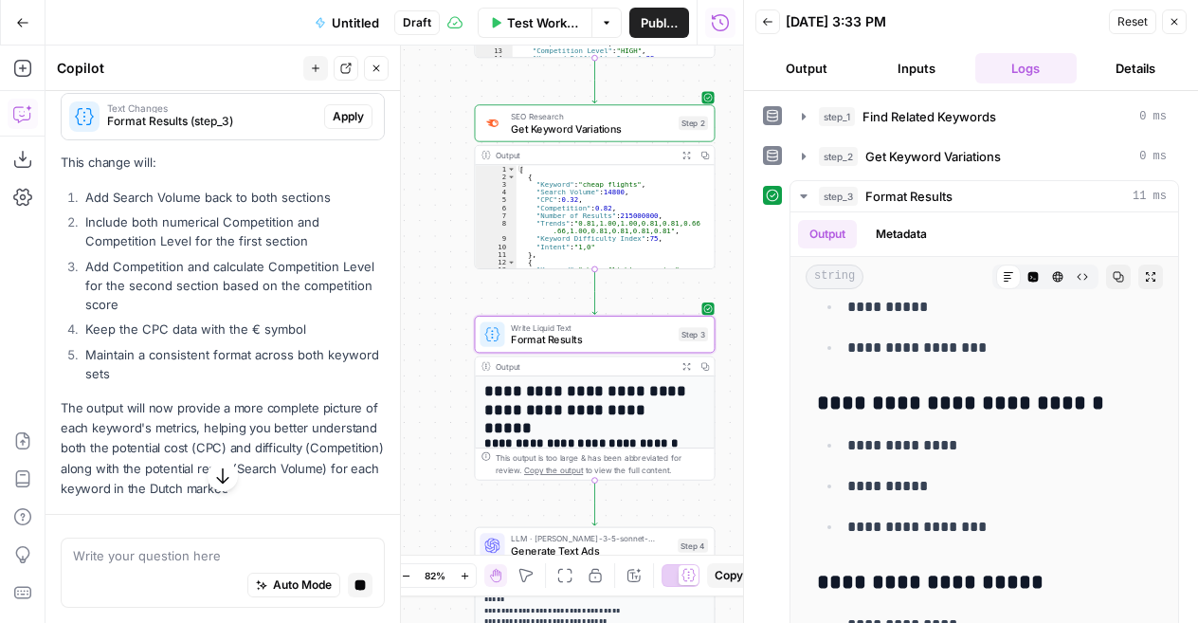
click at [334, 125] on span "Apply" at bounding box center [348, 116] width 31 height 17
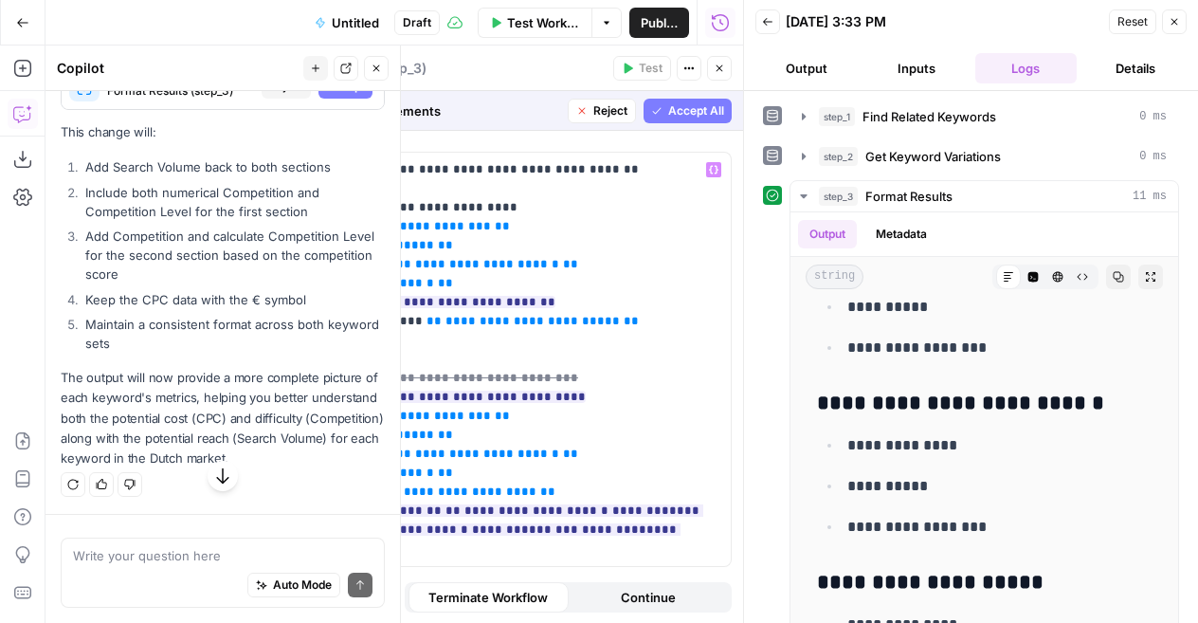
scroll to position [0, 0]
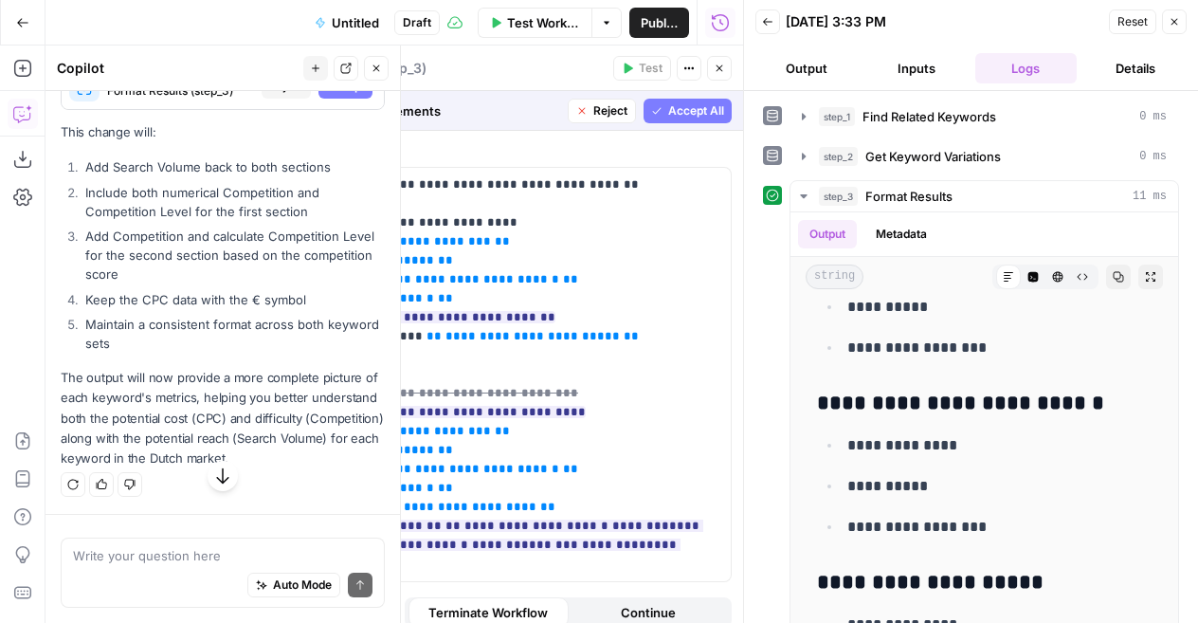
click at [673, 114] on span "Accept All" at bounding box center [696, 110] width 56 height 17
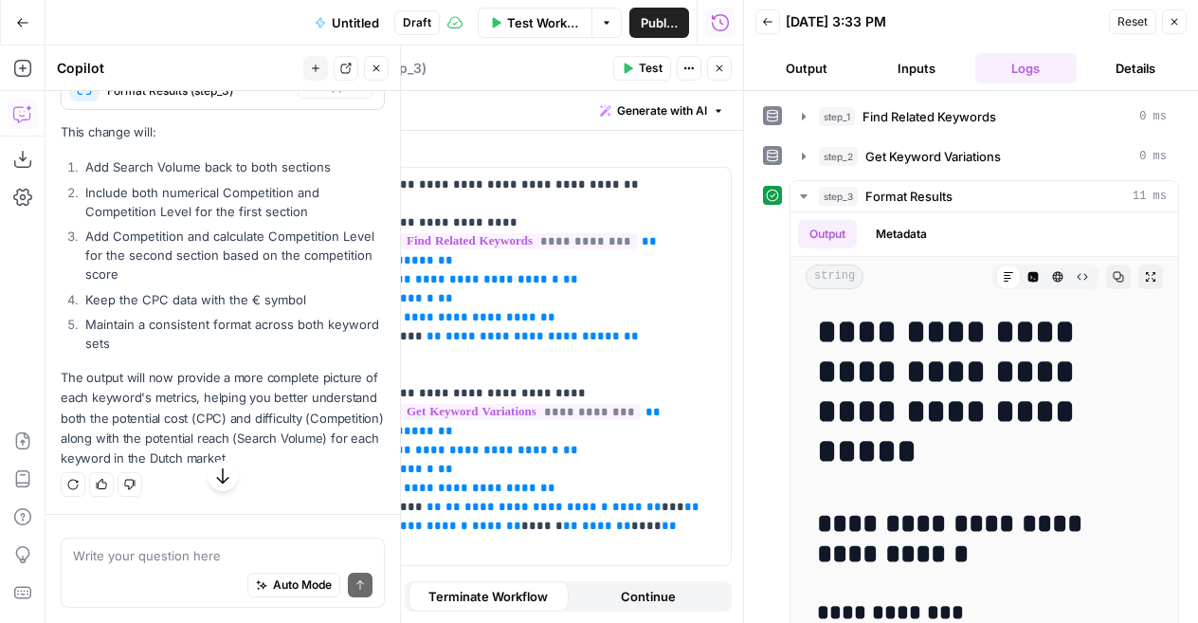
click at [639, 65] on button "Test" at bounding box center [642, 68] width 58 height 25
click at [649, 66] on span "Test" at bounding box center [651, 68] width 24 height 17
click at [1179, 18] on icon "button" at bounding box center [1174, 21] width 11 height 11
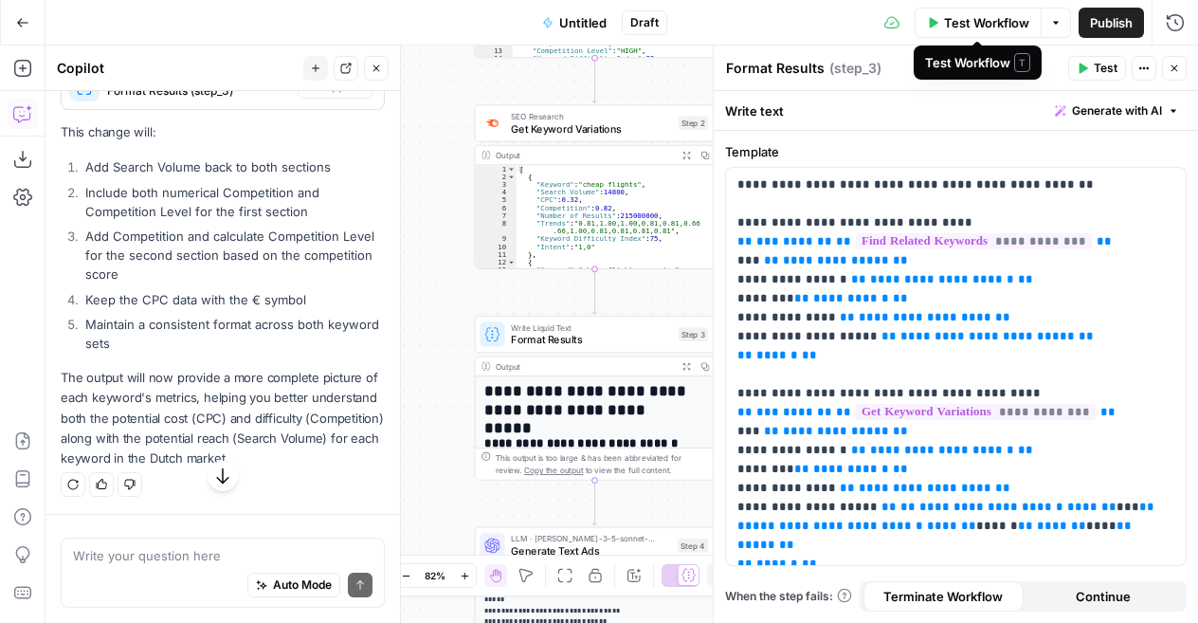
click at [1011, 20] on span "Test Workflow" at bounding box center [986, 22] width 85 height 19
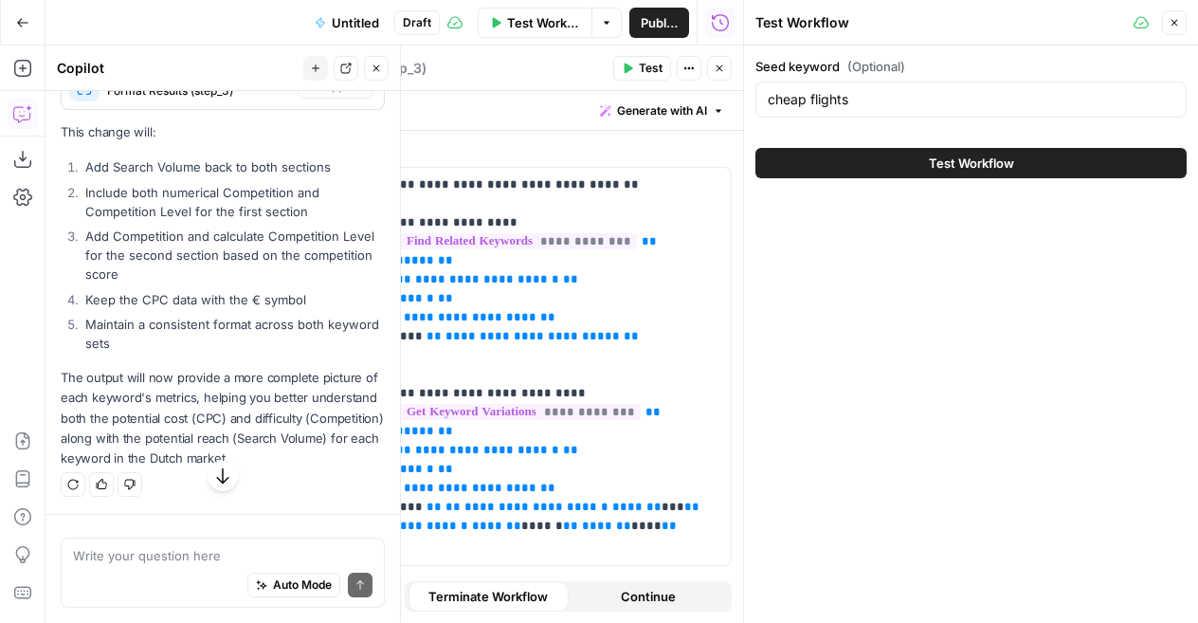
click at [965, 173] on button "Test Workflow" at bounding box center [971, 163] width 431 height 30
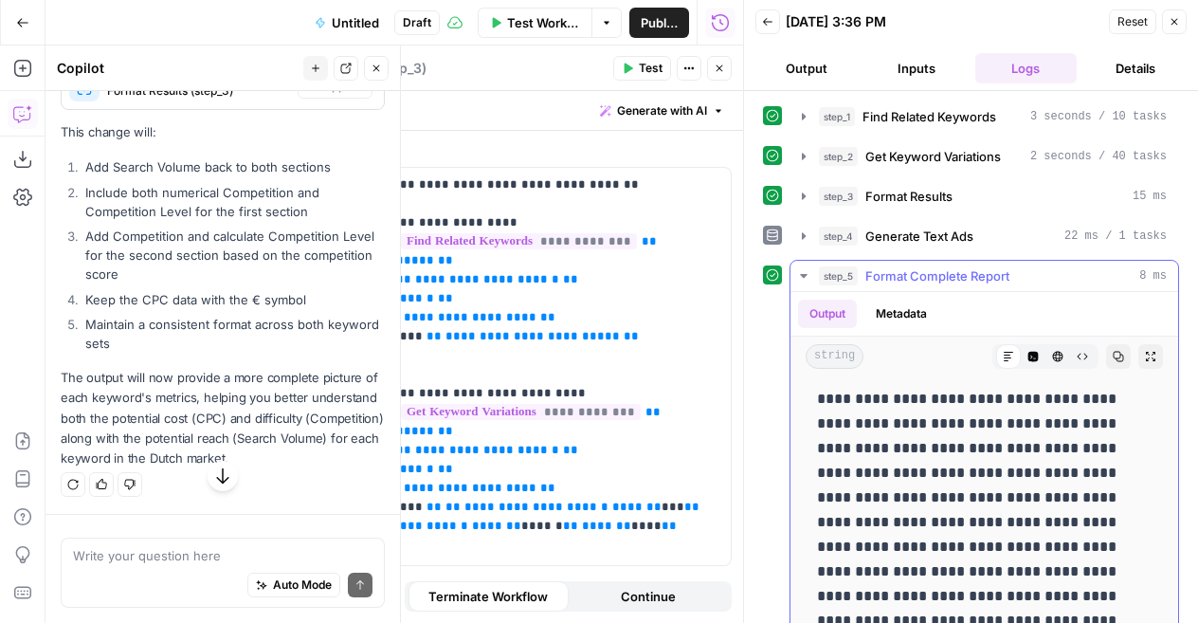
scroll to position [334, 0]
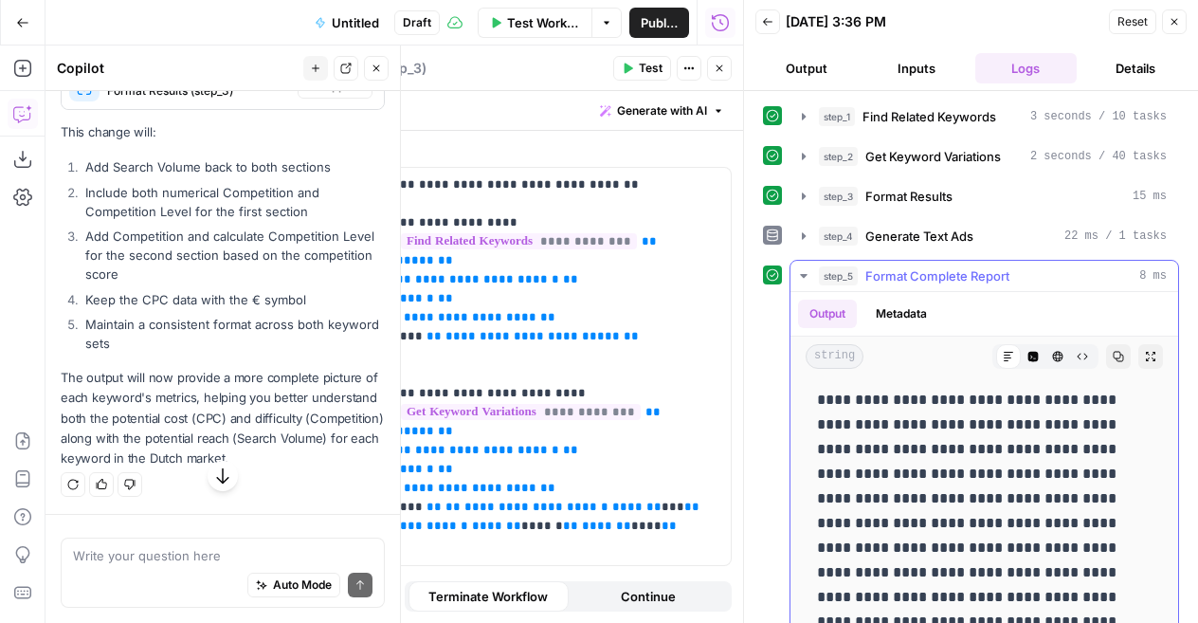
click at [940, 272] on span "Format Complete Report" at bounding box center [938, 275] width 144 height 19
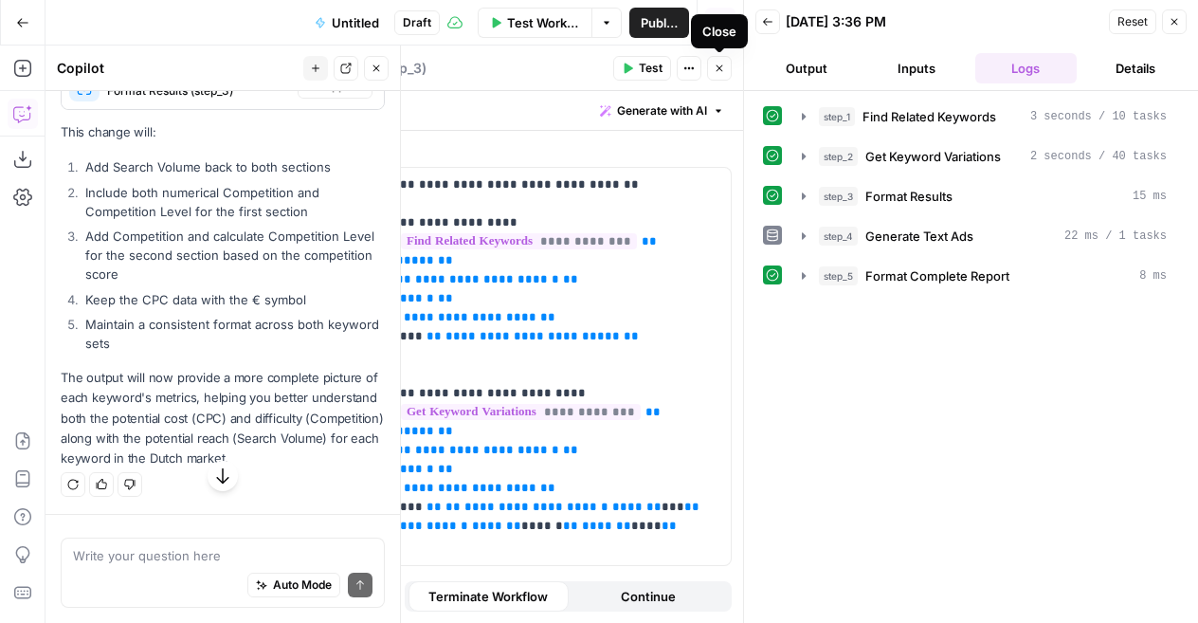
click at [722, 64] on icon "button" at bounding box center [719, 68] width 11 height 11
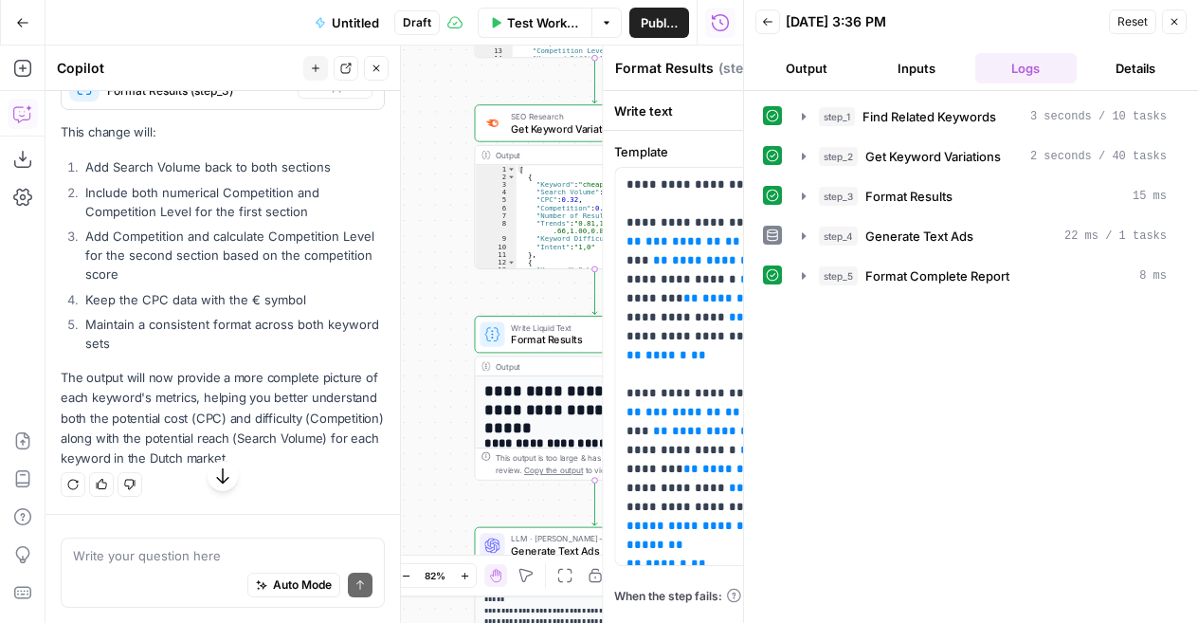
click at [1177, 22] on icon "button" at bounding box center [1174, 21] width 11 height 11
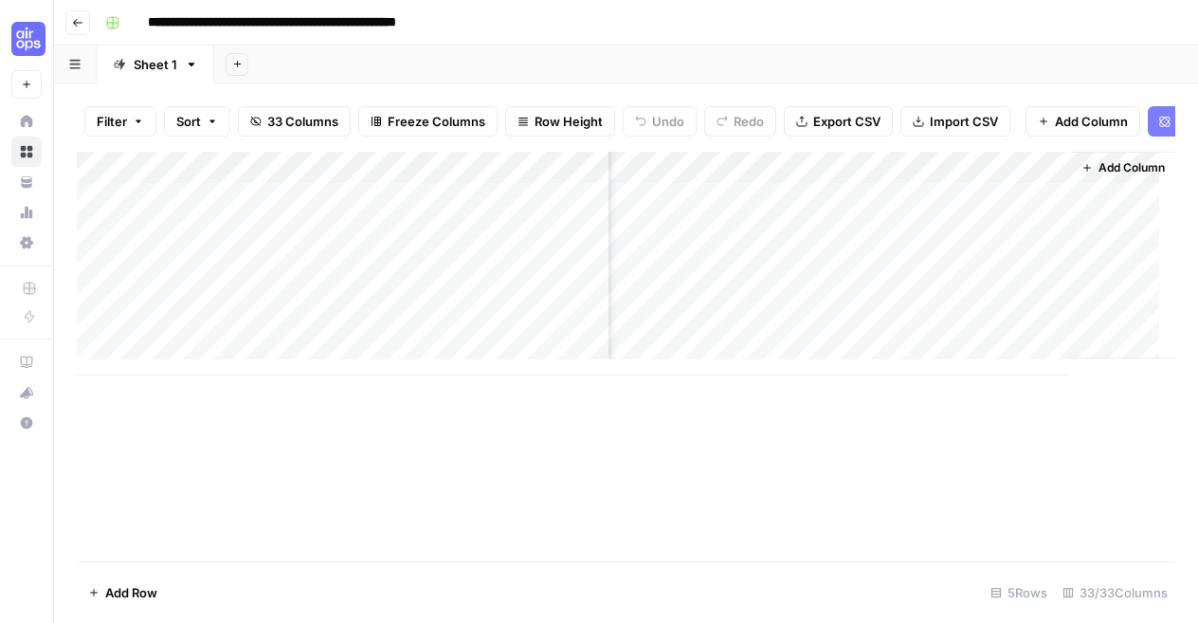
scroll to position [0, 4466]
click at [871, 215] on div "Add Column" at bounding box center [626, 264] width 1099 height 224
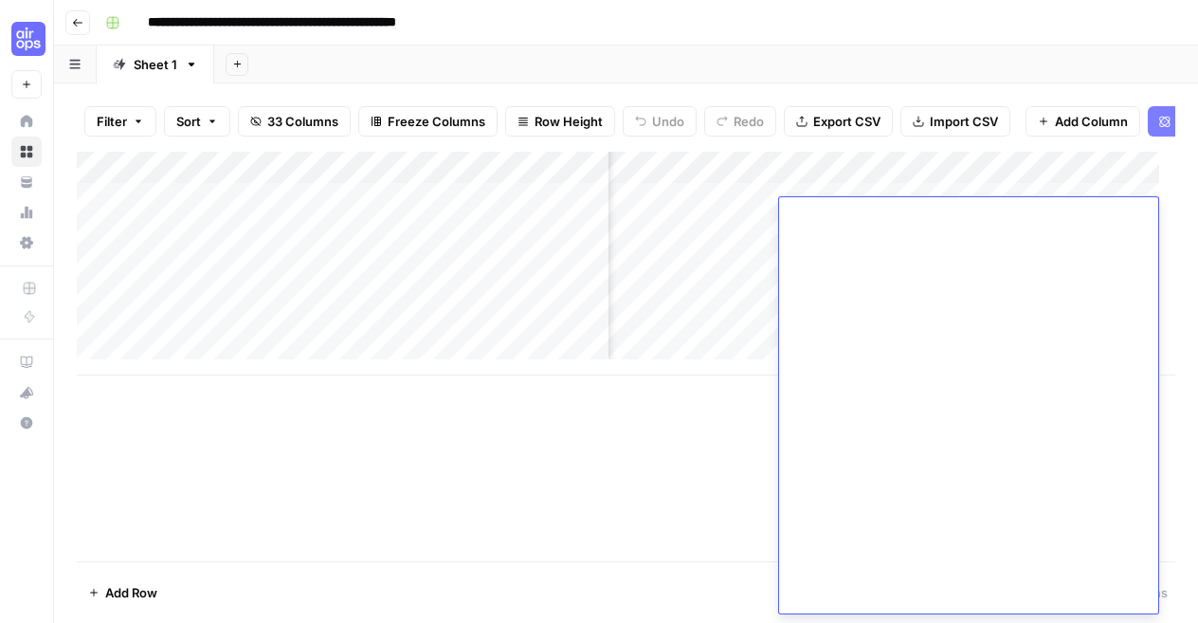
scroll to position [3656, 0]
click at [762, 346] on div "Add Column" at bounding box center [626, 264] width 1099 height 224
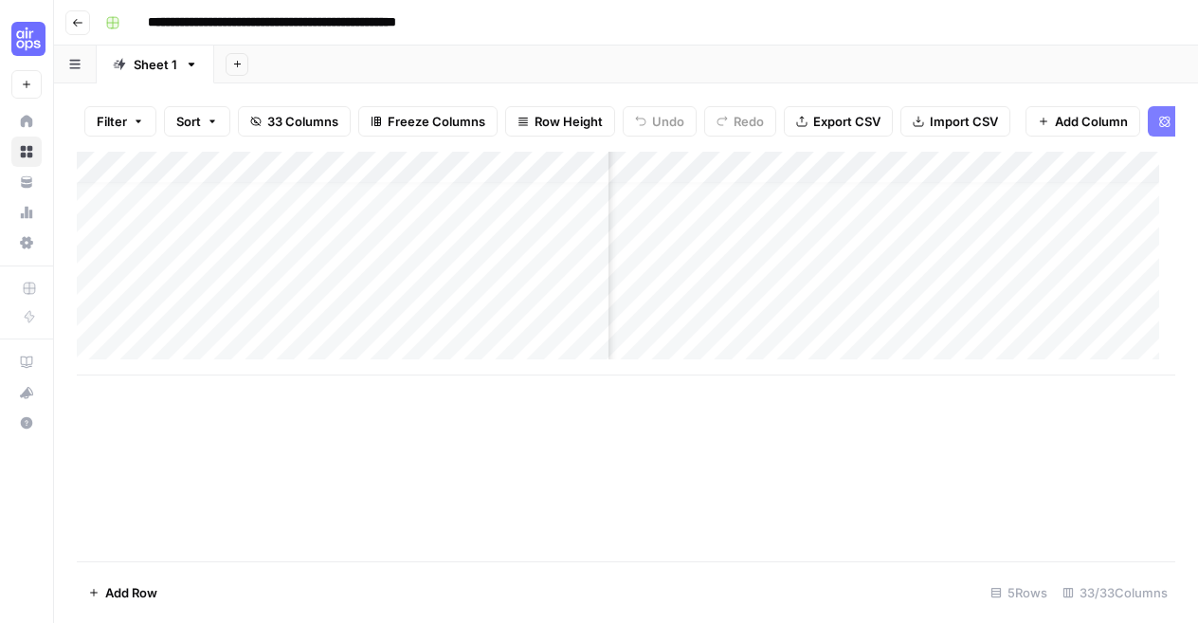
scroll to position [15, 1839]
click at [432, 115] on span "Freeze Columns" at bounding box center [437, 121] width 98 height 19
click at [495, 536] on div "Add Column" at bounding box center [626, 357] width 1099 height 410
click at [324, 185] on div "Add Column" at bounding box center [626, 264] width 1099 height 224
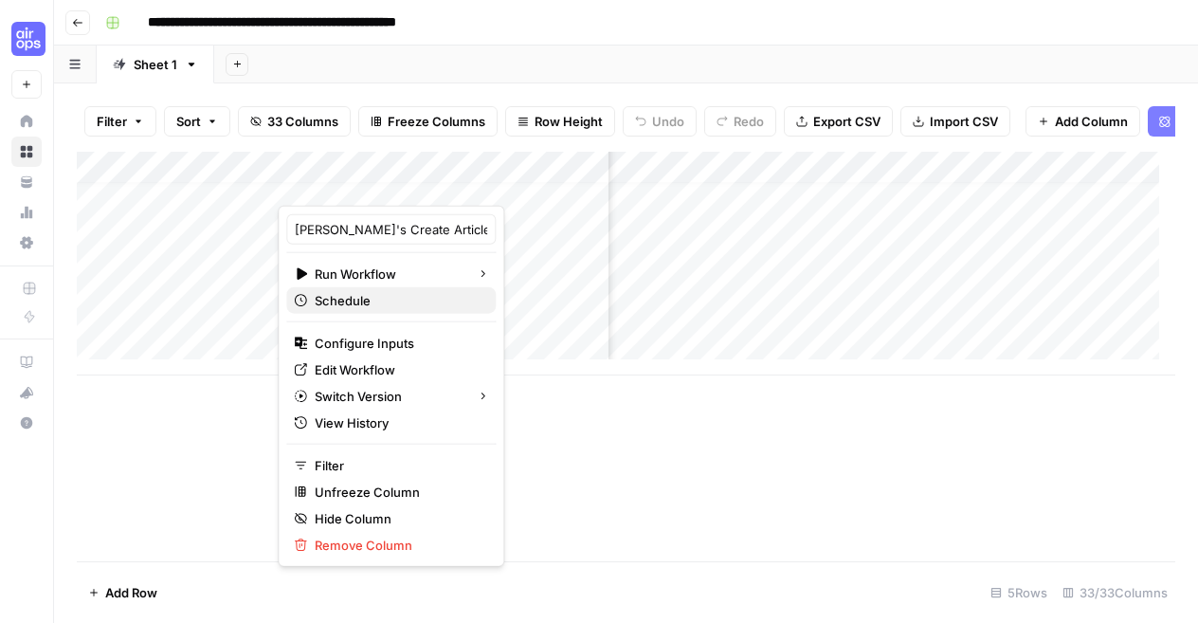
click at [405, 304] on span "Schedule" at bounding box center [398, 300] width 166 height 19
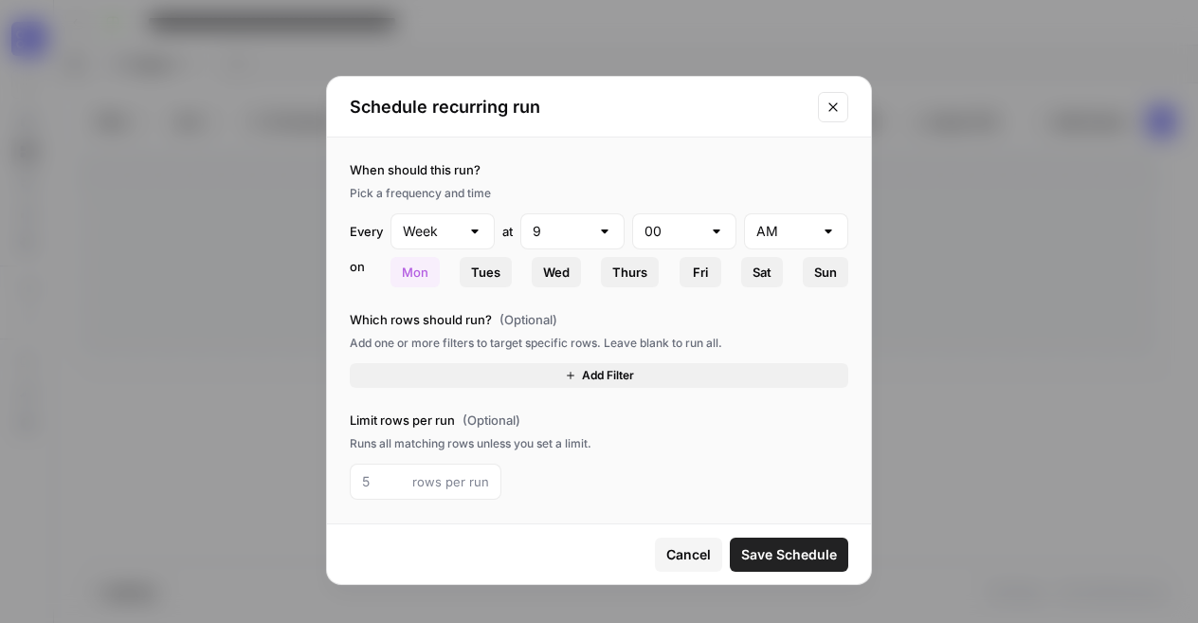
click at [831, 106] on icon "Close modal" at bounding box center [833, 107] width 15 height 15
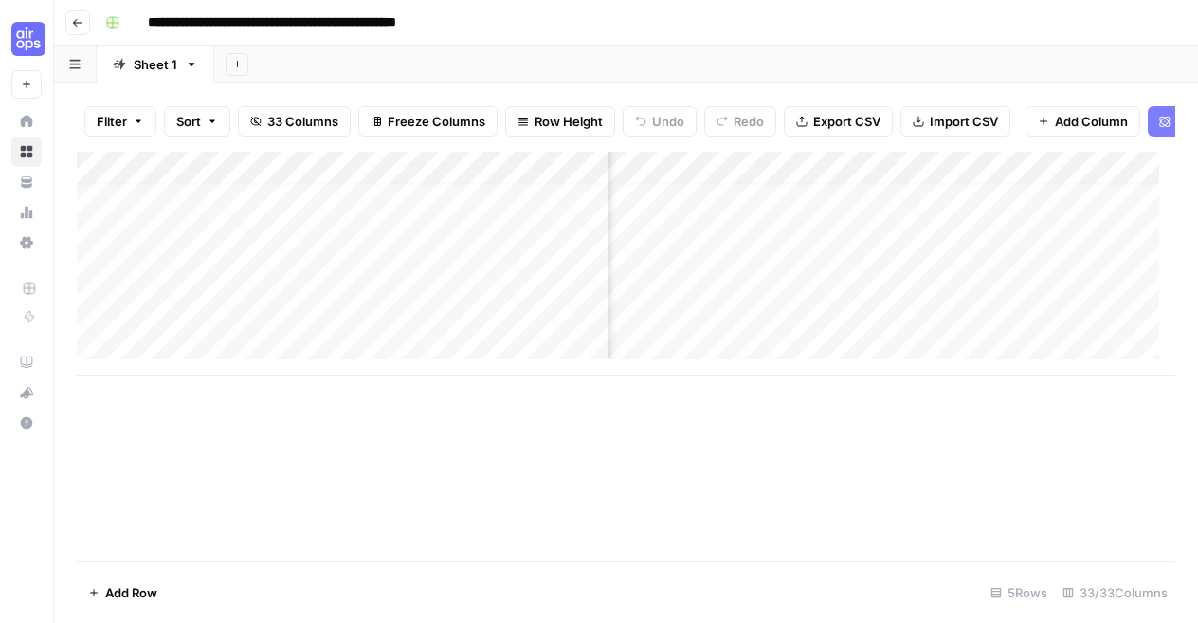
scroll to position [15, 4053]
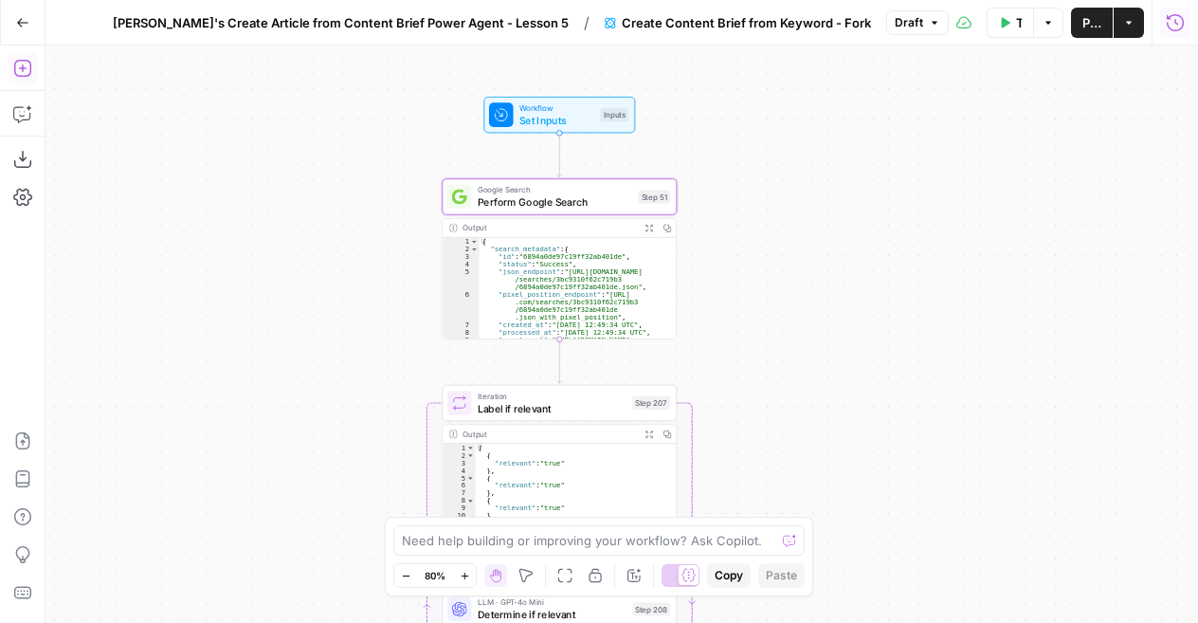
click at [569, 116] on span "Set Inputs" at bounding box center [557, 120] width 75 height 15
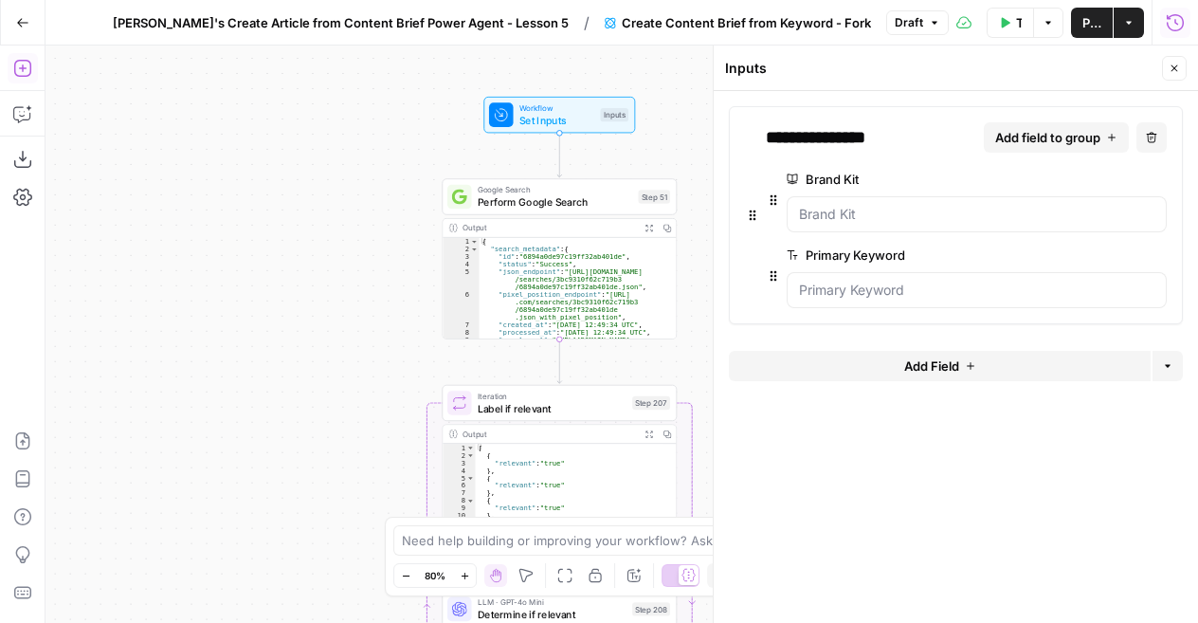
click at [1174, 68] on icon "button" at bounding box center [1175, 68] width 7 height 7
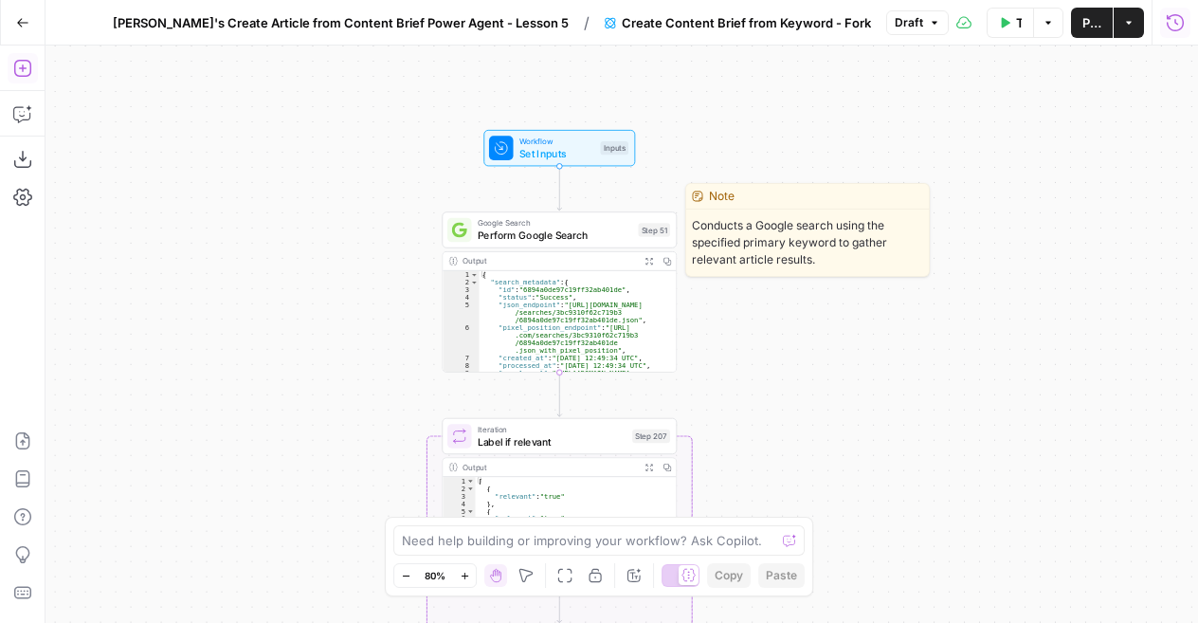
click at [548, 237] on span "Perform Google Search" at bounding box center [555, 235] width 155 height 15
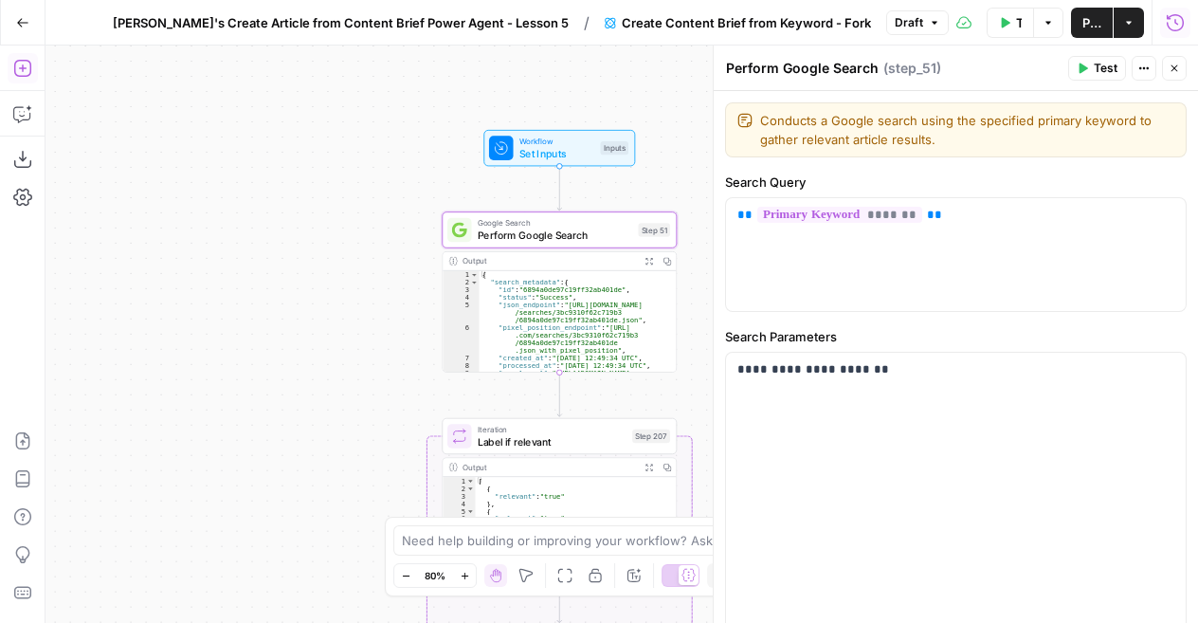
click at [1175, 29] on icon "button" at bounding box center [1175, 22] width 19 height 19
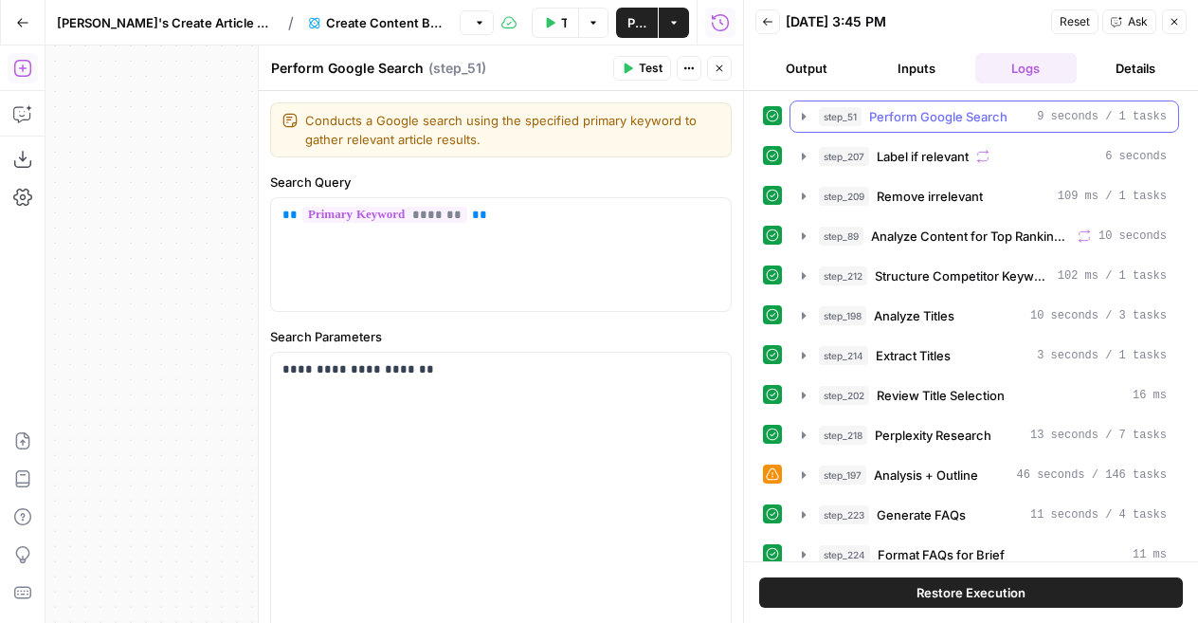
click at [897, 117] on span "Perform Google Search" at bounding box center [938, 116] width 138 height 19
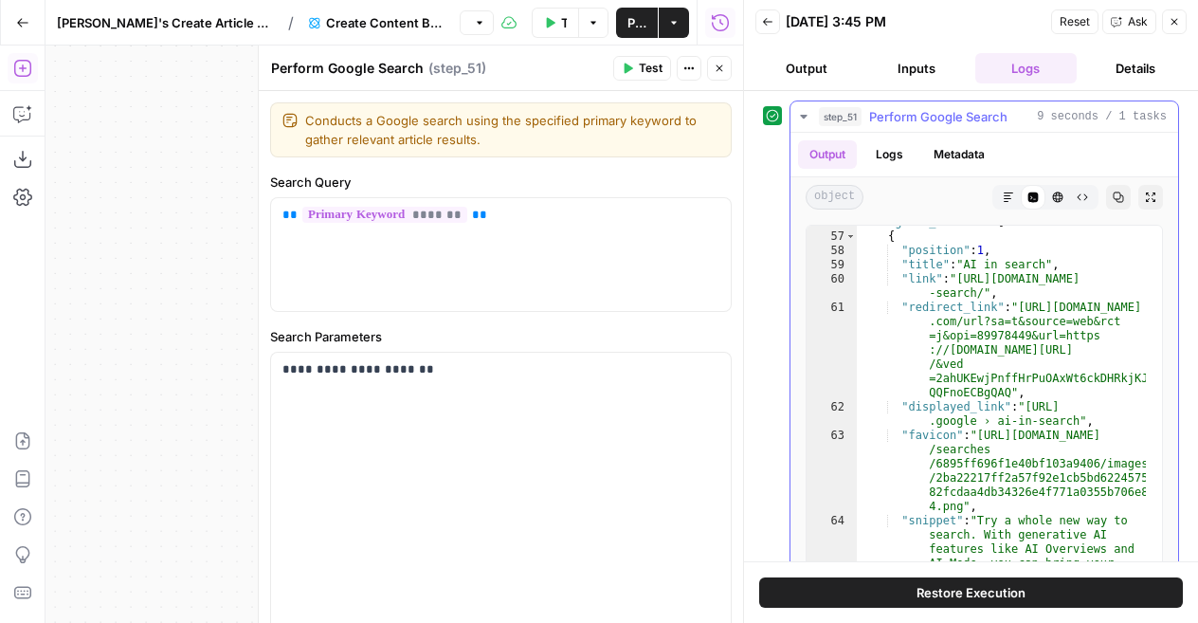
scroll to position [1319, 0]
click at [1170, 20] on icon "button" at bounding box center [1174, 21] width 11 height 11
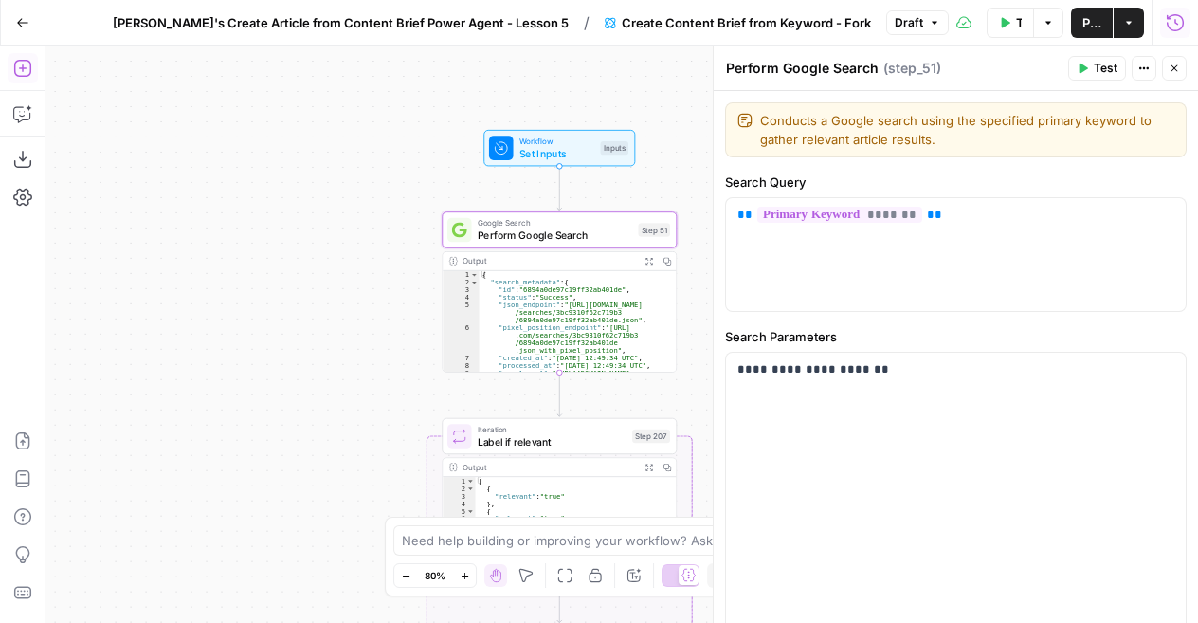
click at [1174, 64] on icon "button" at bounding box center [1174, 68] width 11 height 11
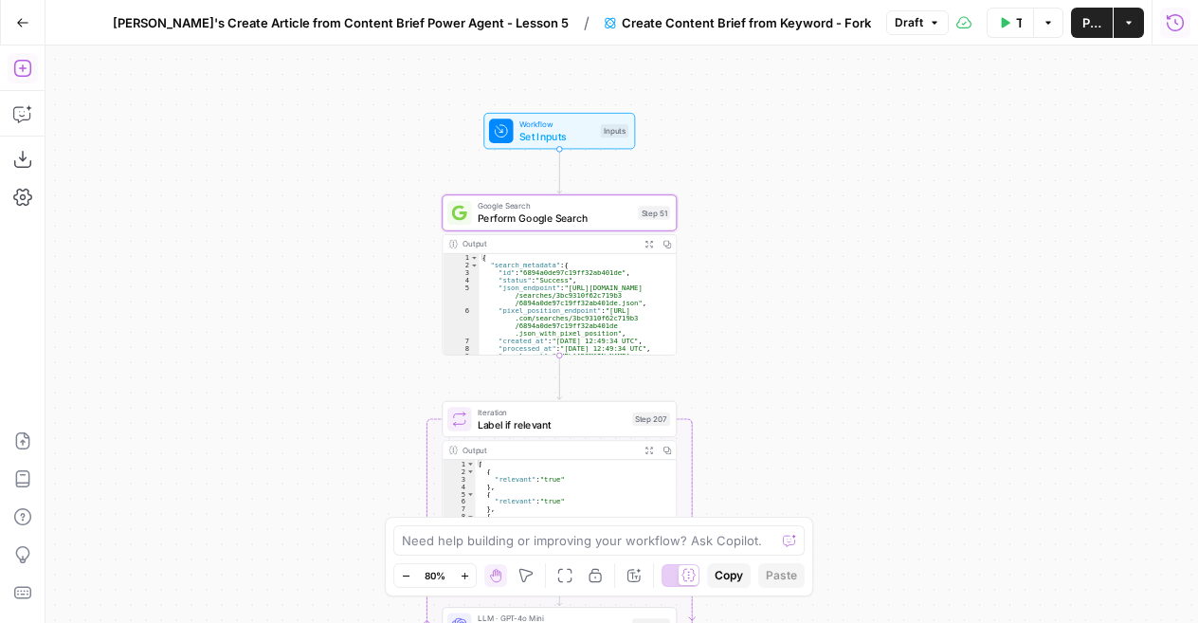
click at [1181, 26] on icon "button" at bounding box center [1175, 22] width 19 height 19
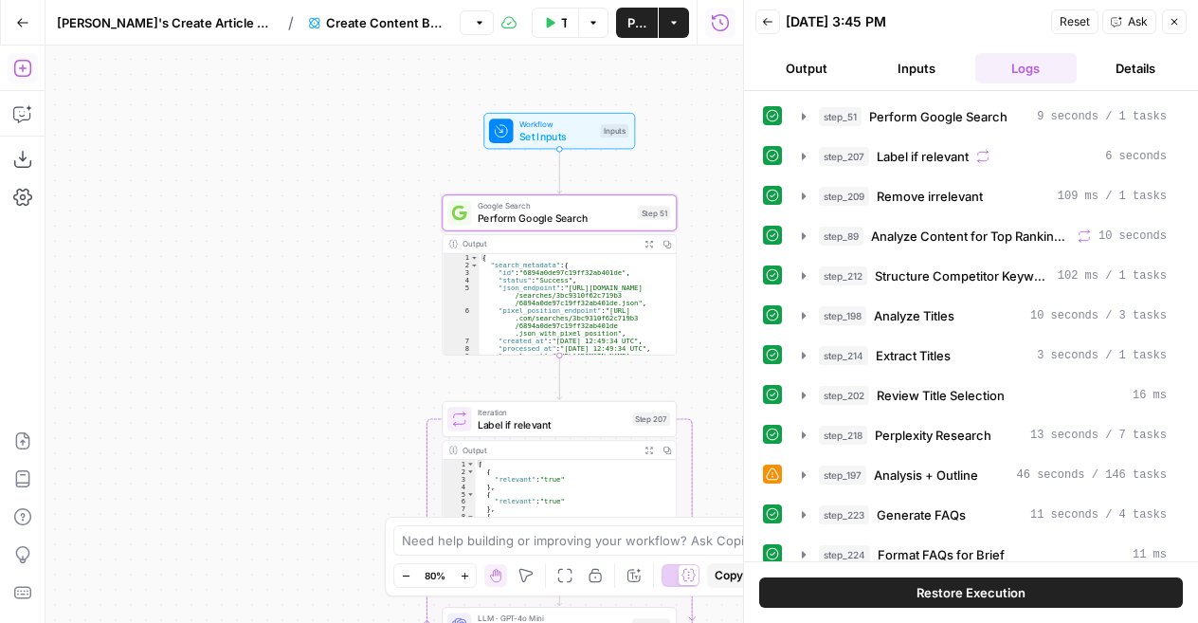
drag, startPoint x: 717, startPoint y: 162, endPoint x: 642, endPoint y: 156, distance: 75.1
click at [642, 156] on div "Workflow Set Inputs Inputs Google Search Perform Google Search Step 51 Output E…" at bounding box center [395, 334] width 698 height 577
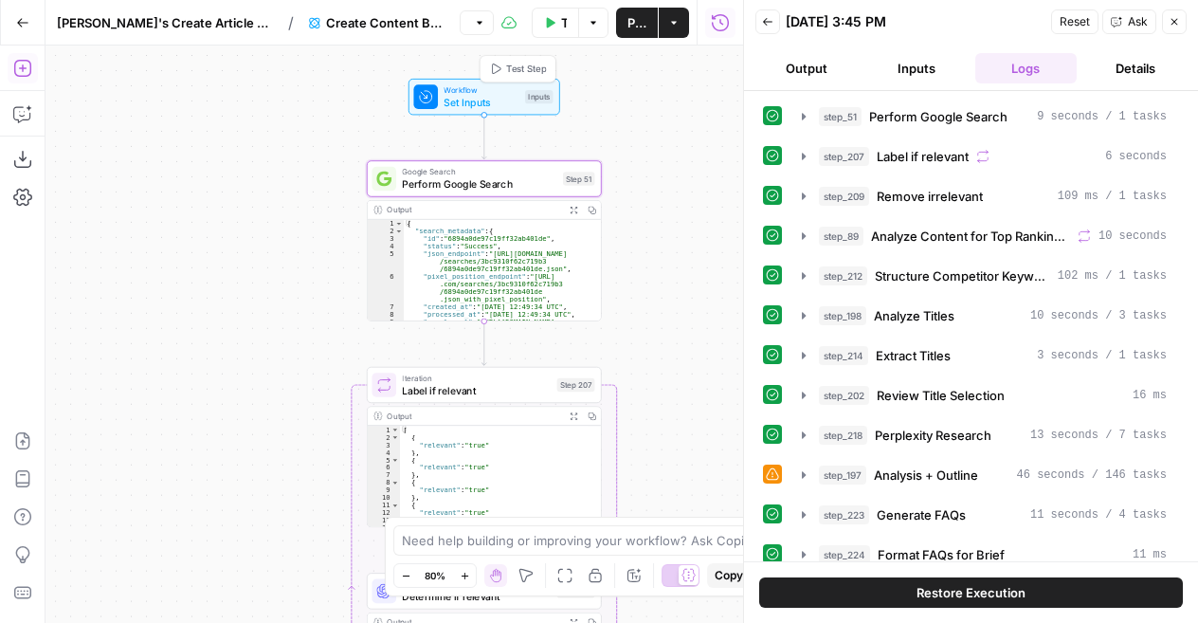
click at [458, 101] on span "Set Inputs" at bounding box center [481, 102] width 75 height 15
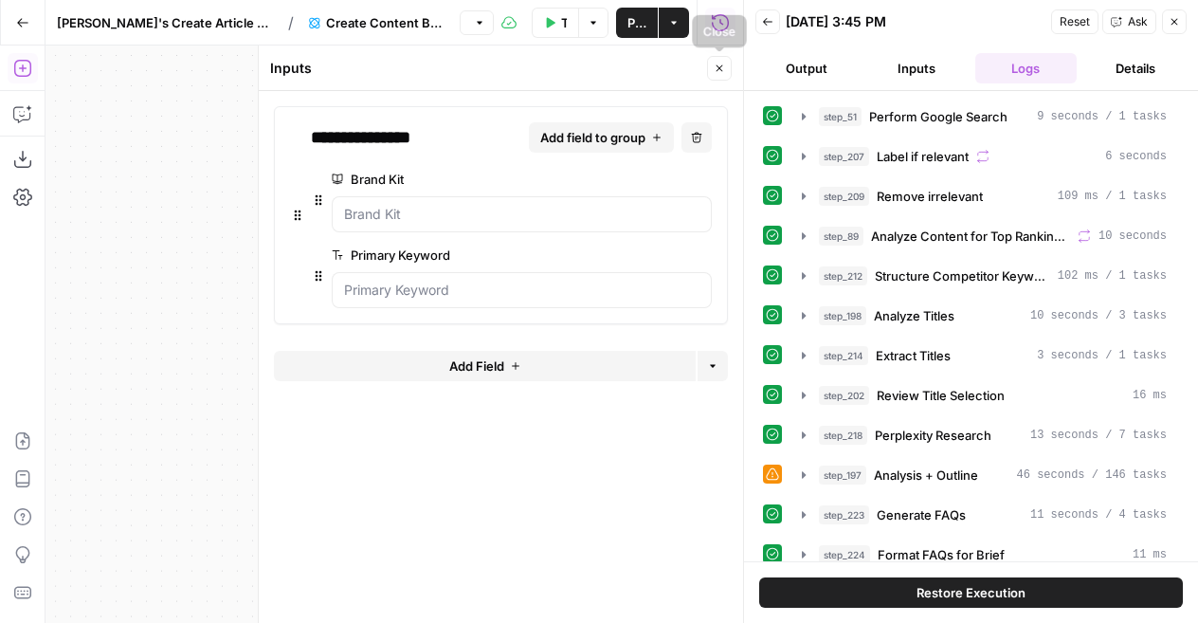
click at [724, 58] on button "Close" at bounding box center [719, 68] width 25 height 25
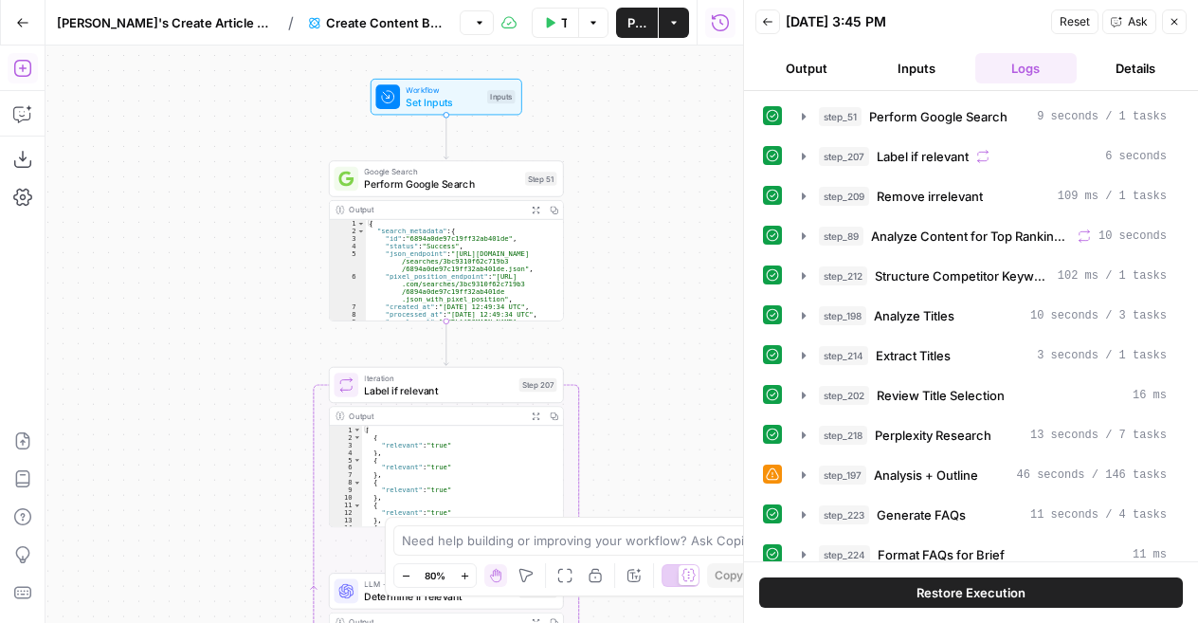
drag, startPoint x: 262, startPoint y: 291, endPoint x: 224, endPoint y: 291, distance: 37.9
click at [224, 291] on div "Workflow Set Inputs Inputs Google Search Perform Google Search Step 51 Output E…" at bounding box center [395, 334] width 698 height 577
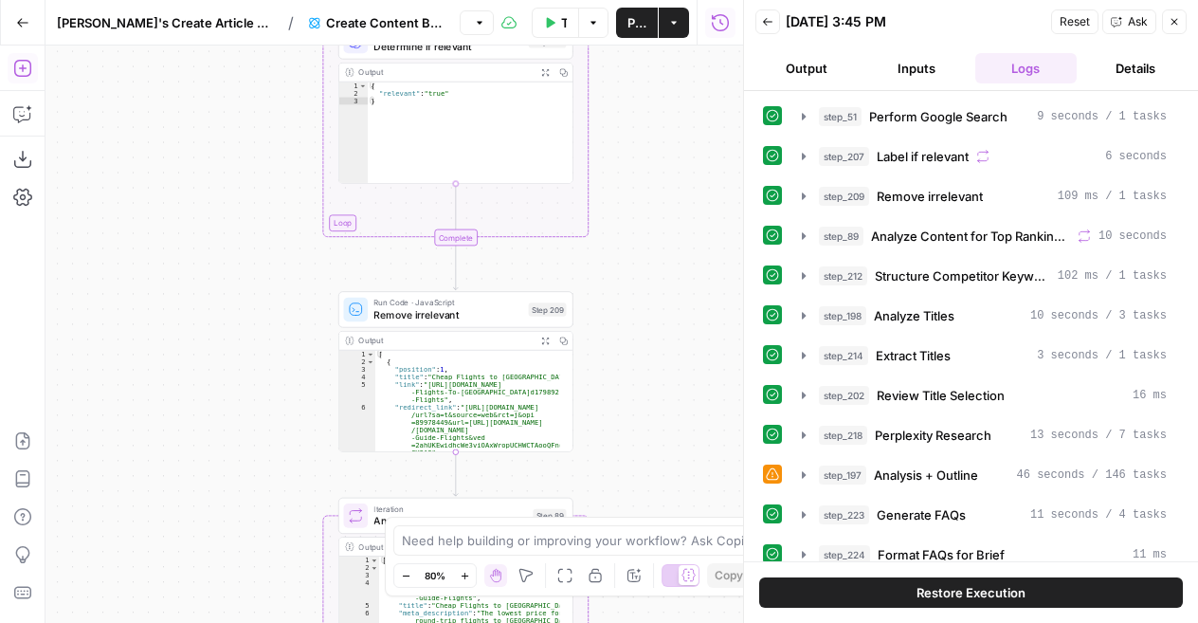
drag, startPoint x: 636, startPoint y: 417, endPoint x: 647, endPoint y: 143, distance: 274.2
click at [647, 143] on div "Workflow Set Inputs Inputs Google Search Perform Google Search Step 51 Output E…" at bounding box center [395, 334] width 698 height 577
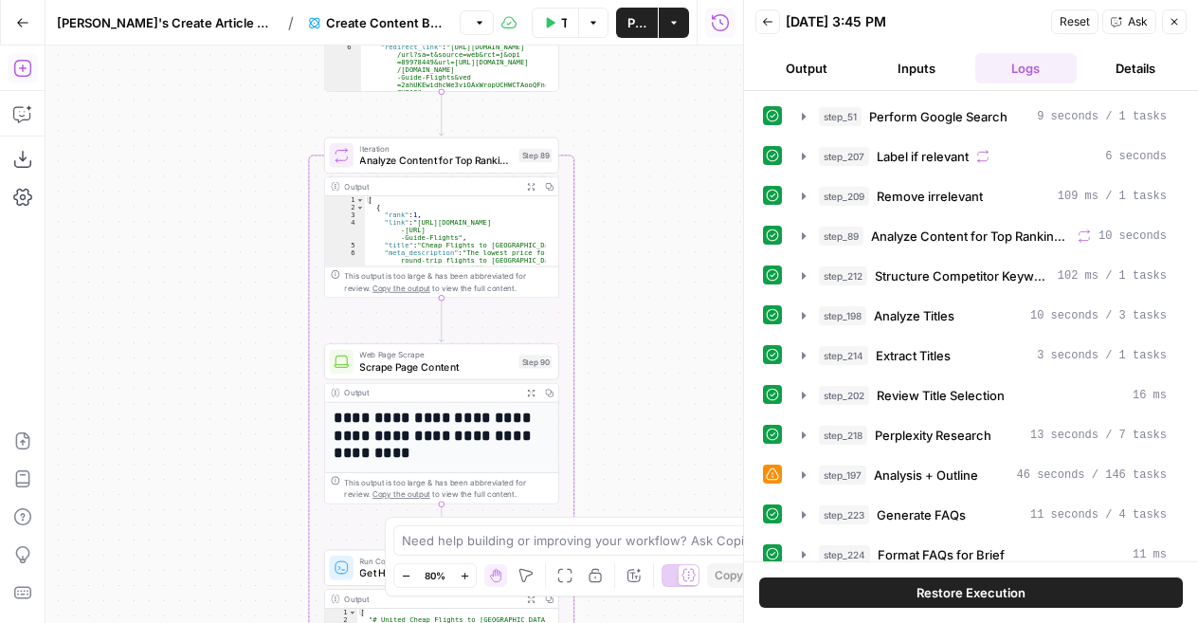
drag, startPoint x: 677, startPoint y: 464, endPoint x: 662, endPoint y: 103, distance: 360.6
click at [662, 103] on div "Workflow Set Inputs Inputs Google Search Perform Google Search Step 51 Output E…" at bounding box center [395, 334] width 698 height 577
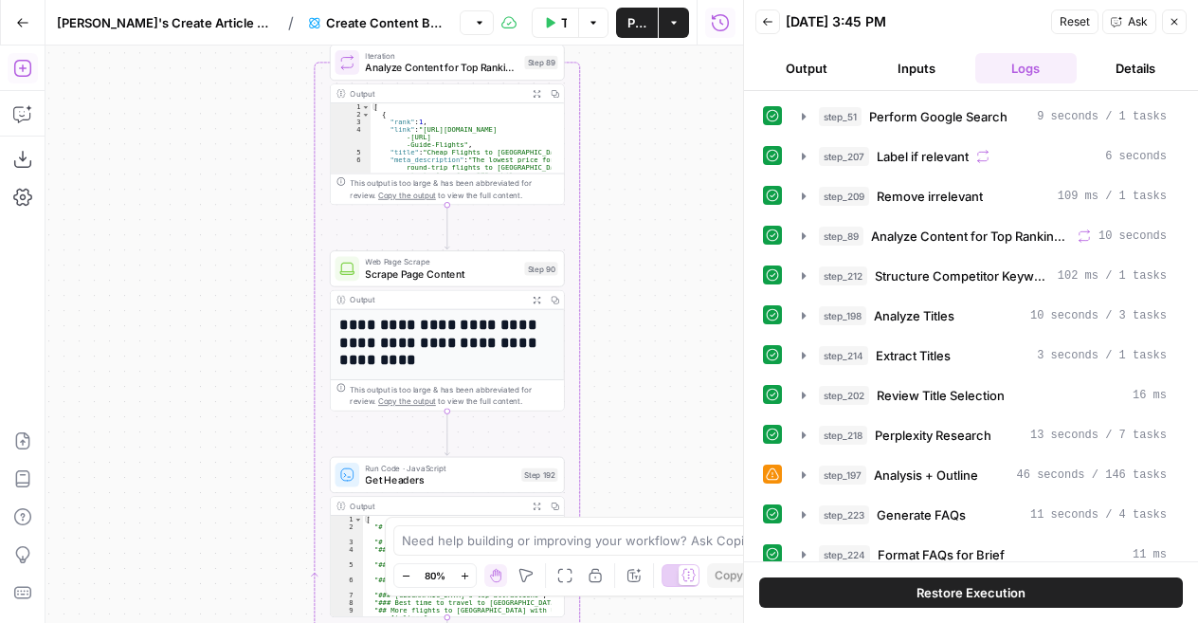
drag, startPoint x: 650, startPoint y: 373, endPoint x: 656, endPoint y: 280, distance: 93.1
click at [656, 280] on div "Workflow Set Inputs Inputs Google Search Perform Google Search Step 51 Output E…" at bounding box center [395, 334] width 698 height 577
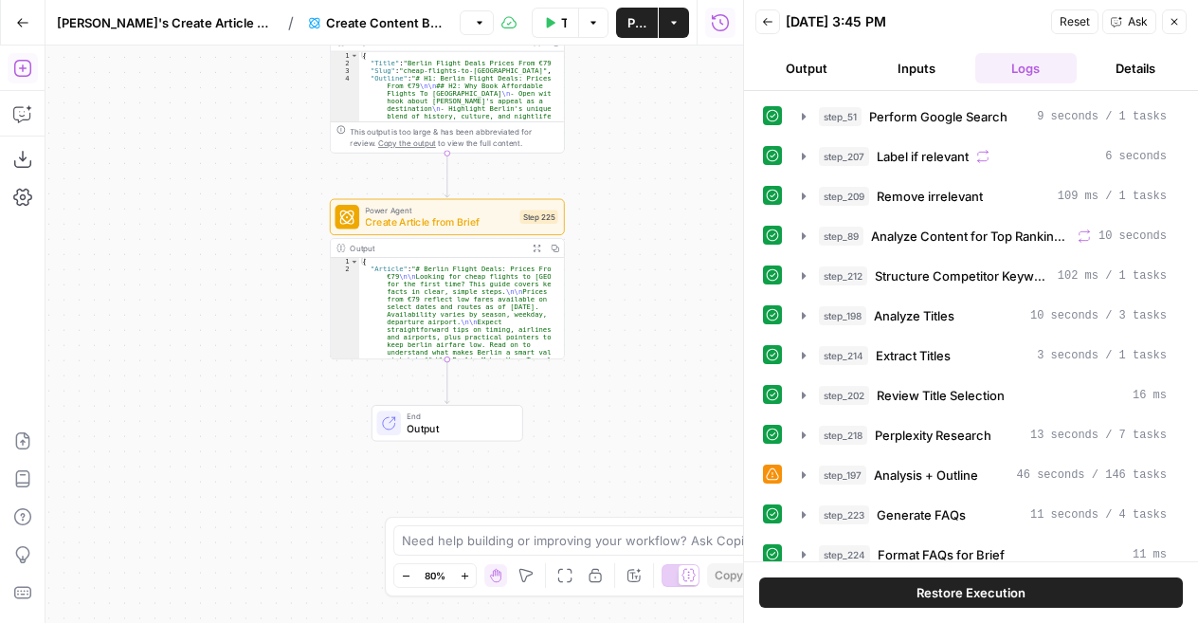
click at [814, 74] on button "Output" at bounding box center [807, 68] width 102 height 30
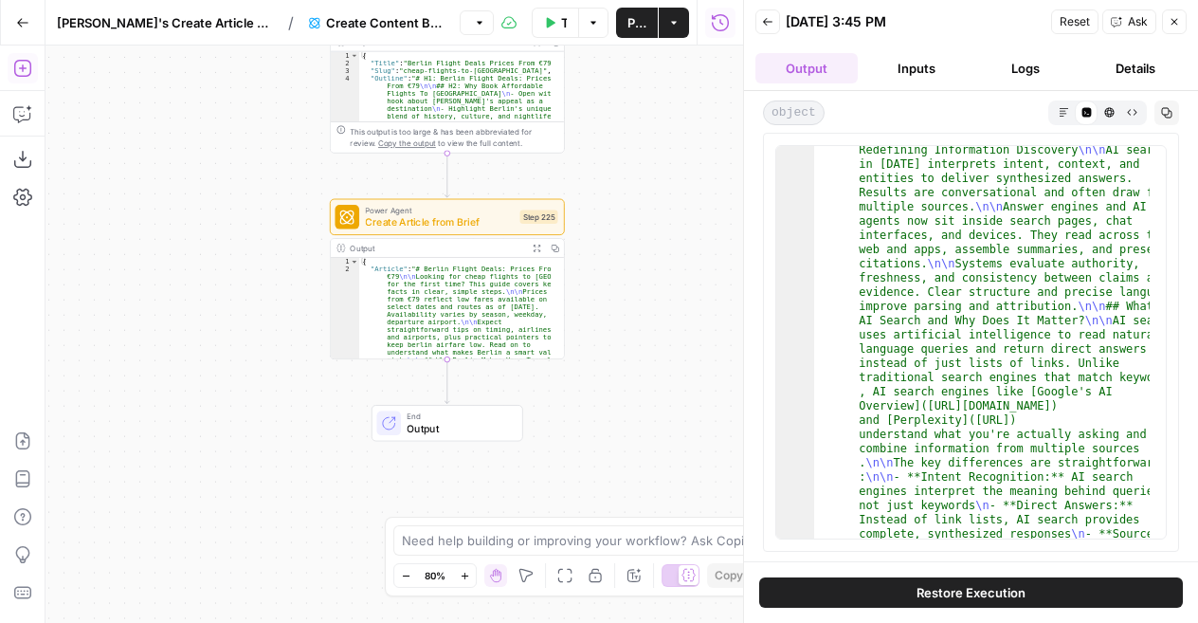
scroll to position [34, 0]
click at [1058, 119] on button "Markdown" at bounding box center [1063, 112] width 23 height 23
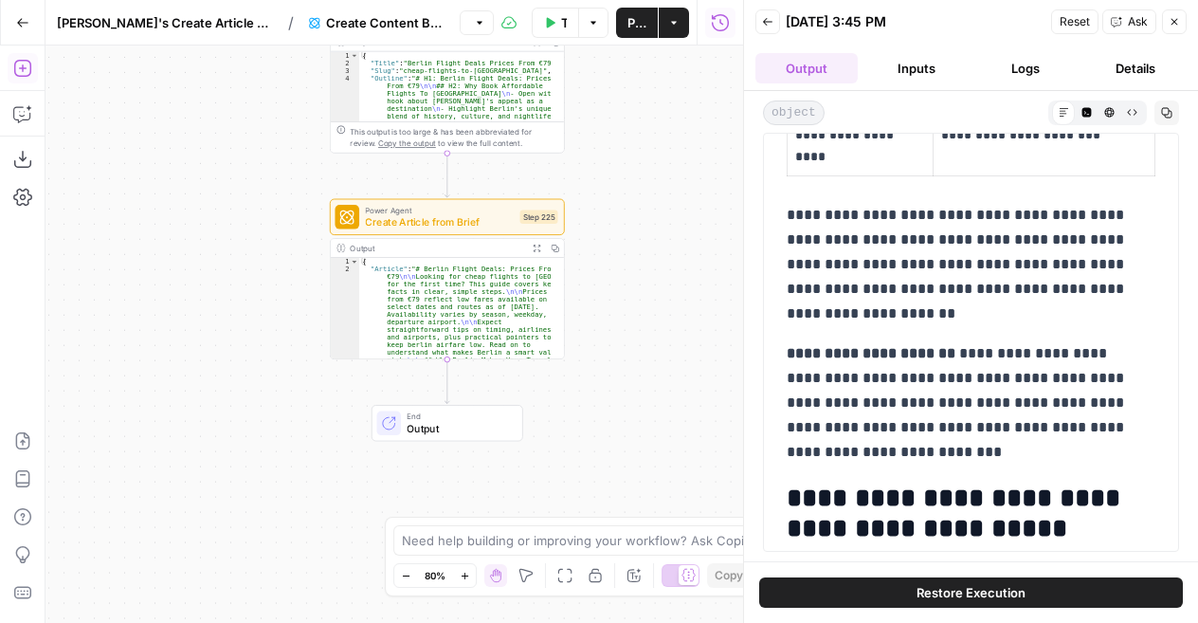
scroll to position [1781, 0]
click at [1015, 64] on button "Logs" at bounding box center [1027, 68] width 102 height 30
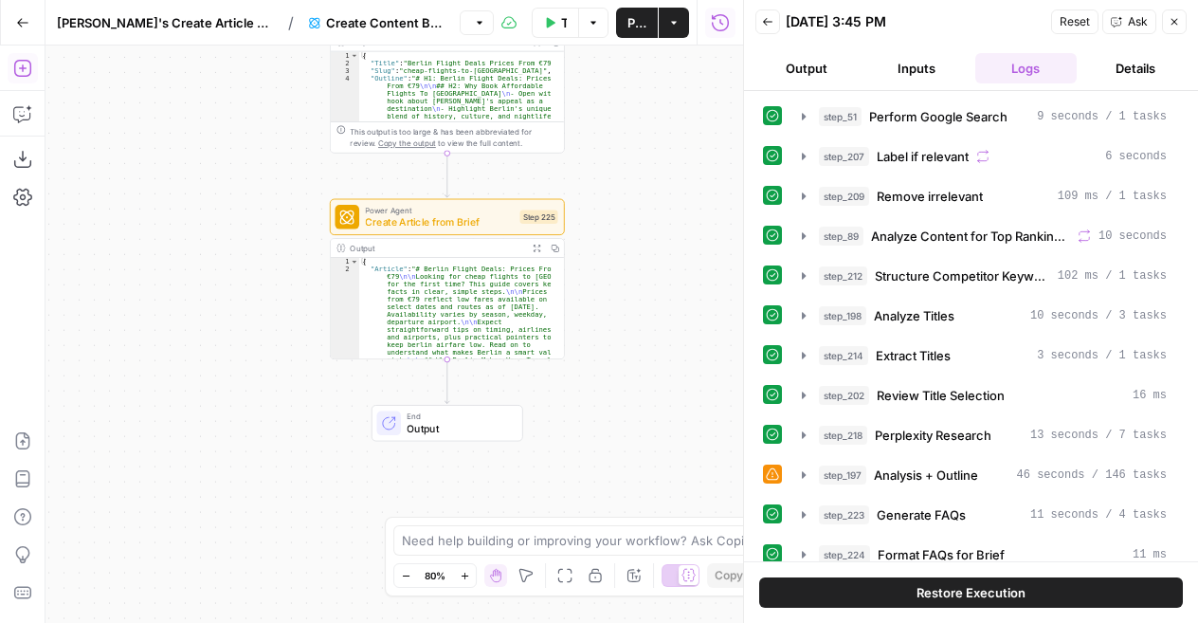
click at [1173, 24] on icon "button" at bounding box center [1174, 21] width 11 height 11
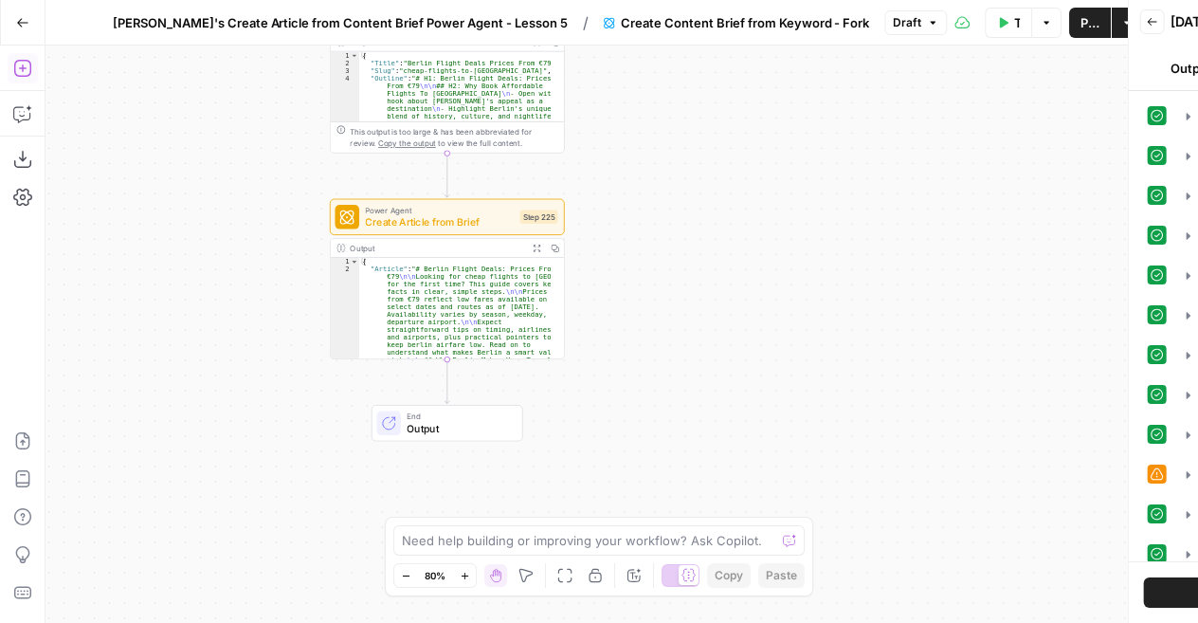
drag, startPoint x: 1173, startPoint y: 24, endPoint x: 1142, endPoint y: 77, distance: 61.6
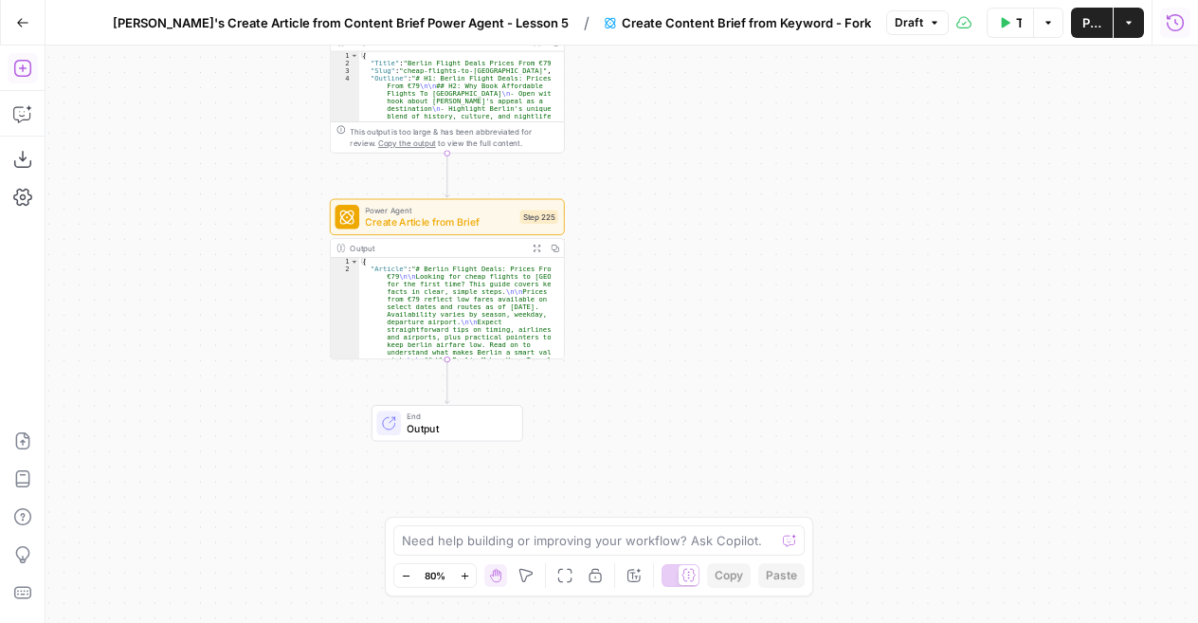
click at [1178, 30] on icon "button" at bounding box center [1175, 21] width 17 height 17
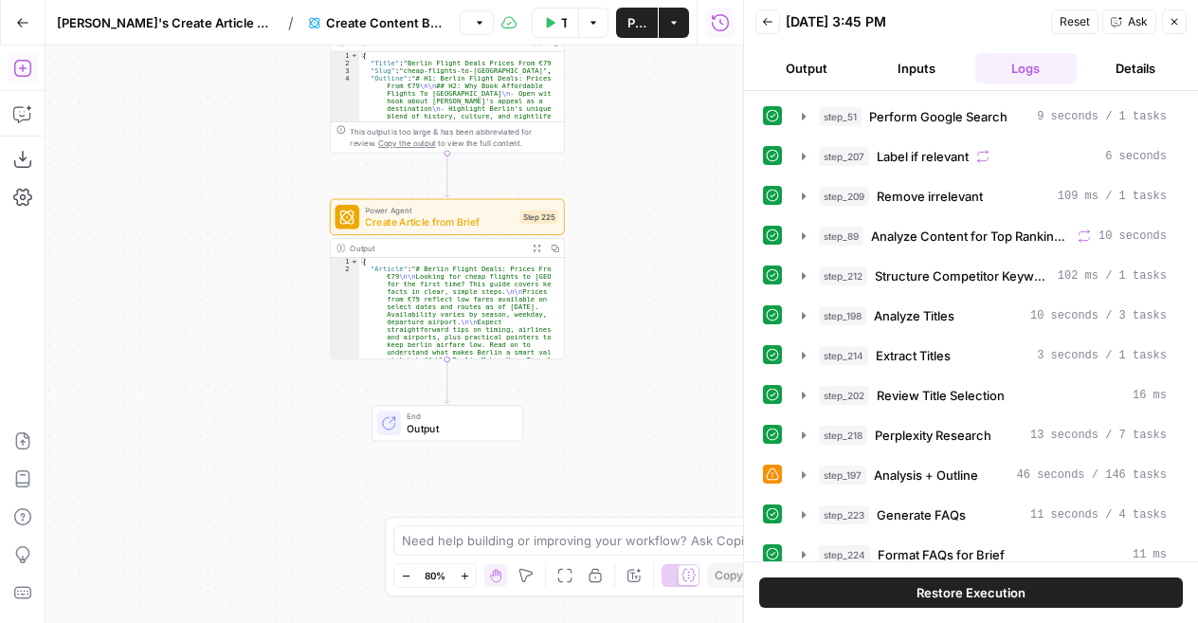
click at [927, 72] on button "Inputs" at bounding box center [917, 68] width 102 height 30
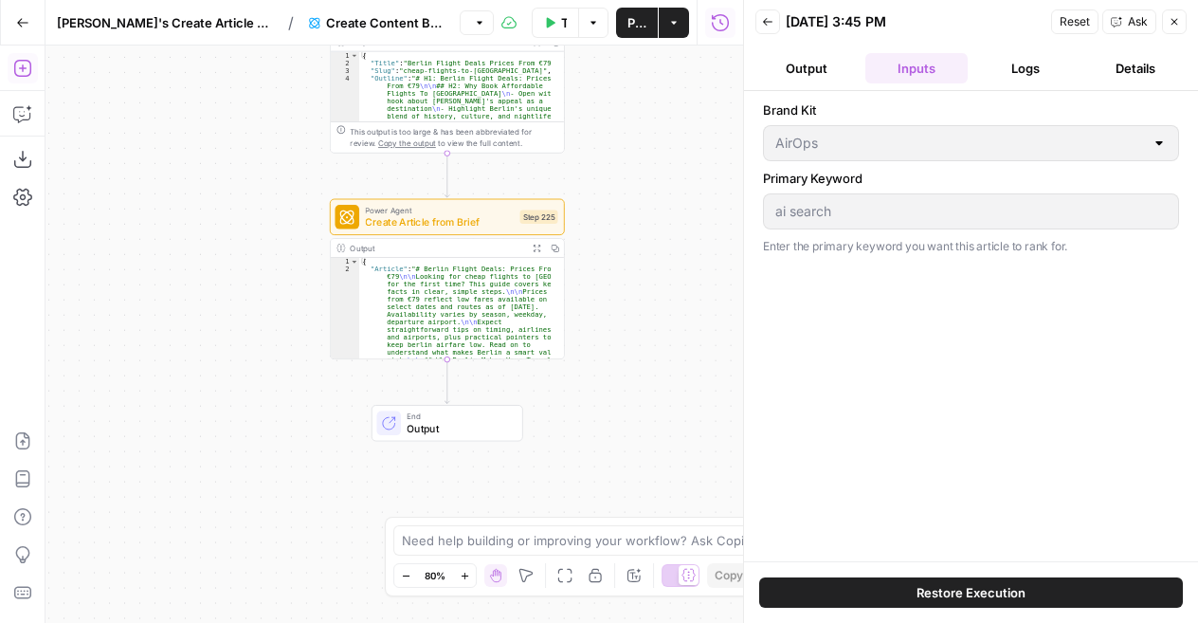
click at [1024, 77] on button "Logs" at bounding box center [1027, 68] width 102 height 30
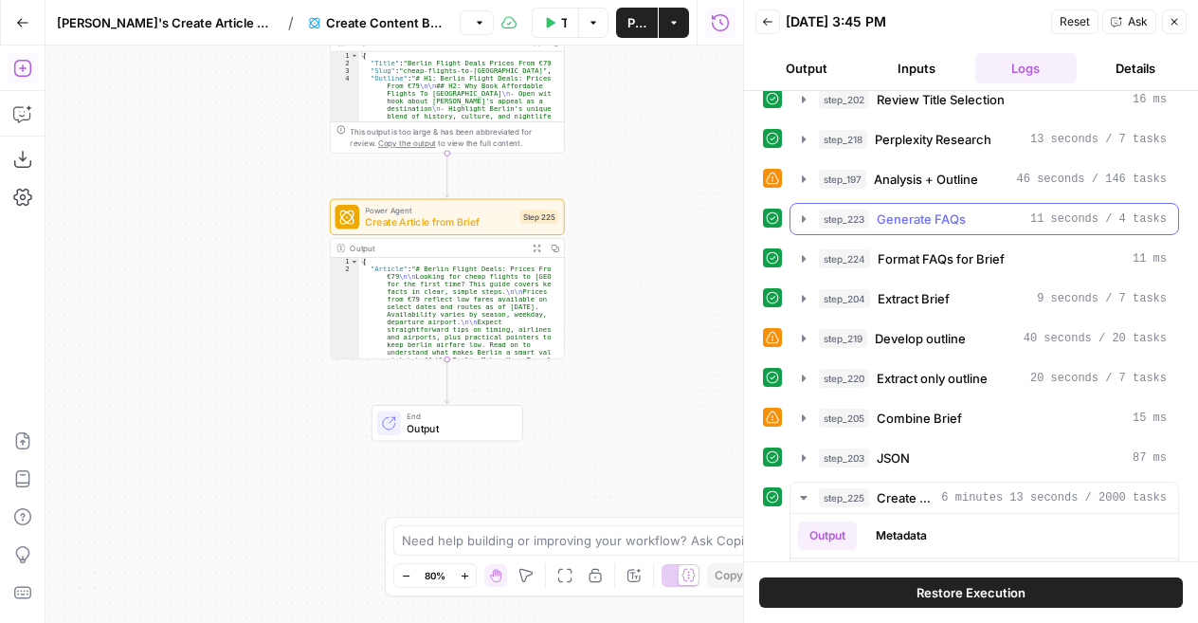
scroll to position [0, 0]
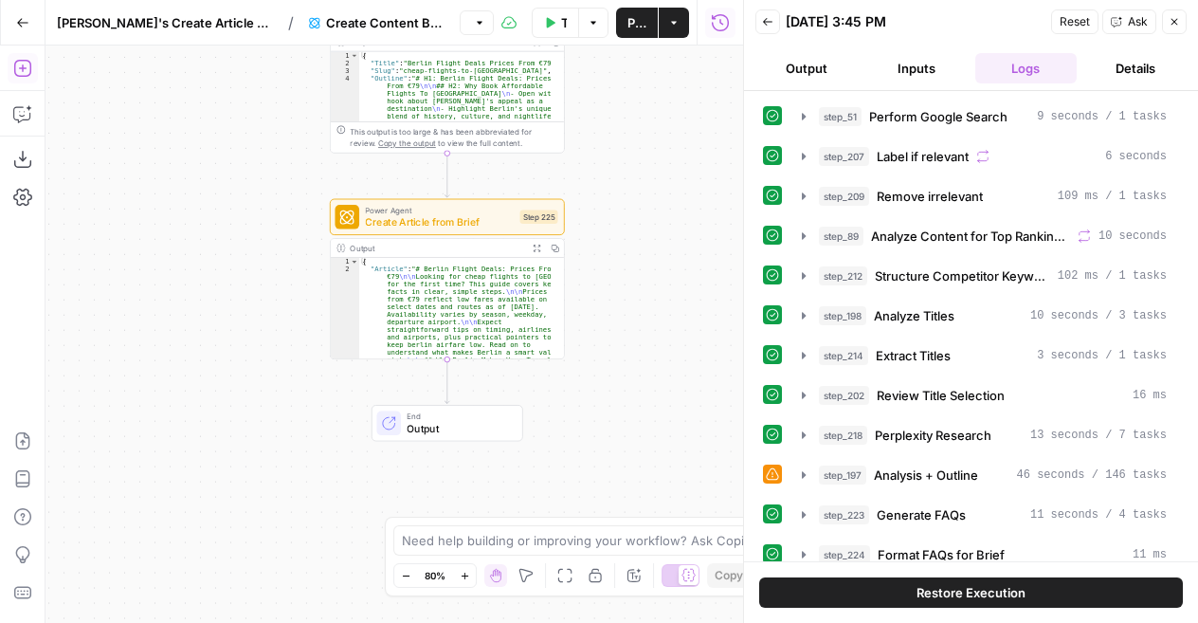
click at [1128, 65] on button "Details" at bounding box center [1136, 68] width 102 height 30
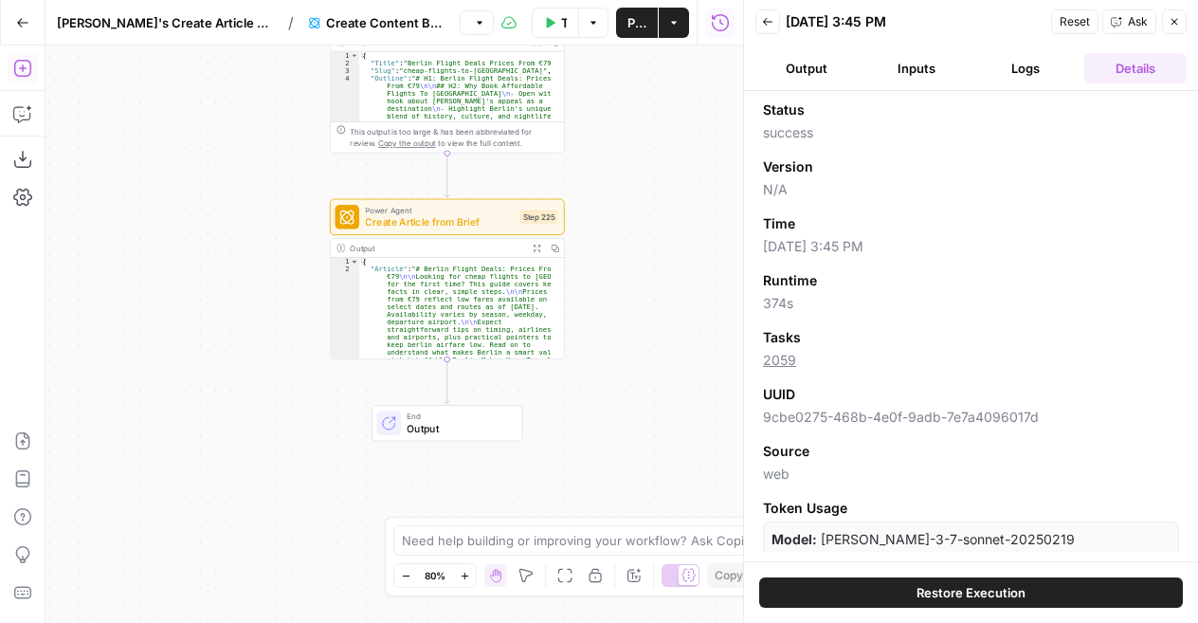
click at [804, 73] on button "Output" at bounding box center [807, 68] width 102 height 30
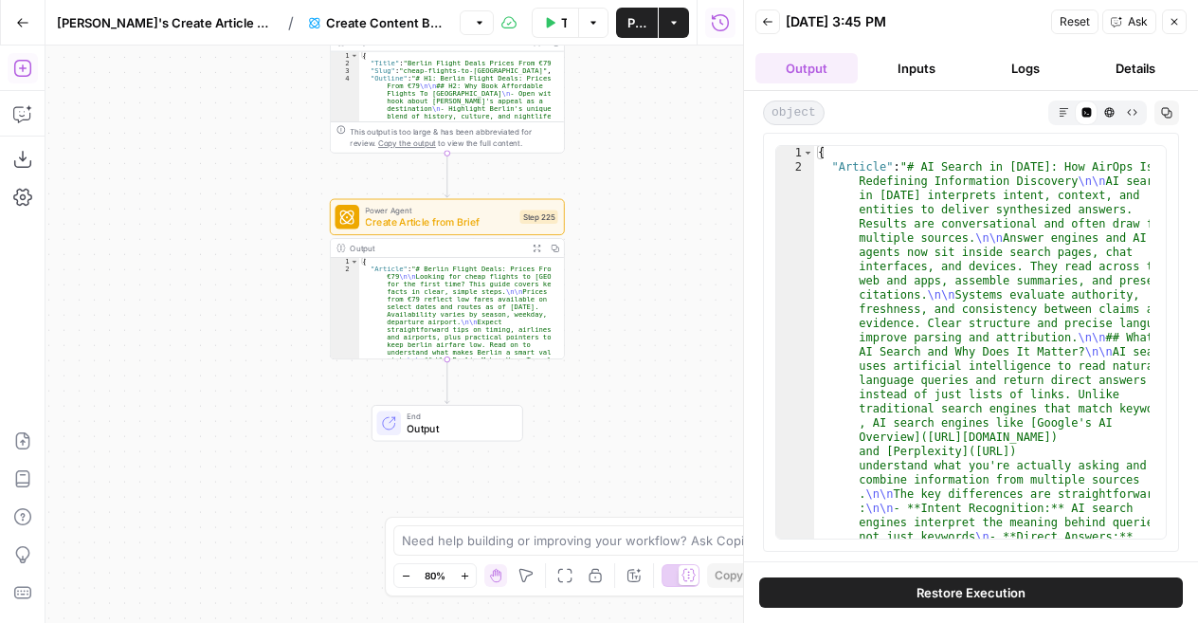
click at [765, 23] on icon "button" at bounding box center [767, 21] width 11 height 11
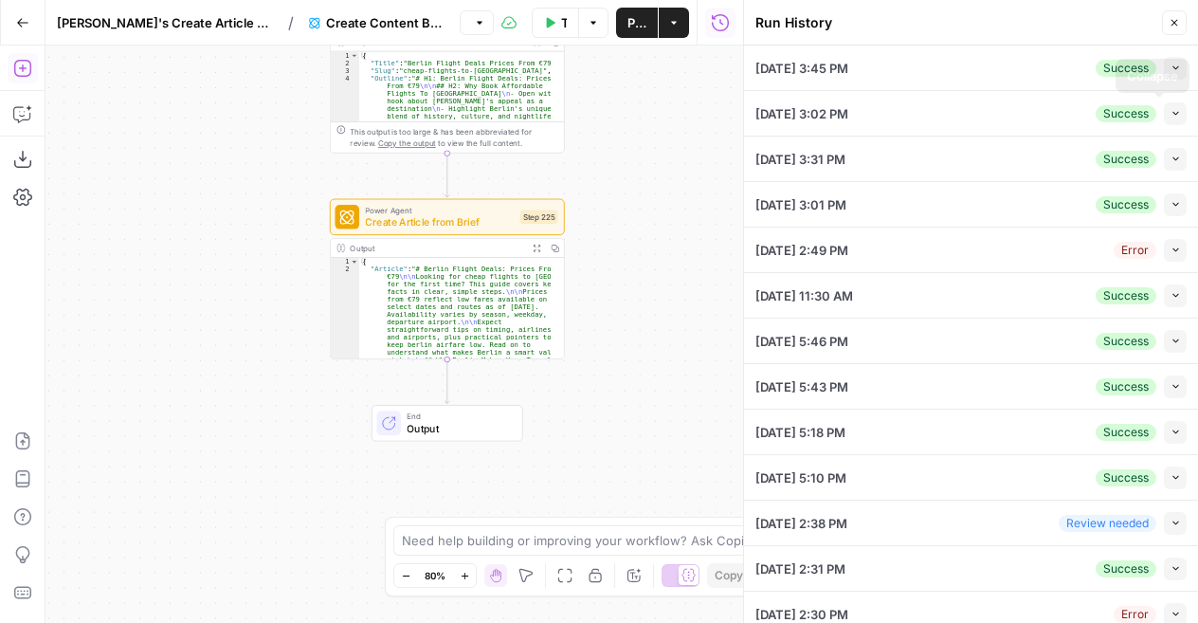
click at [1171, 113] on icon "button" at bounding box center [1176, 113] width 10 height 10
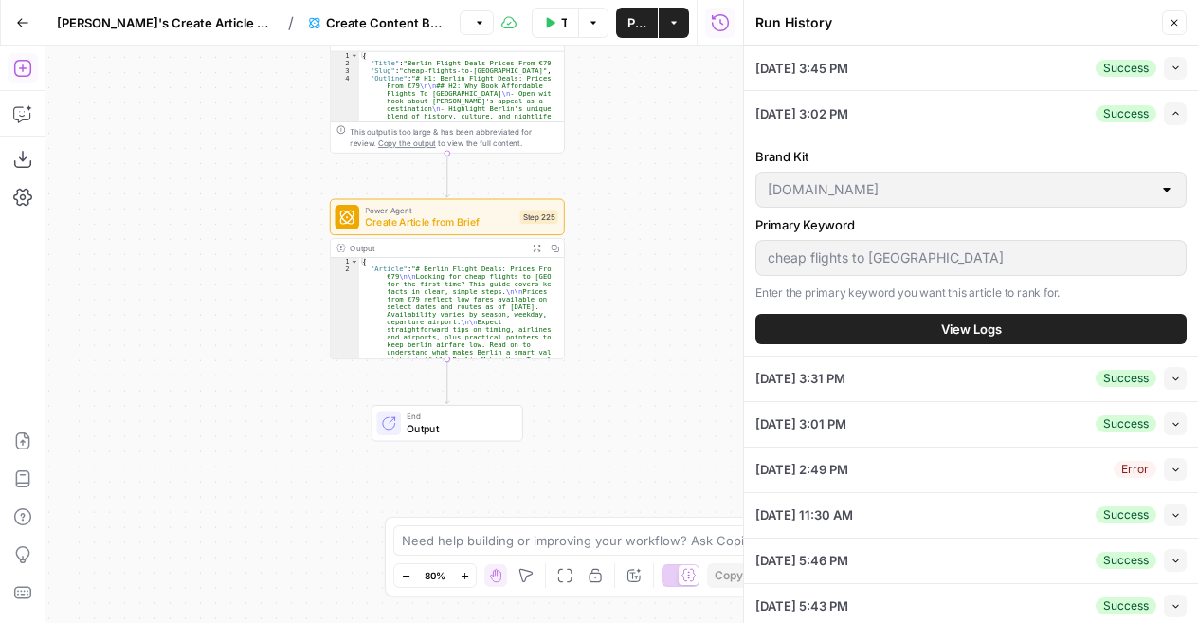
click at [1171, 115] on icon "button" at bounding box center [1176, 113] width 10 height 10
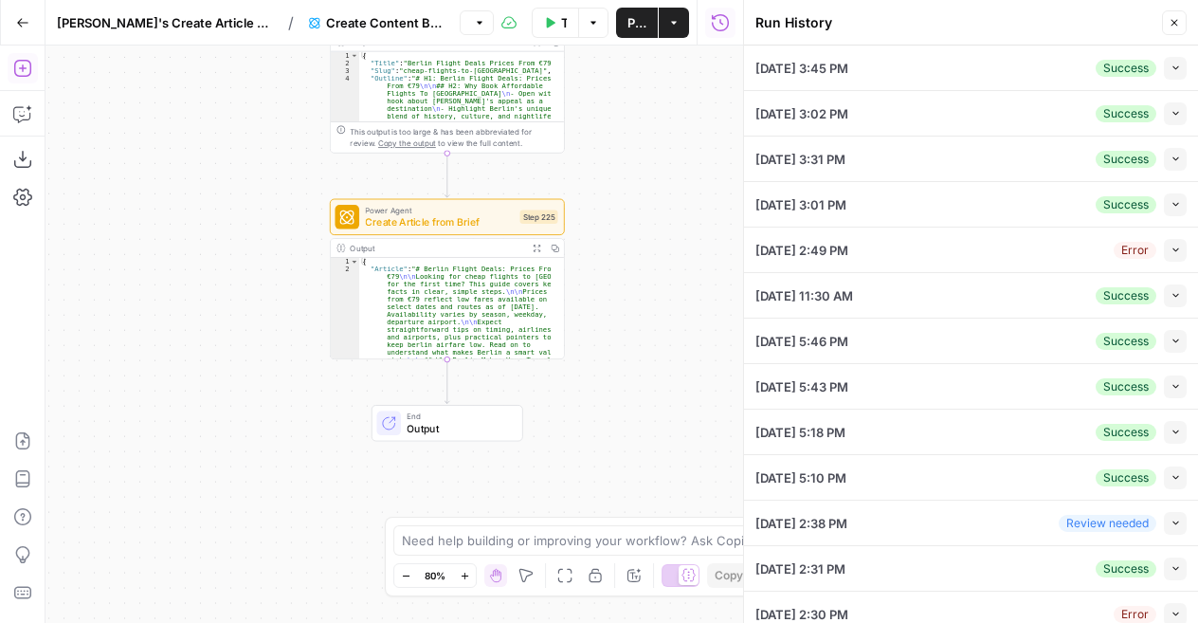
click at [1166, 110] on button "Collapse" at bounding box center [1175, 113] width 23 height 23
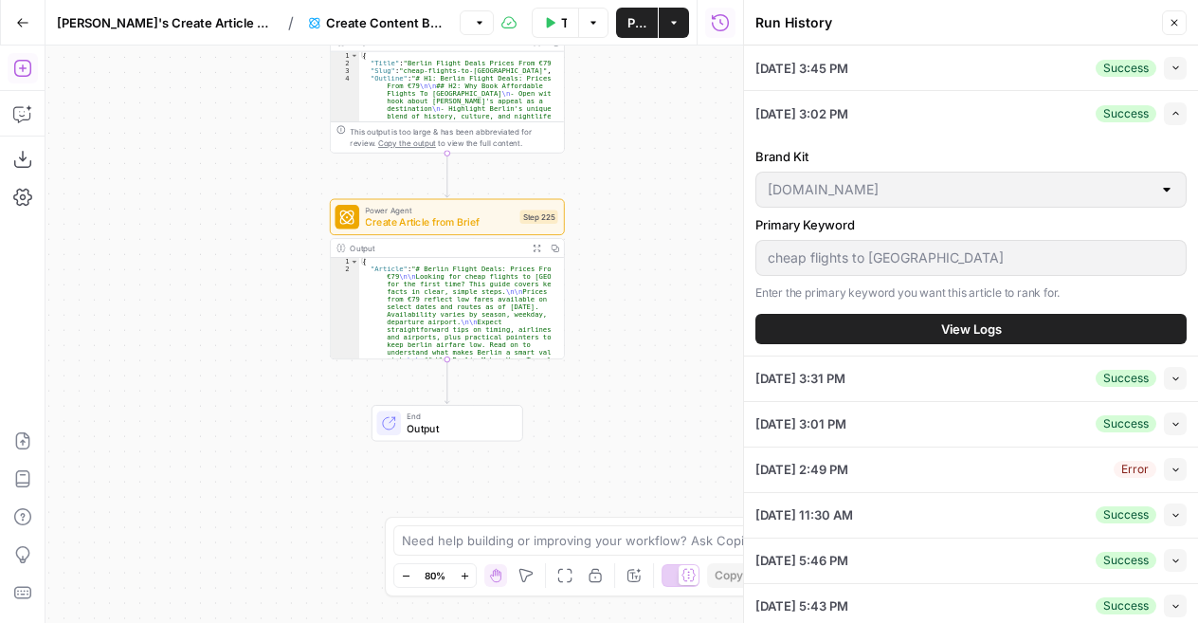
click at [948, 327] on span "View Logs" at bounding box center [972, 329] width 61 height 19
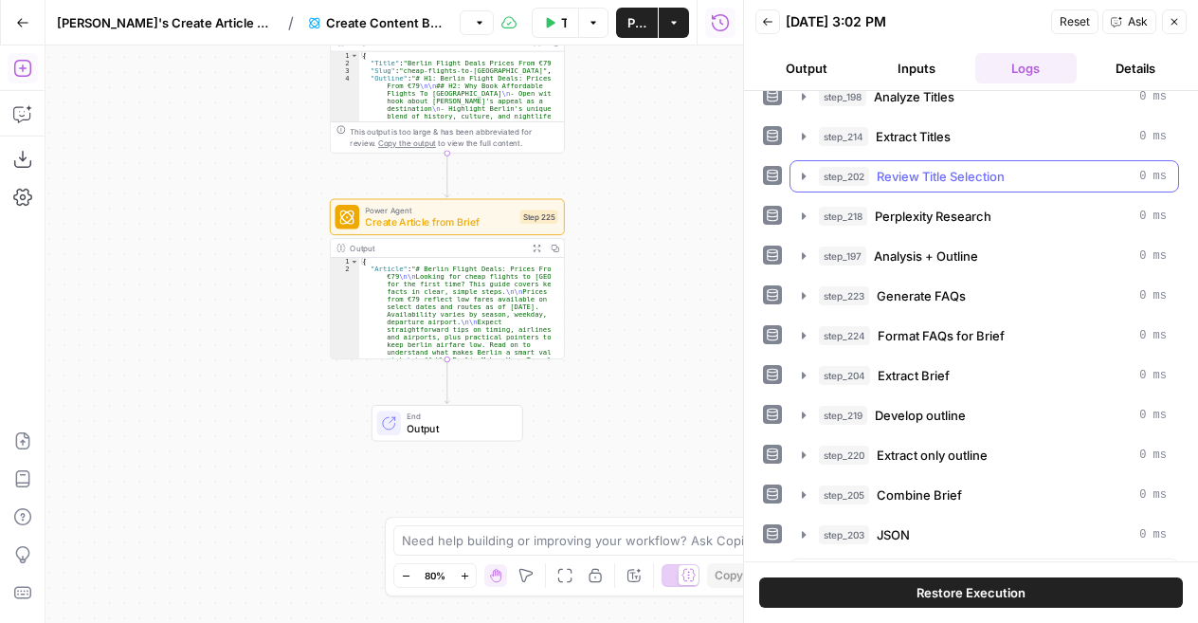
scroll to position [174, 0]
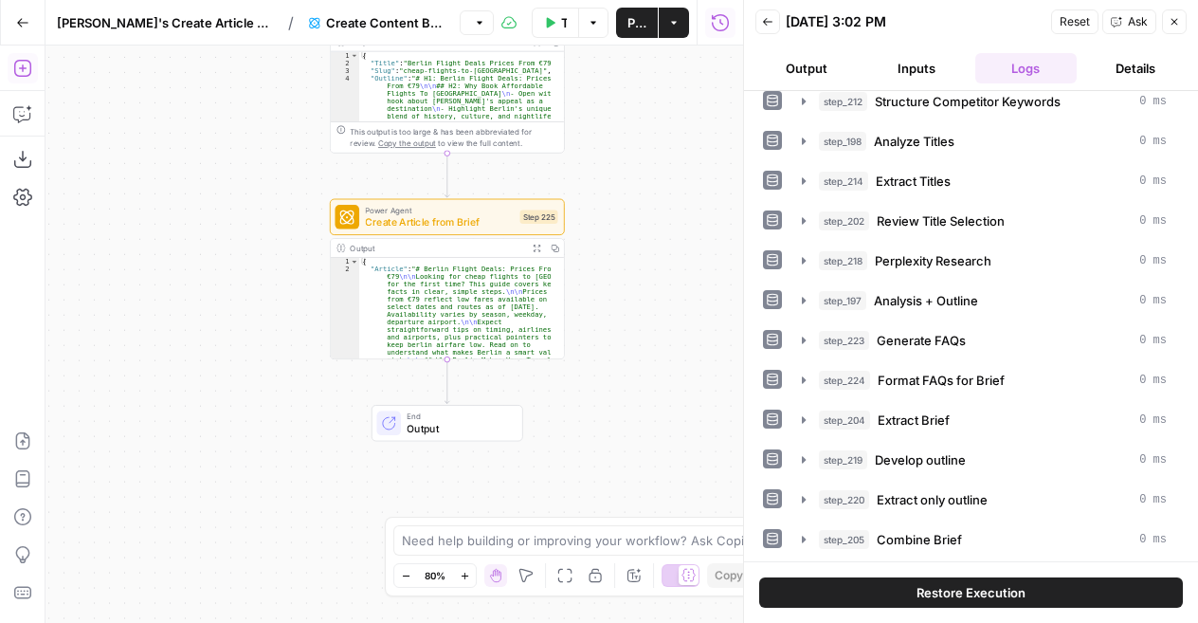
click at [814, 65] on button "Output" at bounding box center [807, 68] width 102 height 30
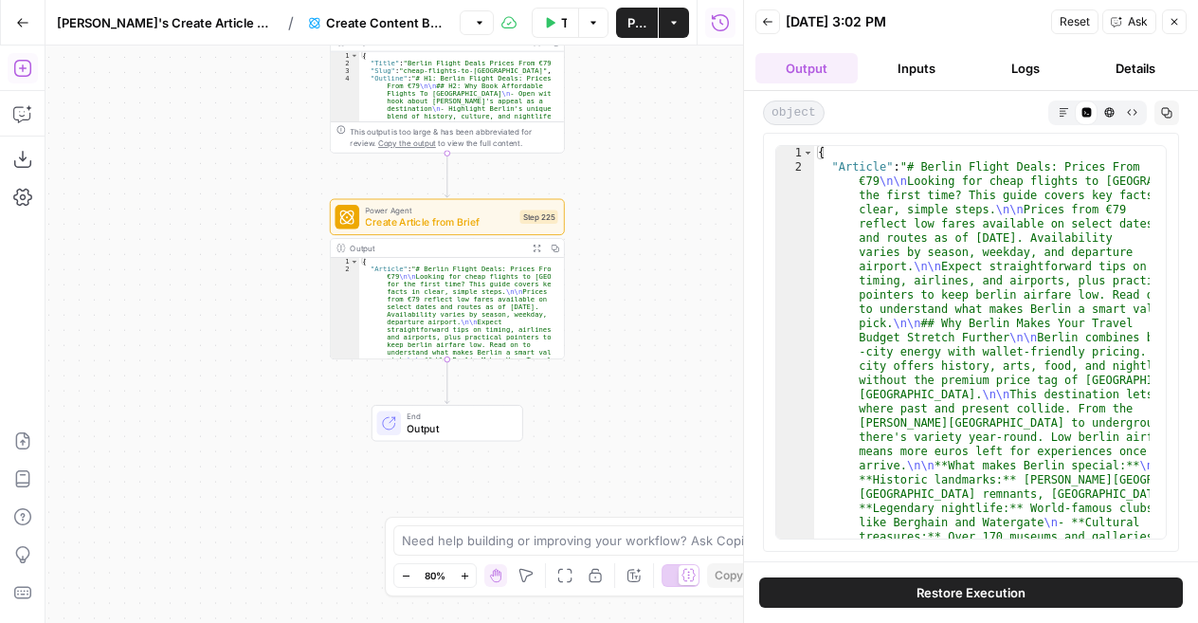
scroll to position [0, 0]
click at [1059, 112] on icon "button" at bounding box center [1064, 112] width 10 height 10
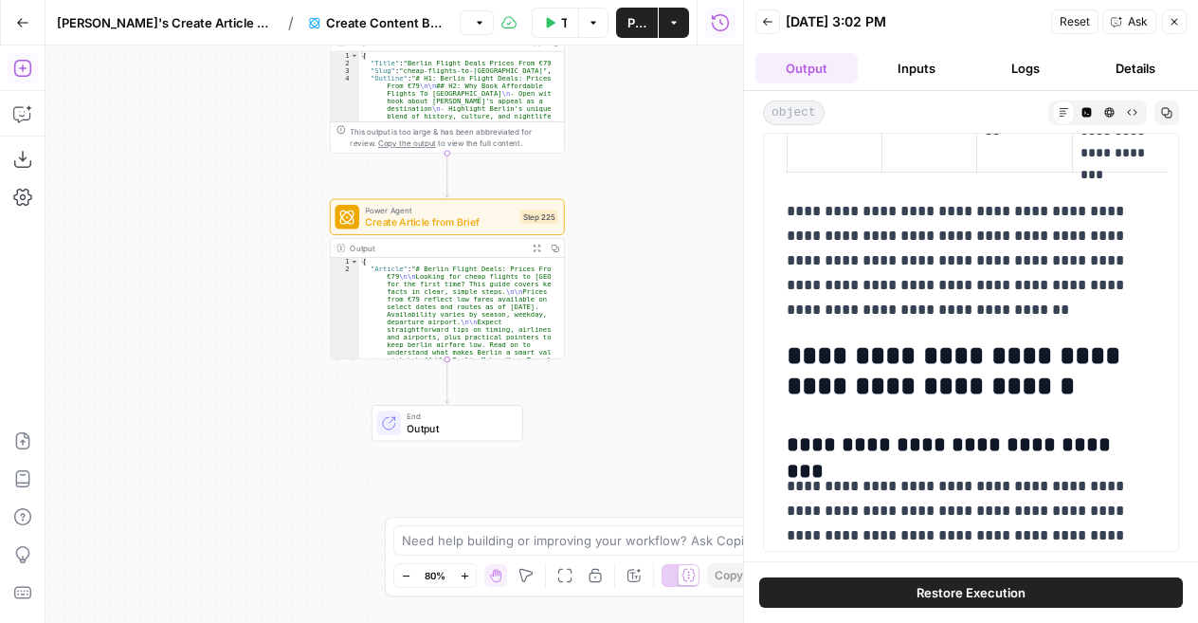
scroll to position [3498, 0]
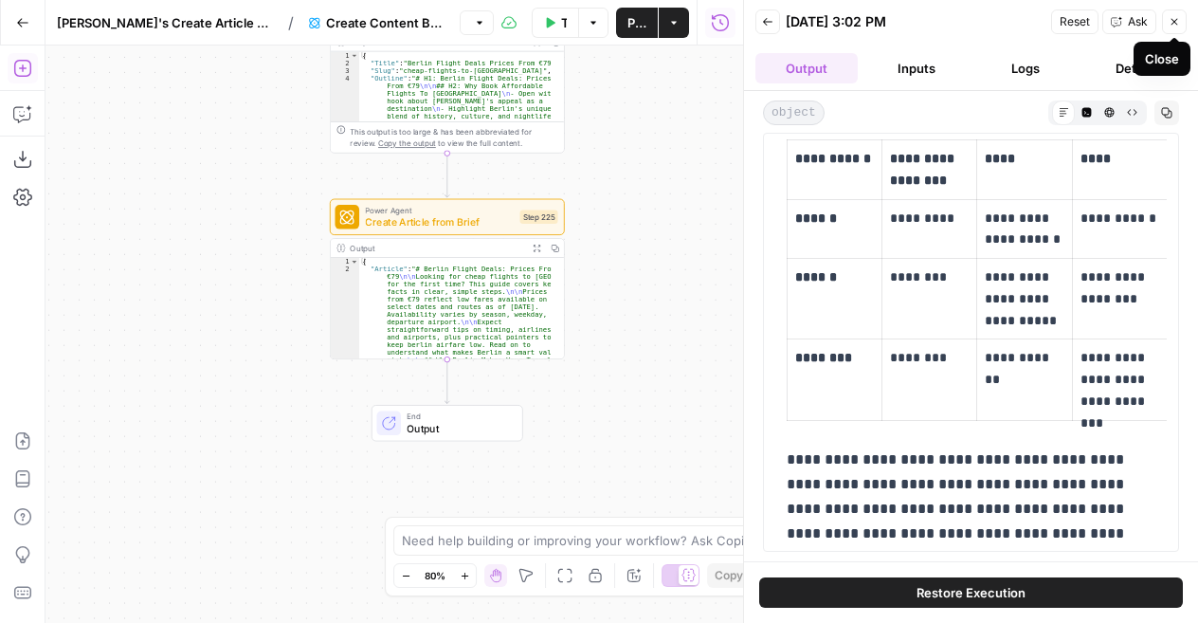
click at [1172, 22] on icon "button" at bounding box center [1174, 21] width 11 height 11
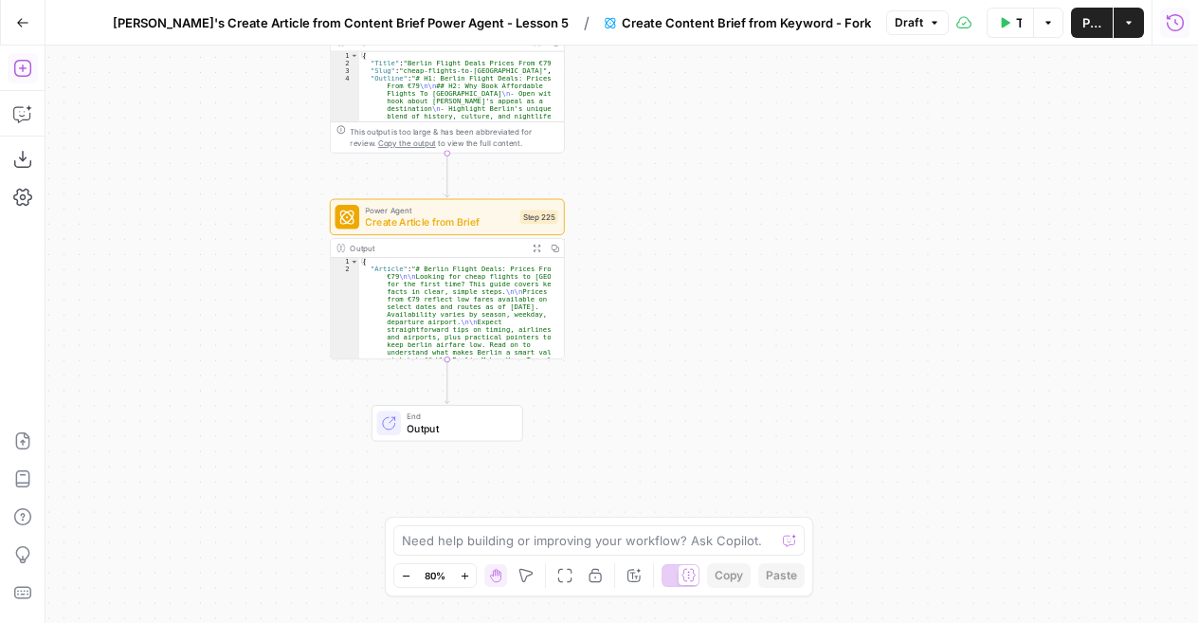
click at [428, 212] on span "Power Agent" at bounding box center [439, 210] width 149 height 12
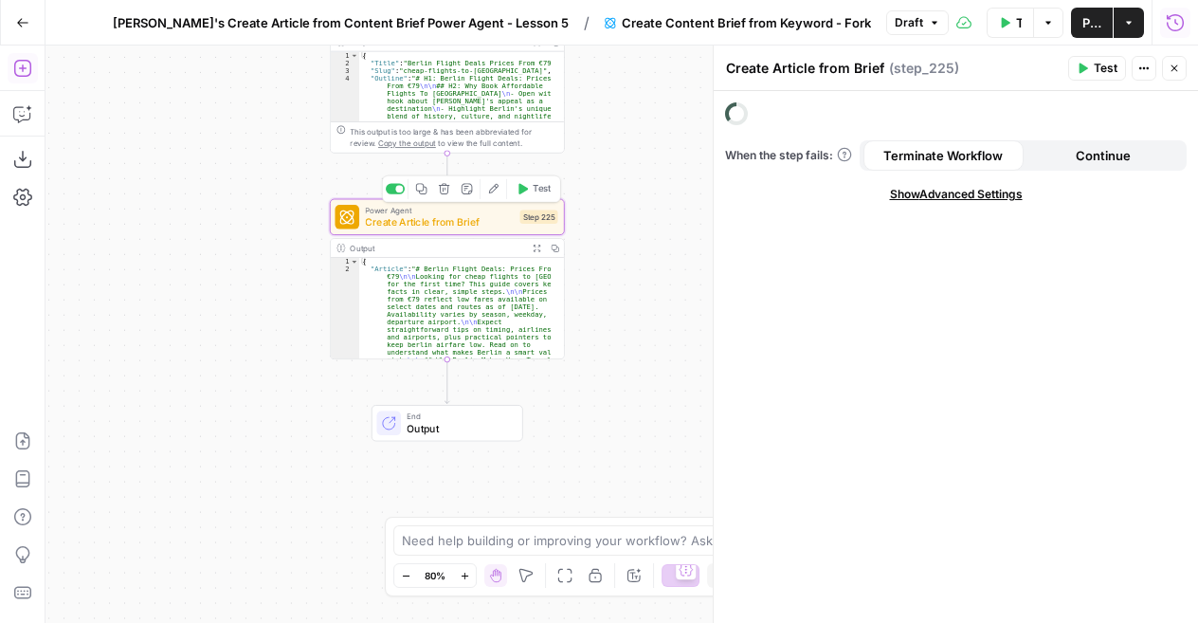
click at [457, 217] on span "Create Article from Brief" at bounding box center [439, 221] width 149 height 15
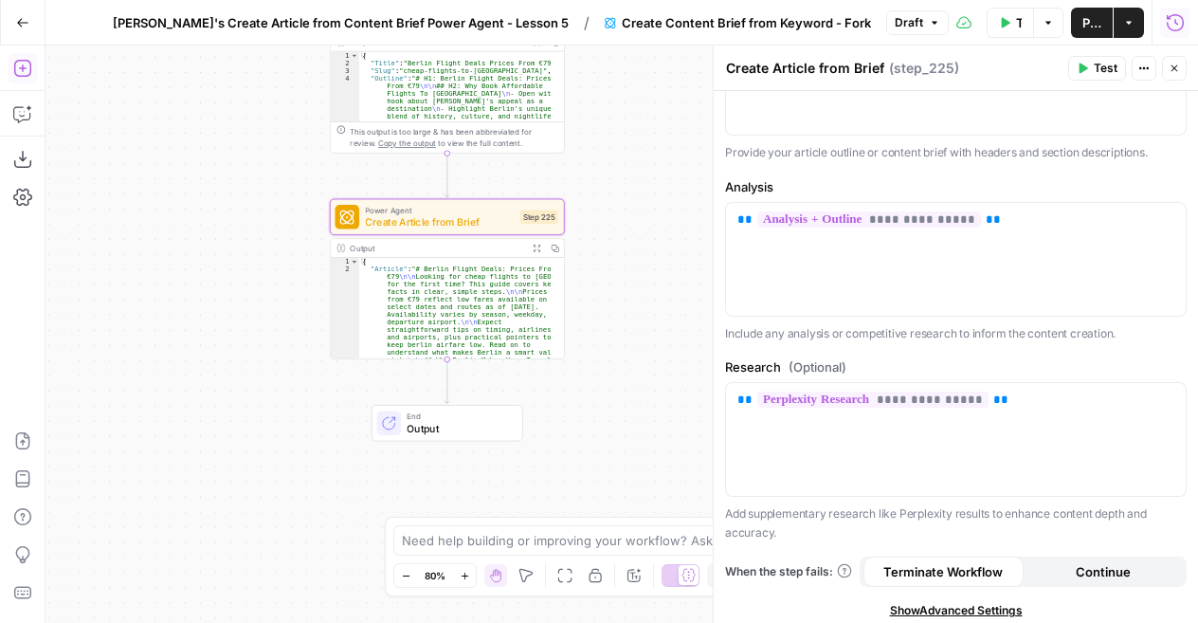
scroll to position [382, 0]
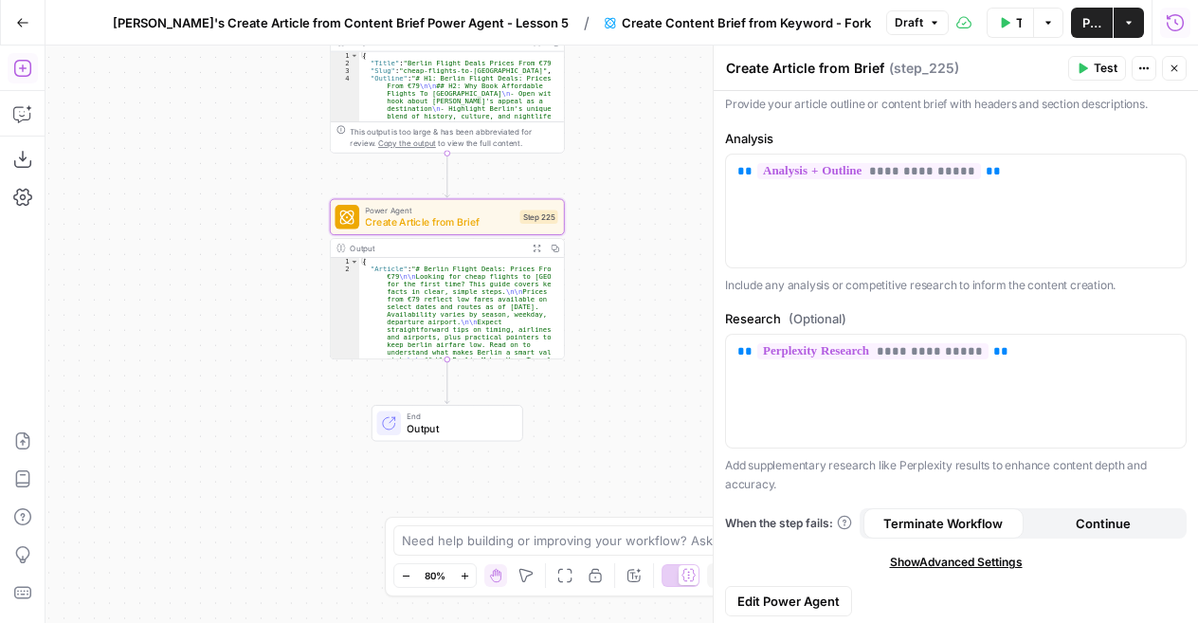
click at [810, 596] on span "Edit Power Agent" at bounding box center [789, 601] width 102 height 19
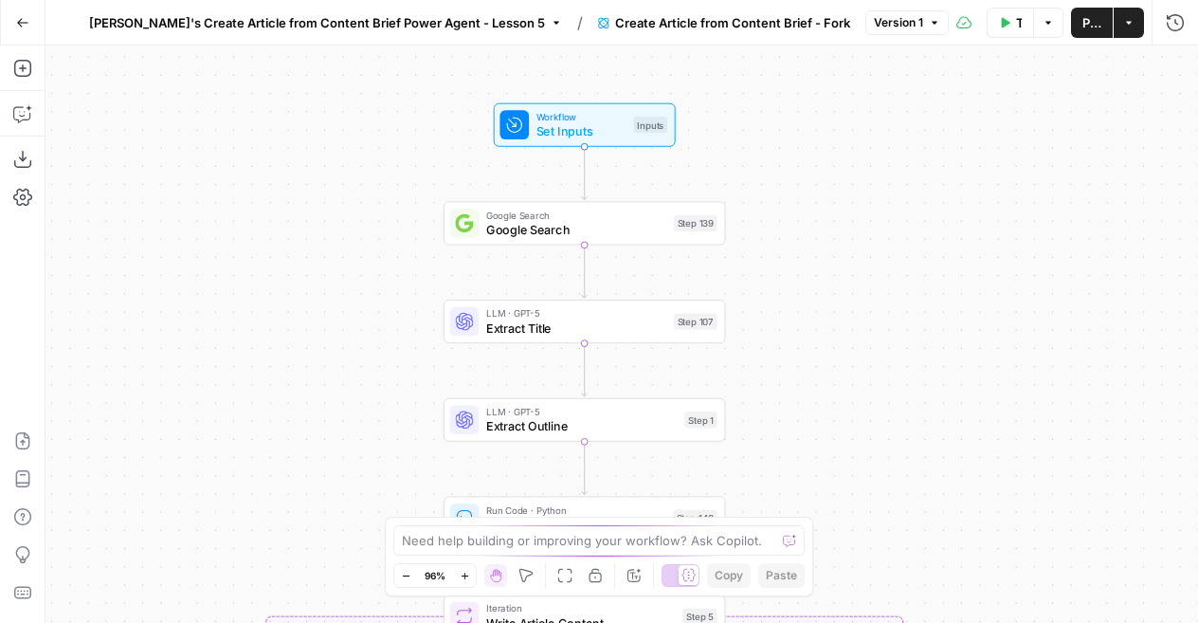
drag, startPoint x: 783, startPoint y: 187, endPoint x: 851, endPoint y: 255, distance: 96.5
click at [851, 255] on div "true false true false Workflow Set Inputs Inputs Google Search Google Search St…" at bounding box center [622, 334] width 1153 height 577
click at [599, 128] on span "Set Inputs" at bounding box center [582, 131] width 90 height 18
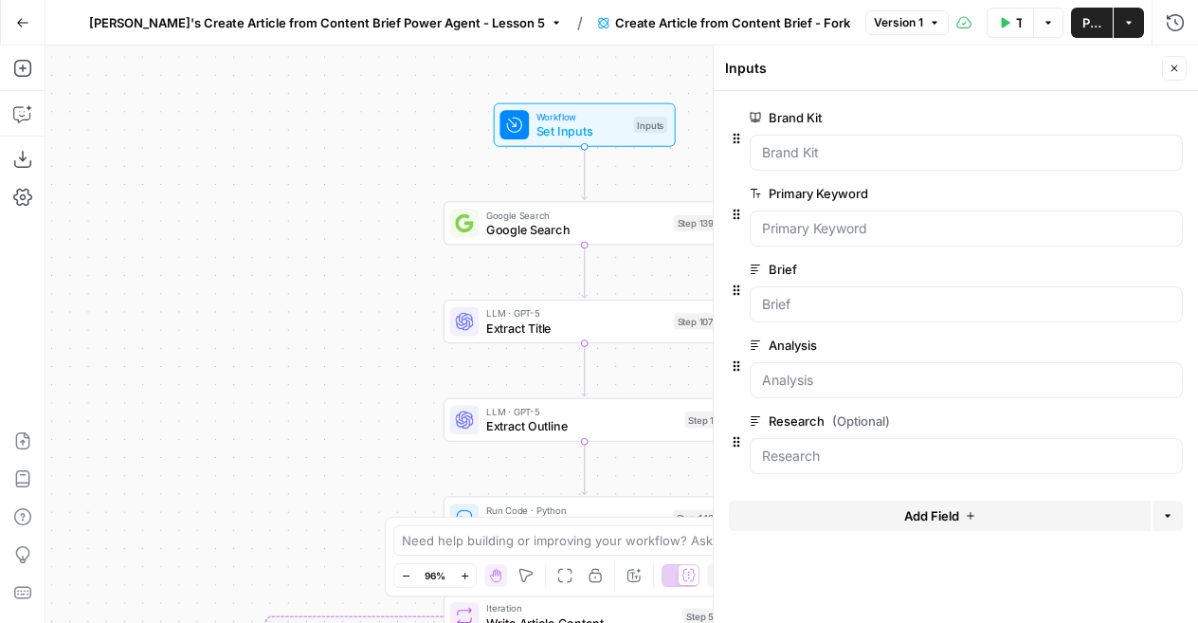
click at [1169, 64] on icon "button" at bounding box center [1174, 68] width 11 height 11
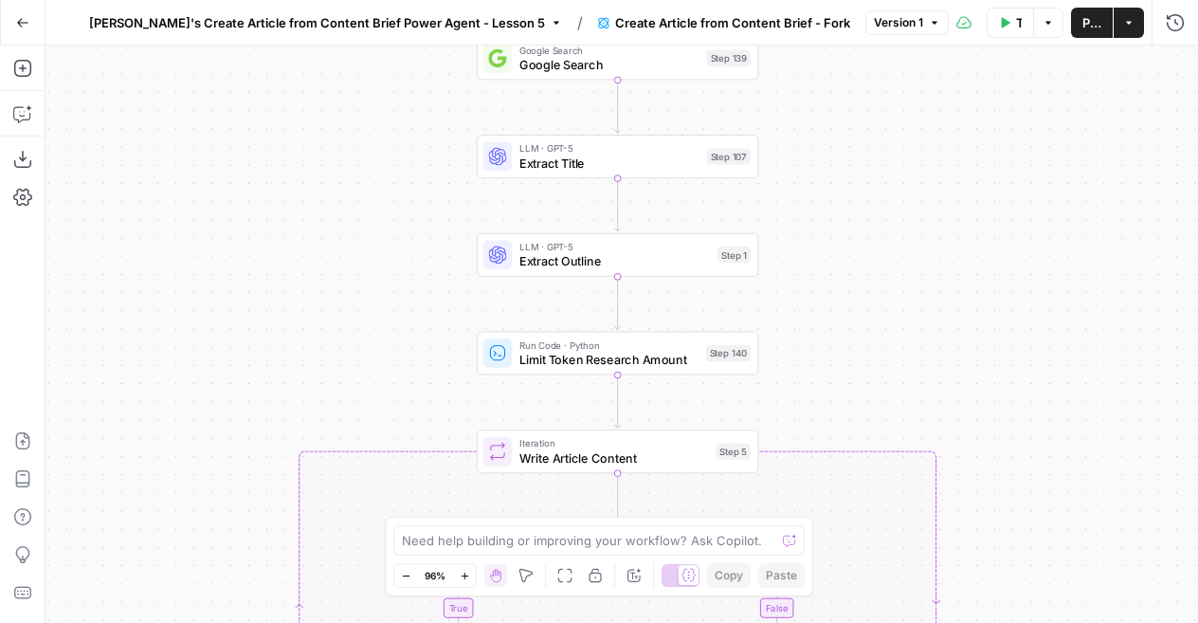
drag, startPoint x: 790, startPoint y: 307, endPoint x: 823, endPoint y: 142, distance: 168.3
click at [823, 142] on div "true false false true Workflow Set Inputs Inputs Google Search Google Search St…" at bounding box center [622, 334] width 1153 height 577
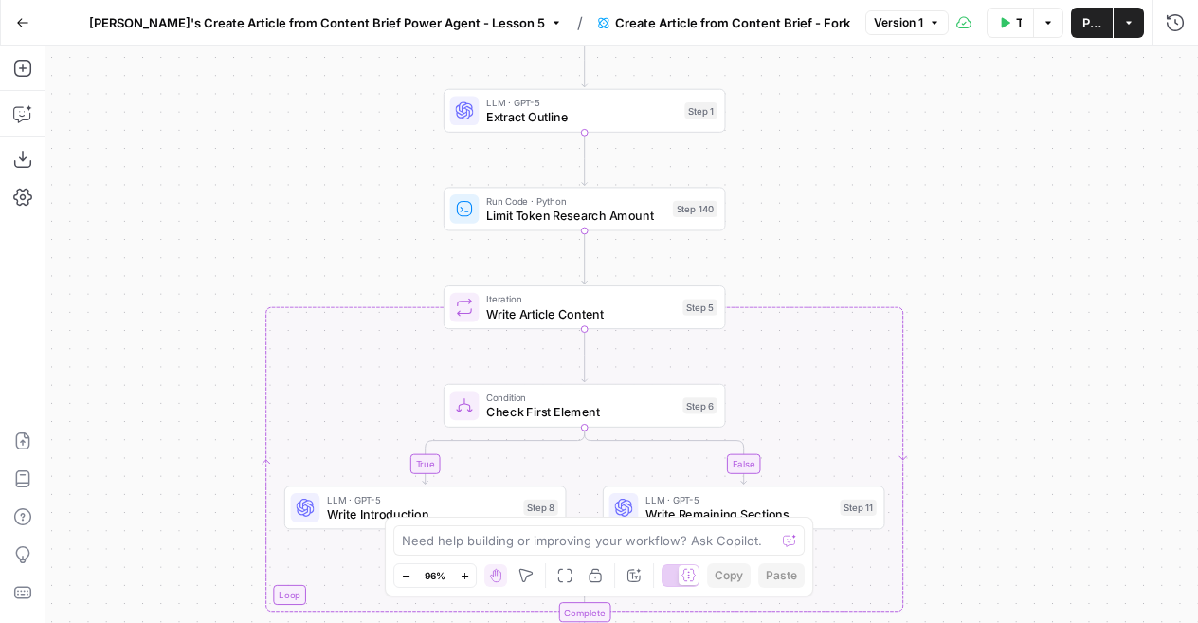
drag, startPoint x: 917, startPoint y: 321, endPoint x: 883, endPoint y: 176, distance: 149.0
click at [883, 176] on div "true false false true Workflow Set Inputs Inputs Google Search Google Search St…" at bounding box center [622, 334] width 1153 height 577
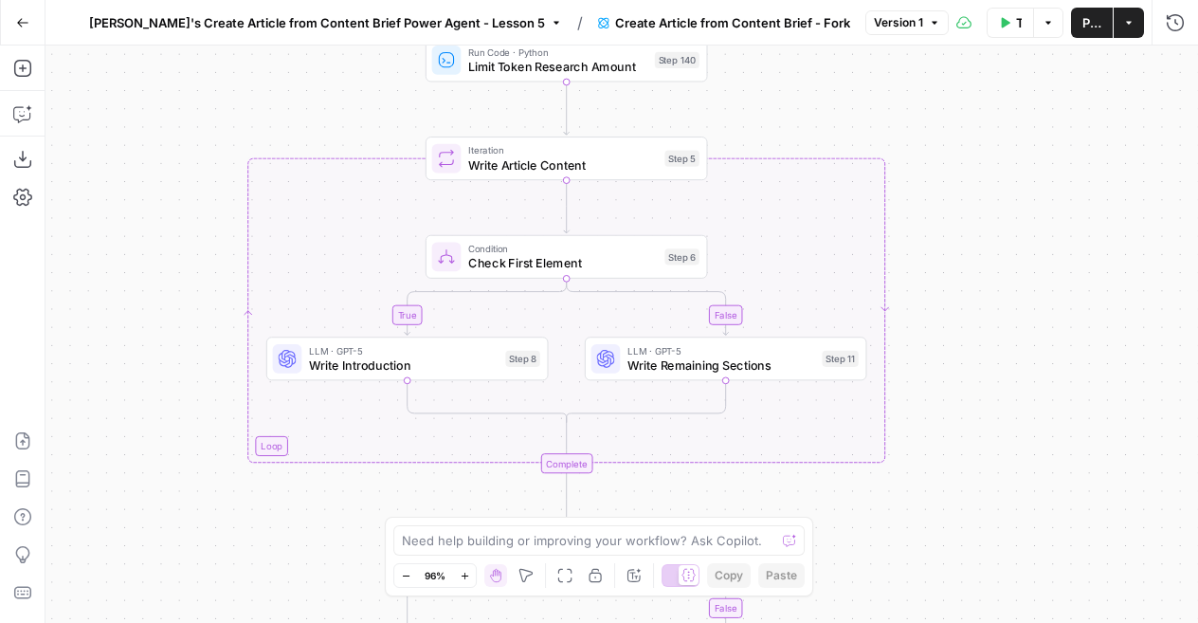
drag, startPoint x: 1015, startPoint y: 343, endPoint x: 997, endPoint y: 195, distance: 148.9
click at [997, 195] on div "true false false true Workflow Set Inputs Inputs Google Search Google Search St…" at bounding box center [622, 334] width 1153 height 577
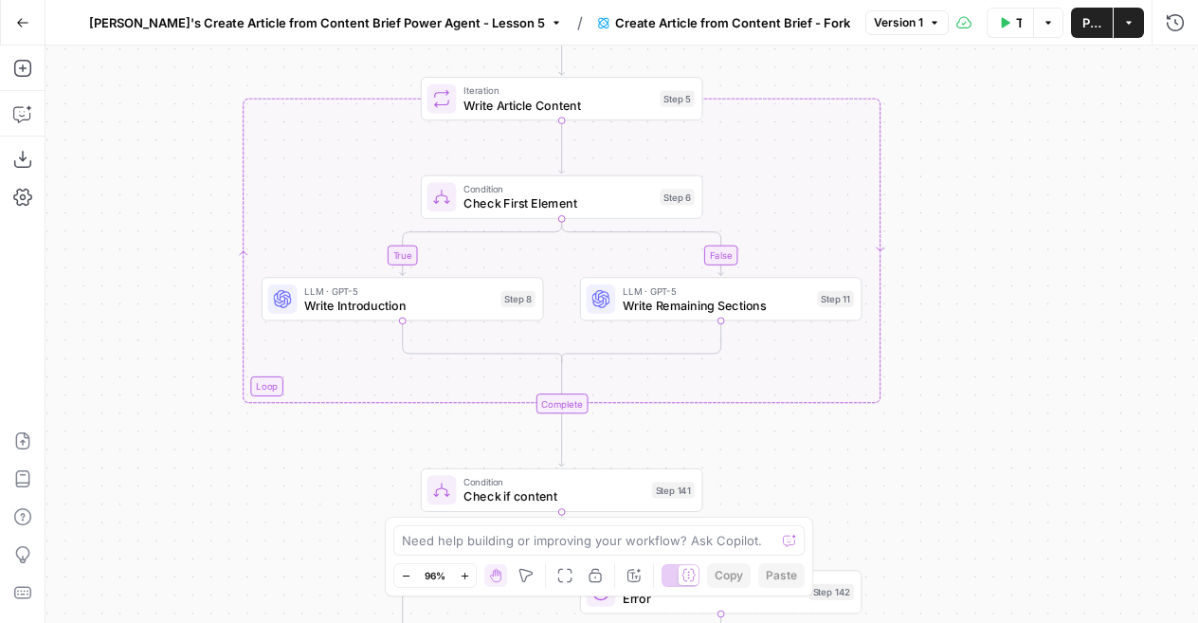
drag, startPoint x: 983, startPoint y: 326, endPoint x: 978, endPoint y: 266, distance: 59.9
click at [978, 266] on div "true false false true Workflow Set Inputs Inputs Google Search Google Search St…" at bounding box center [622, 334] width 1153 height 577
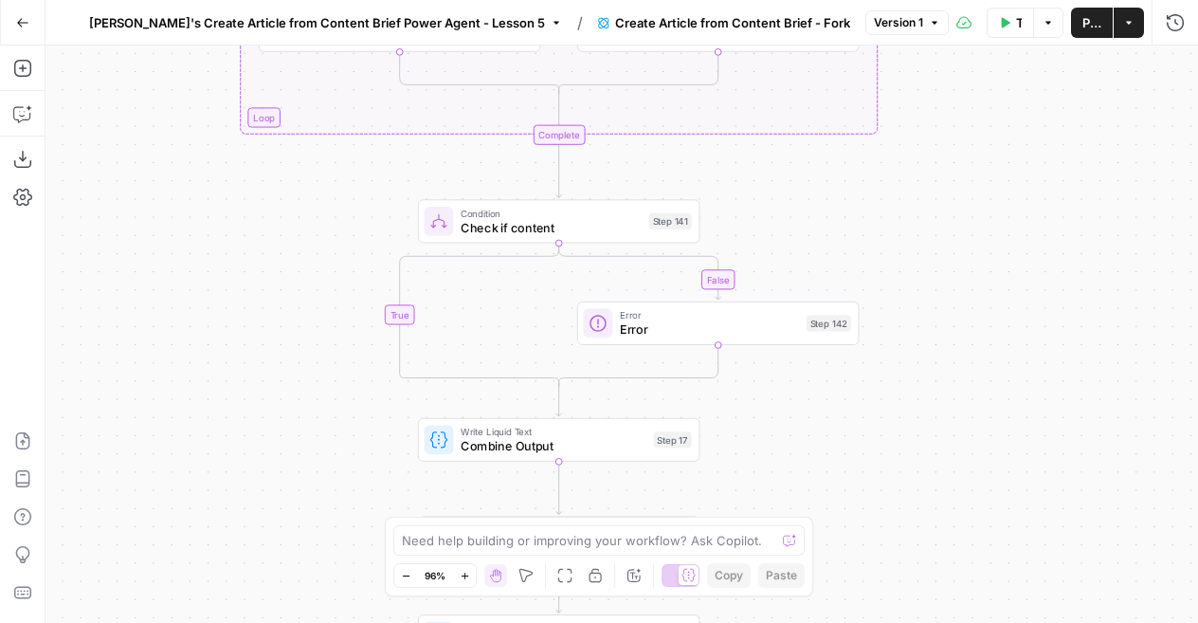
drag, startPoint x: 873, startPoint y: 260, endPoint x: 872, endPoint y: 613, distance: 353.7
click at [872, 613] on div "true false false true Workflow Set Inputs Inputs Google Search Google Search St…" at bounding box center [622, 334] width 1153 height 577
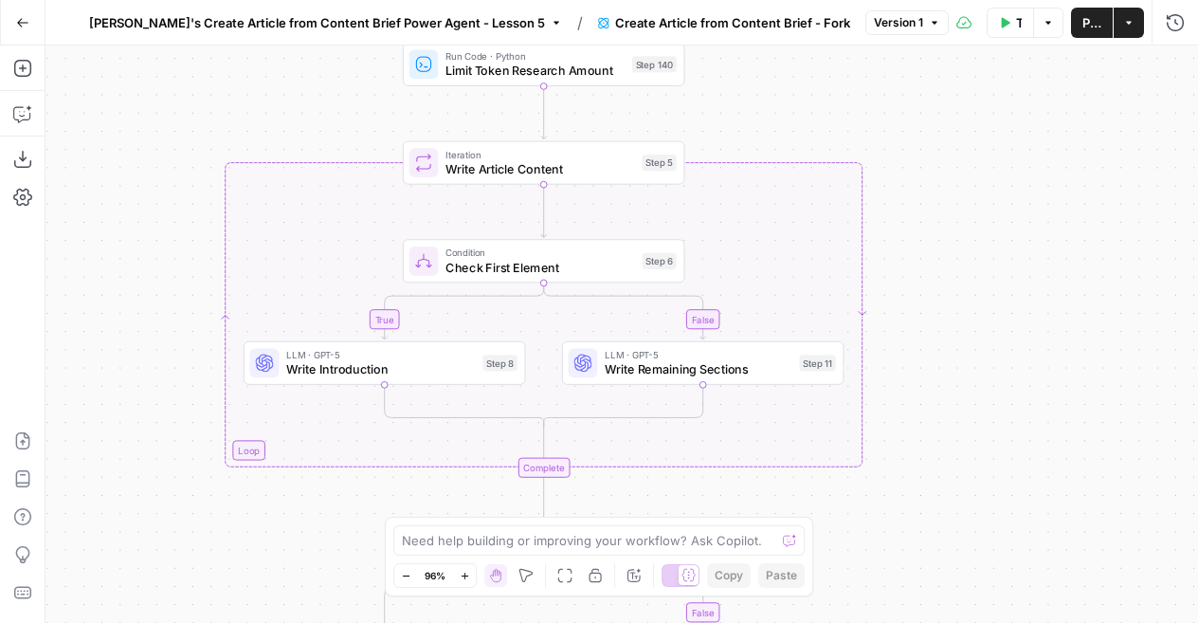
drag, startPoint x: 938, startPoint y: 342, endPoint x: 920, endPoint y: 674, distance: 332.3
click at [920, 622] on html "Cohort 4 New Home Browse Your Data Usage Settings Recent Grids Marlene's keywor…" at bounding box center [599, 311] width 1198 height 623
click at [20, 22] on icon "button" at bounding box center [22, 22] width 13 height 13
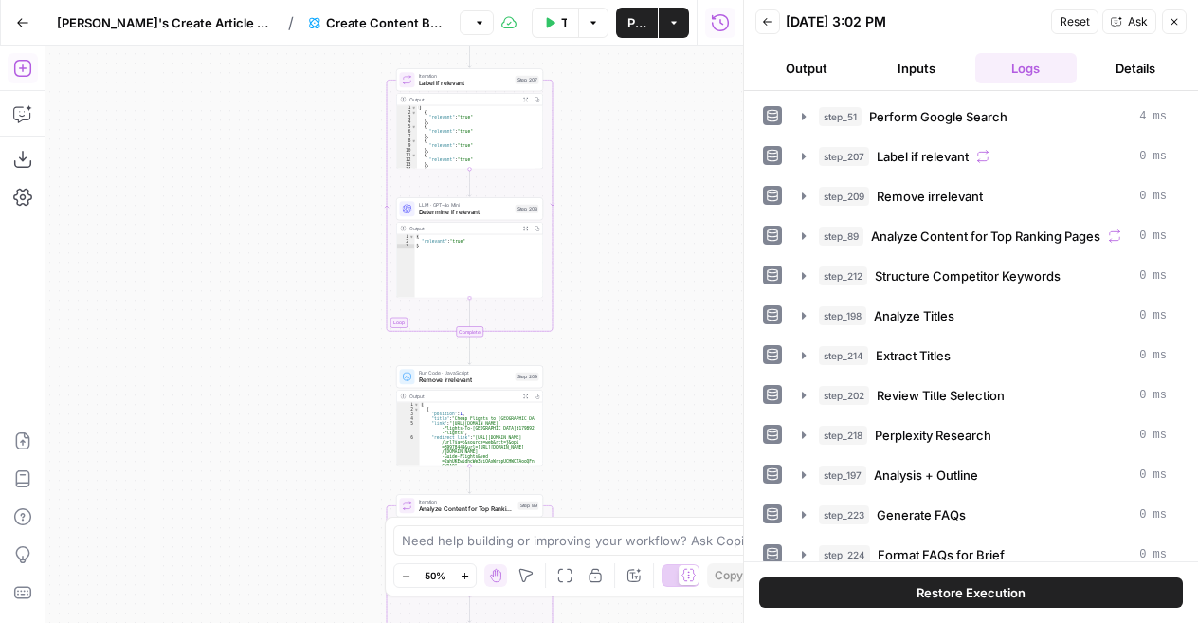
click at [22, 61] on icon "button" at bounding box center [21, 68] width 17 height 17
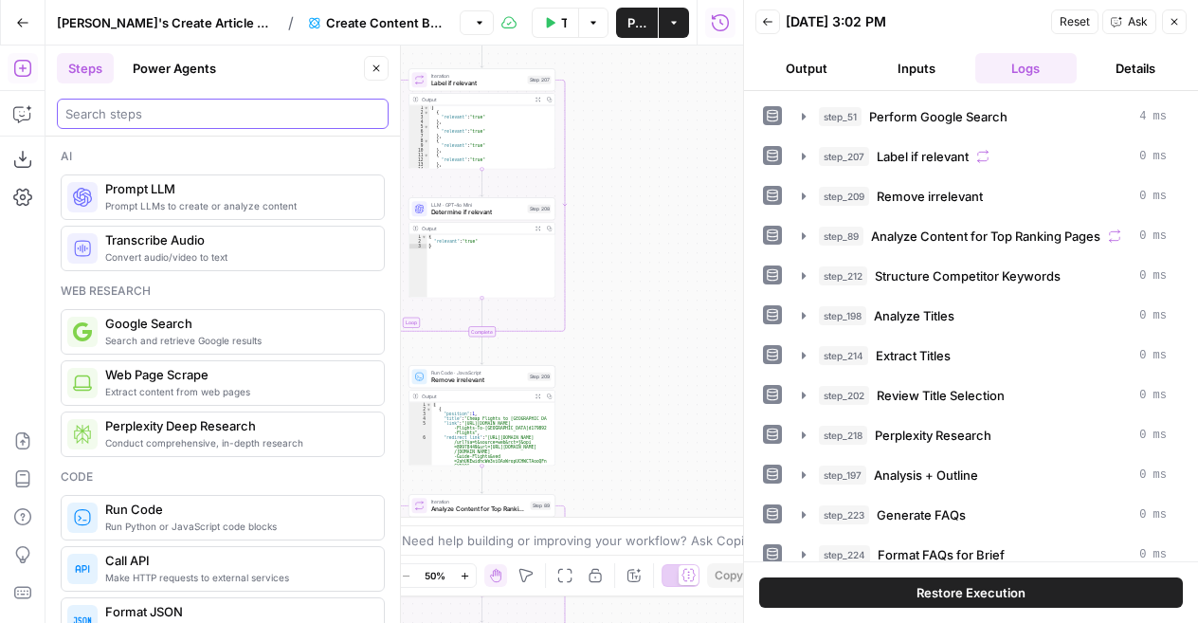
click at [189, 106] on input "search" at bounding box center [222, 113] width 315 height 19
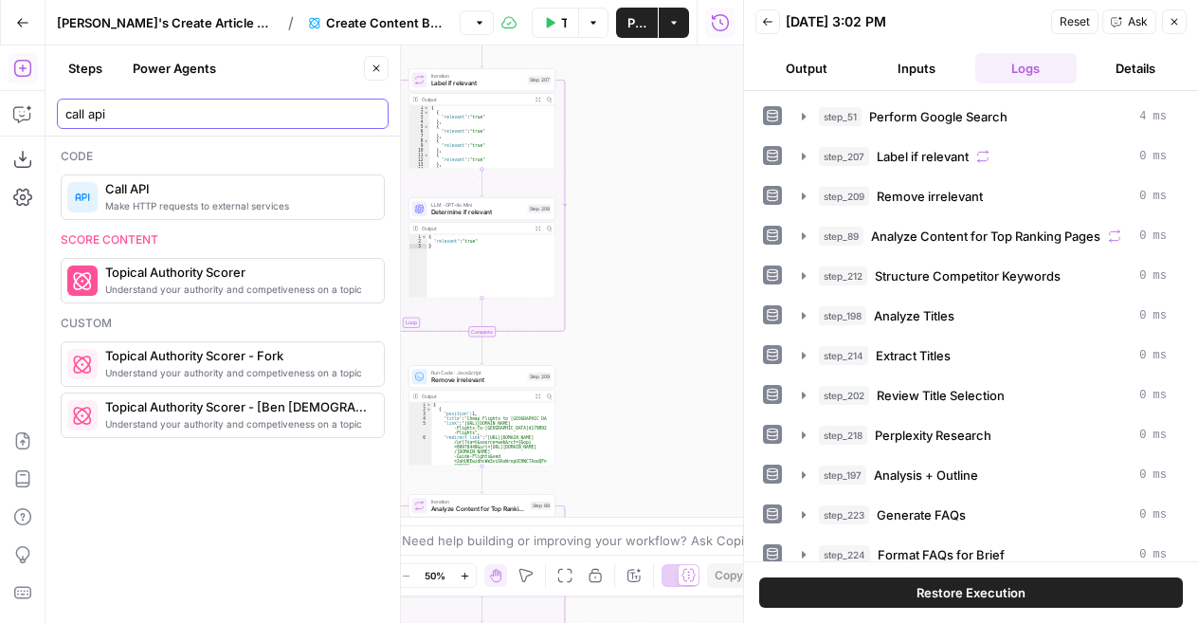
type input "call api"
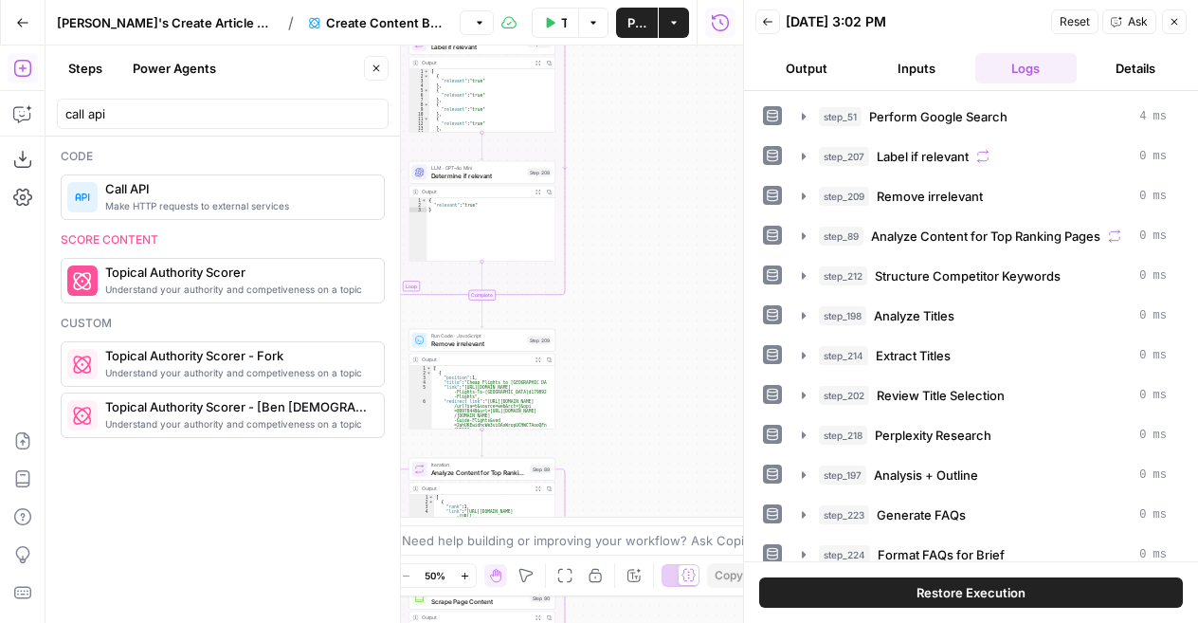
click at [22, 23] on icon "button" at bounding box center [22, 22] width 13 height 13
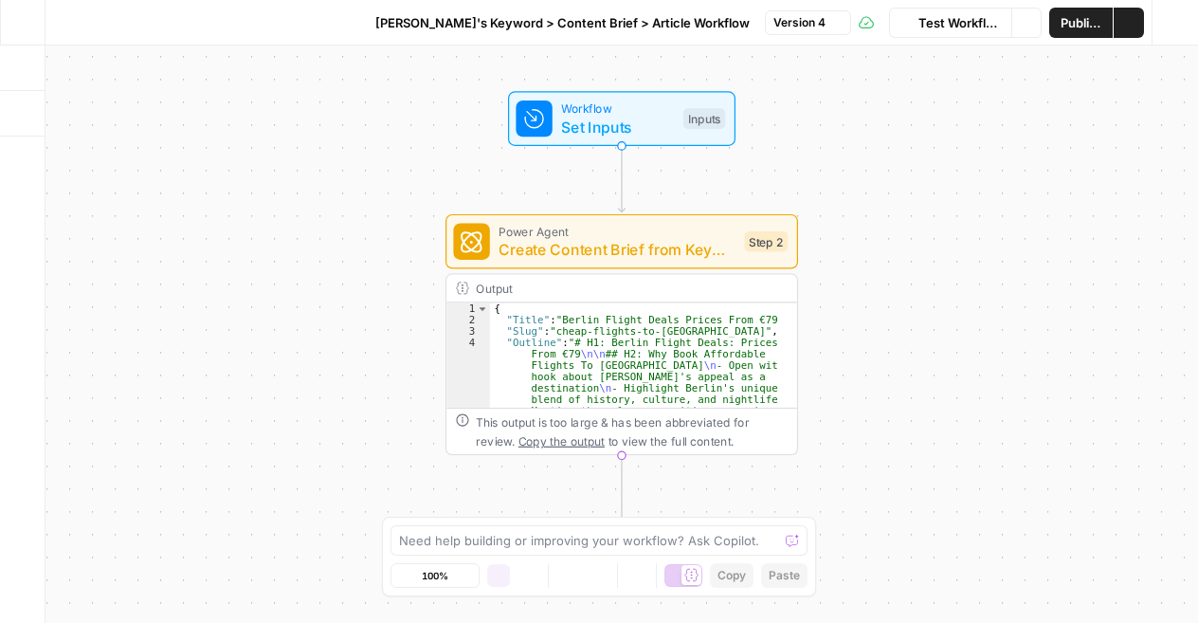
click at [25, 23] on icon "button" at bounding box center [22, 22] width 13 height 13
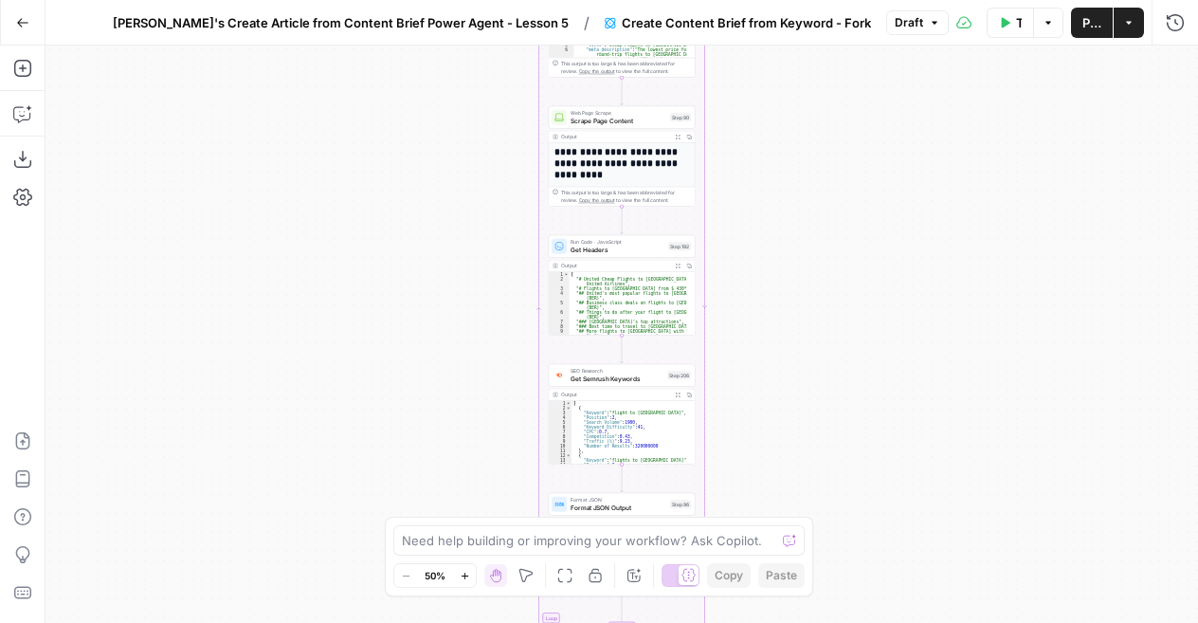
click at [1129, 26] on icon "button" at bounding box center [1129, 22] width 11 height 11
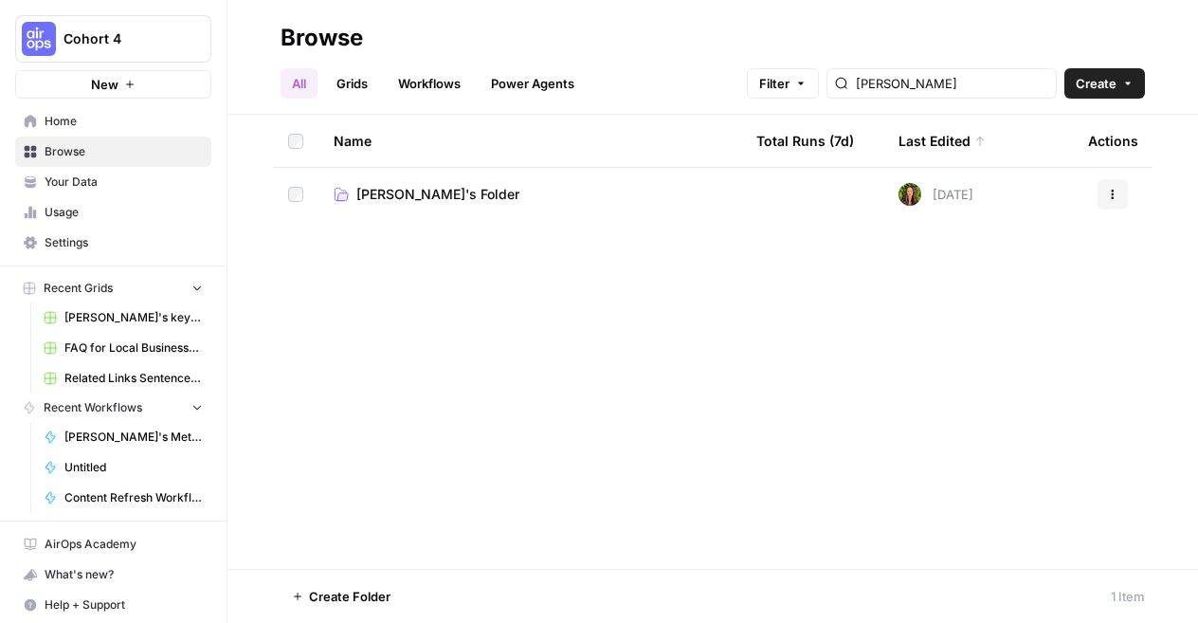
click at [394, 192] on span "Marlene's Folder" at bounding box center [438, 194] width 163 height 19
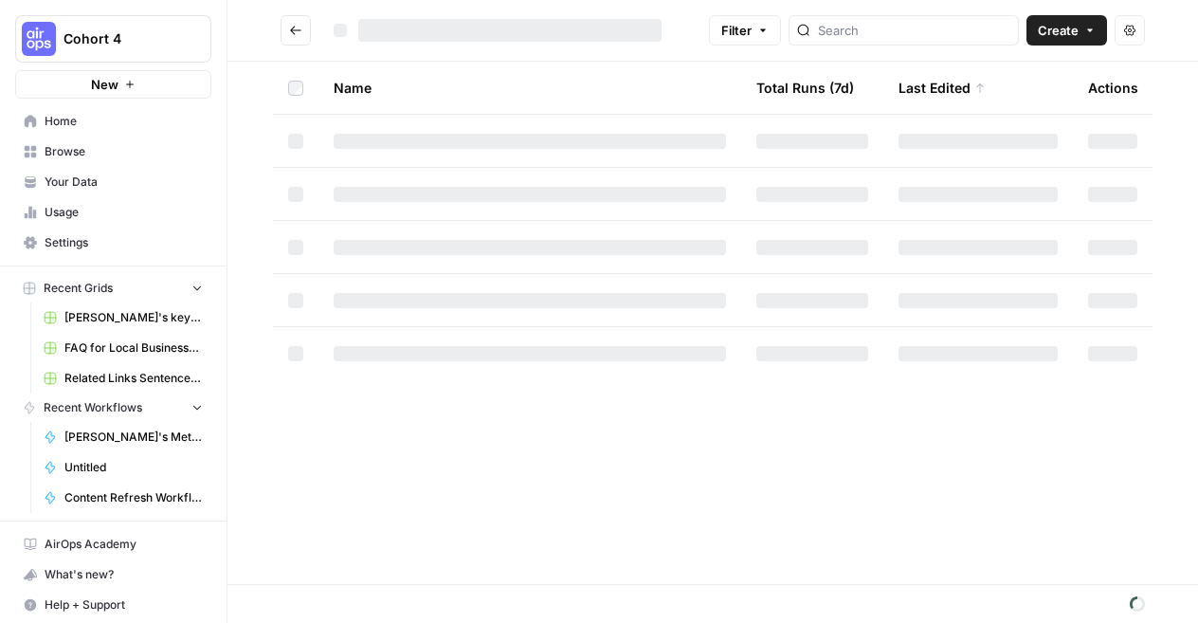
click at [372, 192] on div at bounding box center [530, 194] width 393 height 15
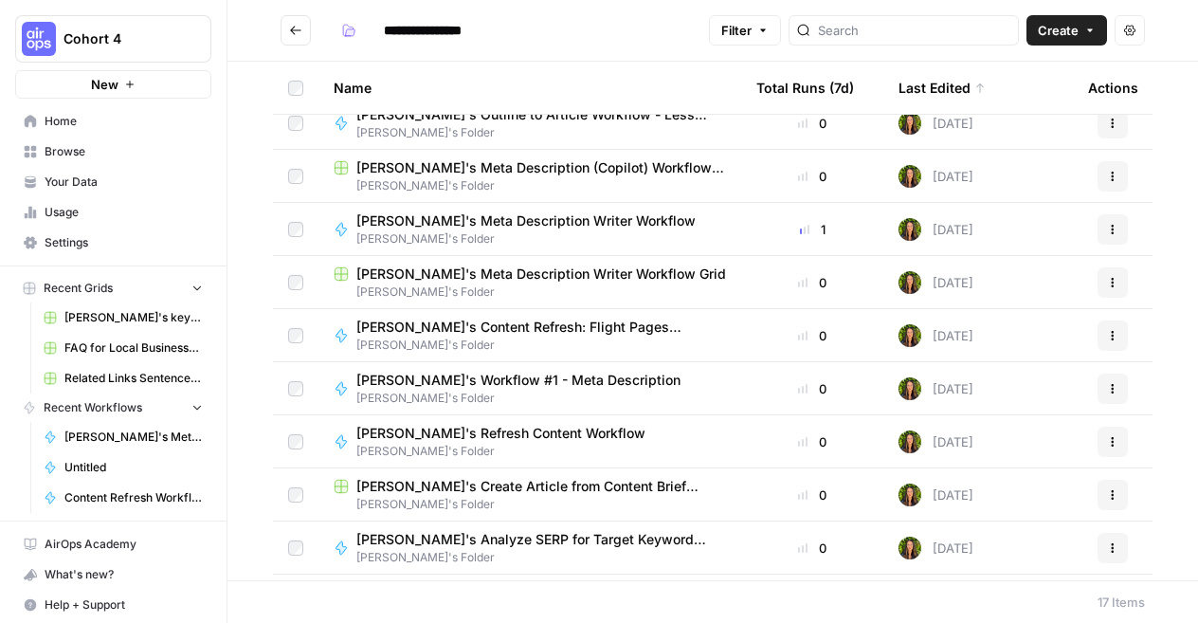
scroll to position [273, 0]
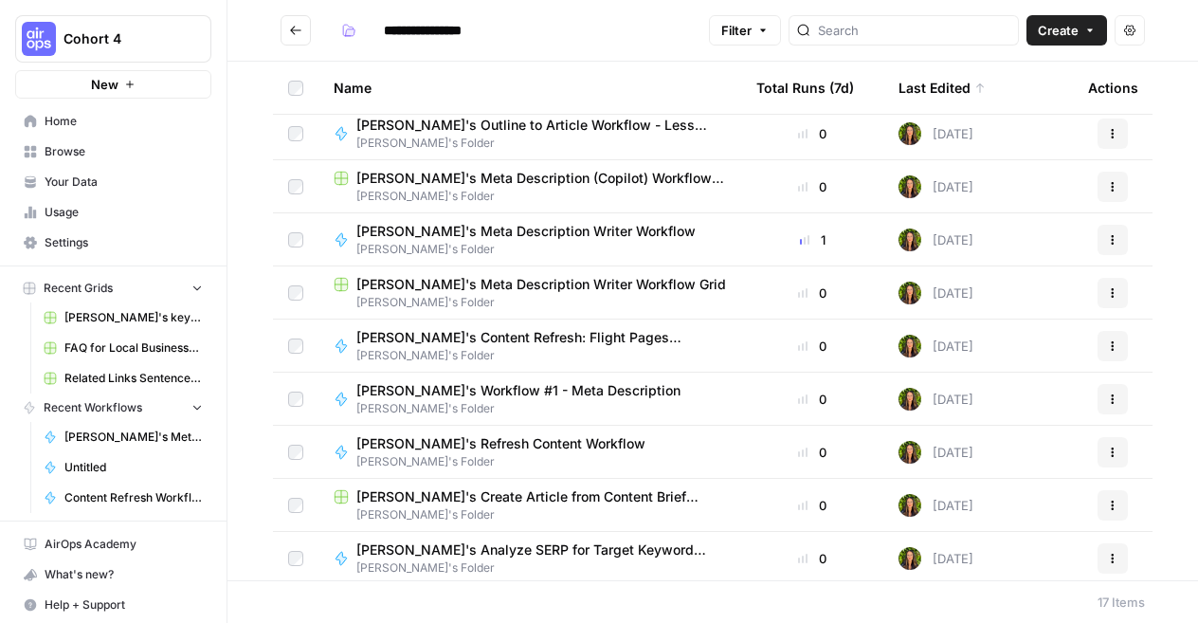
click at [493, 331] on span "[PERSON_NAME]'s Content Refresh: Flight Pages Workflow" at bounding box center [534, 337] width 355 height 19
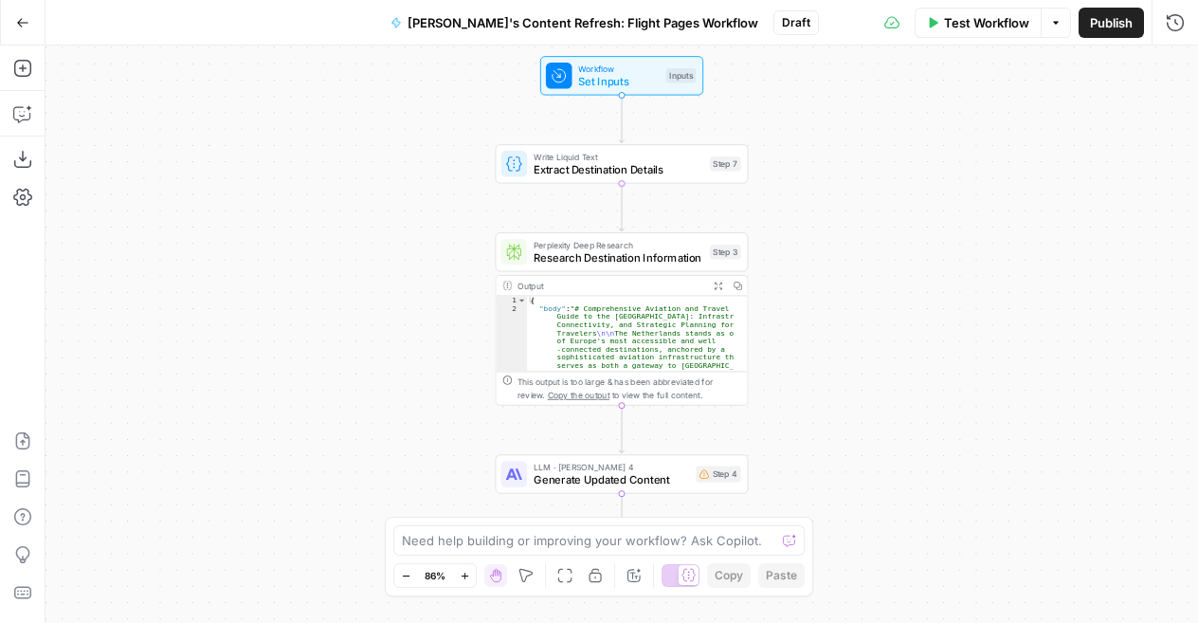
click at [598, 77] on span "Set Inputs" at bounding box center [618, 81] width 81 height 16
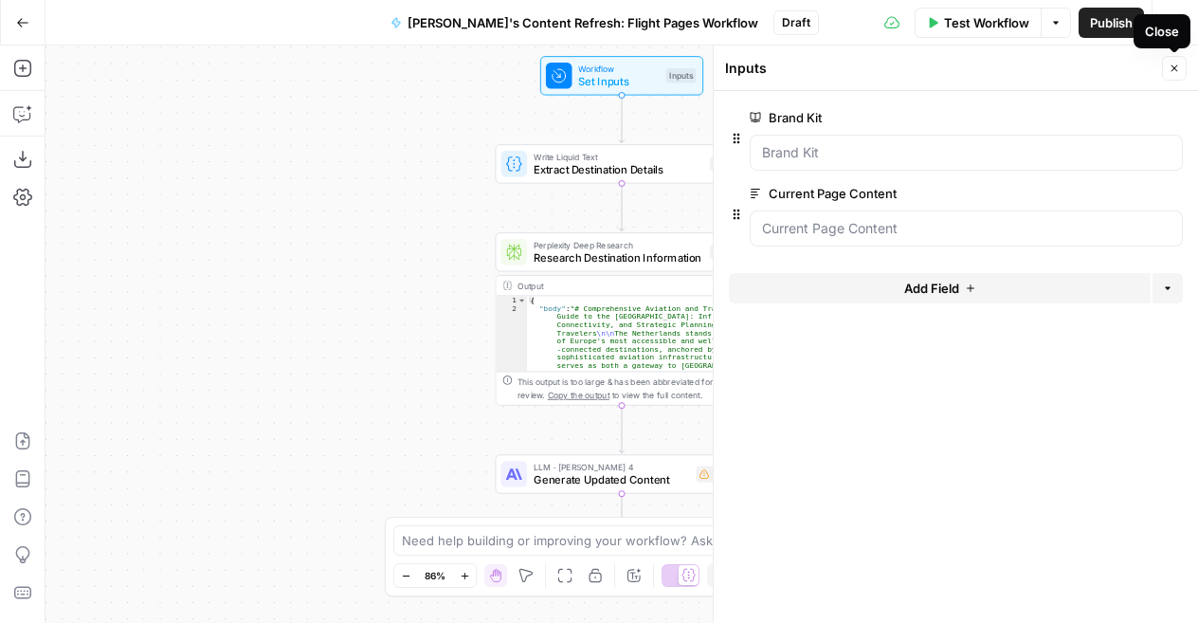
click at [1170, 65] on icon "button" at bounding box center [1174, 68] width 11 height 11
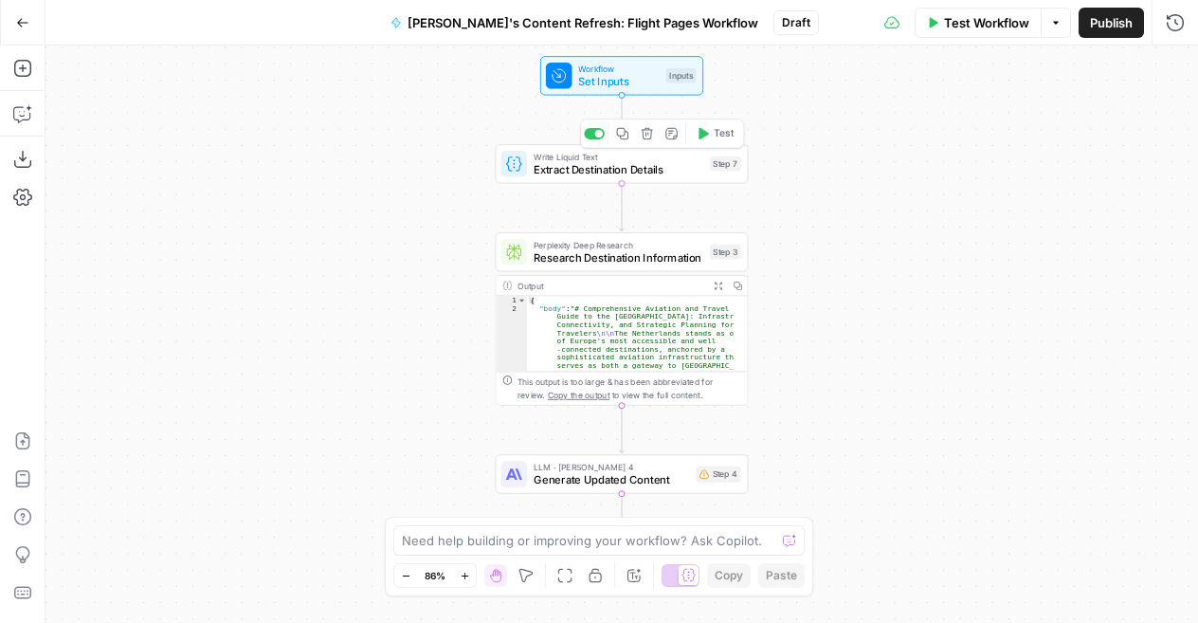
click at [582, 175] on span "Extract Destination Details" at bounding box center [619, 169] width 170 height 16
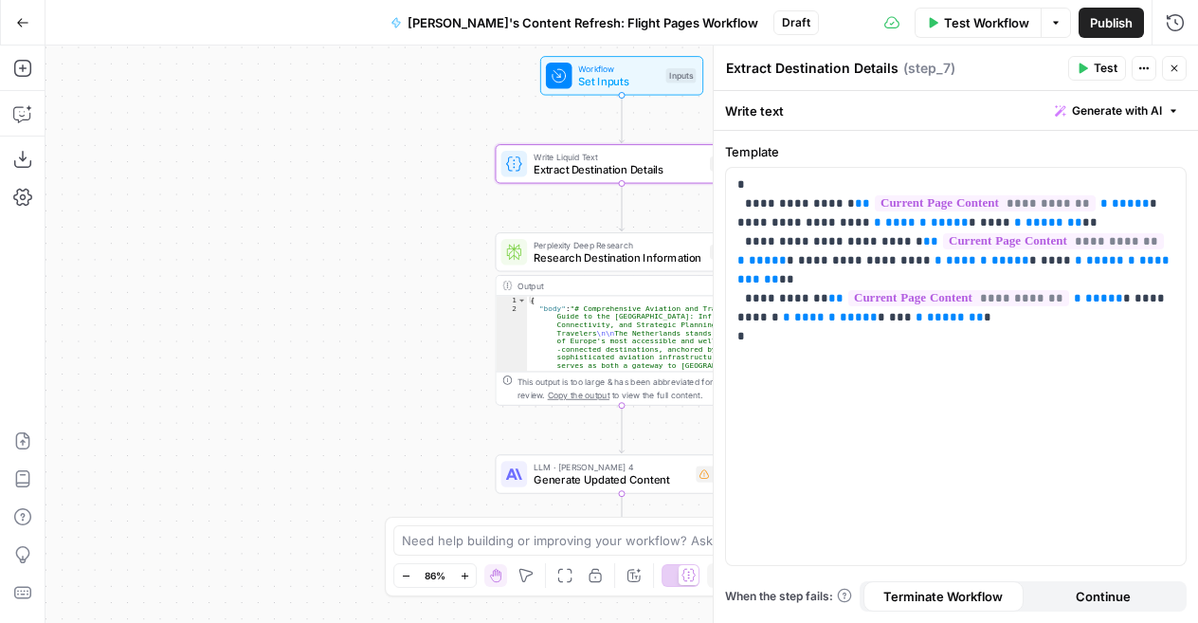
click at [1178, 62] on button "Close" at bounding box center [1174, 68] width 25 height 25
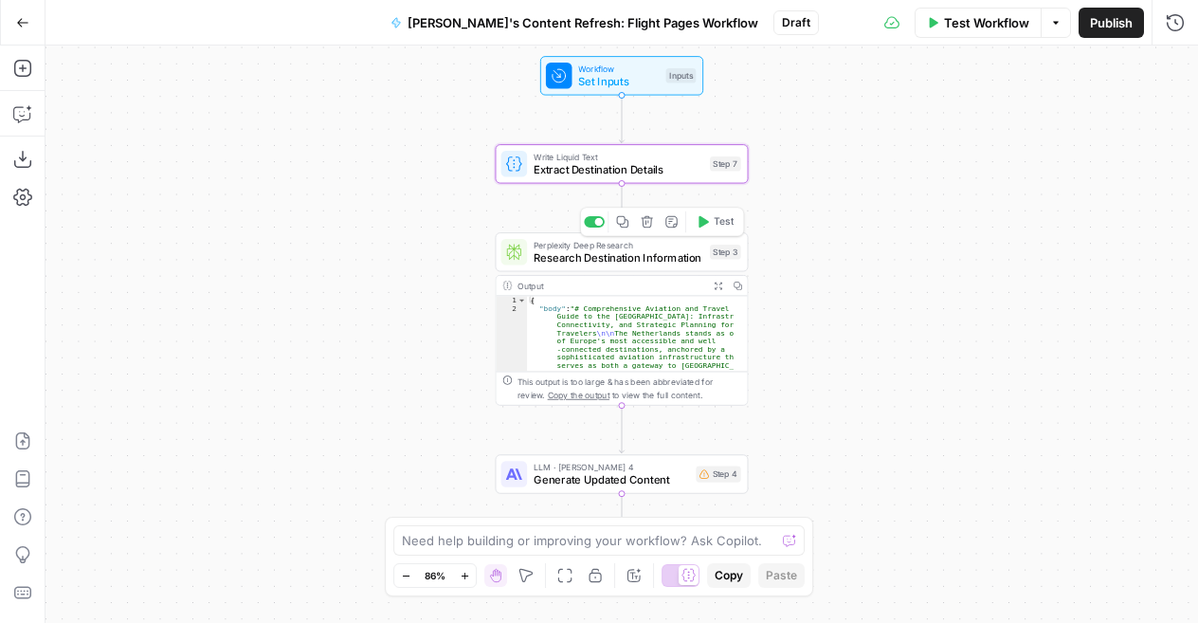
click at [643, 253] on span "Research Destination Information" at bounding box center [619, 257] width 170 height 16
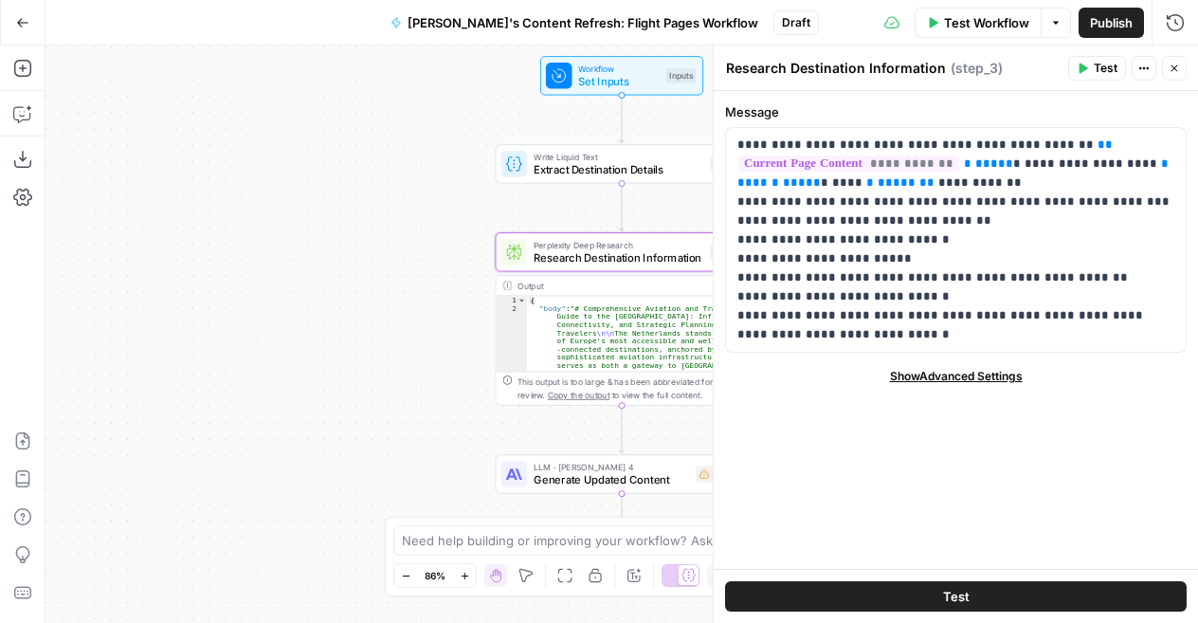
click at [1178, 63] on icon "button" at bounding box center [1174, 68] width 11 height 11
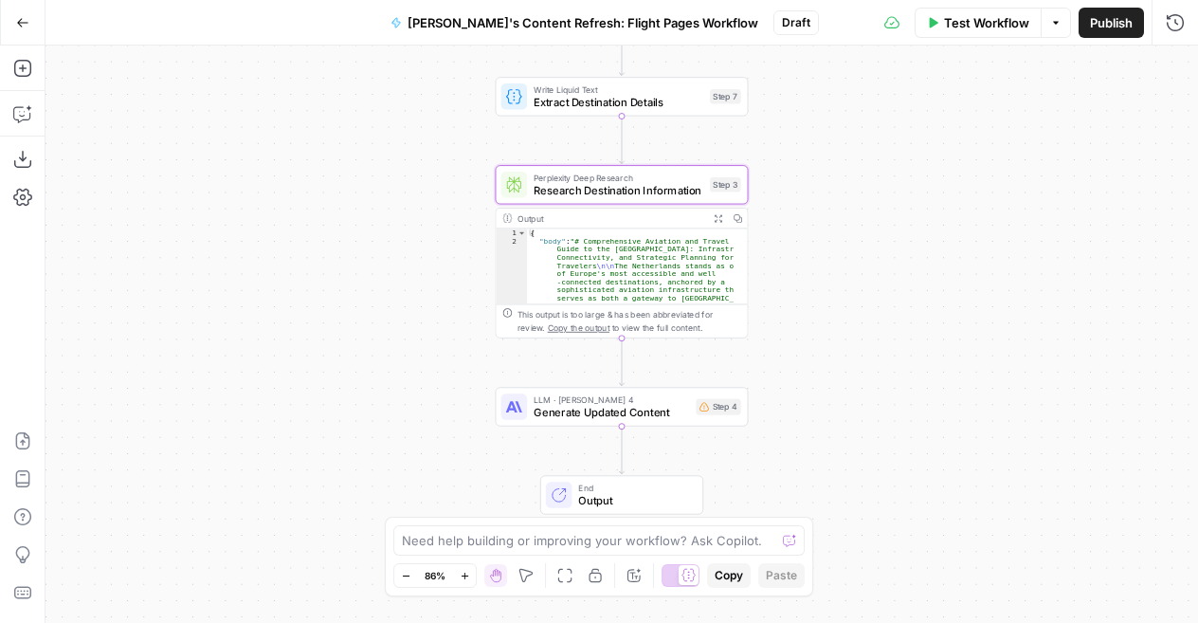
click at [599, 413] on span "Generate Updated Content" at bounding box center [611, 412] width 155 height 16
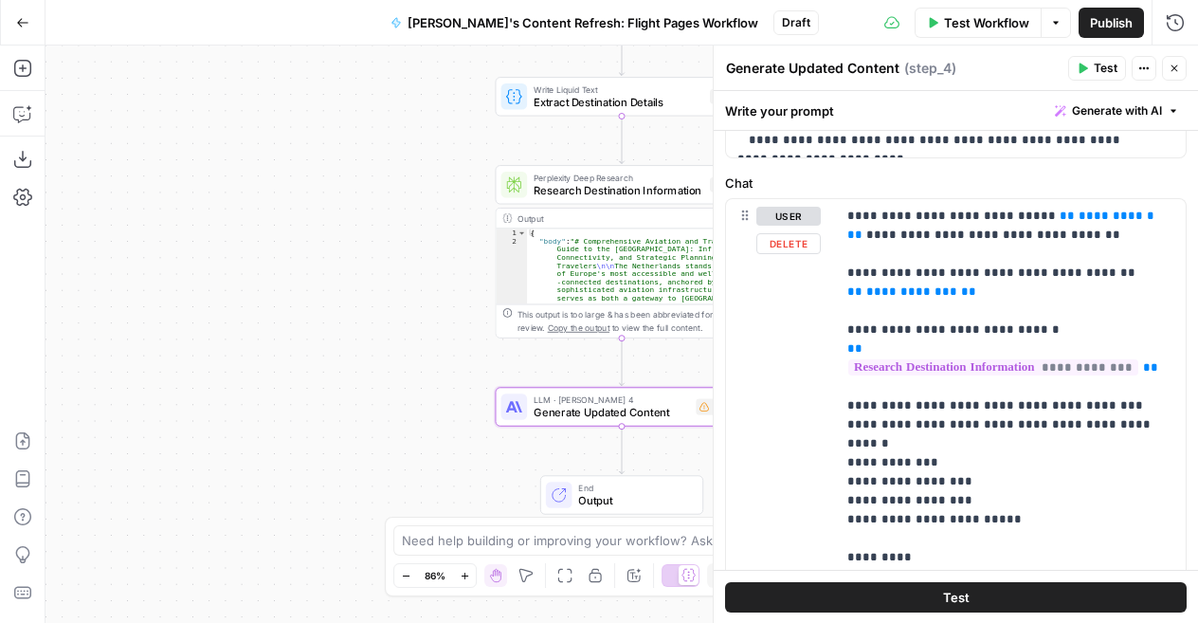
scroll to position [1049, 0]
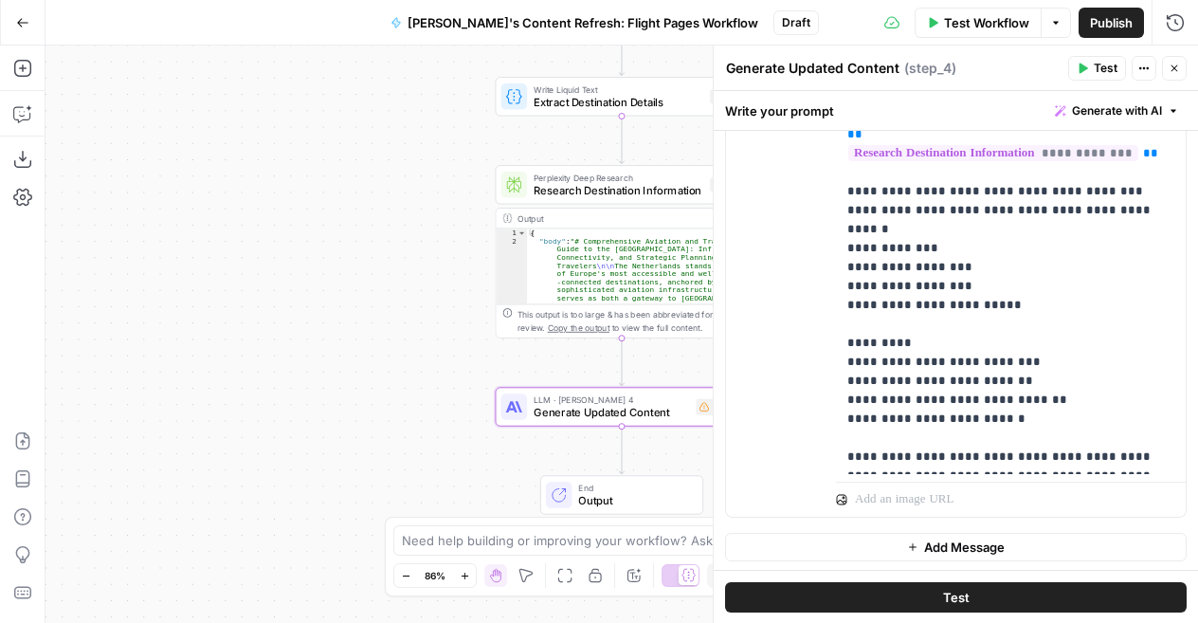
click at [969, 588] on button "Test" at bounding box center [956, 596] width 462 height 30
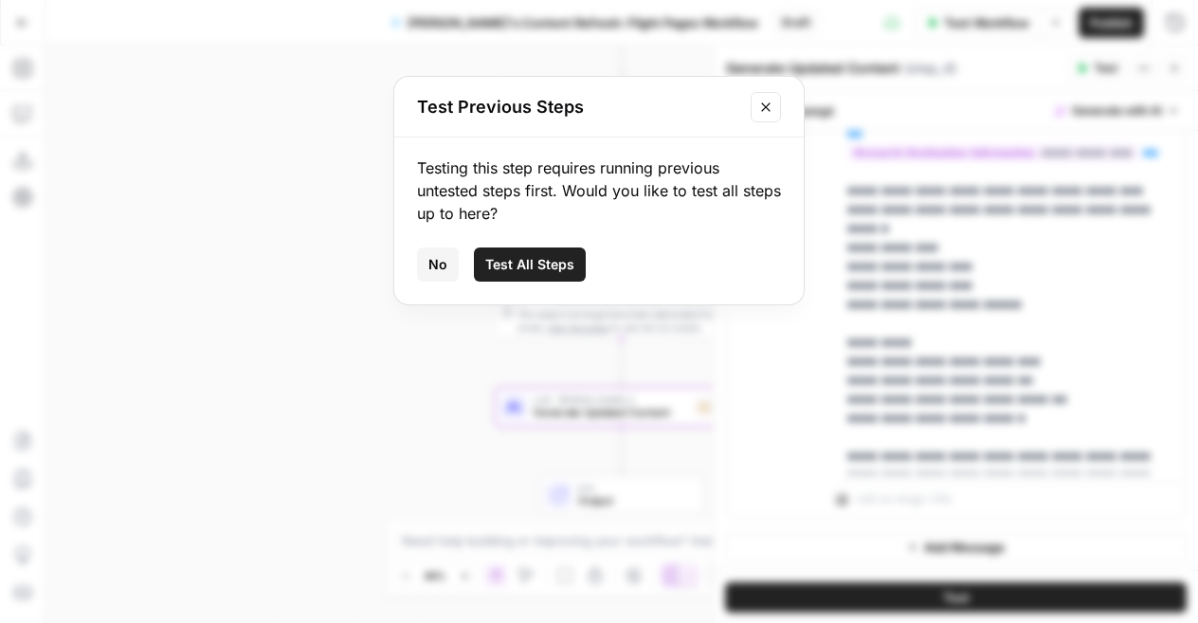
click at [542, 251] on button "Test All Steps" at bounding box center [530, 264] width 112 height 34
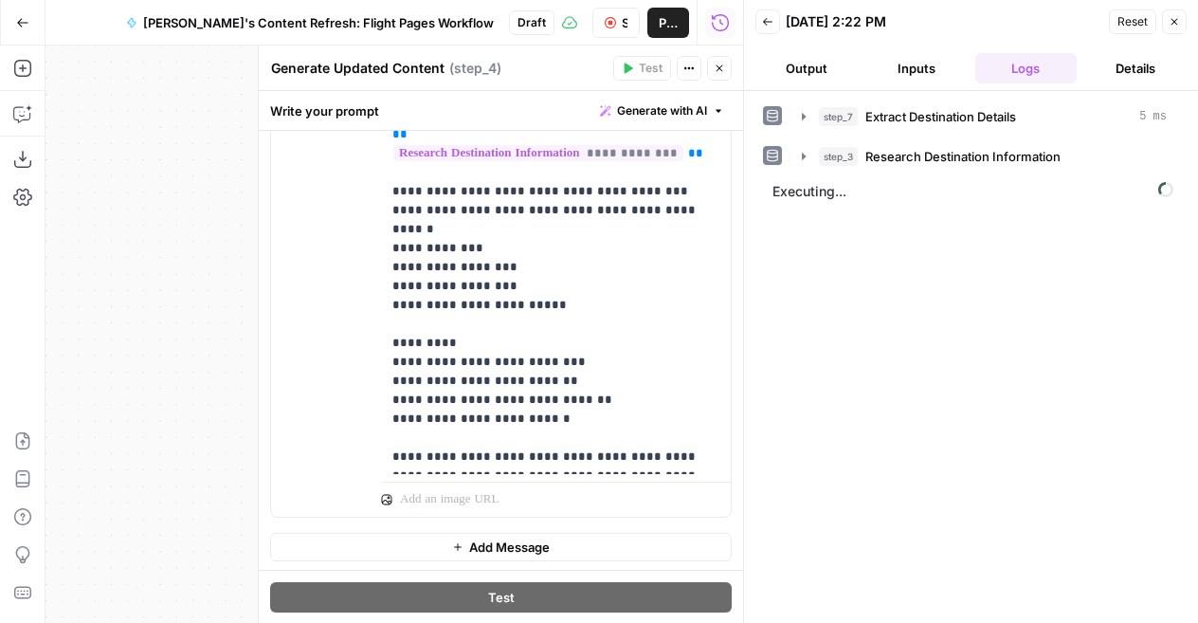
click at [724, 64] on icon "button" at bounding box center [719, 68] width 11 height 11
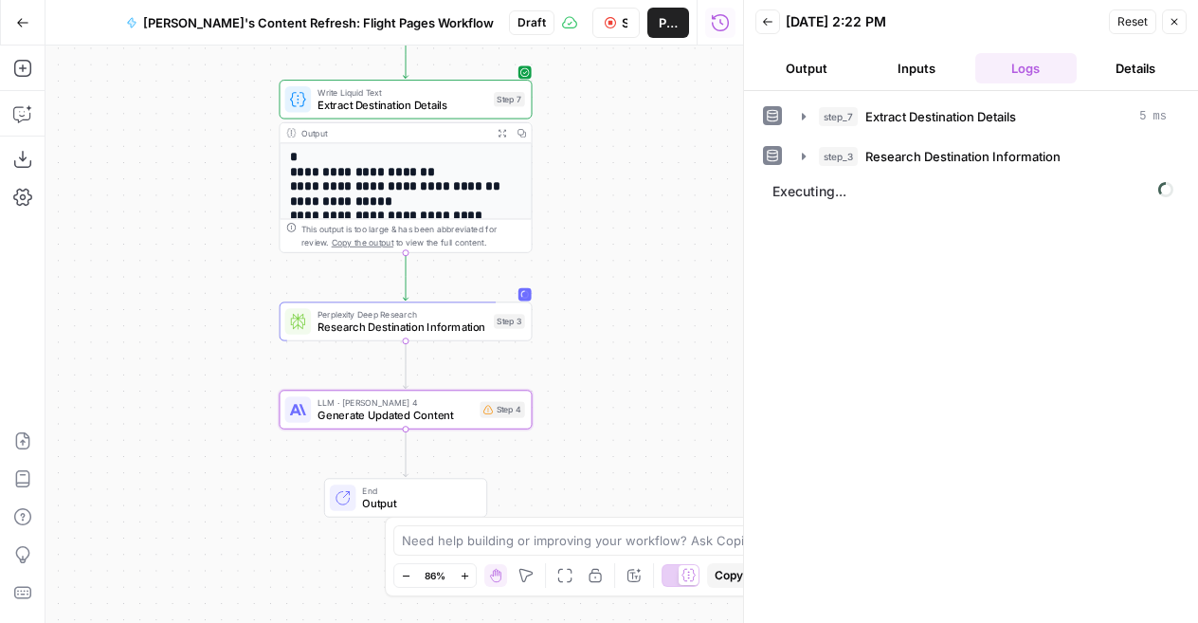
drag, startPoint x: 391, startPoint y: 267, endPoint x: 174, endPoint y: 270, distance: 216.2
click at [174, 270] on div "**********" at bounding box center [395, 334] width 698 height 577
click at [804, 105] on button "step_7 Extract Destination Details 5 ms" at bounding box center [985, 116] width 388 height 30
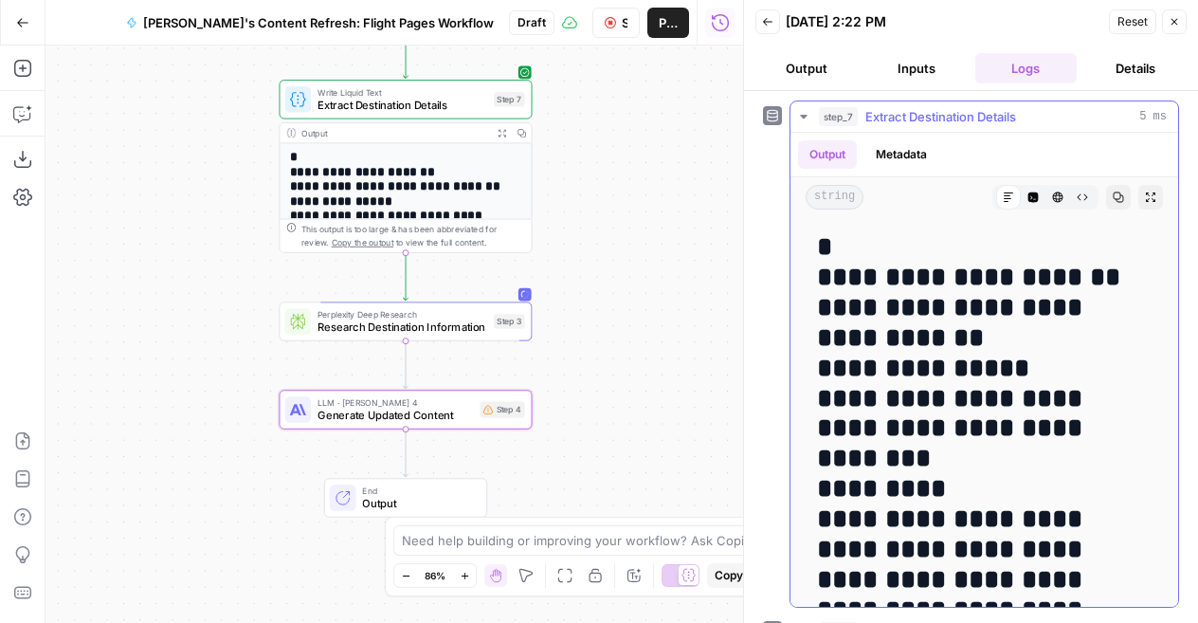
click at [802, 115] on icon "button" at bounding box center [803, 117] width 7 height 4
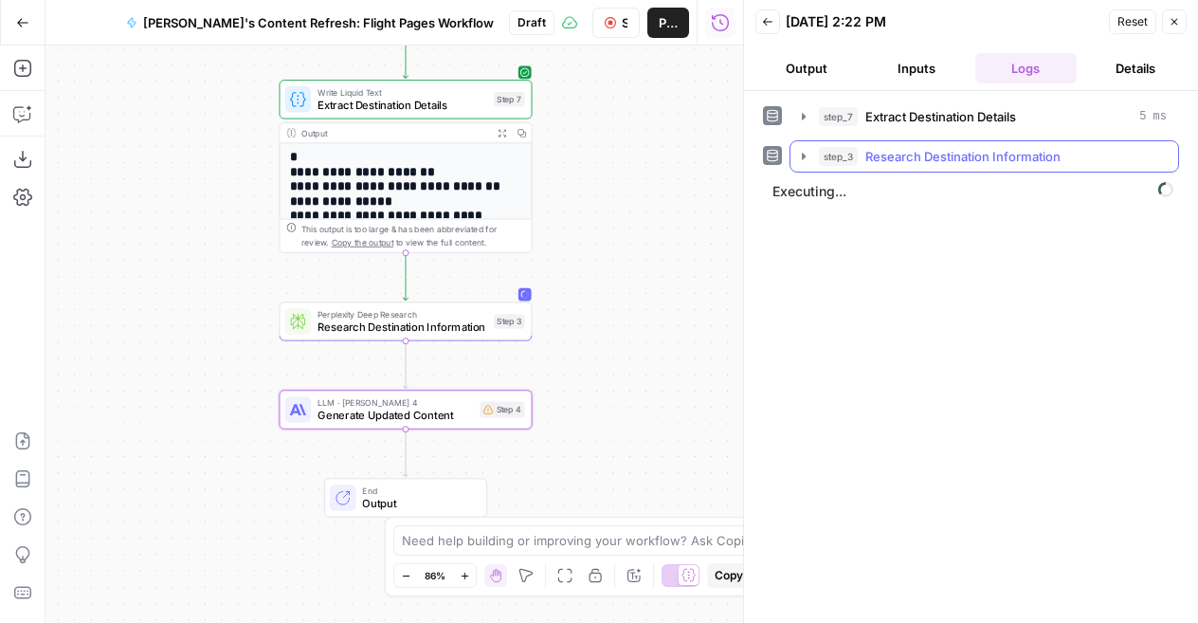
click at [806, 154] on icon "button" at bounding box center [803, 156] width 15 height 15
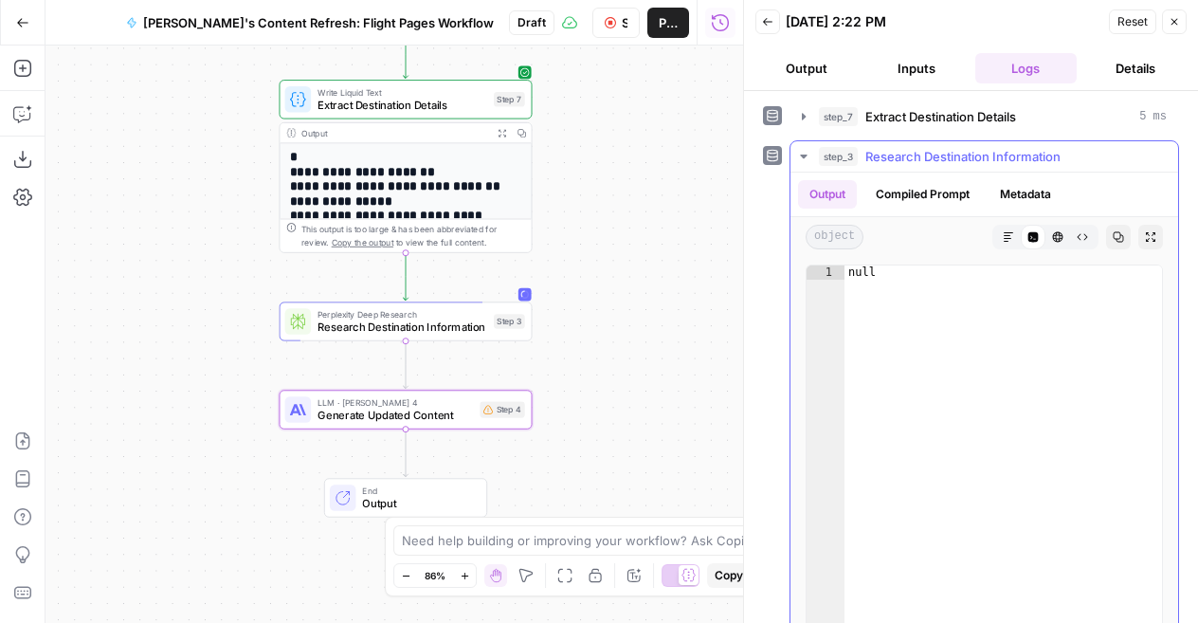
click at [806, 155] on icon "button" at bounding box center [803, 157] width 7 height 4
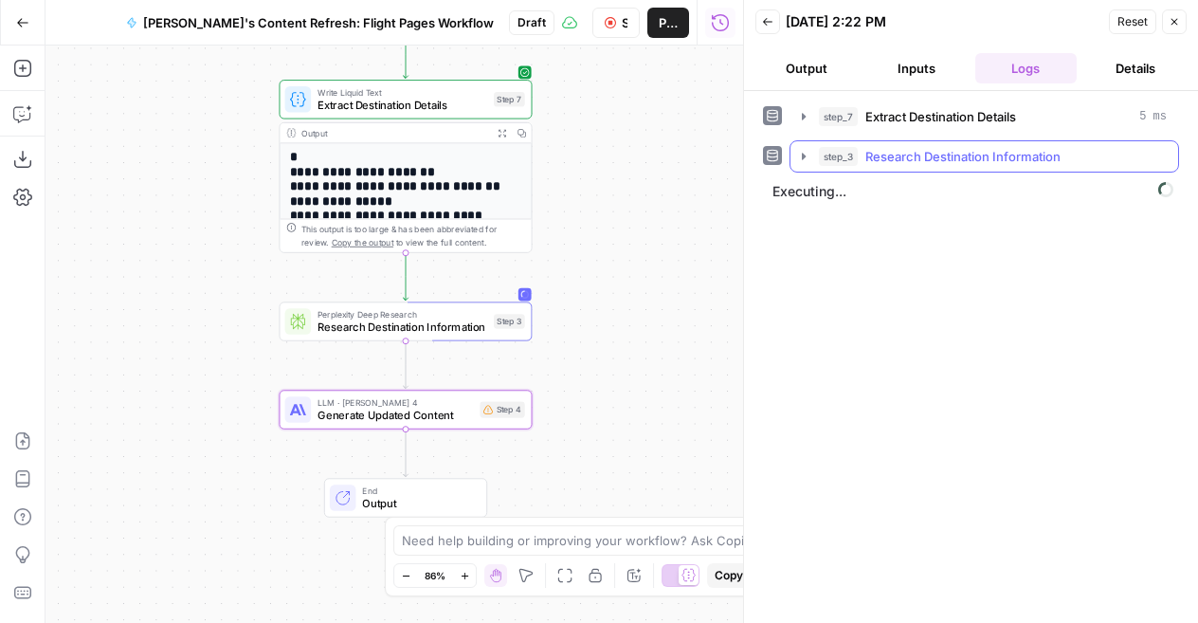
click at [912, 156] on span "Research Destination Information" at bounding box center [963, 156] width 195 height 19
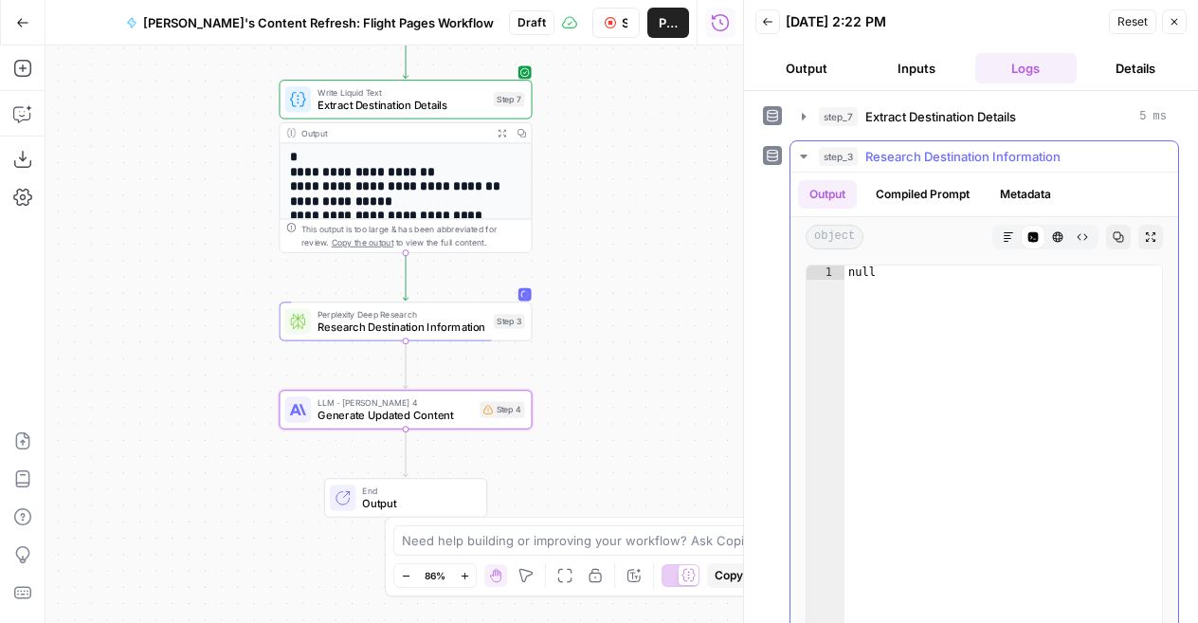
click at [963, 157] on span "Research Destination Information" at bounding box center [963, 156] width 195 height 19
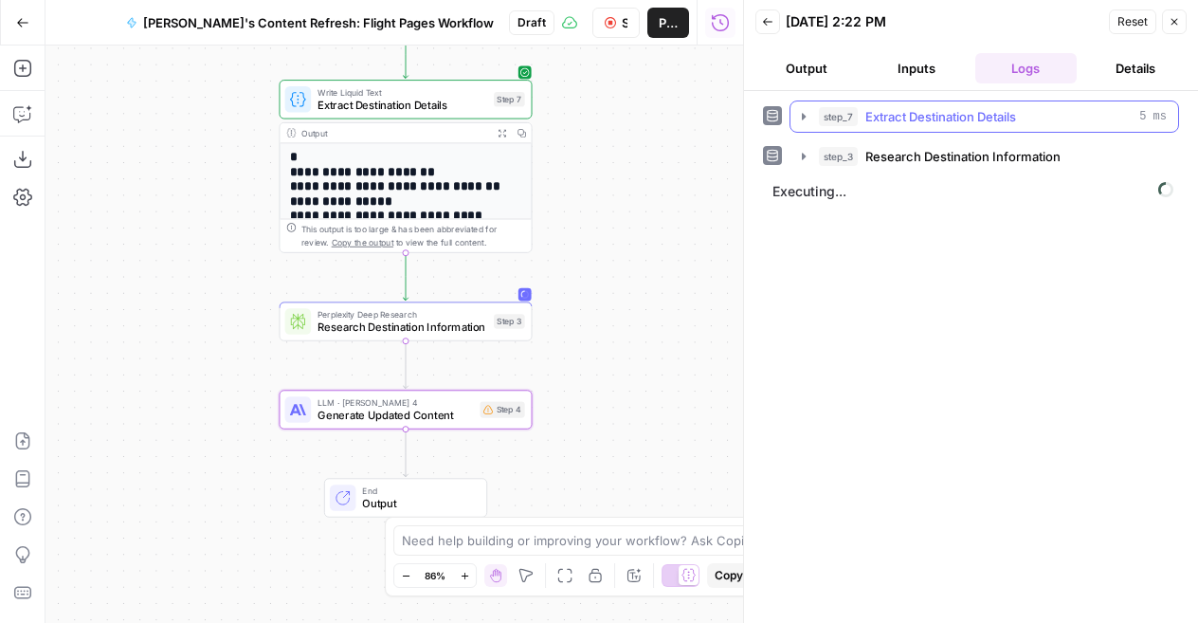
click at [901, 120] on span "Extract Destination Details" at bounding box center [941, 116] width 151 height 19
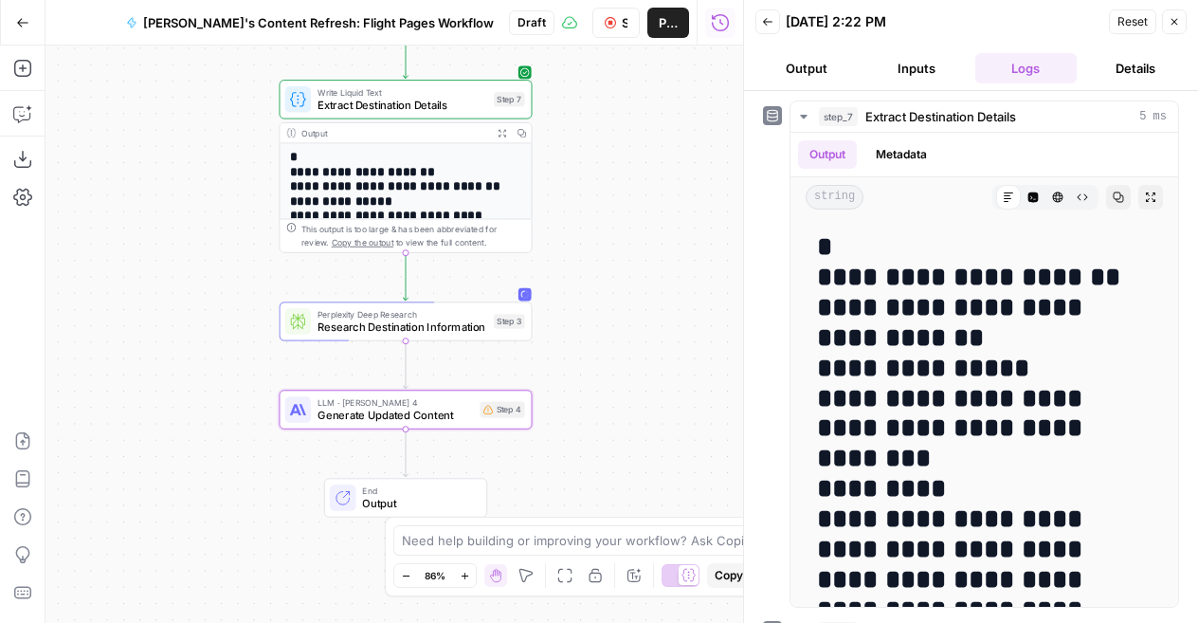
drag, startPoint x: 1015, startPoint y: 46, endPoint x: 876, endPoint y: 27, distance: 140.7
click at [876, 27] on header "Back 08/12/25 at 2:22 PM Reset Close Output Inputs Logs Details" at bounding box center [971, 45] width 454 height 91
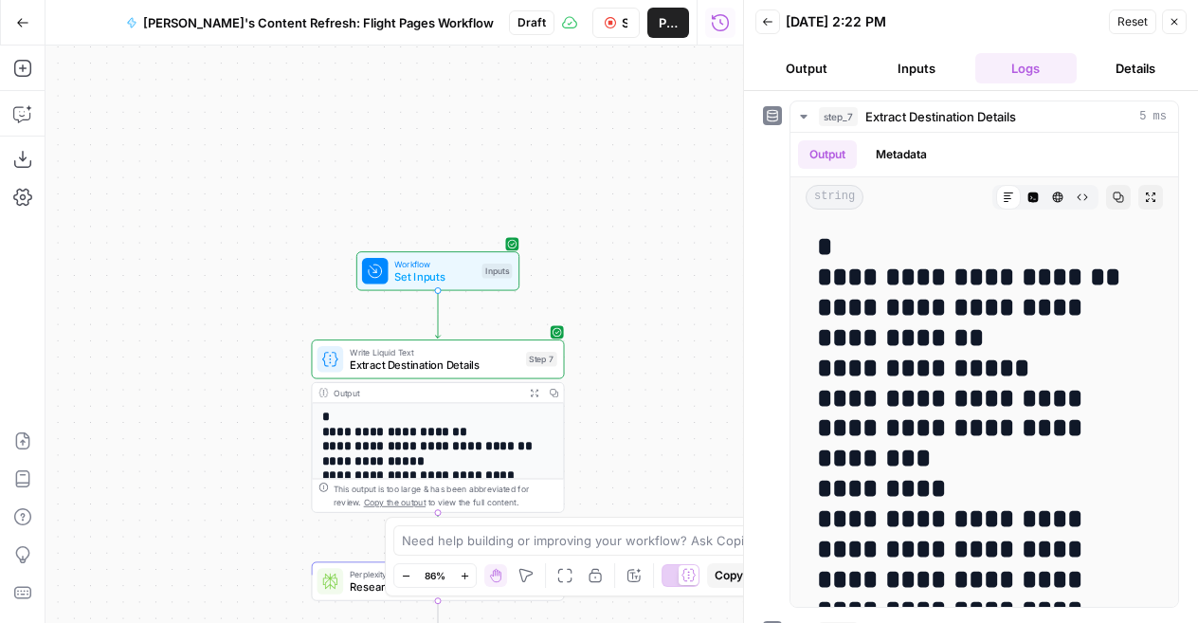
drag, startPoint x: 613, startPoint y: 121, endPoint x: 646, endPoint y: 386, distance: 266.5
click at [646, 386] on div "**********" at bounding box center [395, 334] width 698 height 577
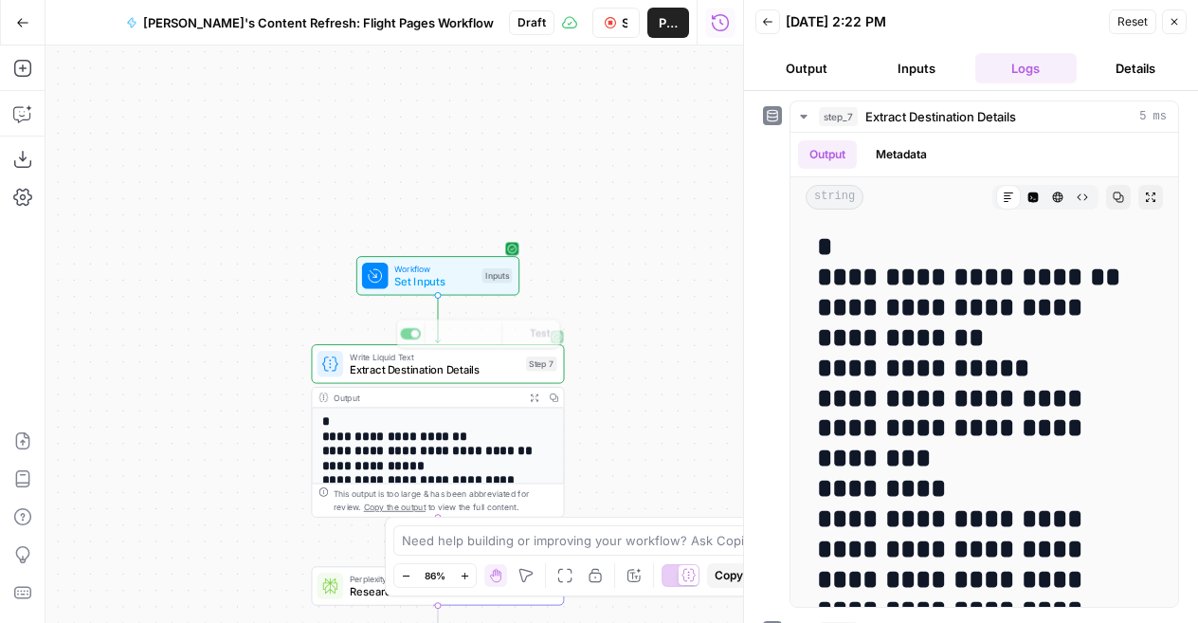
click at [455, 283] on span "Set Inputs" at bounding box center [434, 281] width 81 height 16
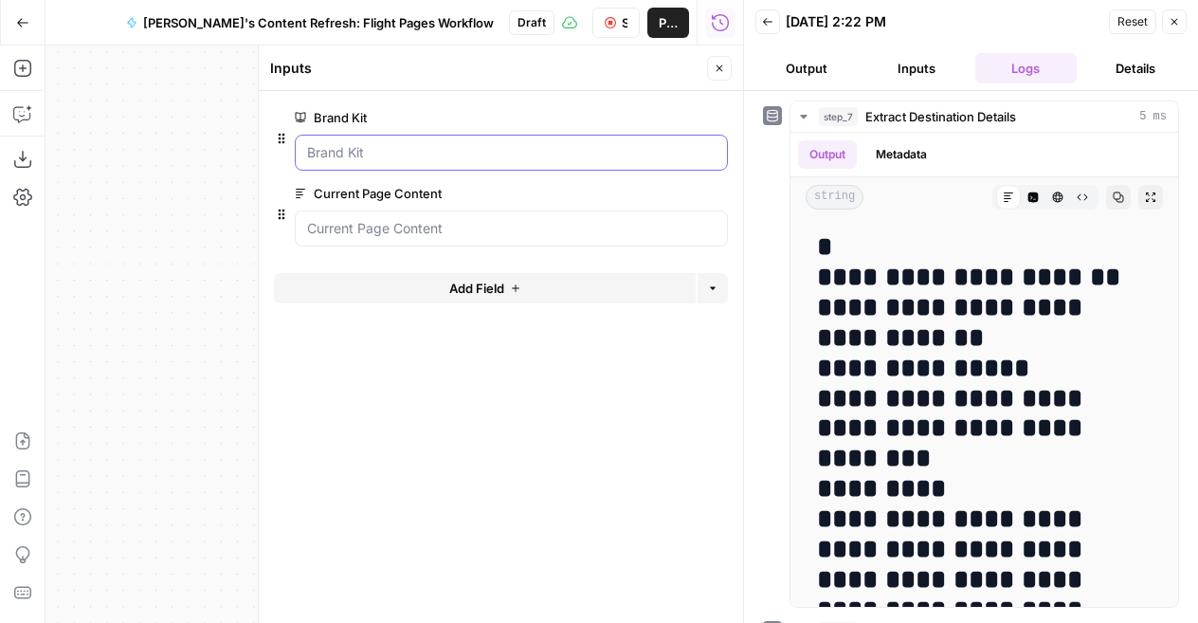
click at [508, 145] on Kit "Brand Kit" at bounding box center [511, 152] width 409 height 19
click at [1133, 24] on span "Reset" at bounding box center [1133, 21] width 30 height 17
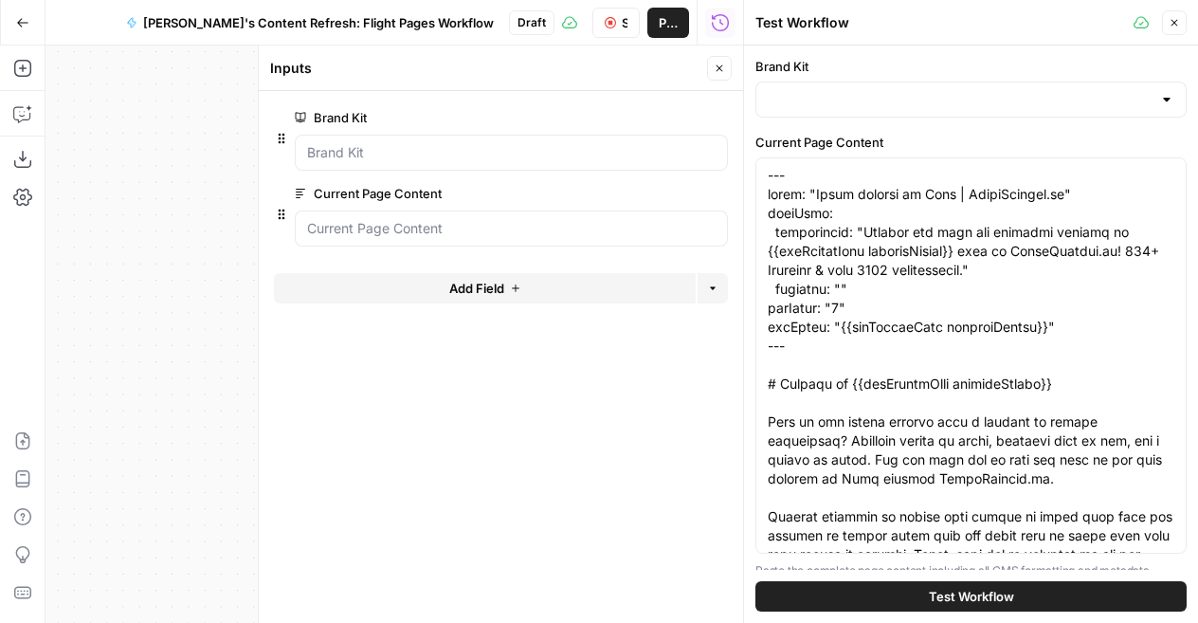
type input "CheapTickets.nl"
click at [1179, 20] on icon "button" at bounding box center [1174, 22] width 11 height 11
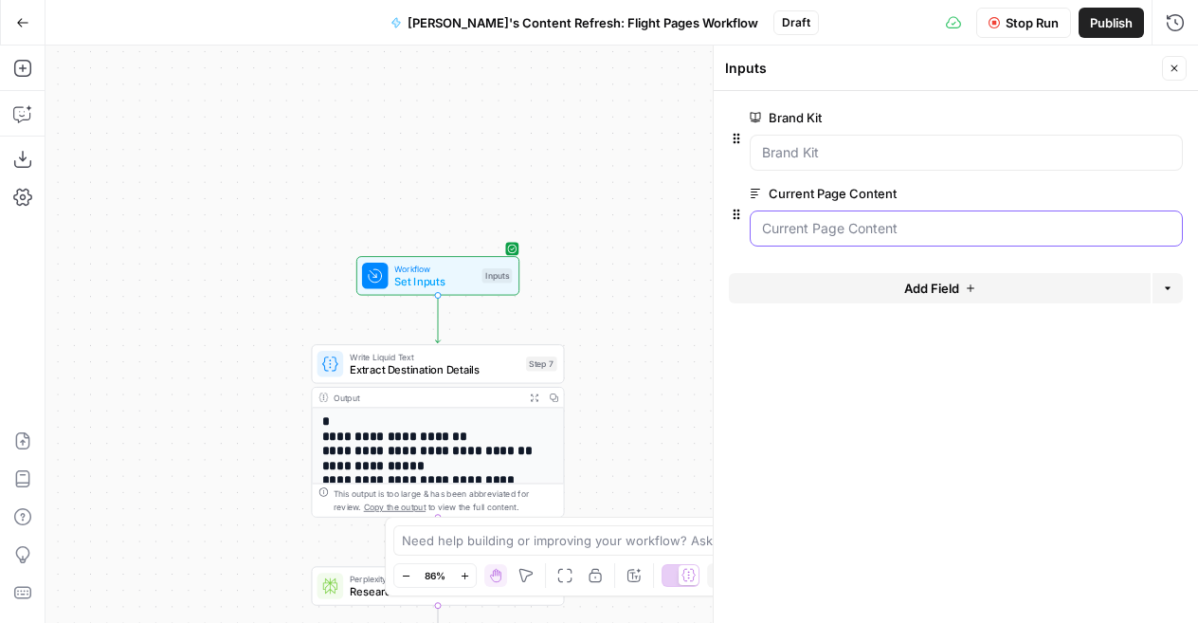
click at [937, 234] on Content "Current Page Content" at bounding box center [966, 228] width 409 height 19
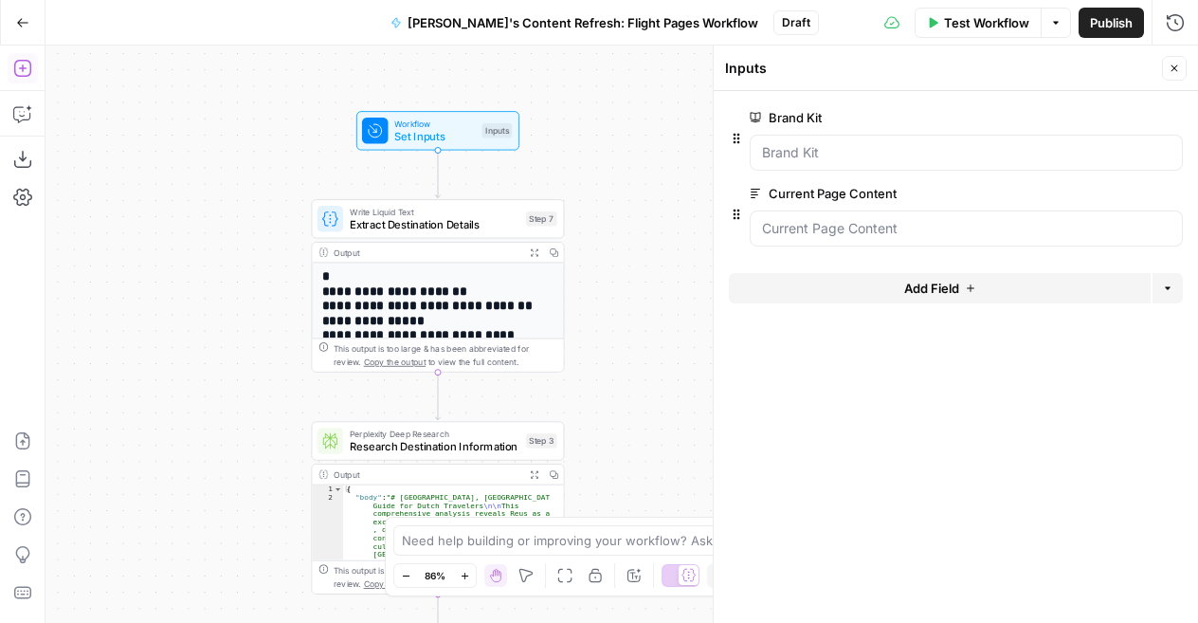
click at [27, 69] on icon "button" at bounding box center [22, 68] width 19 height 19
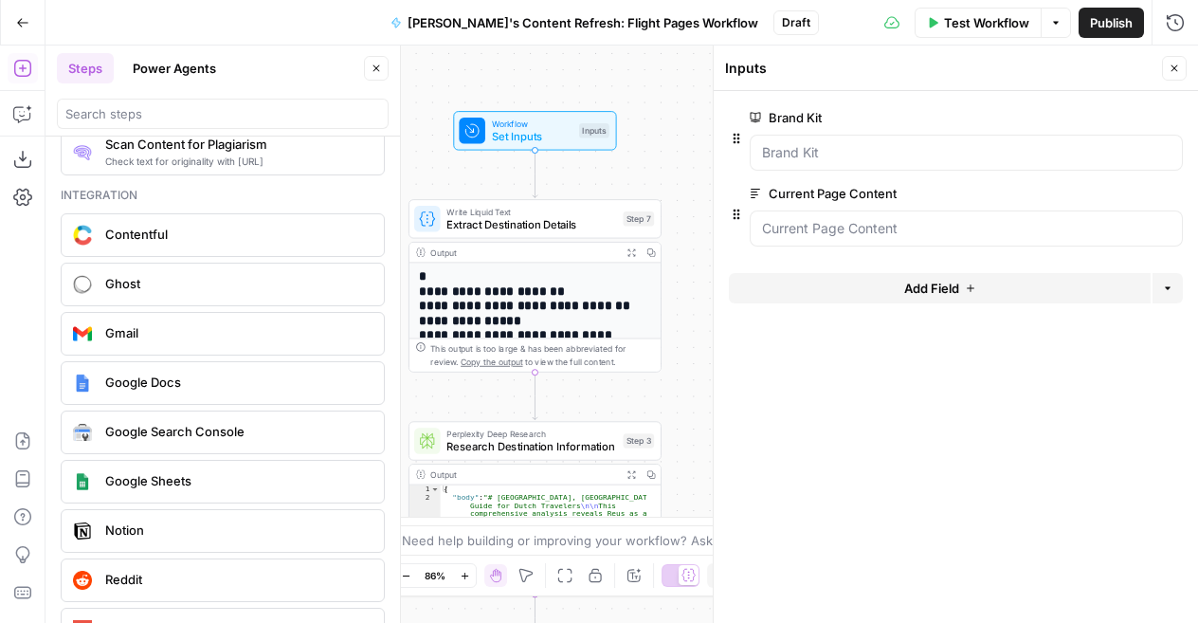
scroll to position [3277, 0]
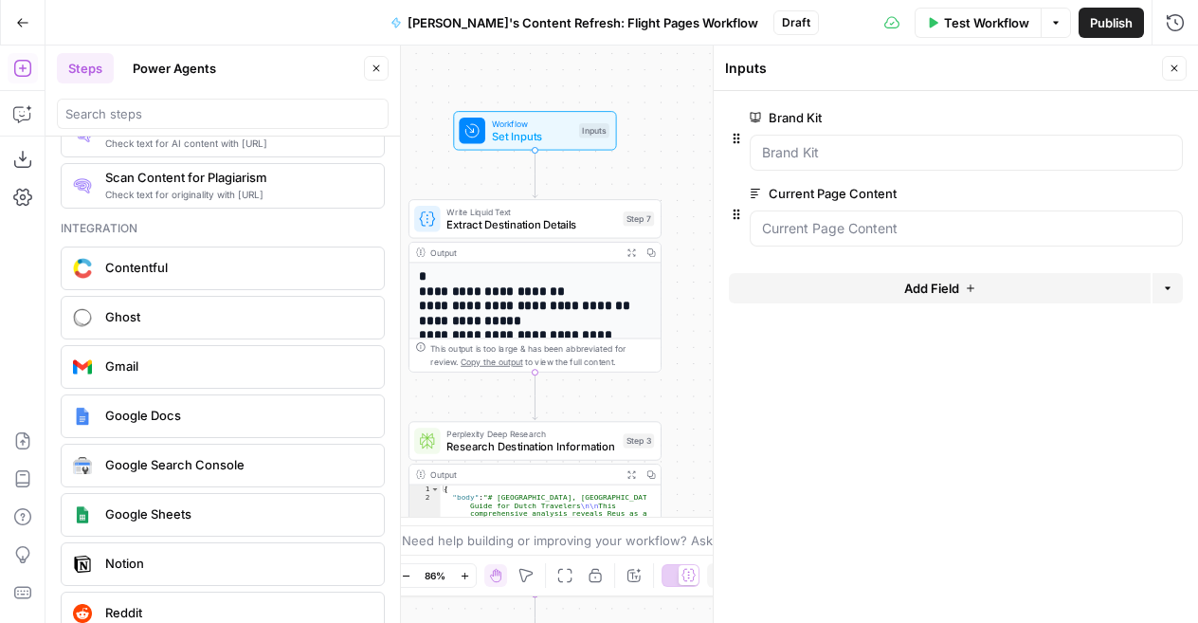
click at [182, 73] on button "Power Agents" at bounding box center [174, 68] width 106 height 30
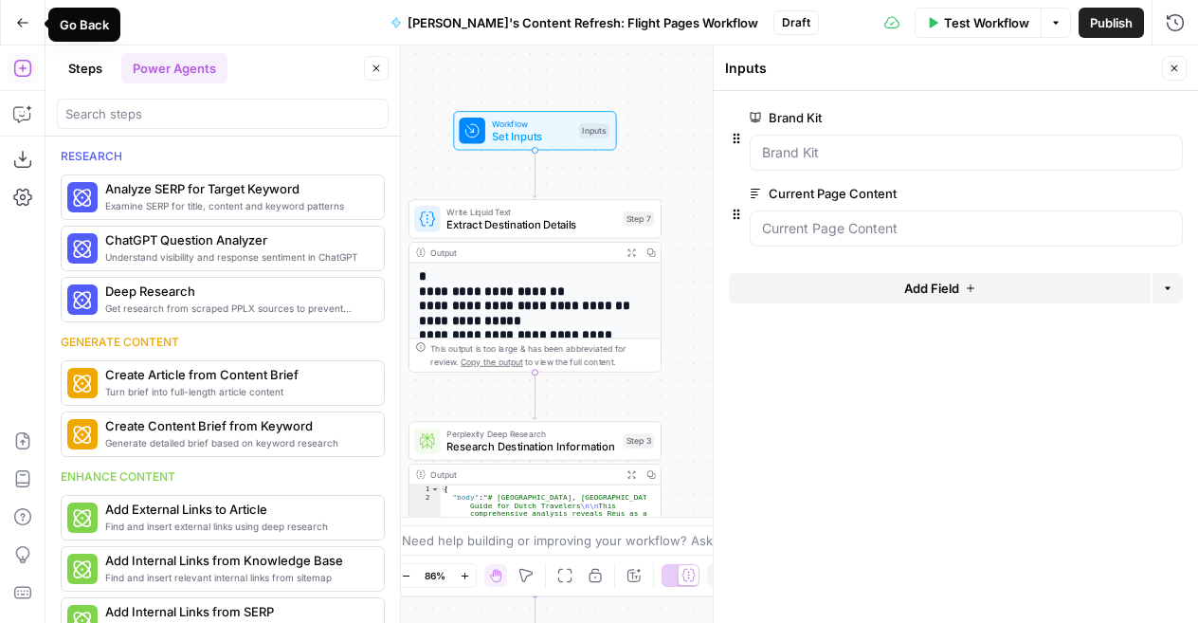
click at [24, 24] on icon "button" at bounding box center [22, 22] width 13 height 13
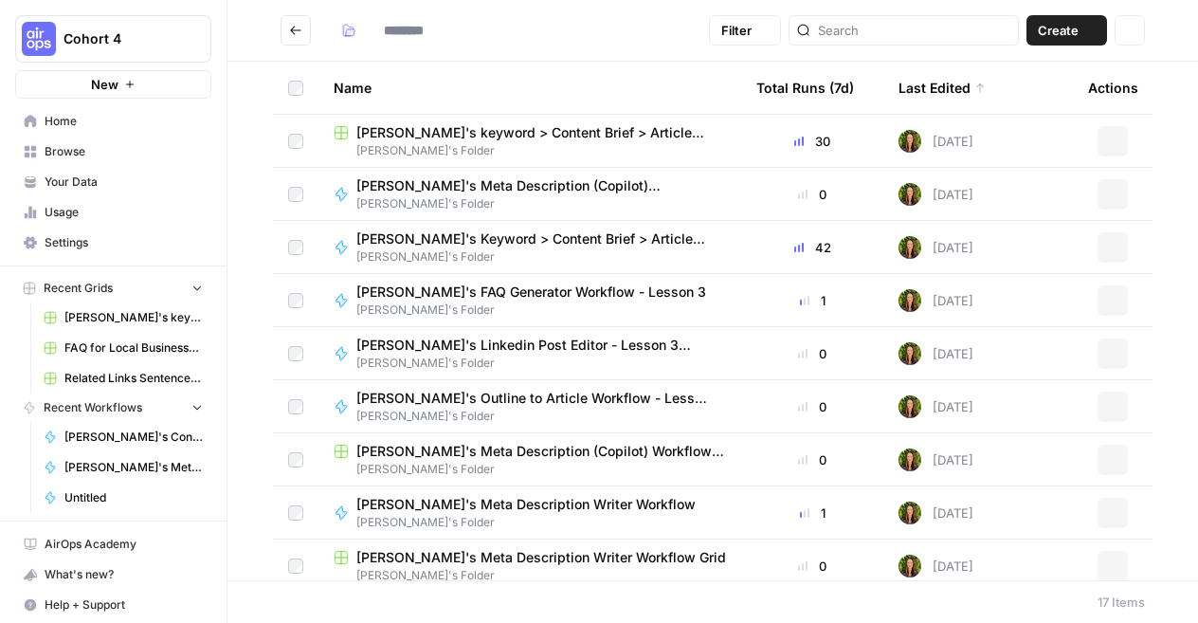
type input "**********"
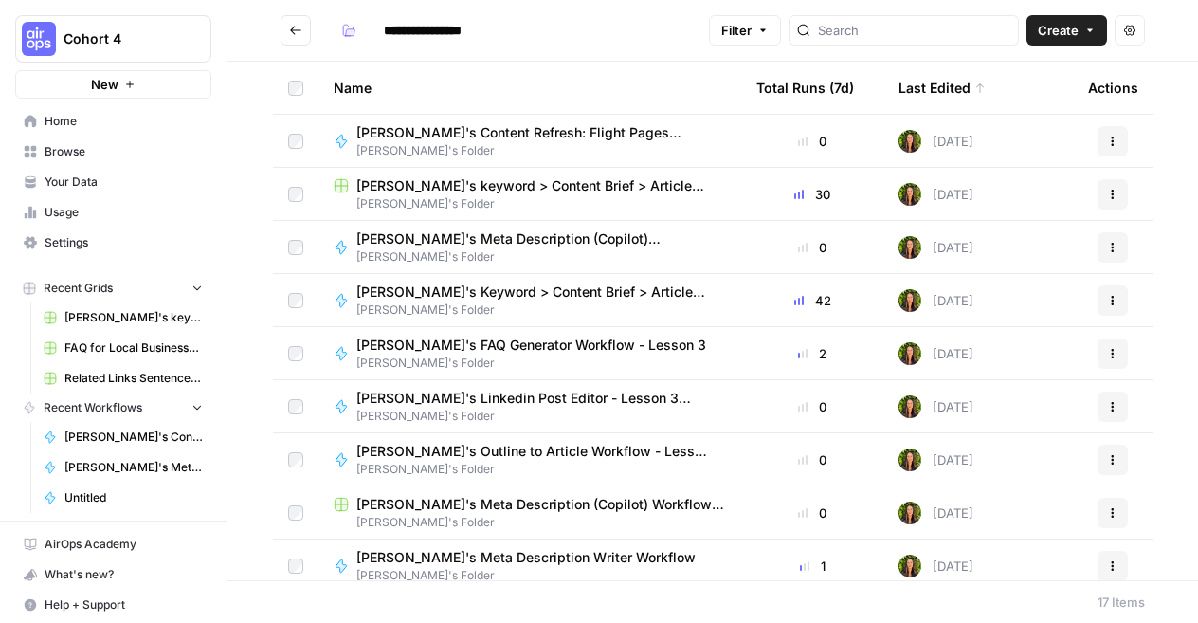
click at [515, 143] on span "Marlene's Folder" at bounding box center [542, 150] width 370 height 17
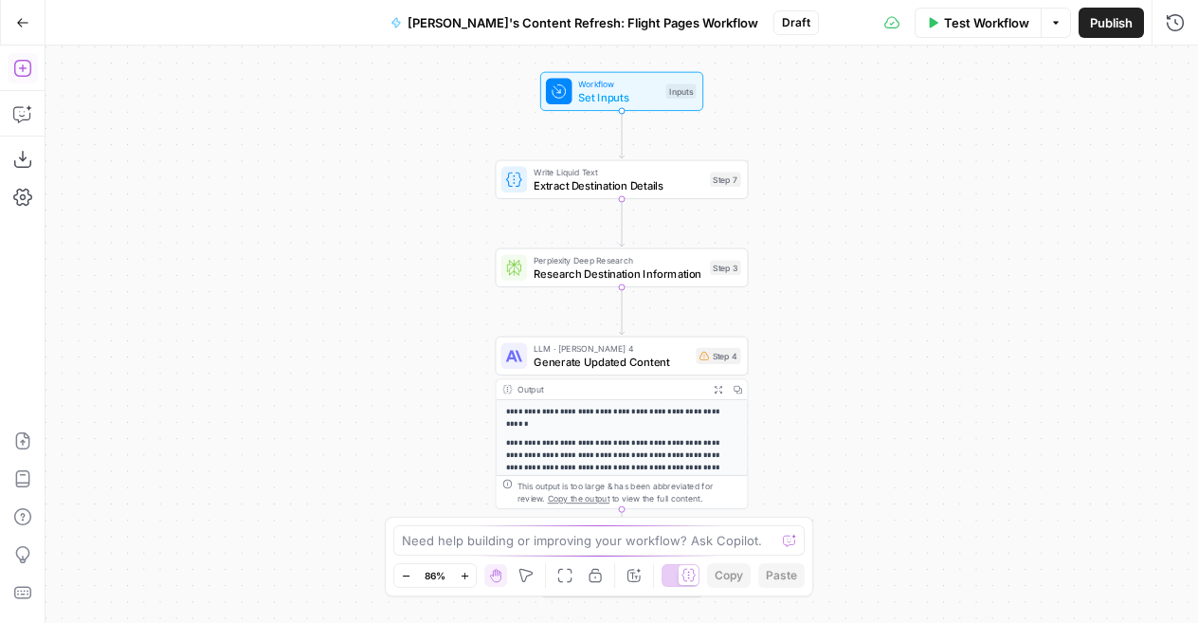
click at [27, 73] on icon "button" at bounding box center [22, 68] width 19 height 19
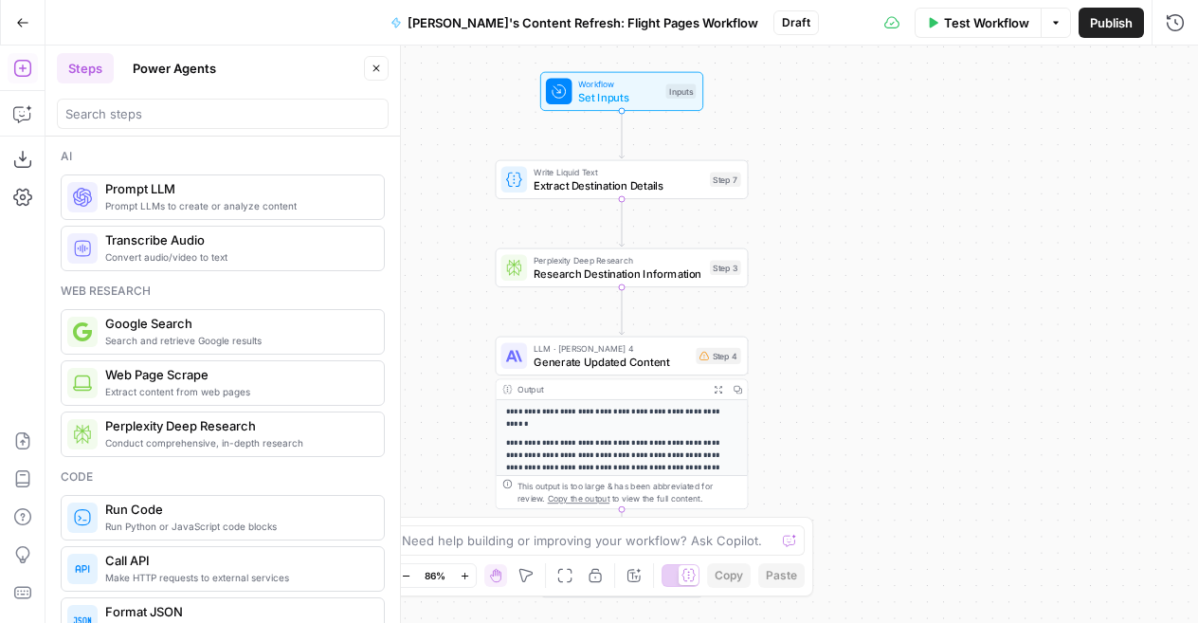
click at [173, 69] on button "Power Agents" at bounding box center [174, 68] width 106 height 30
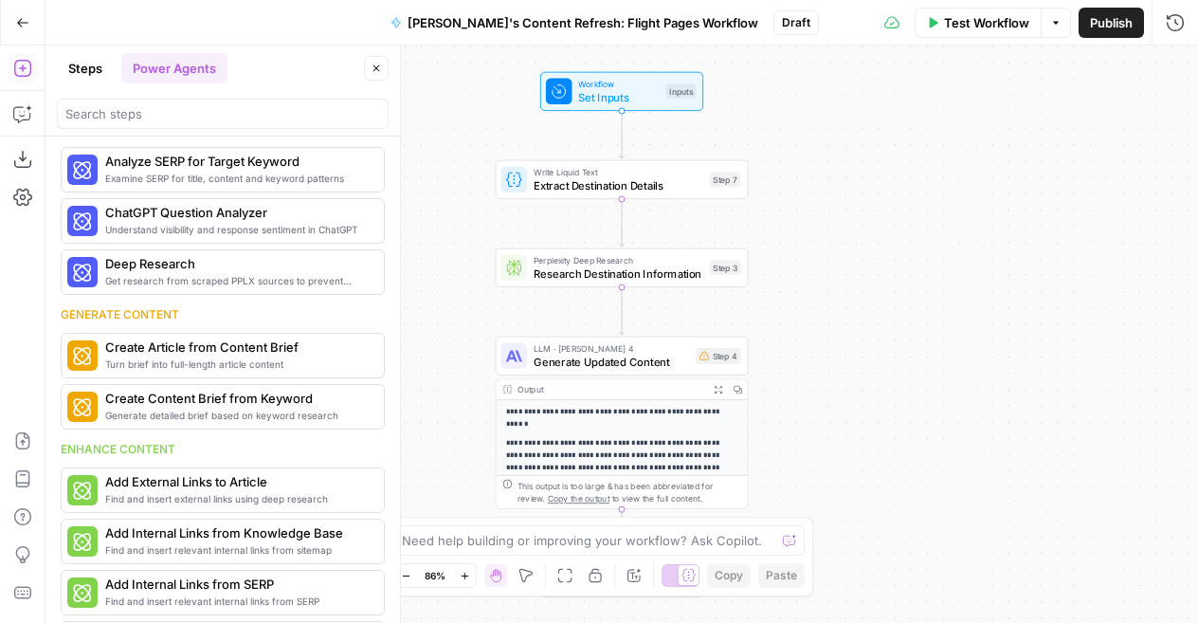
scroll to position [27, 0]
click at [447, 352] on div "**********" at bounding box center [622, 334] width 1153 height 577
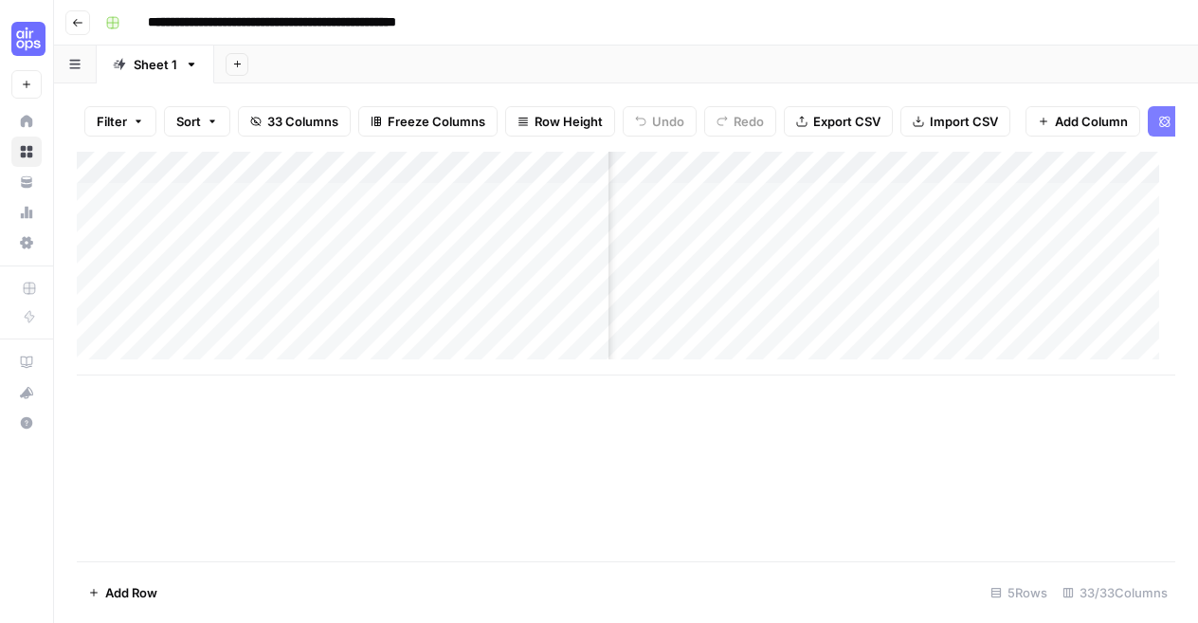
scroll to position [0, 4557]
click at [398, 181] on div "Add Column" at bounding box center [626, 264] width 1099 height 224
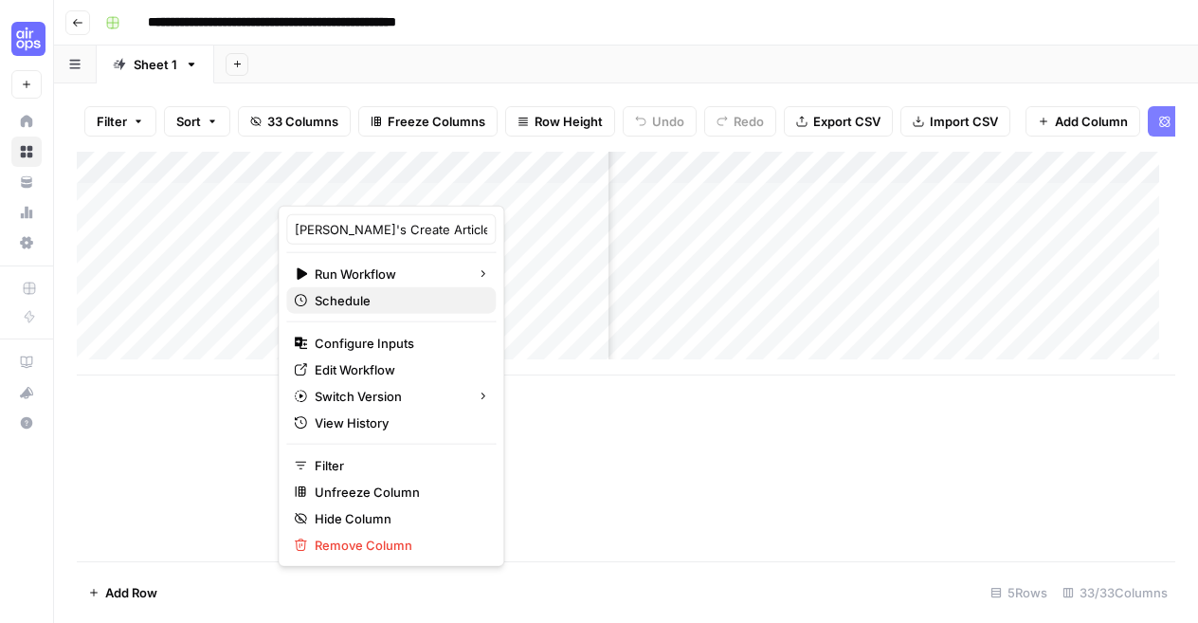
click at [378, 291] on span "Schedule" at bounding box center [398, 300] width 166 height 19
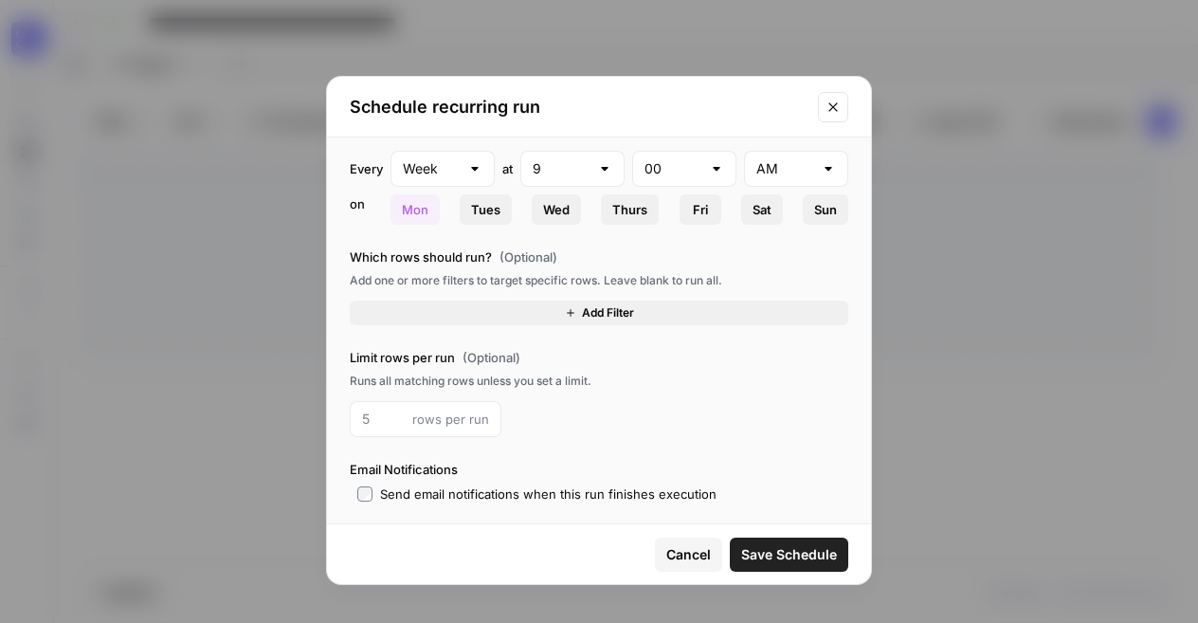
scroll to position [0, 0]
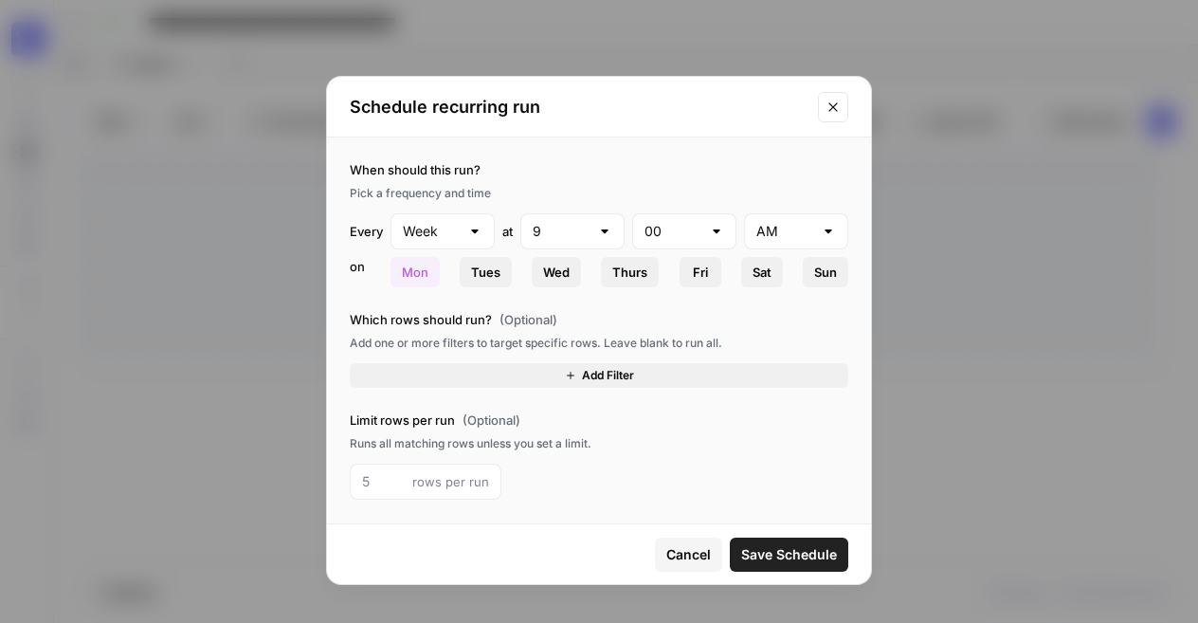
click at [830, 107] on icon "Close modal" at bounding box center [833, 107] width 15 height 15
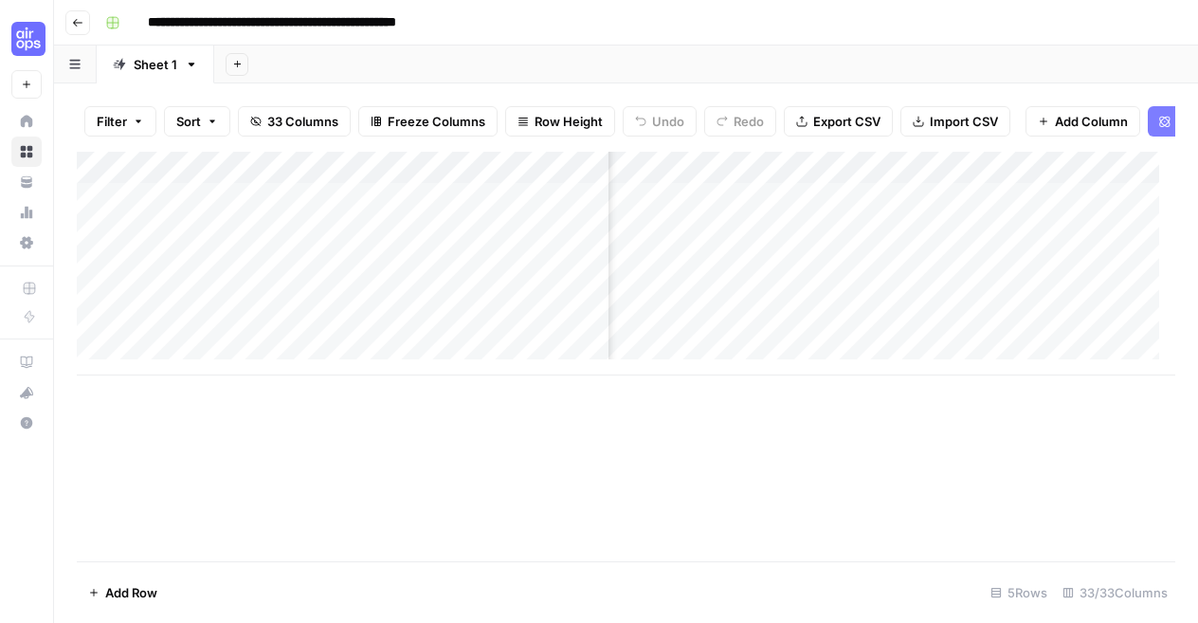
scroll to position [0, 611]
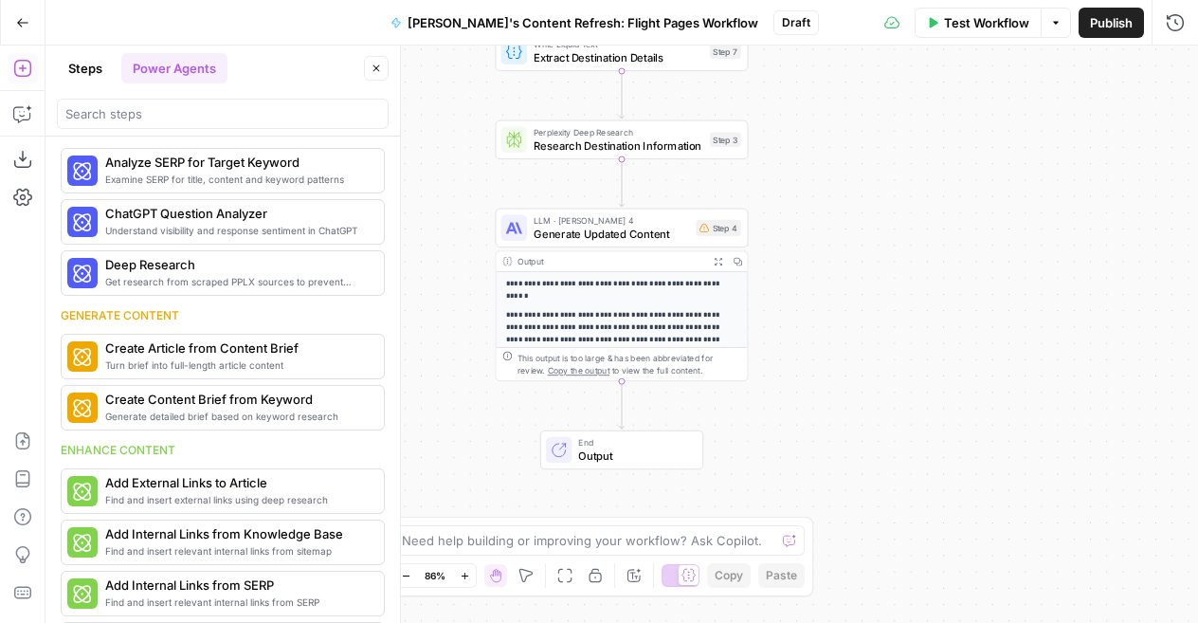
click at [131, 102] on div at bounding box center [223, 114] width 332 height 30
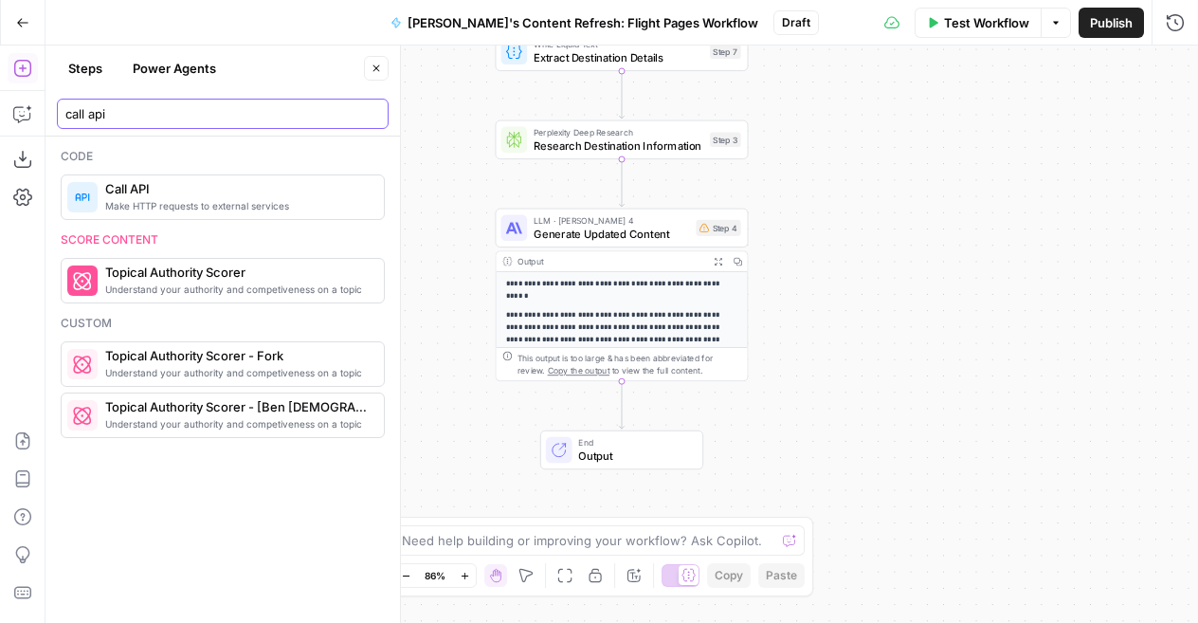
type input "call api"
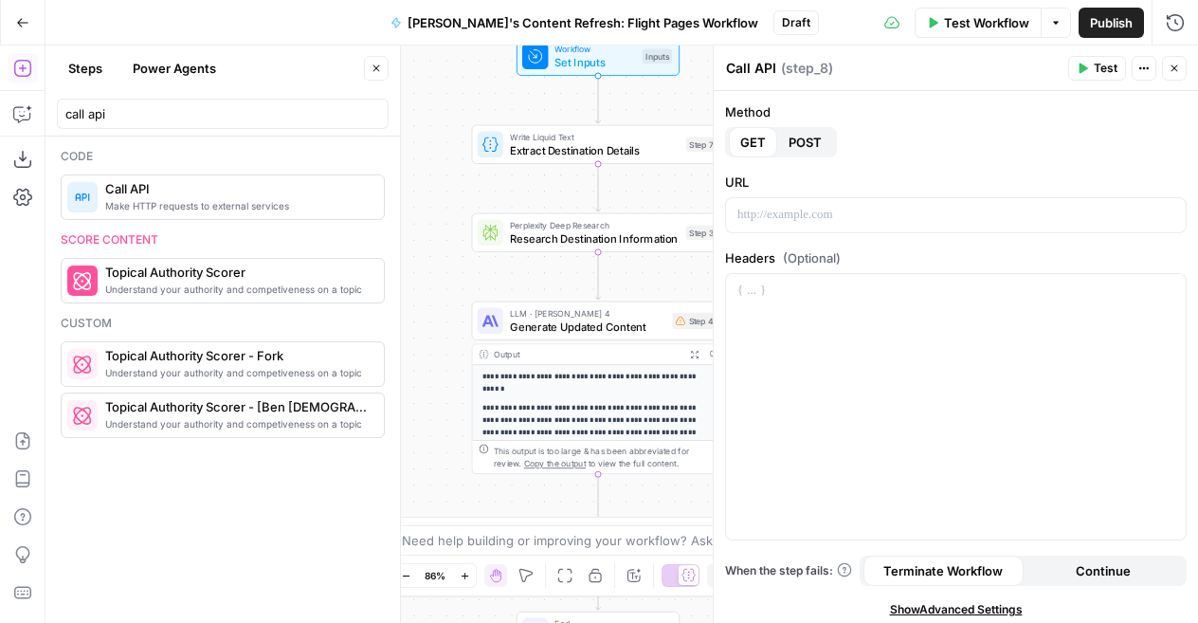
drag, startPoint x: 478, startPoint y: 192, endPoint x: 454, endPoint y: 285, distance: 95.9
click at [454, 285] on div "**********" at bounding box center [622, 334] width 1153 height 577
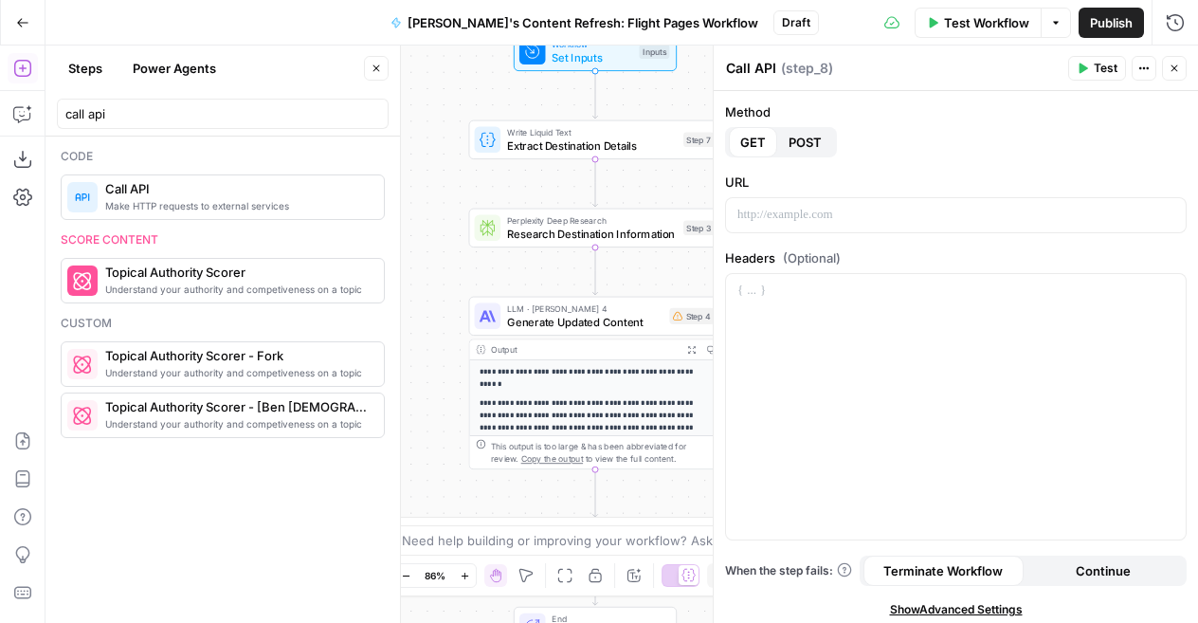
click at [431, 109] on div "**********" at bounding box center [622, 334] width 1153 height 577
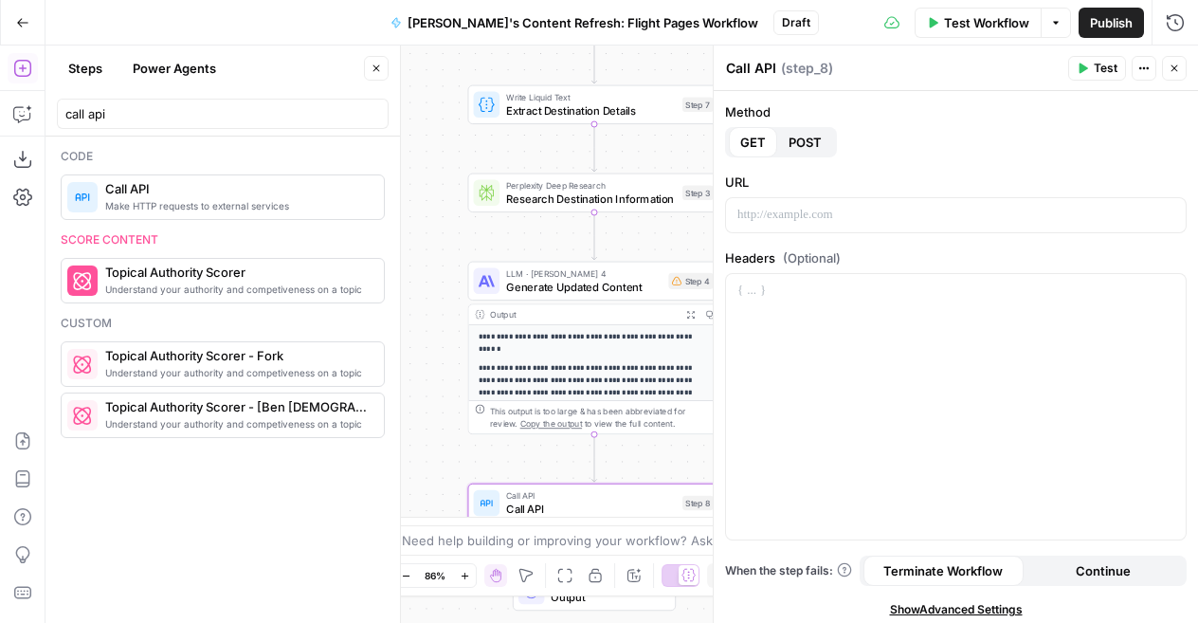
drag, startPoint x: 434, startPoint y: 239, endPoint x: 433, endPoint y: 204, distance: 35.1
click at [433, 204] on div "**********" at bounding box center [622, 334] width 1153 height 577
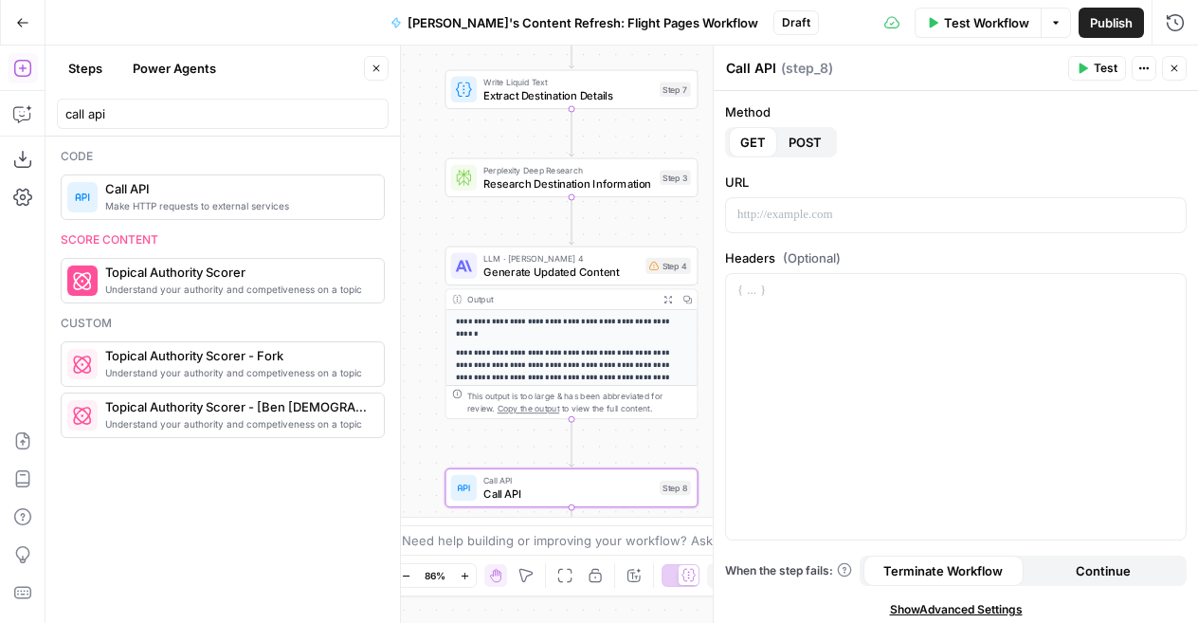
drag, startPoint x: 432, startPoint y: 232, endPoint x: 410, endPoint y: 217, distance: 27.3
click at [410, 217] on div "**********" at bounding box center [622, 334] width 1153 height 577
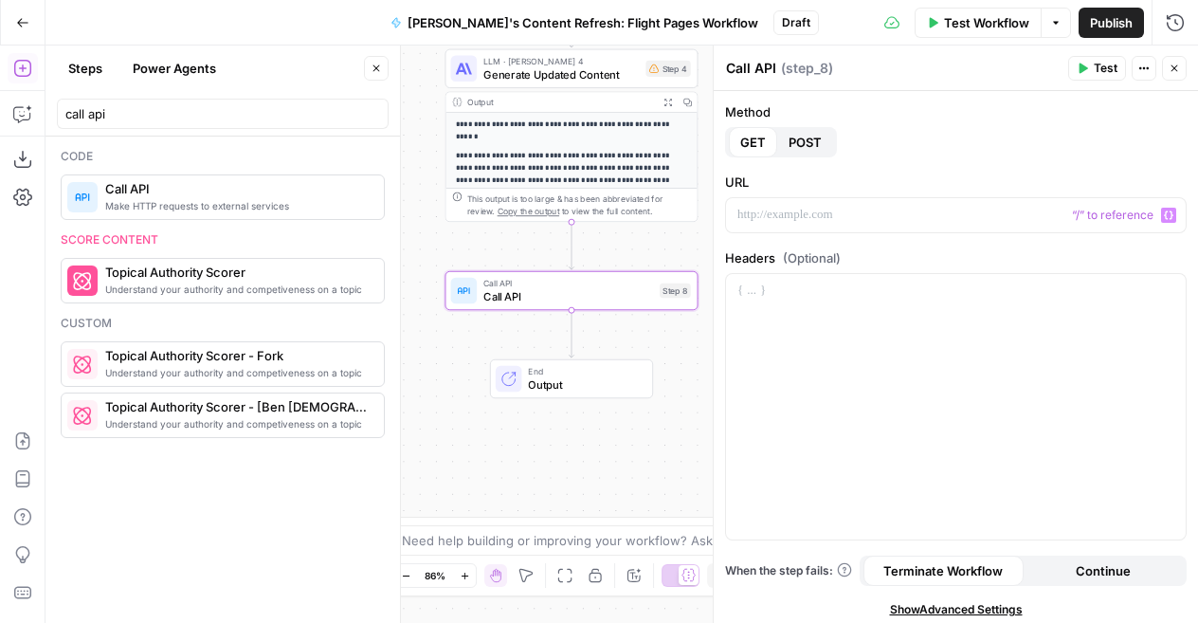
click at [820, 143] on span "POST" at bounding box center [805, 142] width 33 height 19
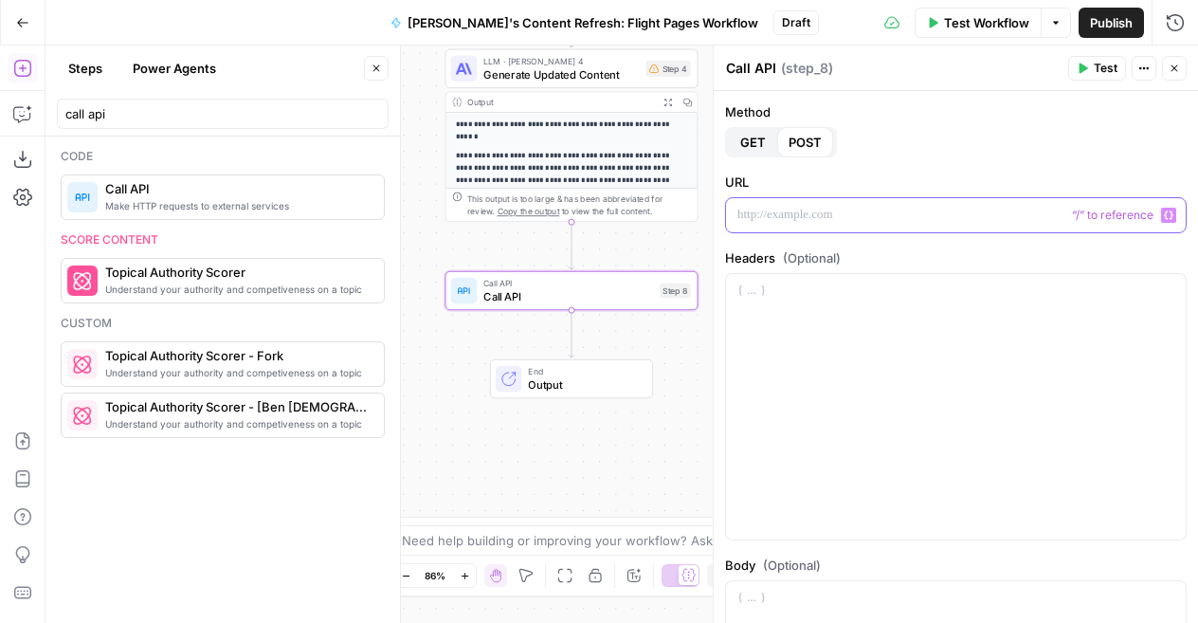
click at [899, 222] on p at bounding box center [956, 215] width 437 height 19
click at [936, 210] on p at bounding box center [956, 215] width 437 height 19
click at [743, 217] on p "**********" at bounding box center [949, 215] width 422 height 19
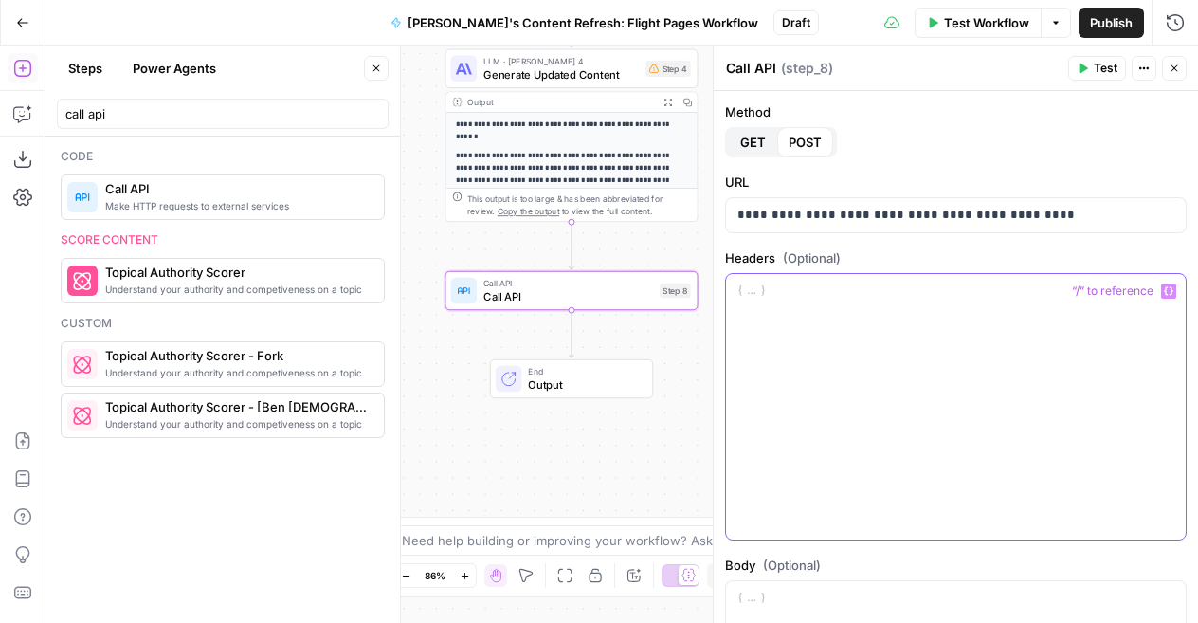
click at [939, 346] on div at bounding box center [956, 406] width 460 height 265
click at [812, 306] on div "*" at bounding box center [956, 406] width 460 height 265
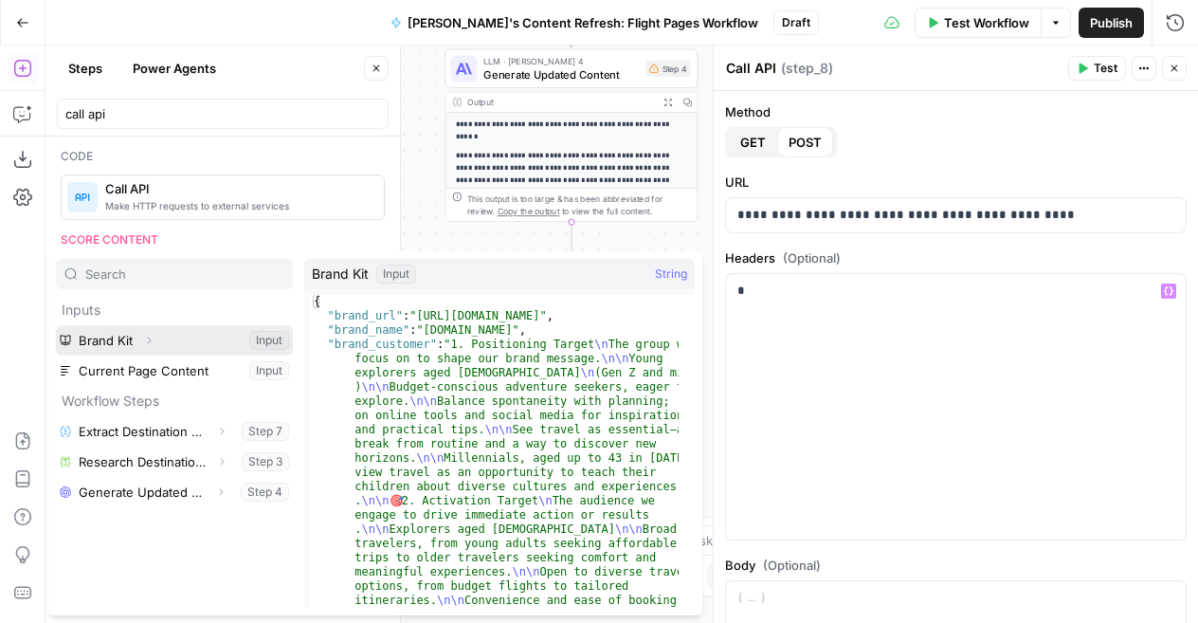
click at [151, 338] on icon "button" at bounding box center [148, 340] width 11 height 11
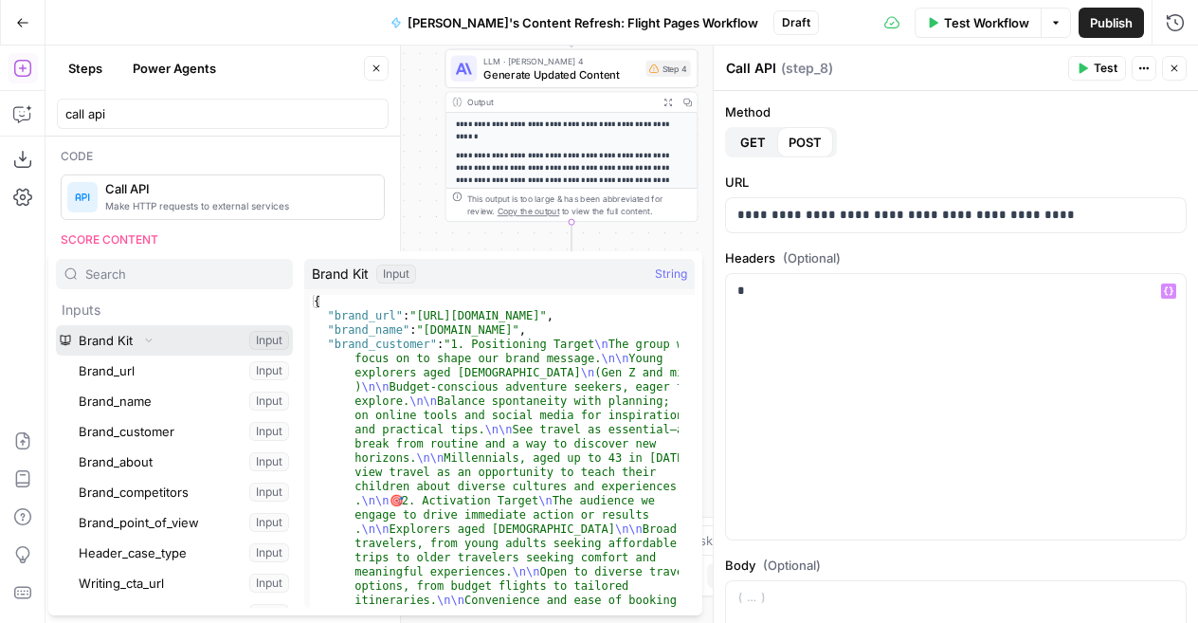
click at [128, 333] on button "Select variable Brand Kit" at bounding box center [174, 340] width 237 height 30
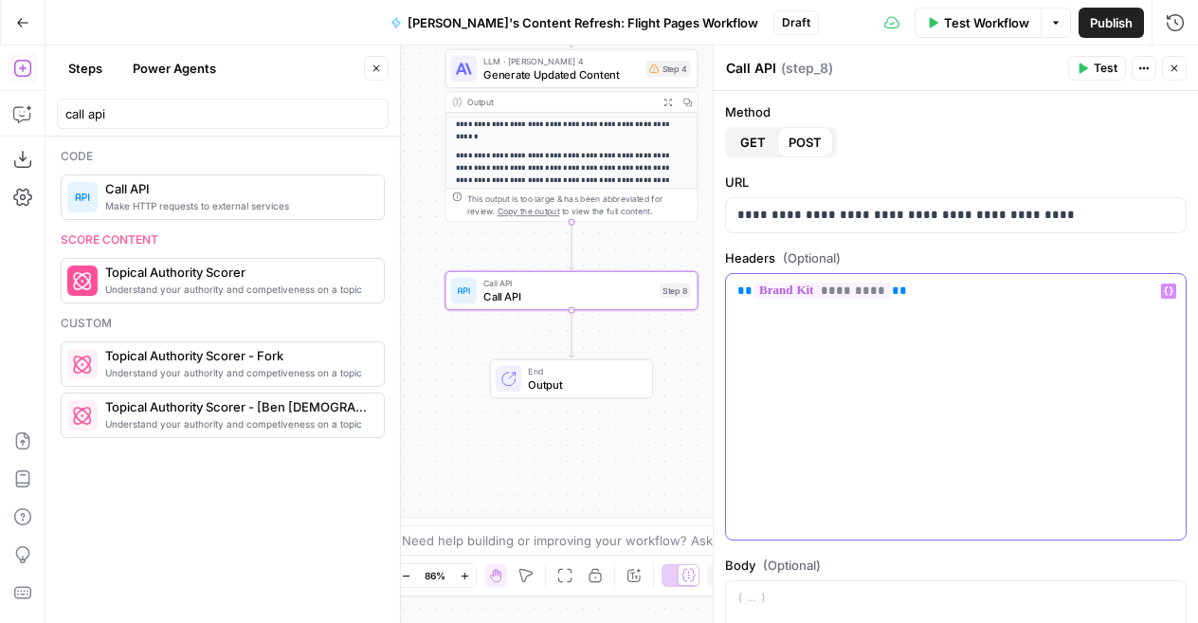
click at [935, 297] on p "** ********* **" at bounding box center [949, 291] width 422 height 19
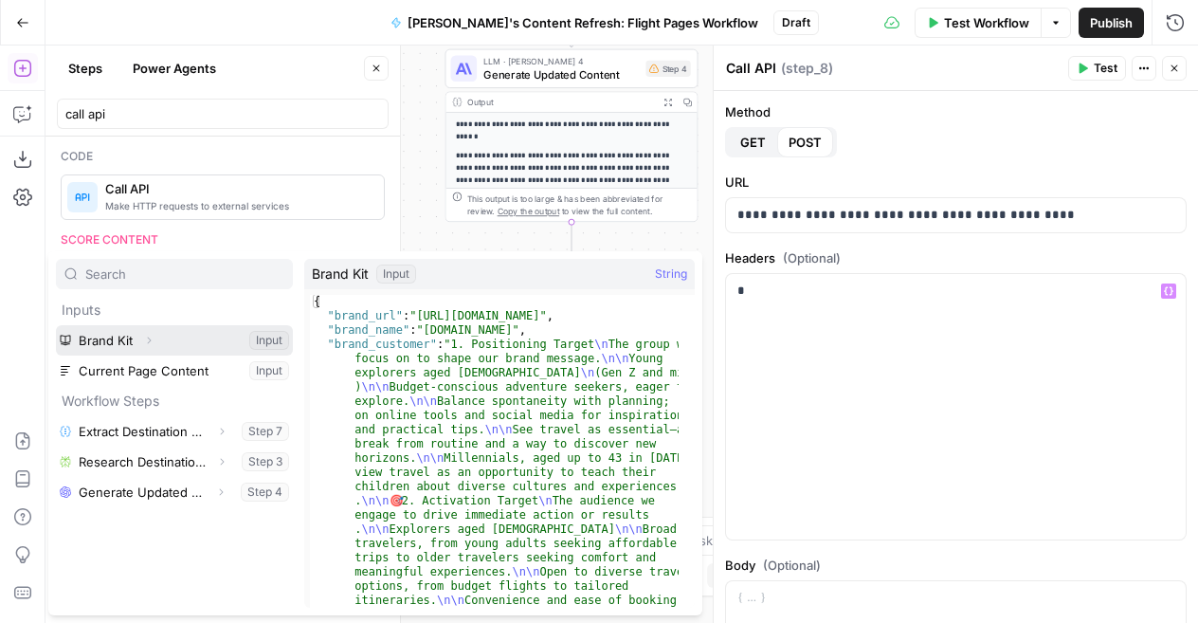
click at [150, 341] on icon "button" at bounding box center [148, 340] width 11 height 11
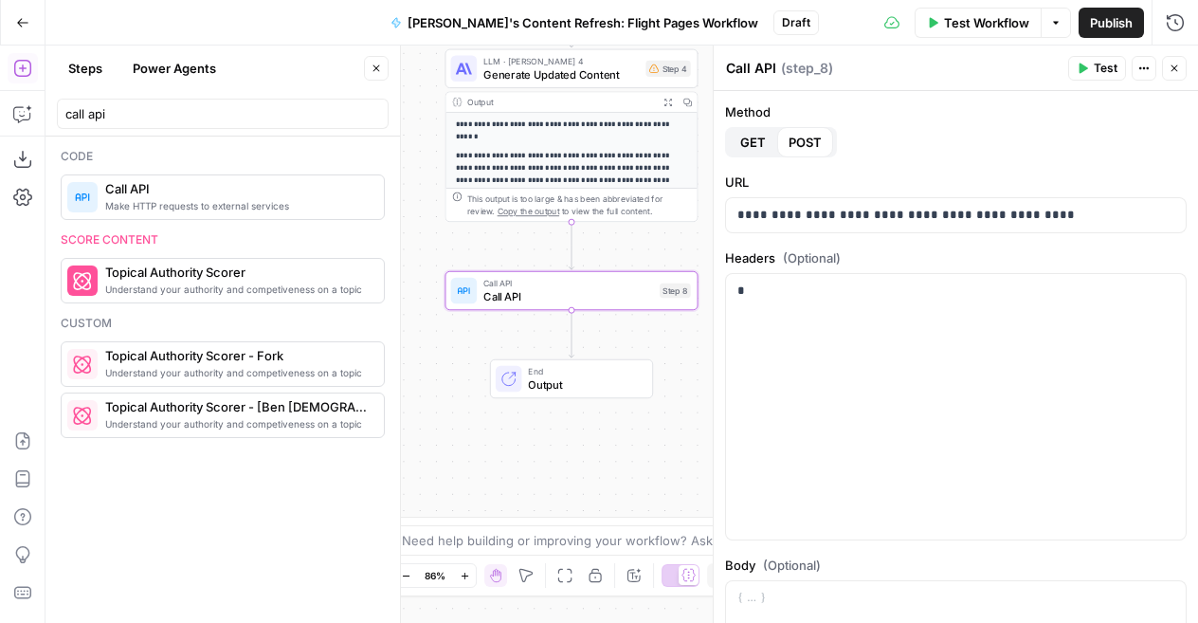
click at [1174, 62] on button "Close" at bounding box center [1174, 68] width 25 height 25
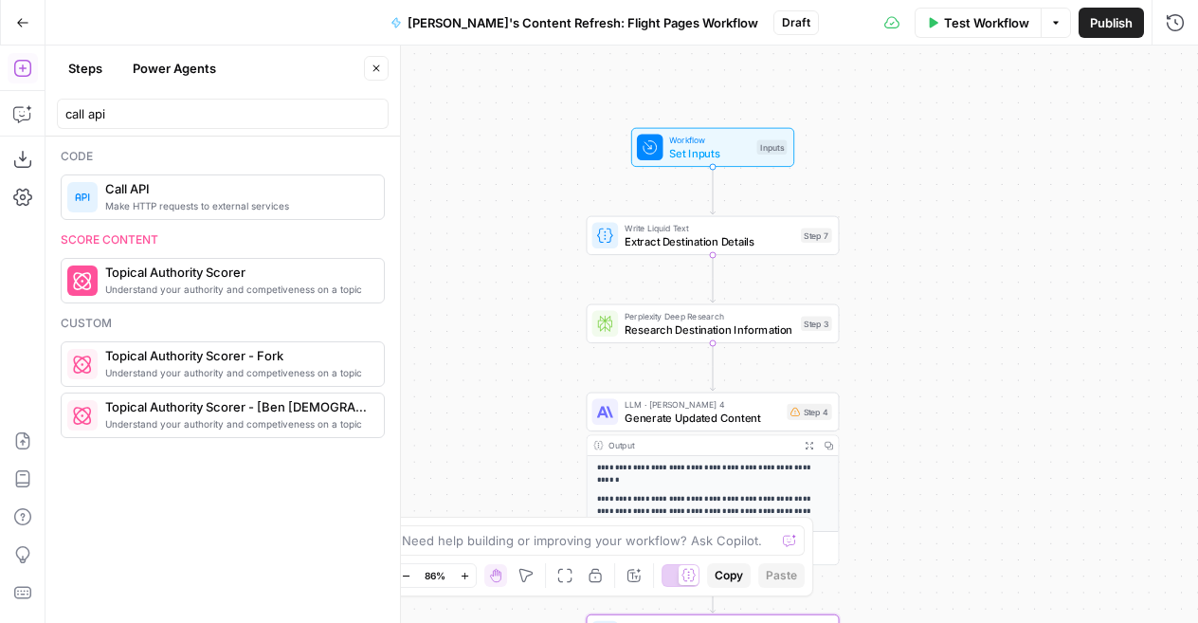
drag, startPoint x: 861, startPoint y: 166, endPoint x: 1003, endPoint y: 509, distance: 371.5
click at [1003, 509] on div "**********" at bounding box center [622, 334] width 1153 height 577
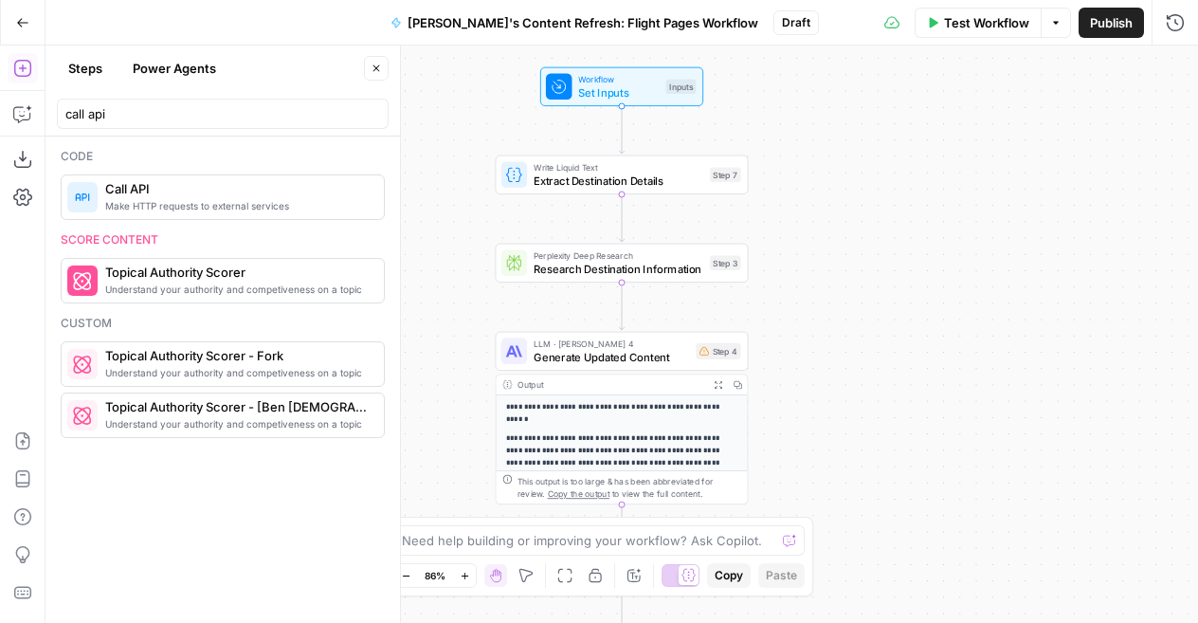
drag, startPoint x: 1002, startPoint y: 193, endPoint x: 910, endPoint y: 133, distance: 110.2
click at [910, 133] on div "**********" at bounding box center [622, 334] width 1153 height 577
